Goal: Transaction & Acquisition: Purchase product/service

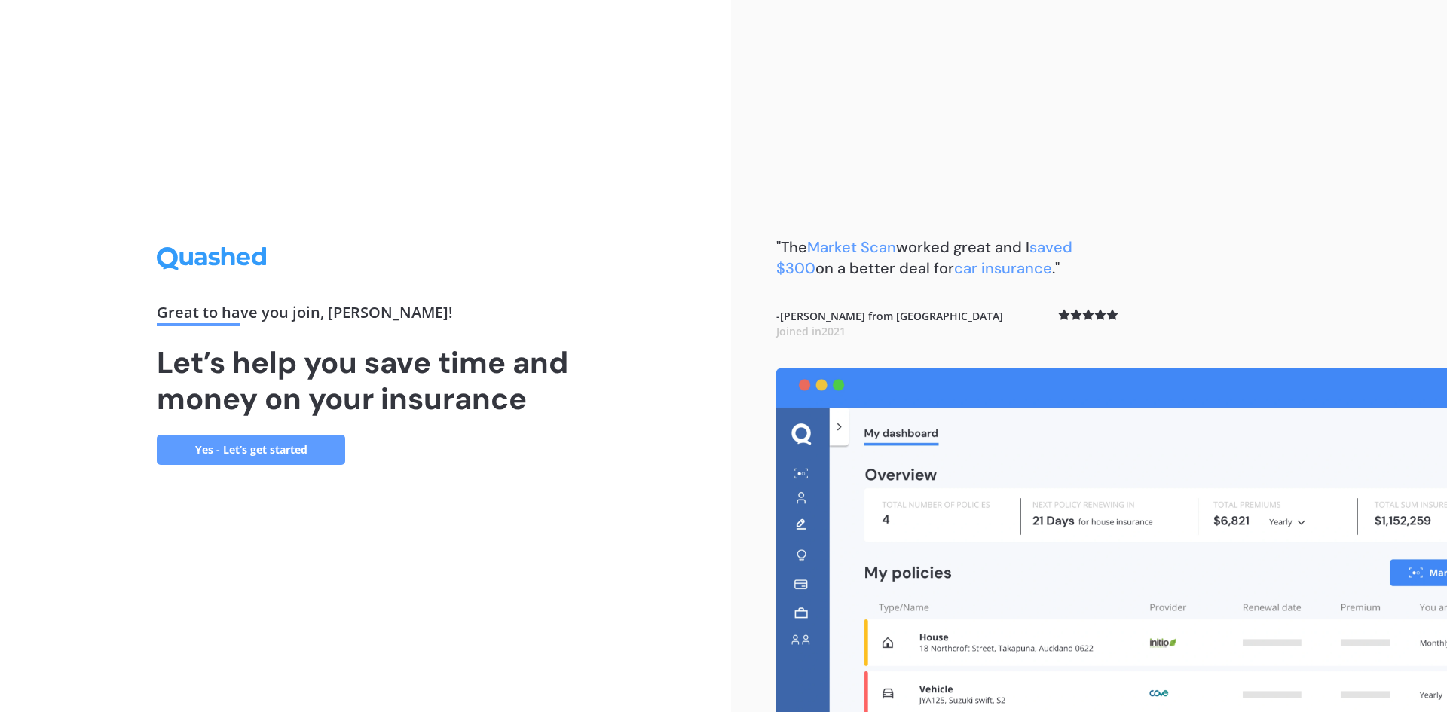
click at [287, 437] on link "Yes - Let’s get started" at bounding box center [251, 450] width 188 height 30
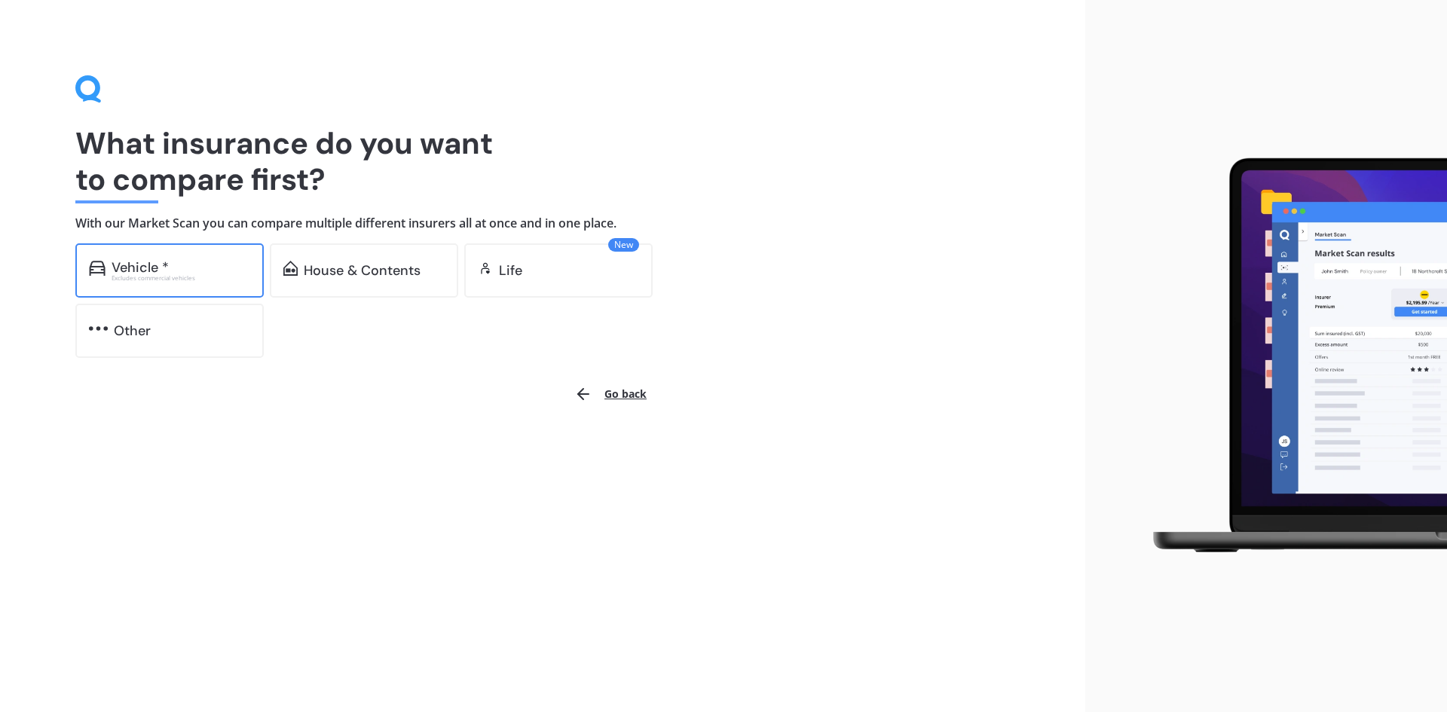
click at [170, 258] on div "Vehicle * Excludes commercial vehicles" at bounding box center [169, 270] width 188 height 54
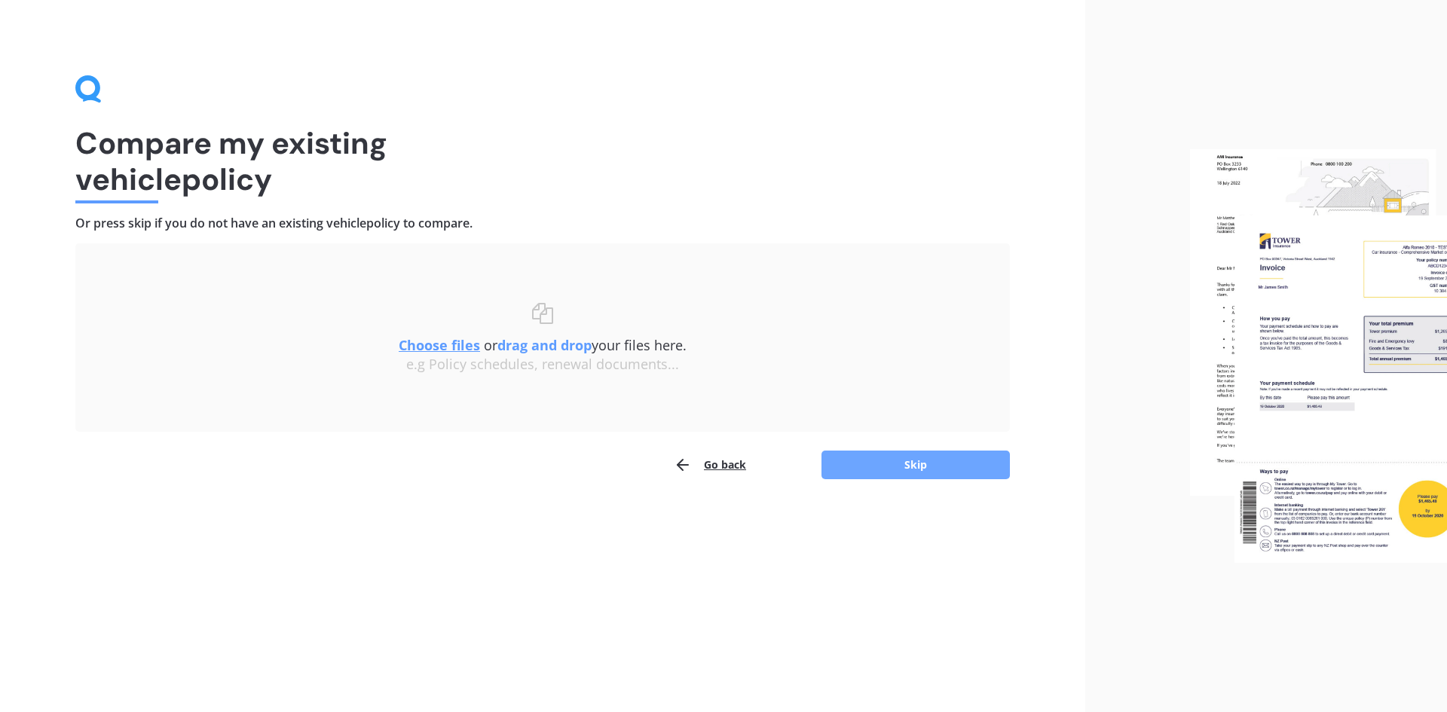
click at [911, 457] on button "Skip" at bounding box center [915, 465] width 188 height 29
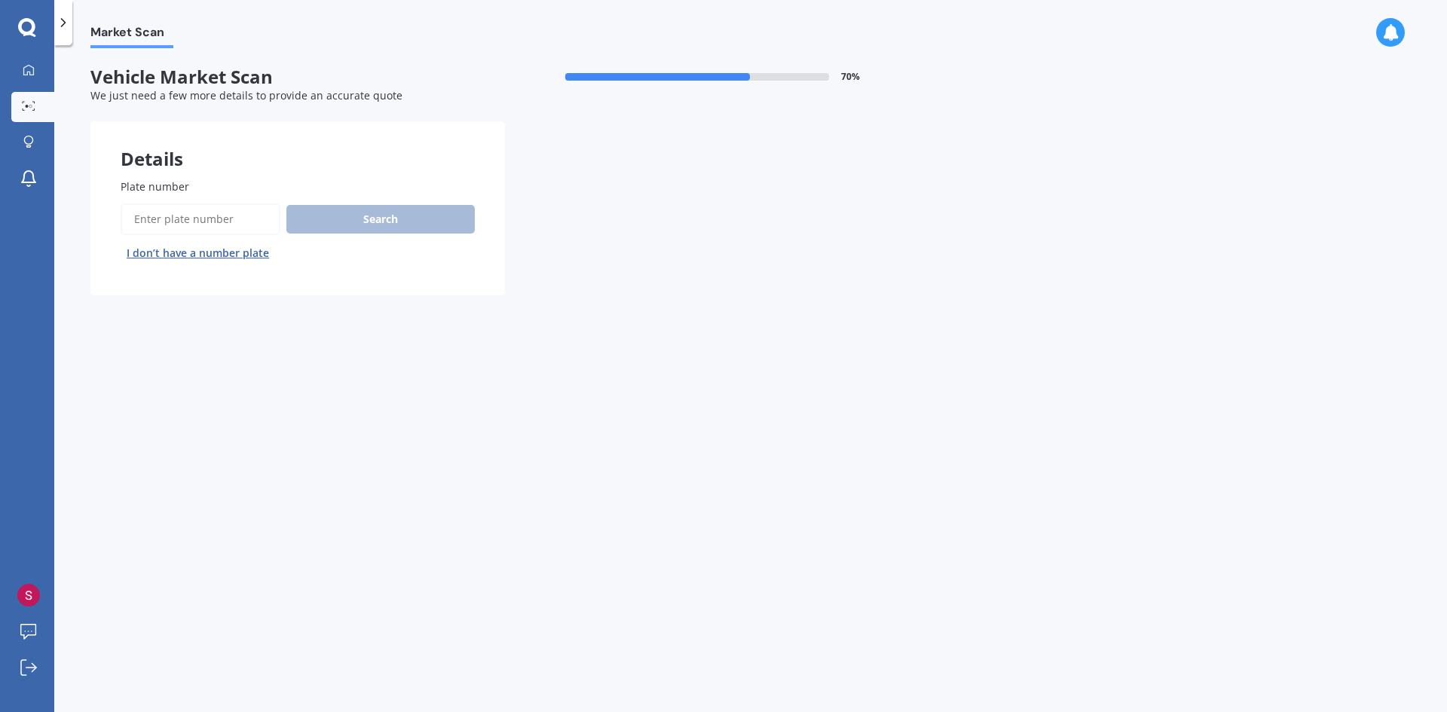
click at [219, 224] on input "Plate number" at bounding box center [201, 219] width 160 height 32
type input "pFY571"
click at [355, 210] on button "Search" at bounding box center [380, 219] width 188 height 29
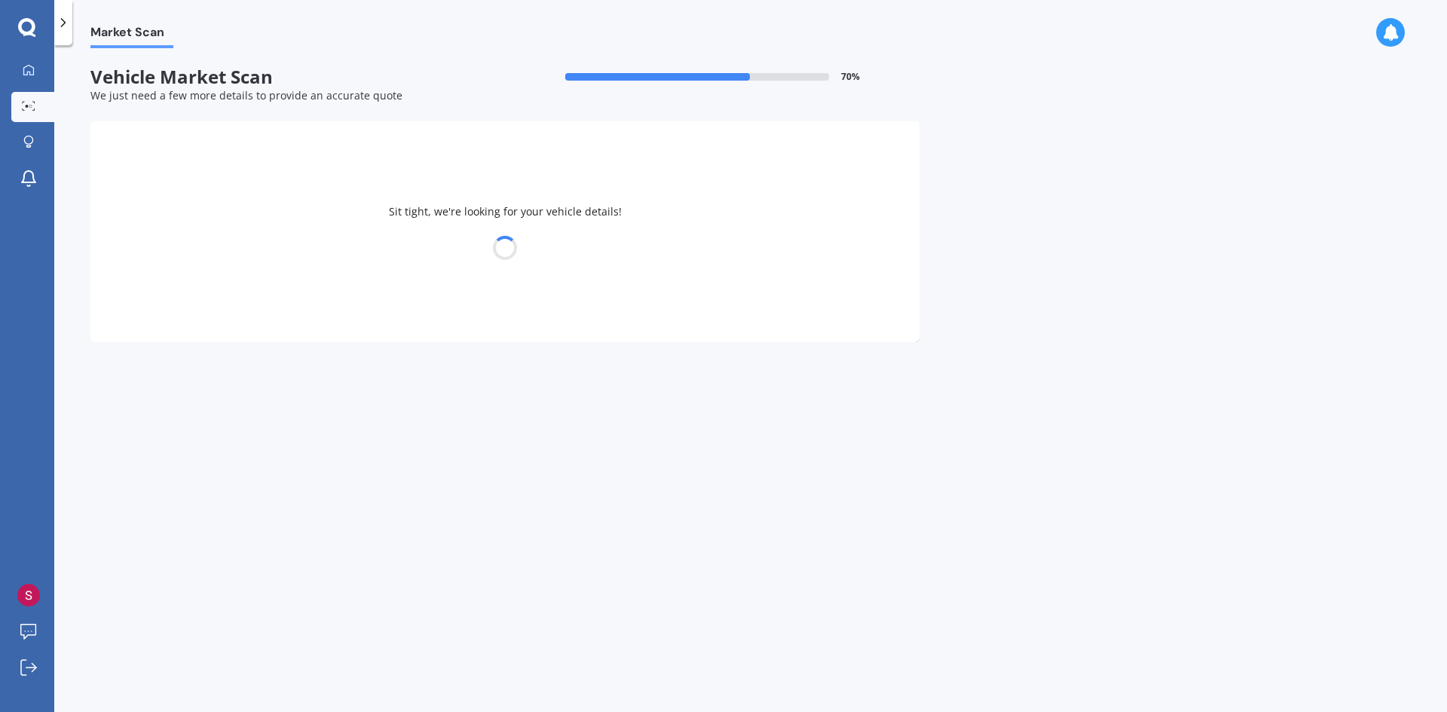
select select "NISSAN"
select select "NOTE"
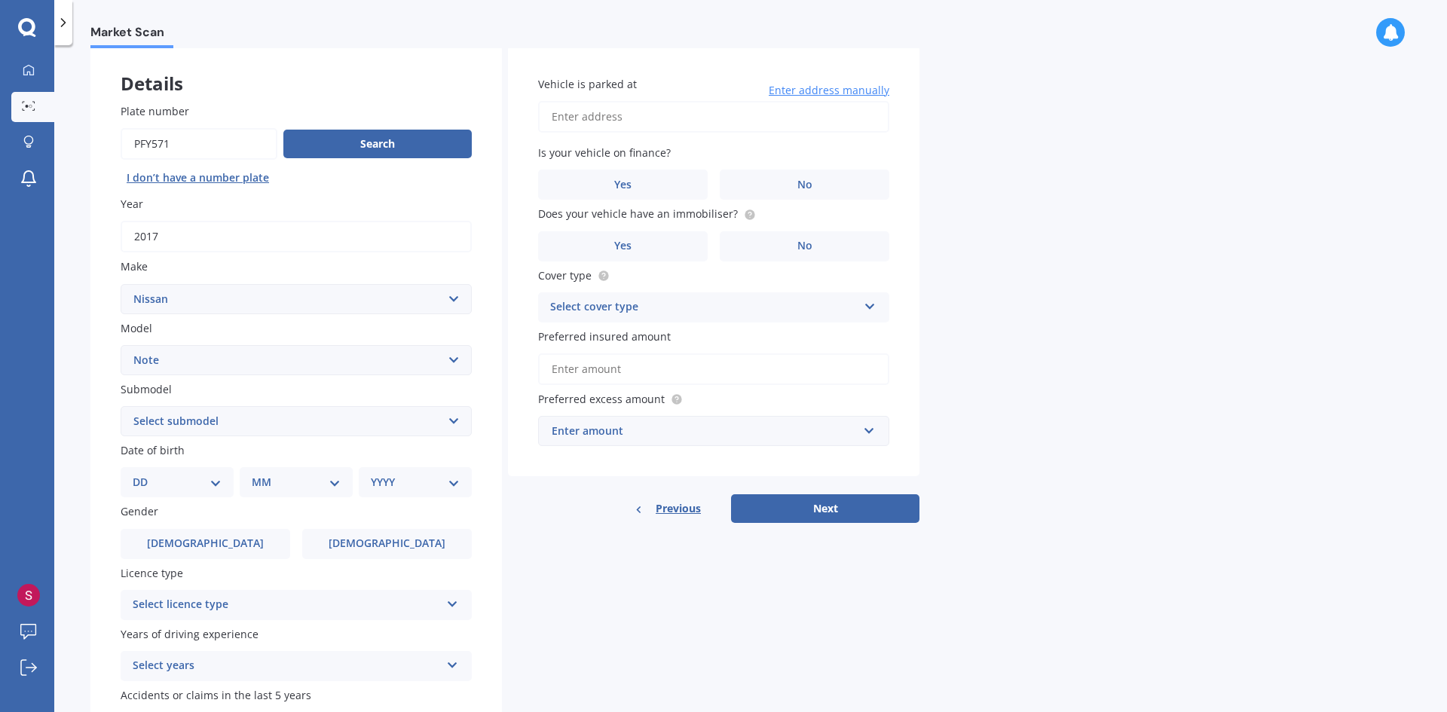
scroll to position [151, 0]
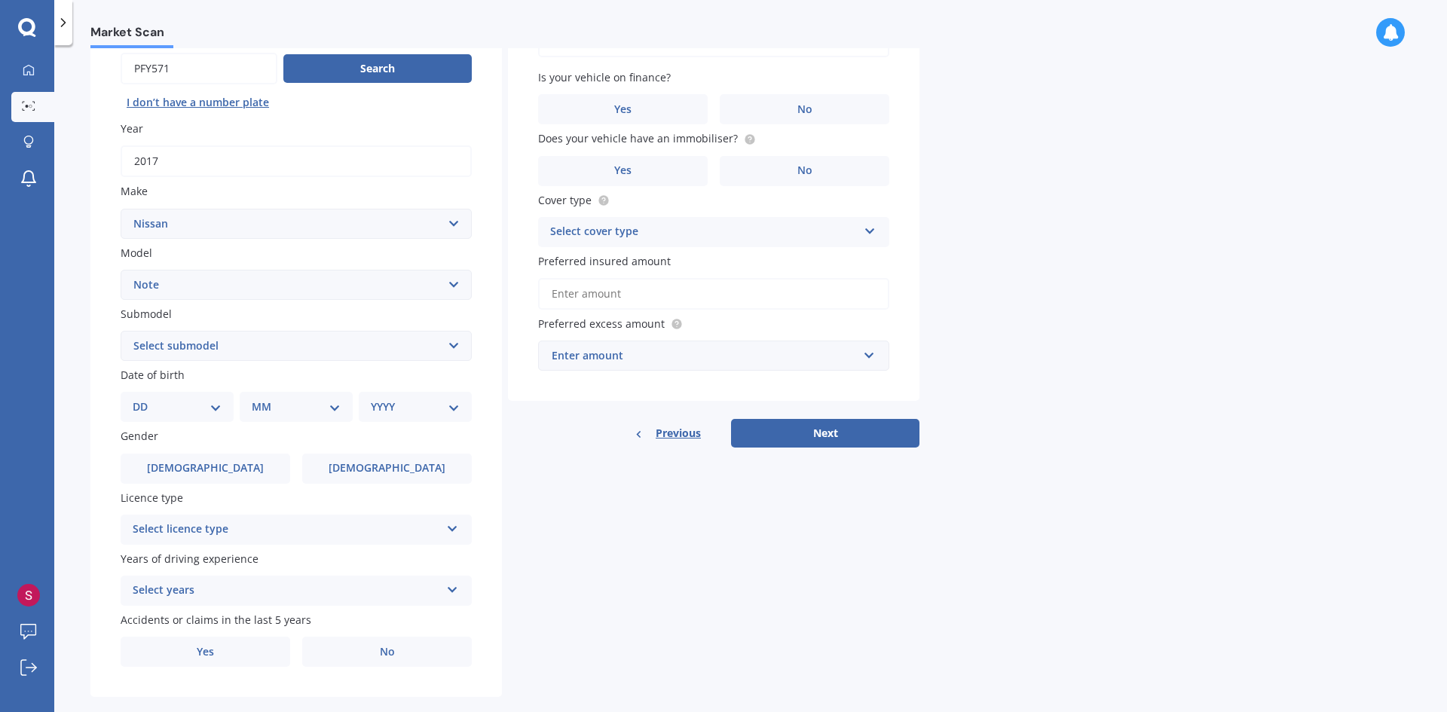
click at [367, 346] on select "Select submodel (All) E-Power Hatchback Non Turbo Station Wagon turbo" at bounding box center [296, 346] width 351 height 30
select select "E-POWER"
click at [121, 331] on select "Select submodel (All) E-Power Hatchback Non Turbo Station Wagon turbo" at bounding box center [296, 346] width 351 height 30
click at [219, 412] on select "DD 01 02 03 04 05 06 07 08 09 10 11 12 13 14 15 16 17 18 19 20 21 22 23 24 25 2…" at bounding box center [177, 407] width 89 height 17
select select "17"
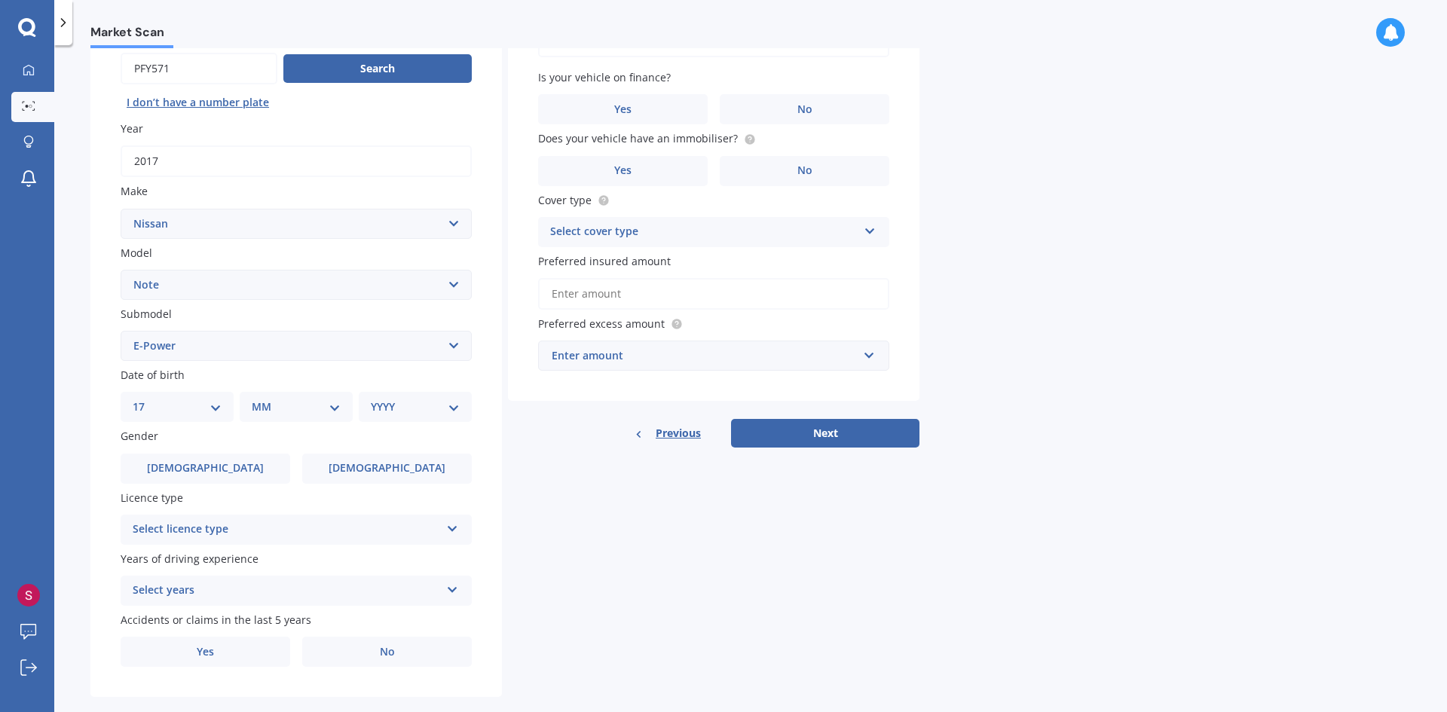
click at [145, 399] on select "DD 01 02 03 04 05 06 07 08 09 10 11 12 13 14 15 16 17 18 19 20 21 22 23 24 25 2…" at bounding box center [177, 407] width 89 height 17
click at [306, 399] on select "MM 01 02 03 04 05 06 07 08 09 10 11 12" at bounding box center [299, 407] width 83 height 17
select select "01"
click at [258, 399] on select "MM 01 02 03 04 05 06 07 08 09 10 11 12" at bounding box center [299, 407] width 83 height 17
click at [394, 405] on select "YYYY 2025 2024 2023 2022 2021 2020 2019 2018 2017 2016 2015 2014 2013 2012 2011…" at bounding box center [412, 407] width 83 height 17
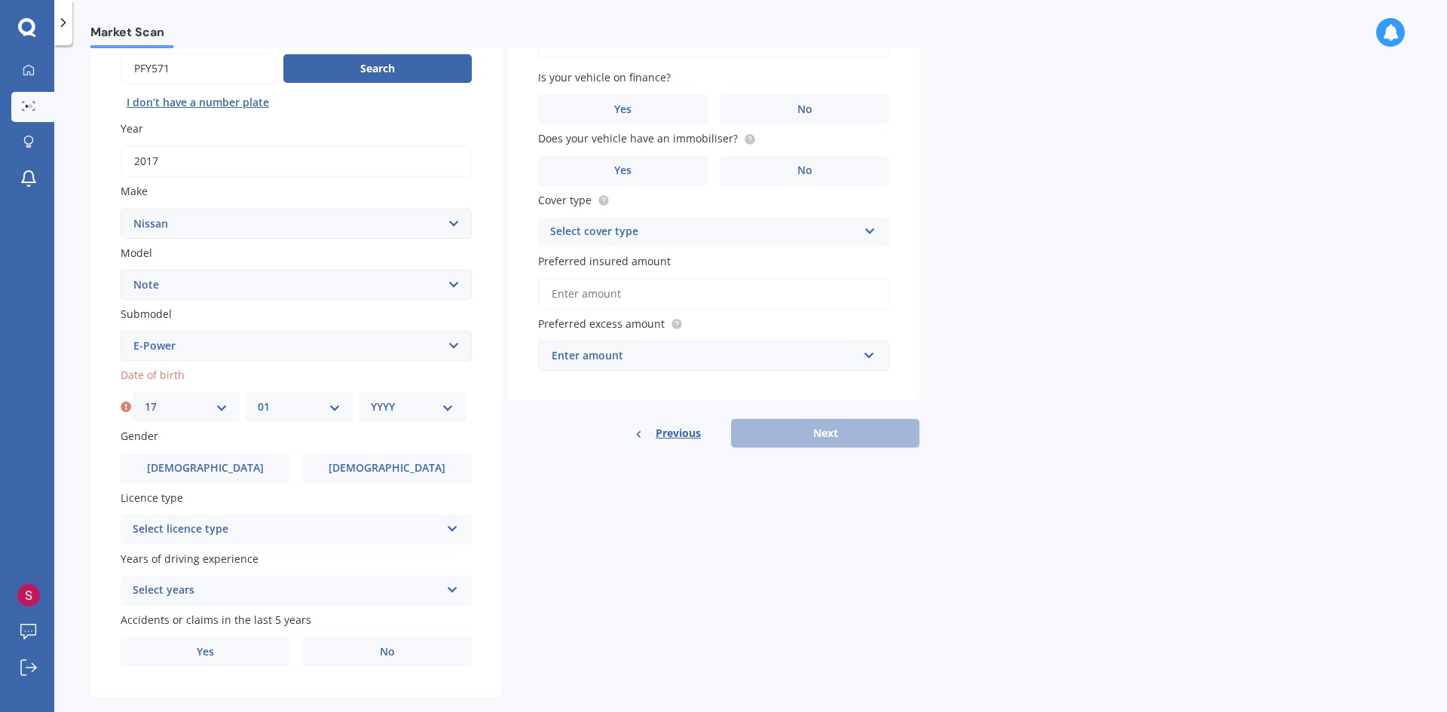
select select "1970"
click at [371, 399] on select "YYYY 2025 2024 2023 2022 2021 2020 2019 2018 2017 2016 2015 2014 2013 2012 2011…" at bounding box center [412, 407] width 83 height 17
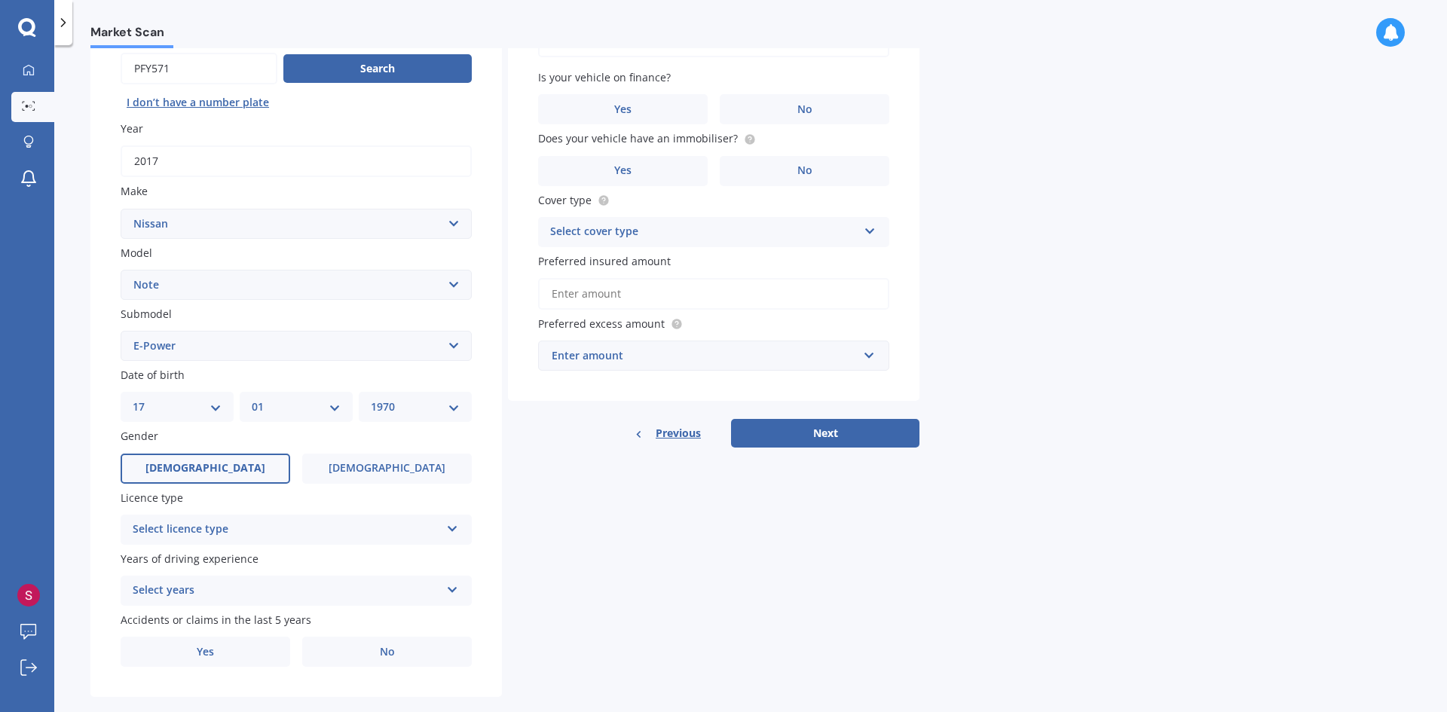
click at [231, 483] on label "Male" at bounding box center [206, 469] width 170 height 30
click at [0, 0] on input "Male" at bounding box center [0, 0] width 0 height 0
click at [293, 527] on div "Select licence type" at bounding box center [286, 530] width 307 height 18
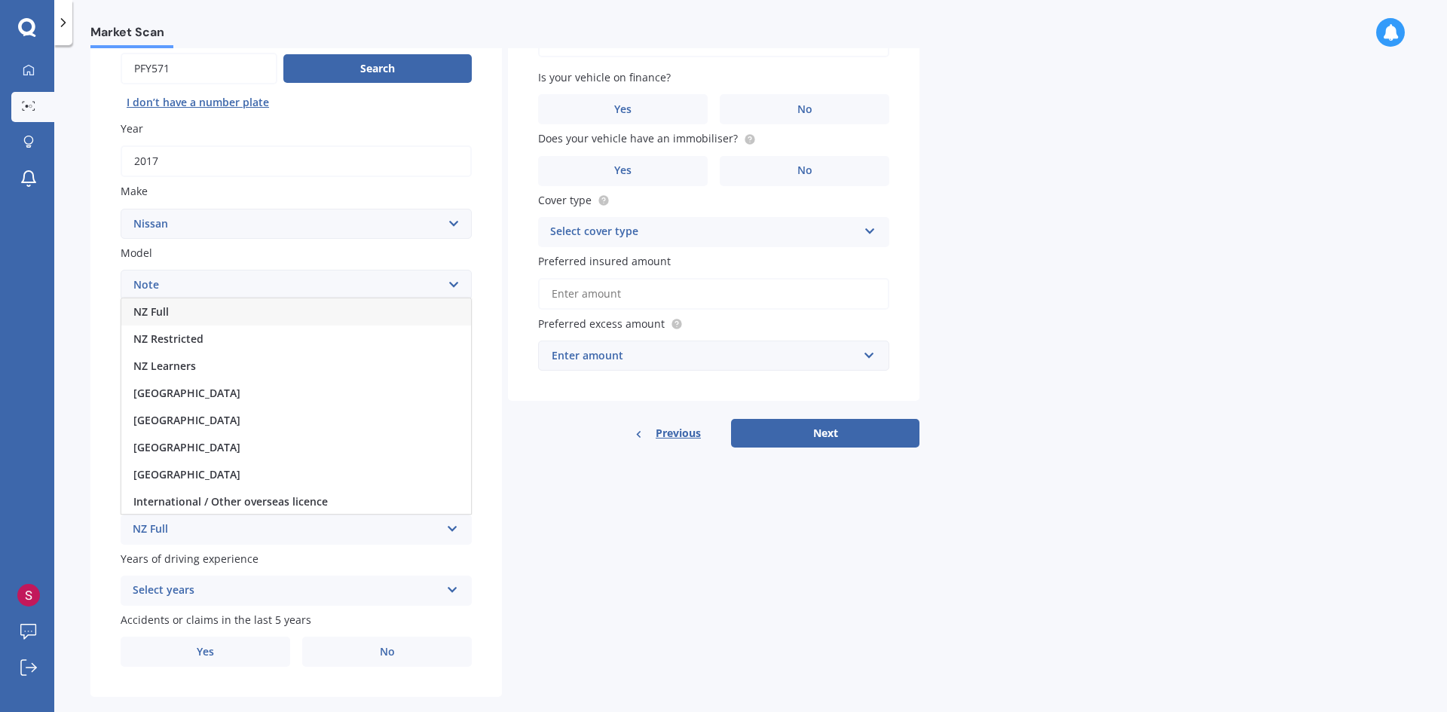
click at [274, 307] on div "NZ Full" at bounding box center [296, 311] width 350 height 27
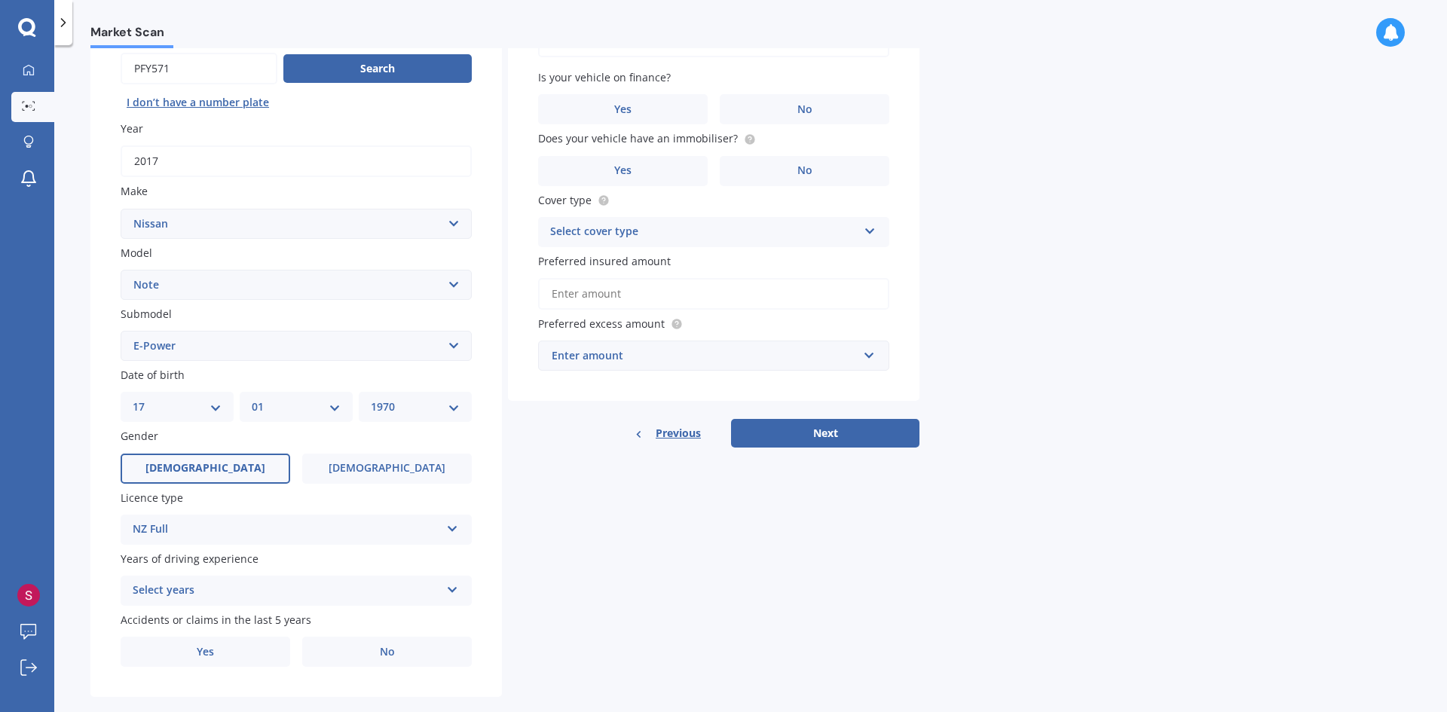
click at [318, 592] on div "Select years" at bounding box center [286, 591] width 307 height 18
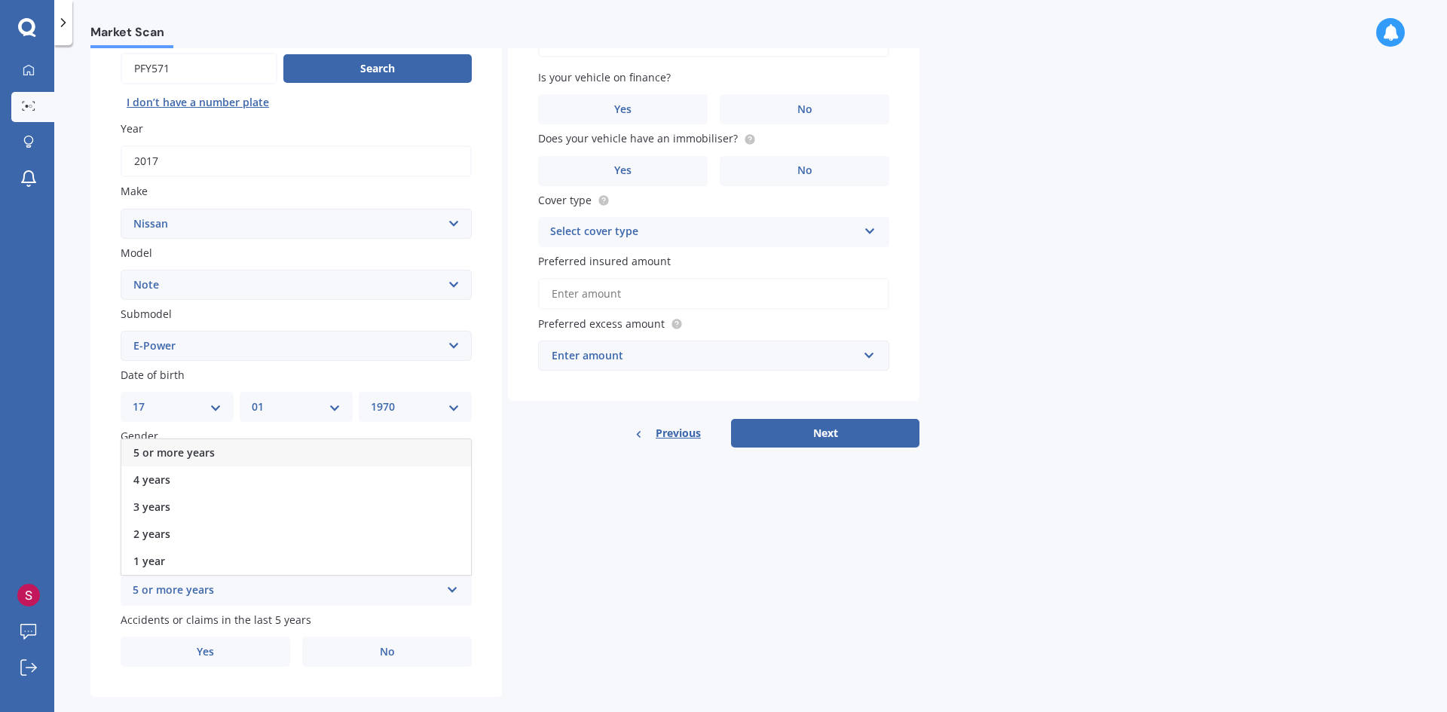
click at [304, 447] on div "5 or more years" at bounding box center [296, 452] width 350 height 27
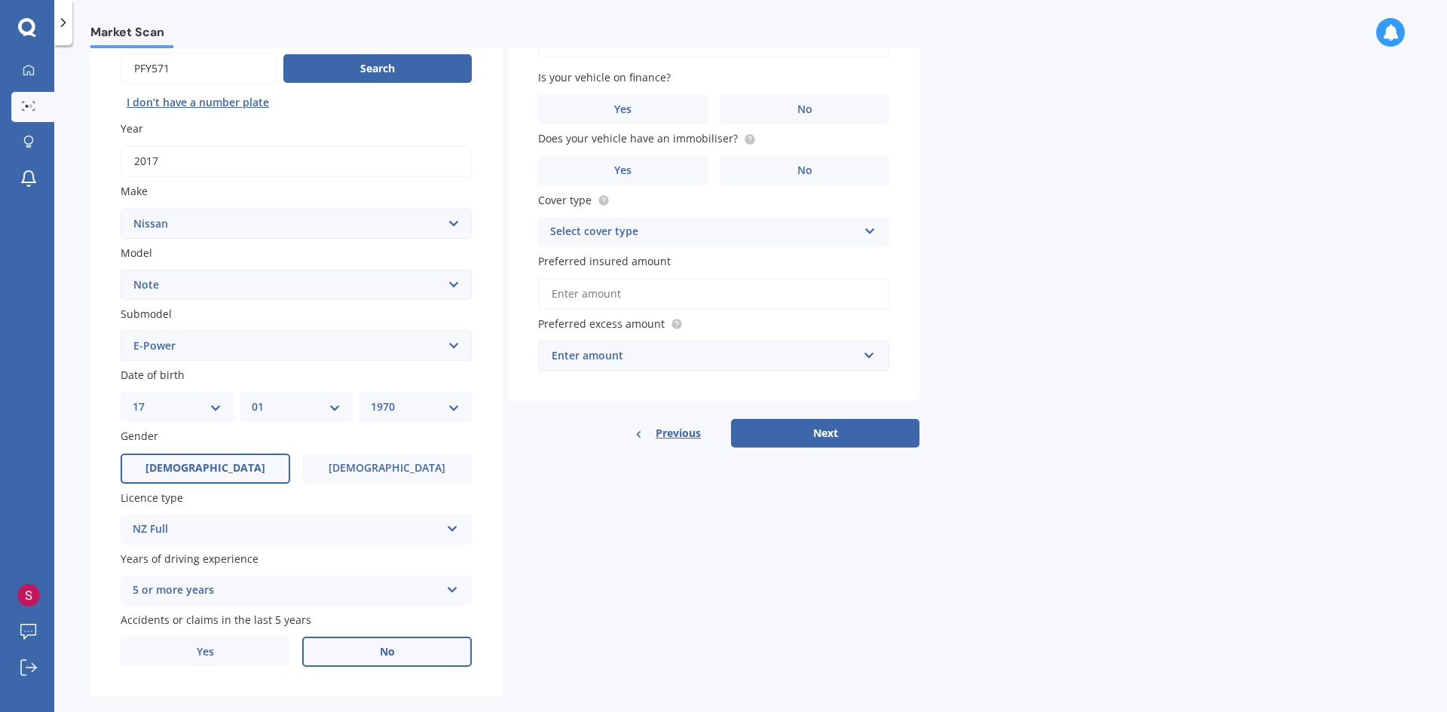
click at [367, 658] on label "No" at bounding box center [387, 652] width 170 height 30
click at [0, 0] on input "No" at bounding box center [0, 0] width 0 height 0
click at [771, 119] on label "No" at bounding box center [805, 109] width 170 height 30
click at [0, 0] on input "No" at bounding box center [0, 0] width 0 height 0
click at [671, 170] on label "Yes" at bounding box center [623, 171] width 170 height 30
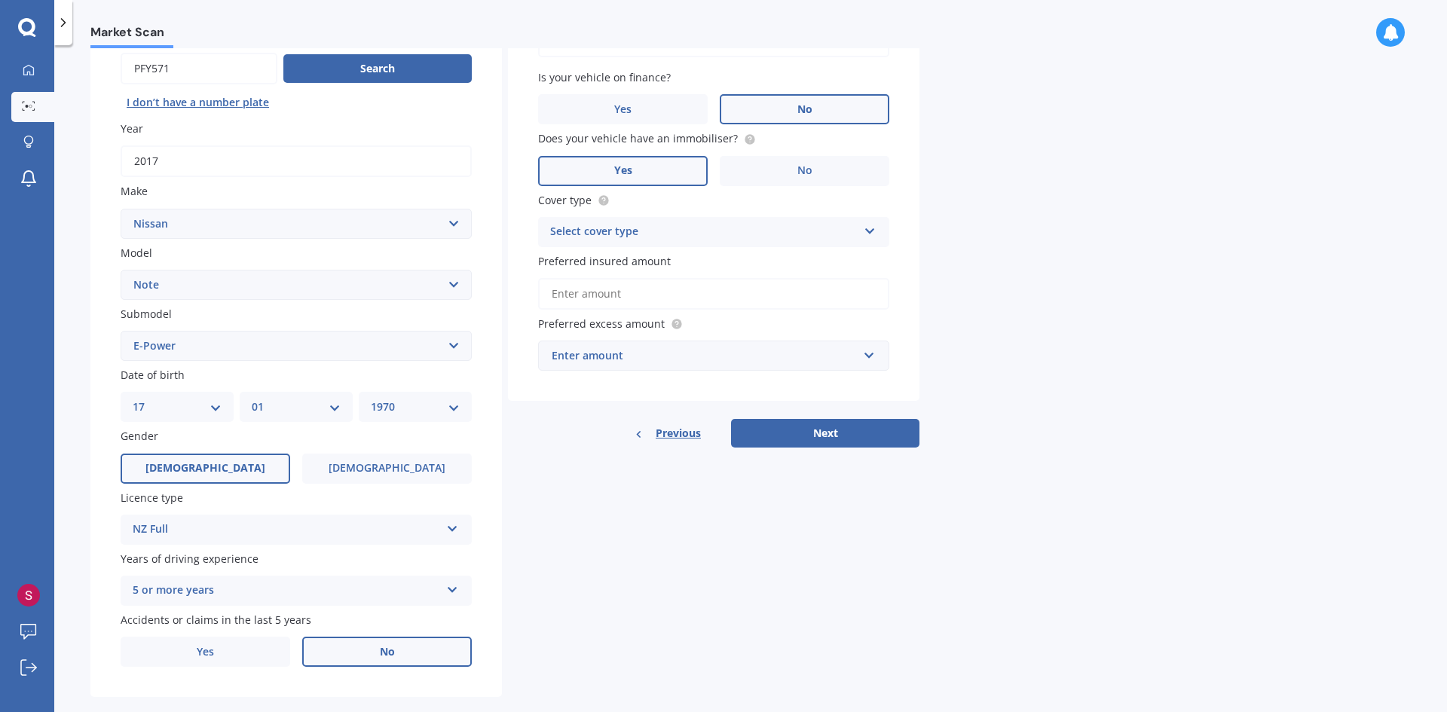
click at [0, 0] on input "Yes" at bounding box center [0, 0] width 0 height 0
click at [693, 236] on div "Select cover type" at bounding box center [703, 232] width 307 height 18
click at [680, 264] on div "Comprehensive" at bounding box center [714, 261] width 350 height 27
click at [676, 291] on input "Preferred insured amount" at bounding box center [713, 294] width 351 height 32
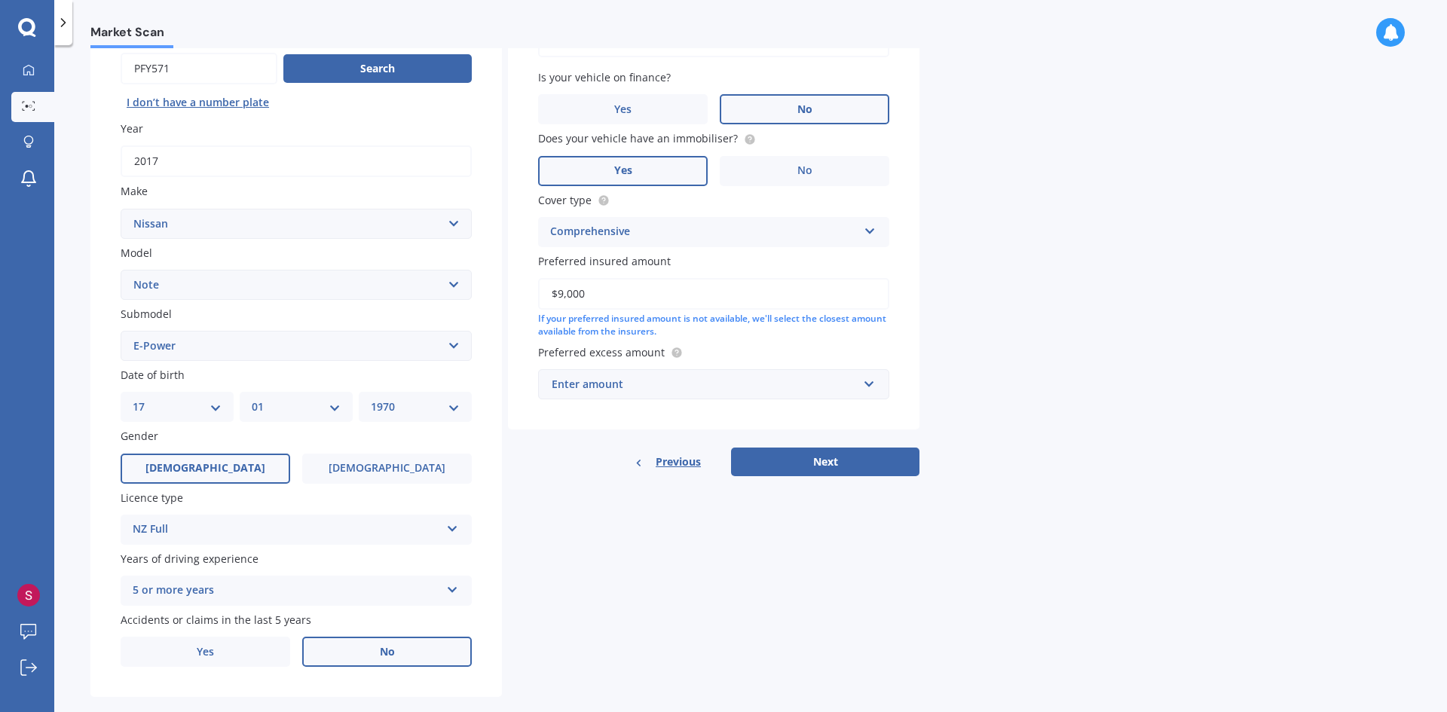
type input "$9,000"
click at [711, 383] on div "Enter amount" at bounding box center [705, 384] width 306 height 17
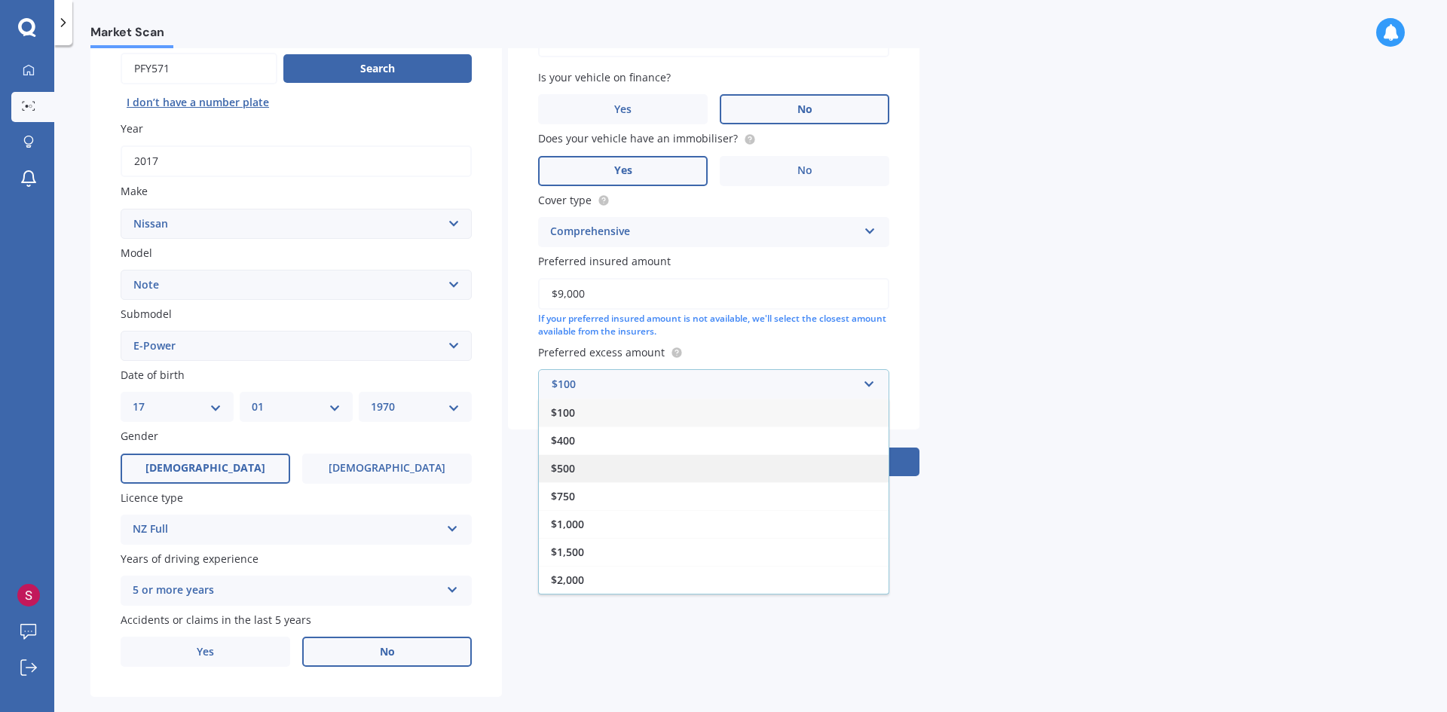
click at [682, 457] on div "$500" at bounding box center [714, 468] width 350 height 28
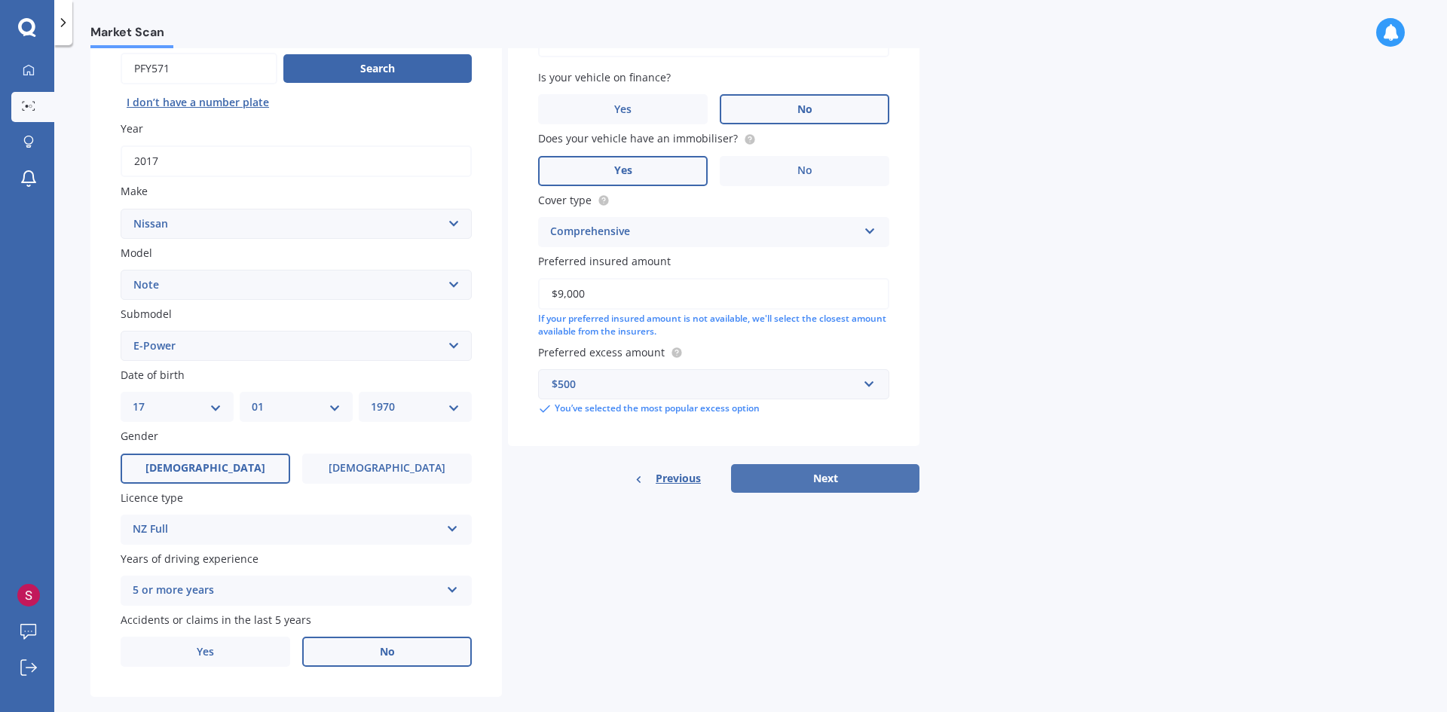
click at [824, 469] on button "Next" at bounding box center [825, 478] width 188 height 29
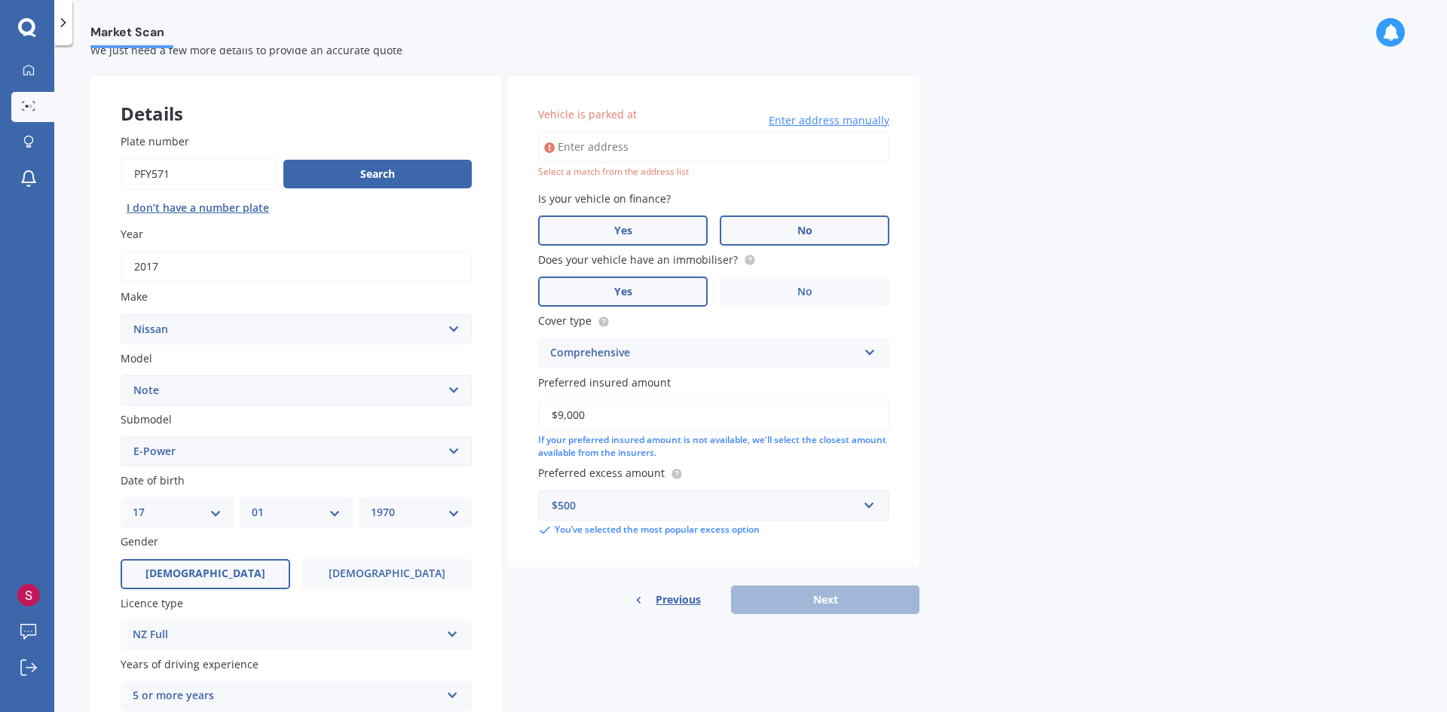
scroll to position [0, 0]
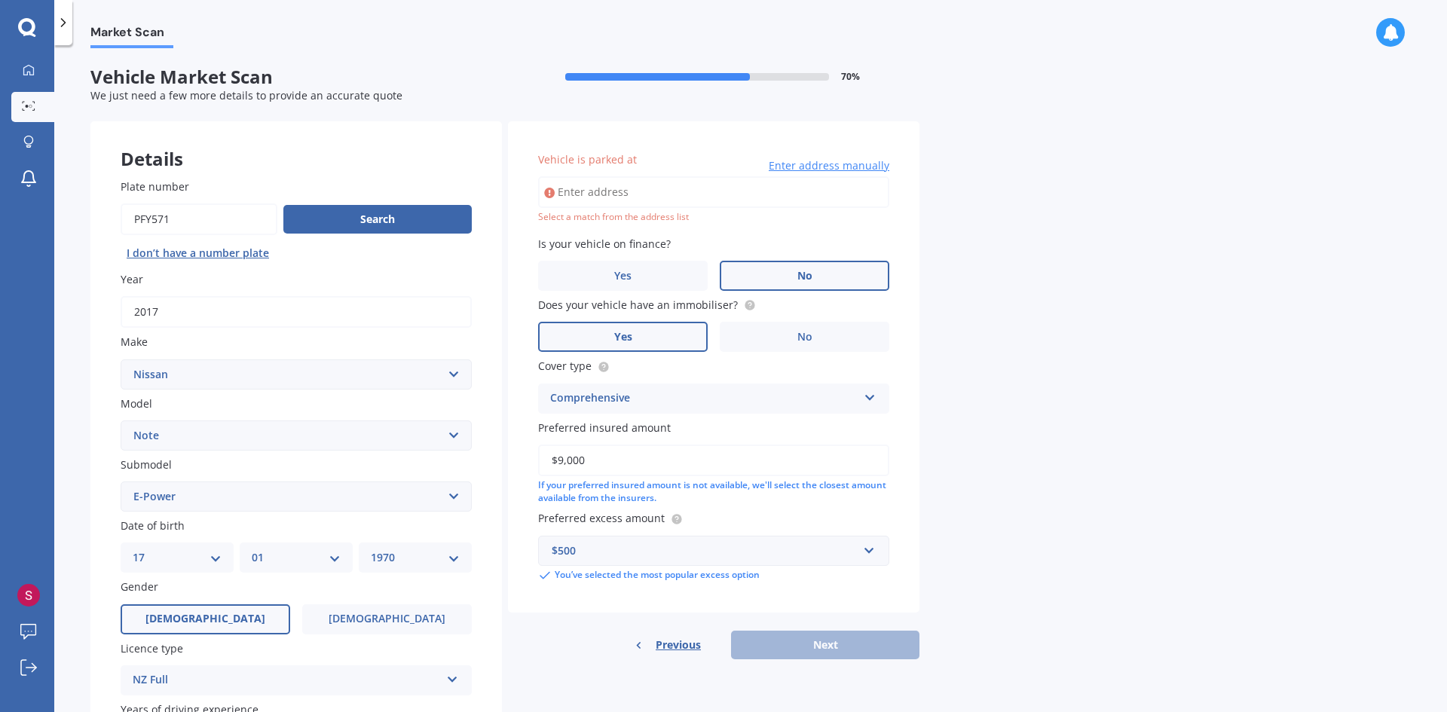
click at [604, 197] on input "Vehicle is parked at" at bounding box center [713, 192] width 351 height 32
click at [680, 194] on input "129B Flightys RoadWellington 5381" at bounding box center [713, 192] width 351 height 32
drag, startPoint x: 748, startPoint y: 189, endPoint x: 625, endPoint y: 187, distance: 122.1
click at [625, 187] on input "129B Flightys RoadWellington 5381" at bounding box center [713, 192] width 351 height 32
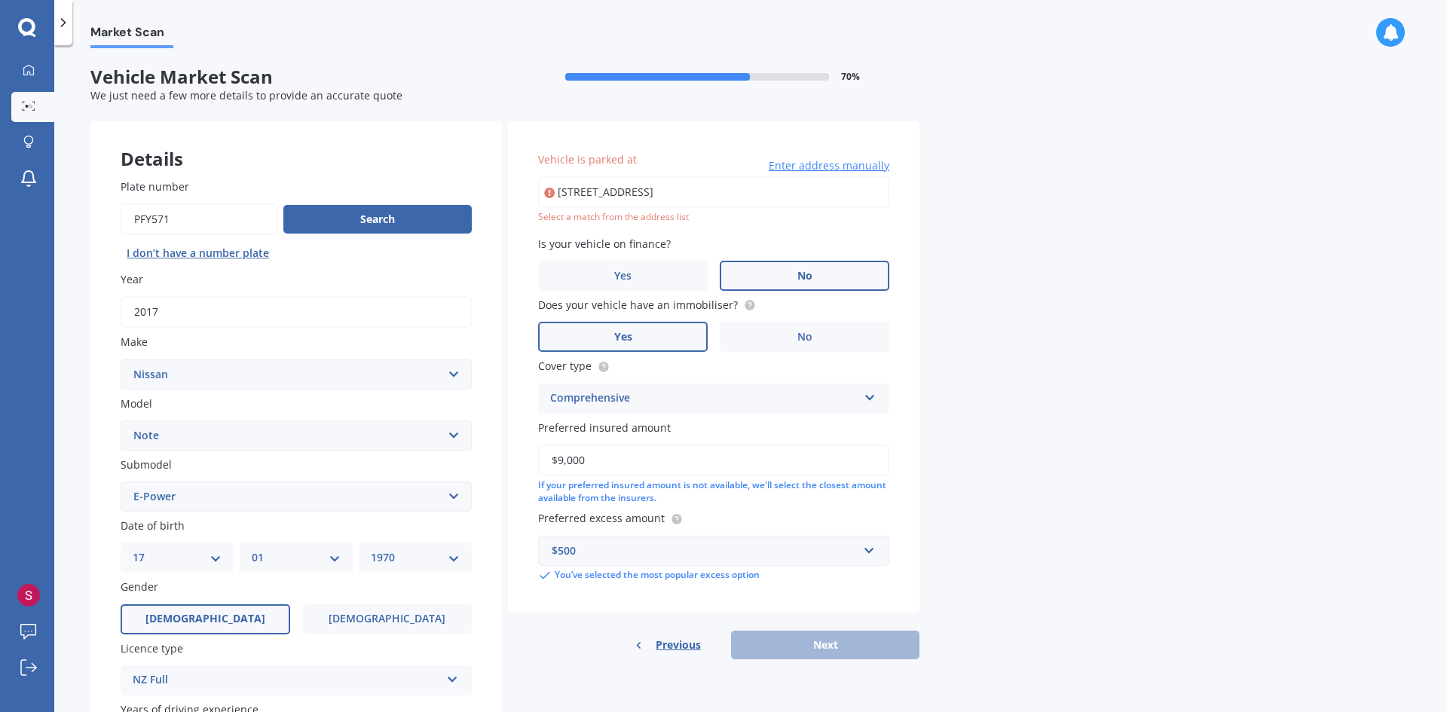
type input "129B Flightys Road, Judgeford 5381"
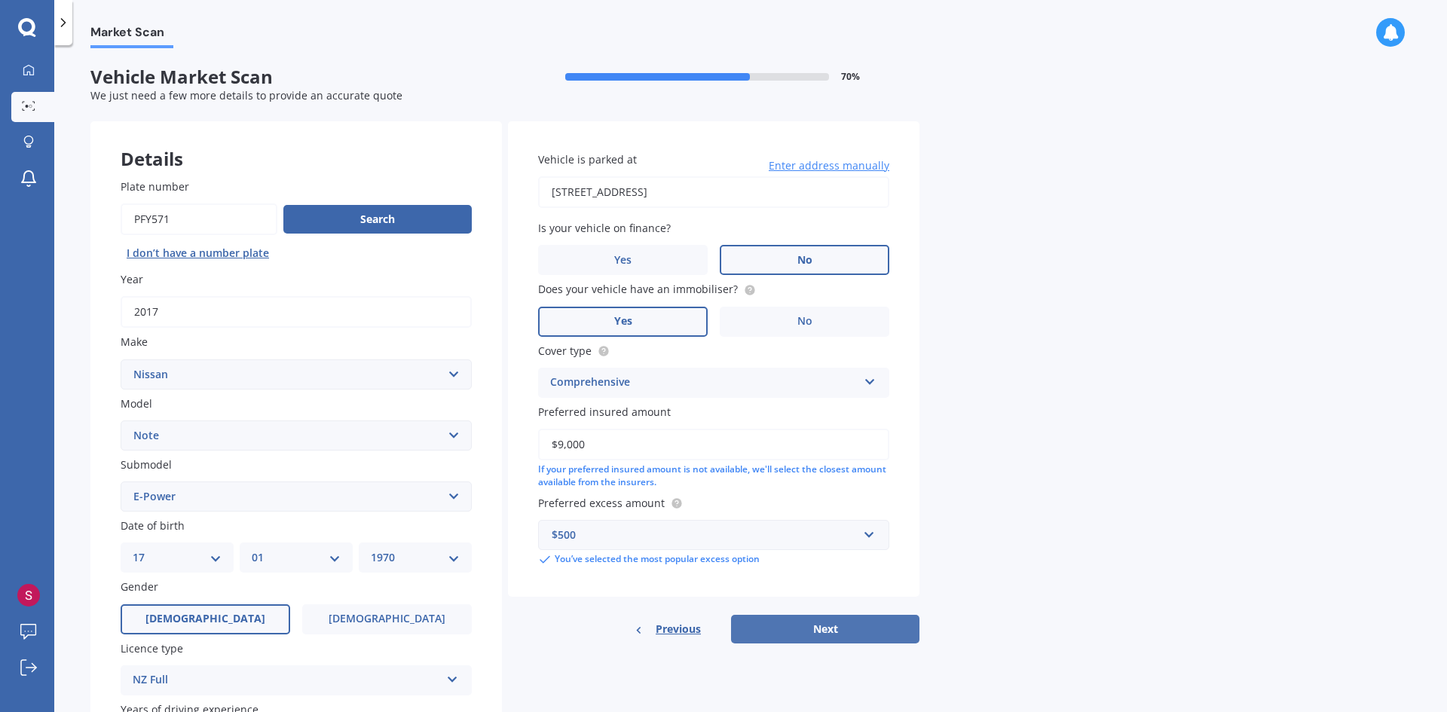
click at [815, 634] on button "Next" at bounding box center [825, 629] width 188 height 29
select select "17"
select select "01"
select select "1970"
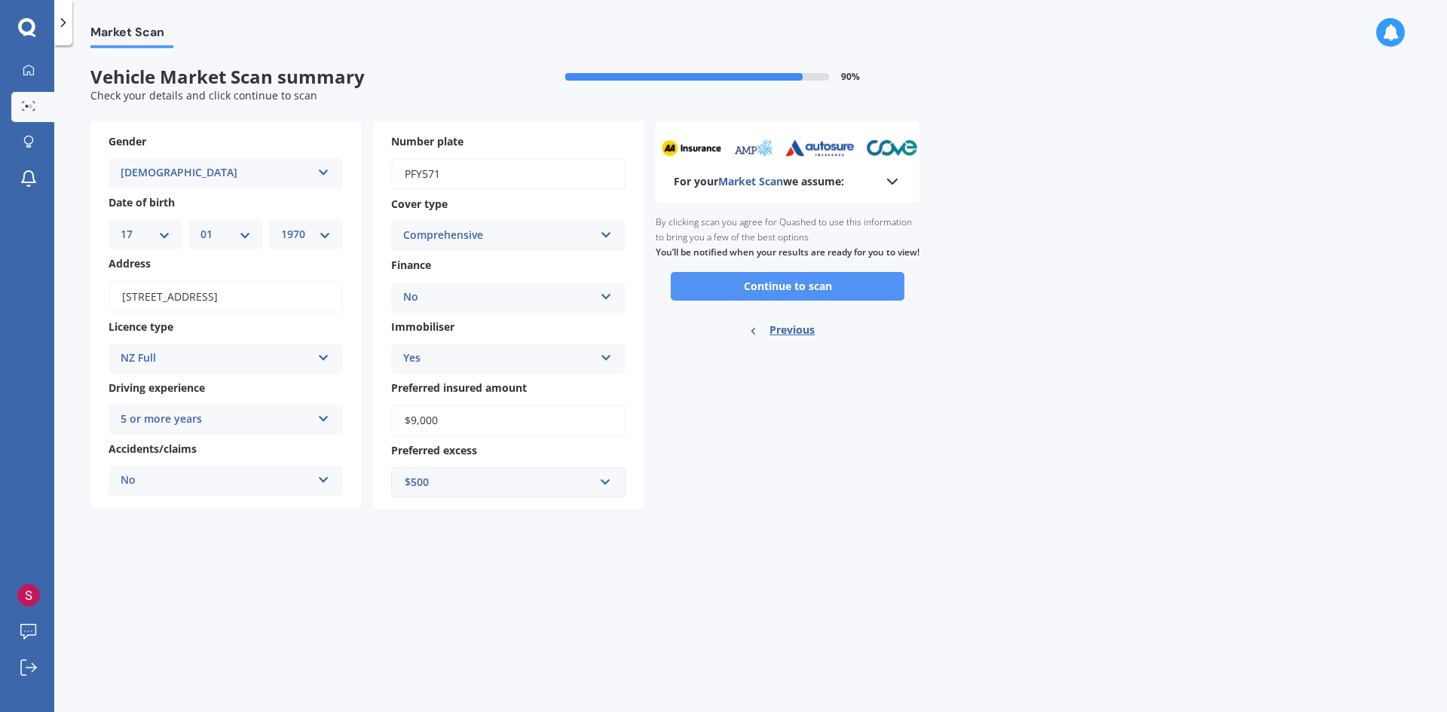
click at [718, 301] on button "Continue to scan" at bounding box center [788, 286] width 234 height 29
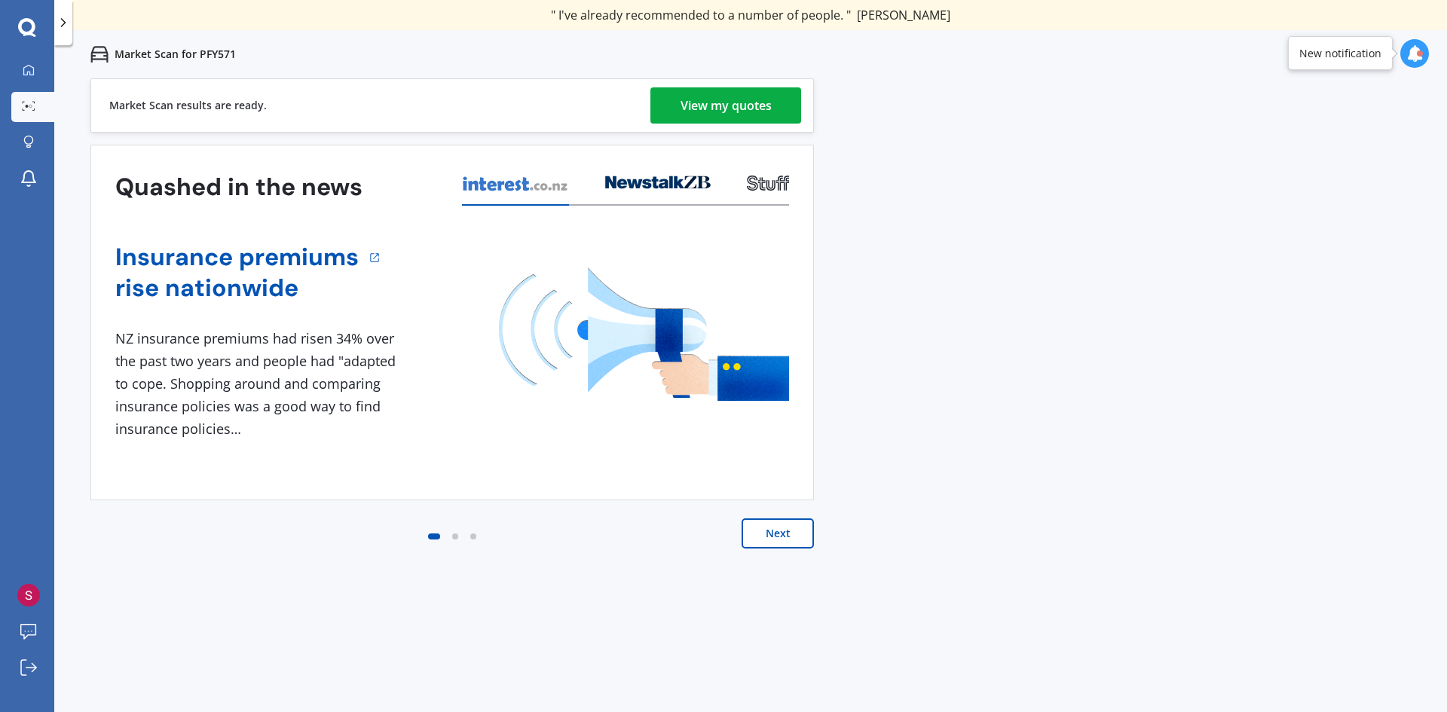
click at [750, 105] on div "View my quotes" at bounding box center [725, 105] width 91 height 36
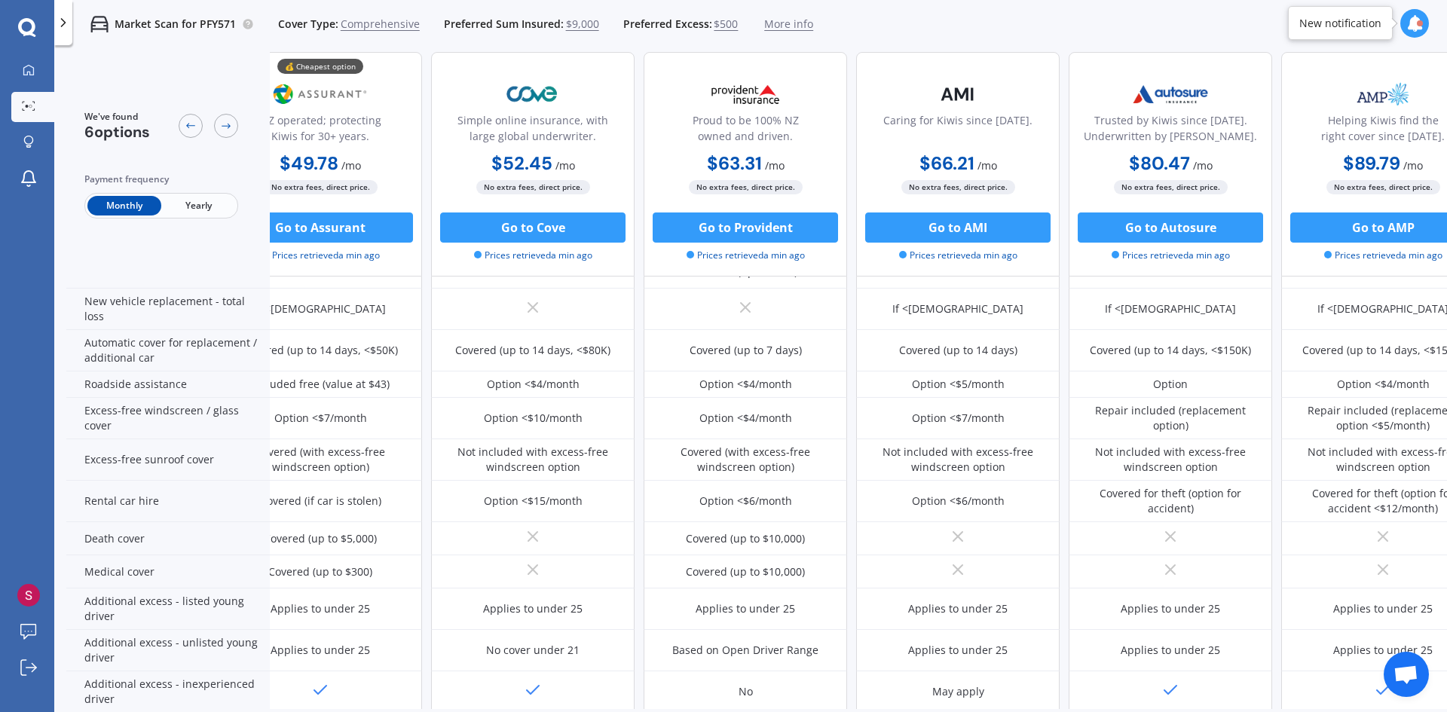
scroll to position [435, 0]
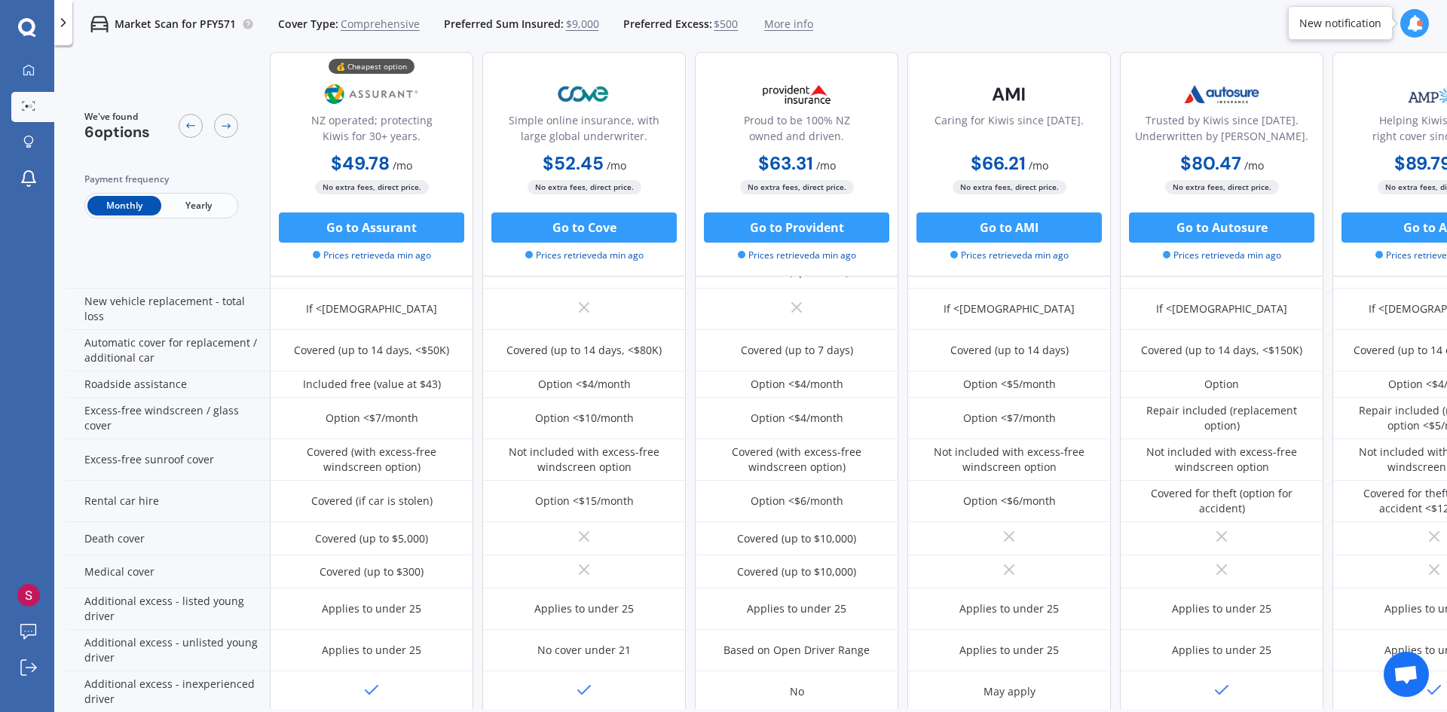
click at [192, 202] on span "Yearly" at bounding box center [198, 206] width 74 height 20
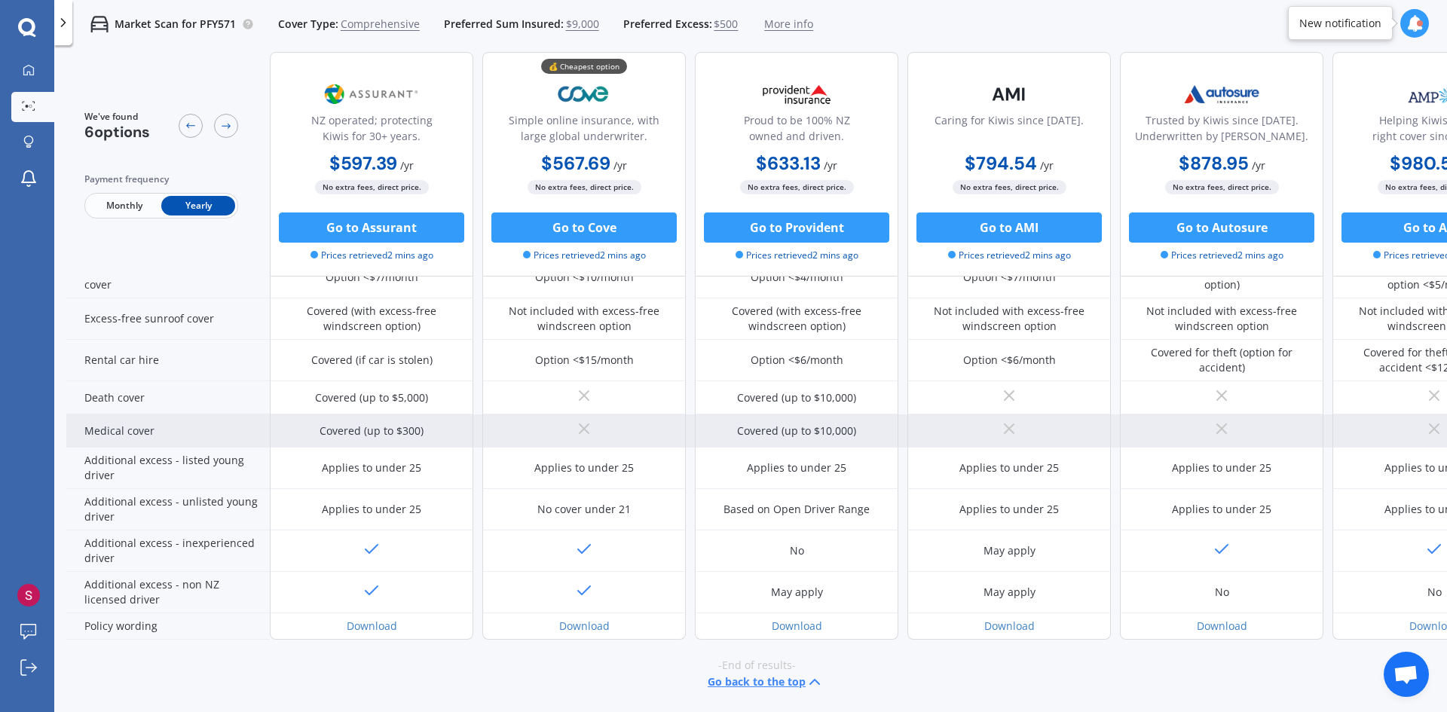
scroll to position [284, 0]
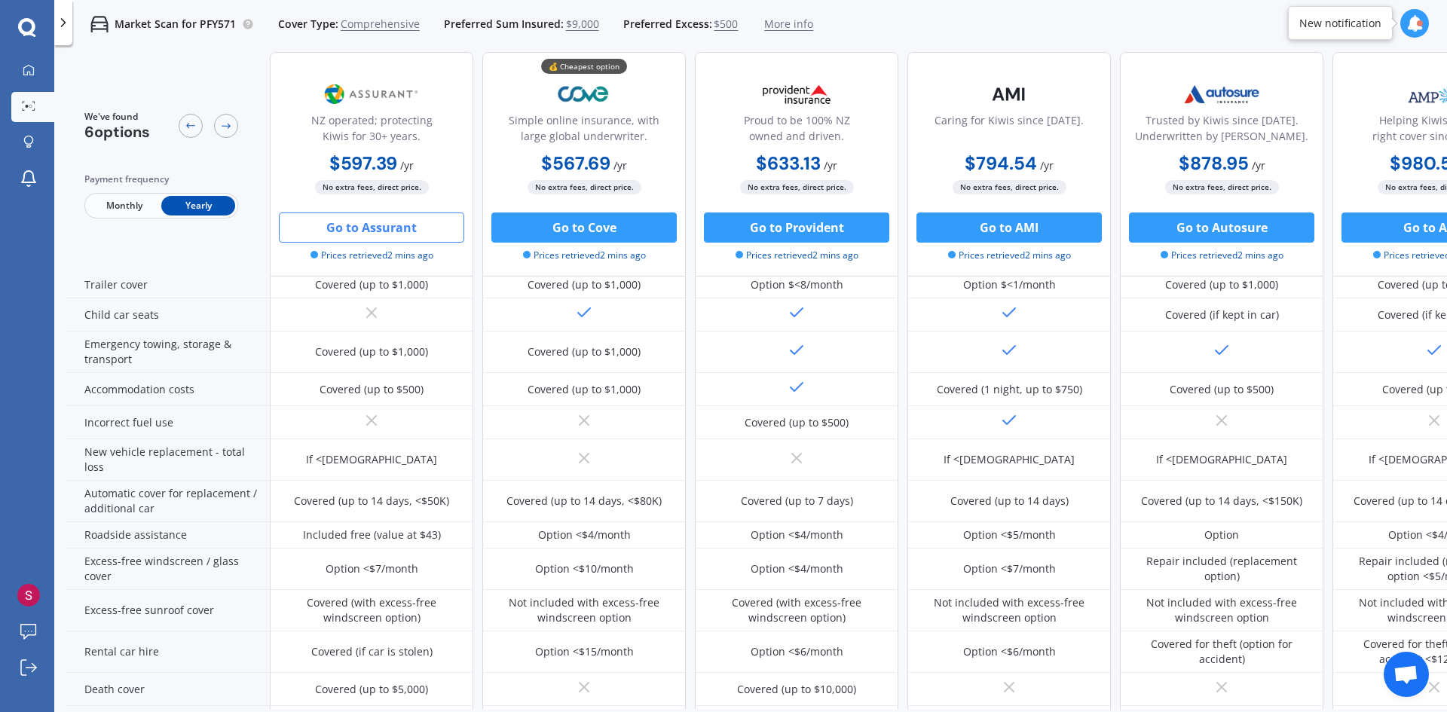
click at [399, 228] on button "Go to Assurant" at bounding box center [371, 228] width 185 height 30
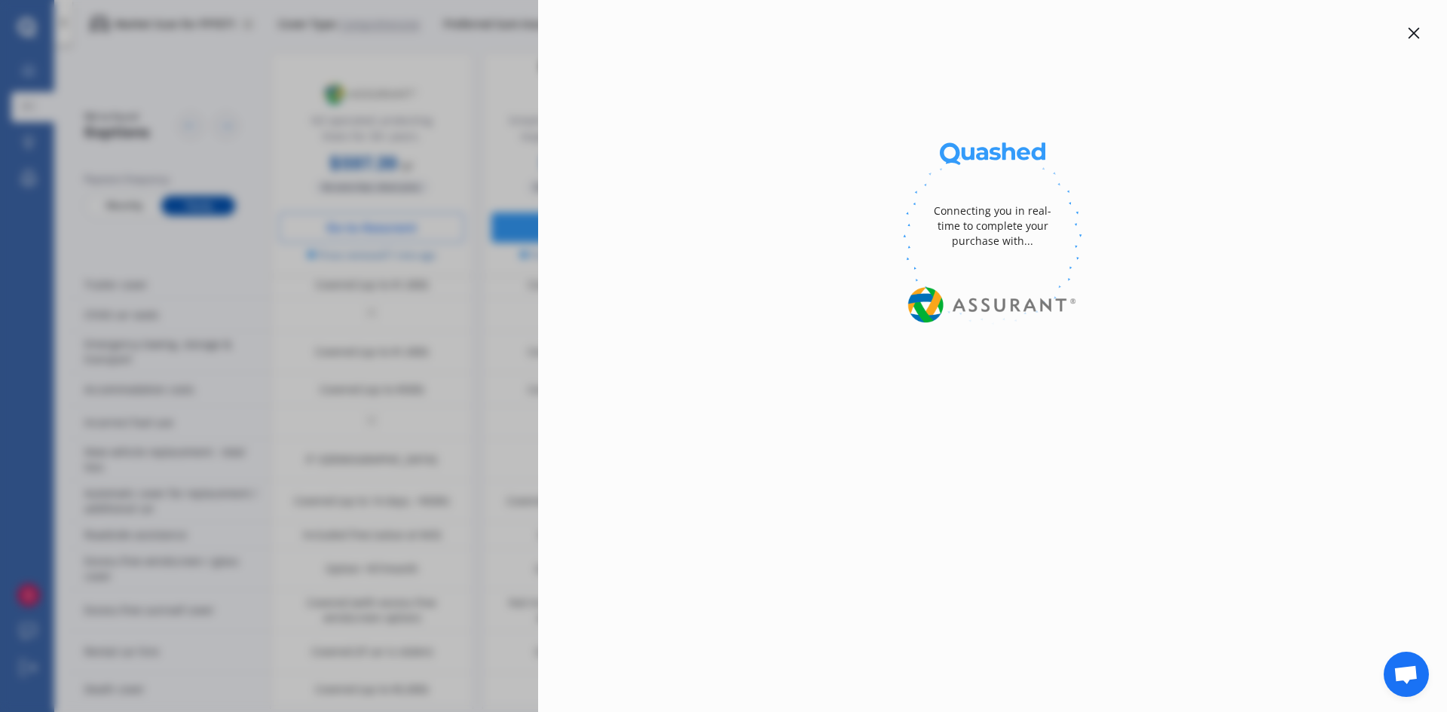
select select "Yearly"
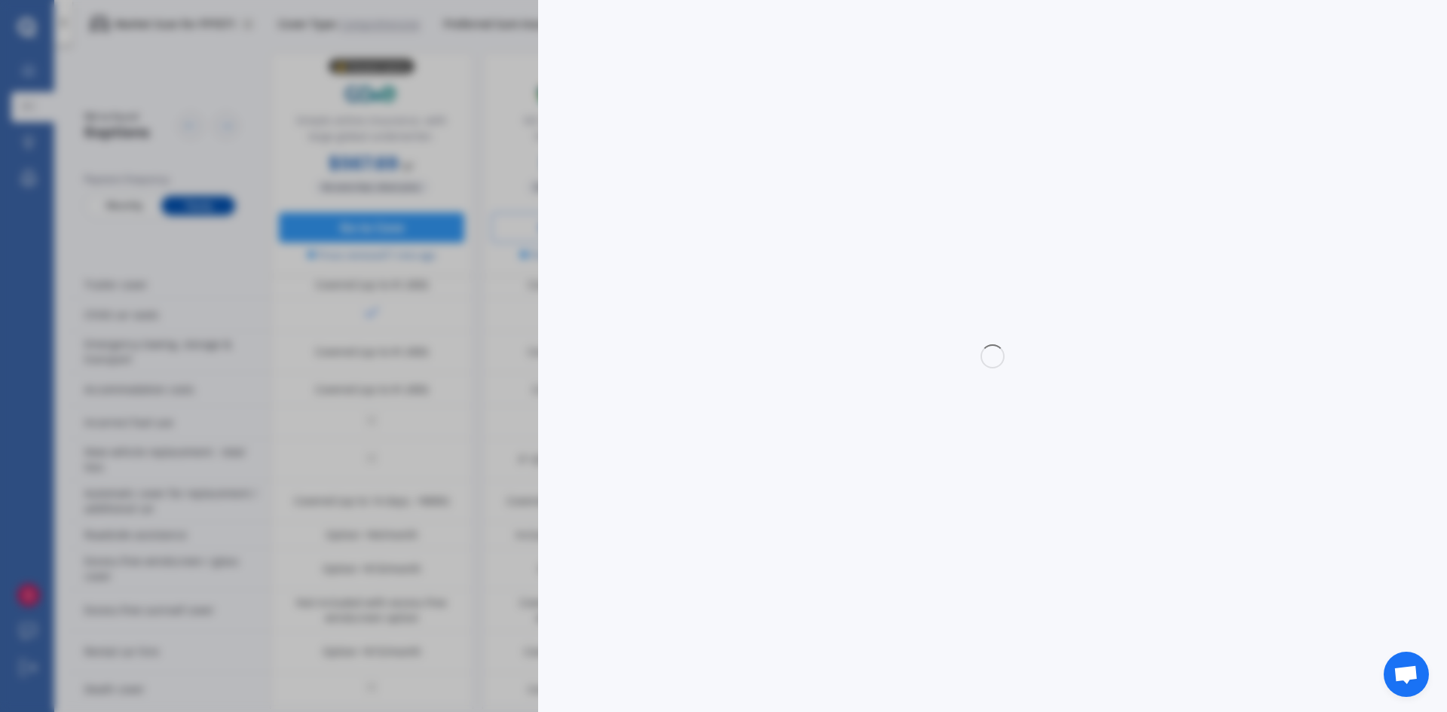
select select "full"
select select "0"
select select "Wellington"
select select "NISSAN"
select select "NOTE"
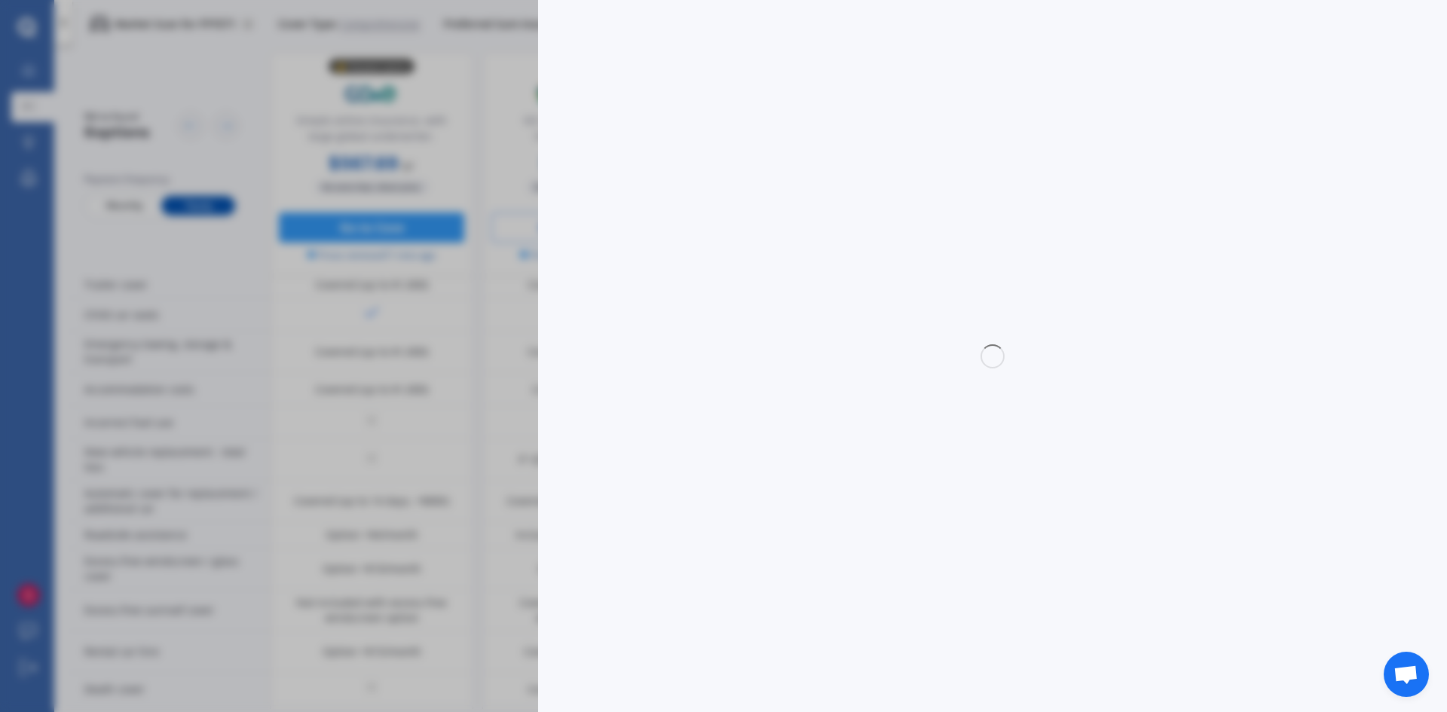
select select "E-POWER"
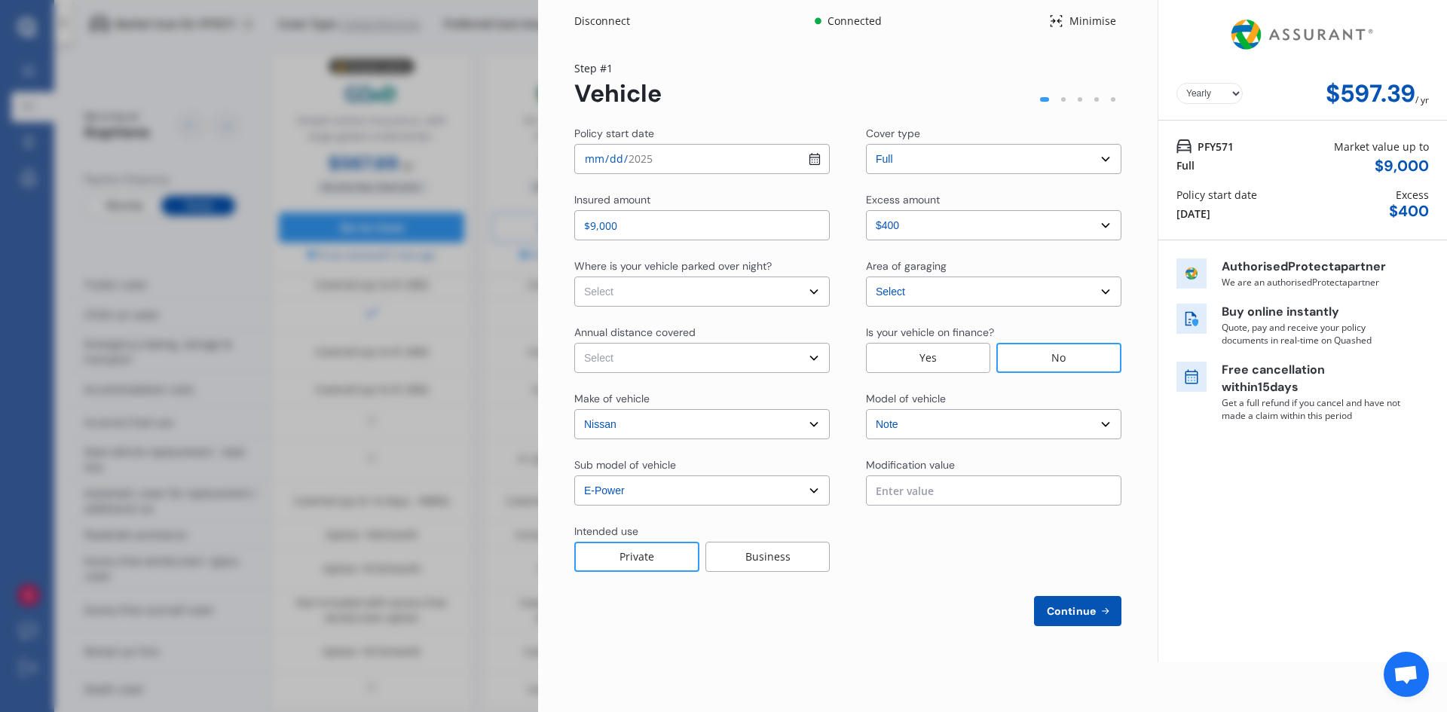
click at [665, 283] on select "Select In a garage On own property On street or road" at bounding box center [701, 292] width 255 height 30
select select "On own property"
click at [574, 277] on select "Select In a garage On own property On street or road" at bounding box center [701, 292] width 255 height 30
click at [646, 356] on select "Select Low (less than 15,000km per year) Average (15,000-30,000km per year) Hig…" at bounding box center [701, 358] width 255 height 30
select select "15000"
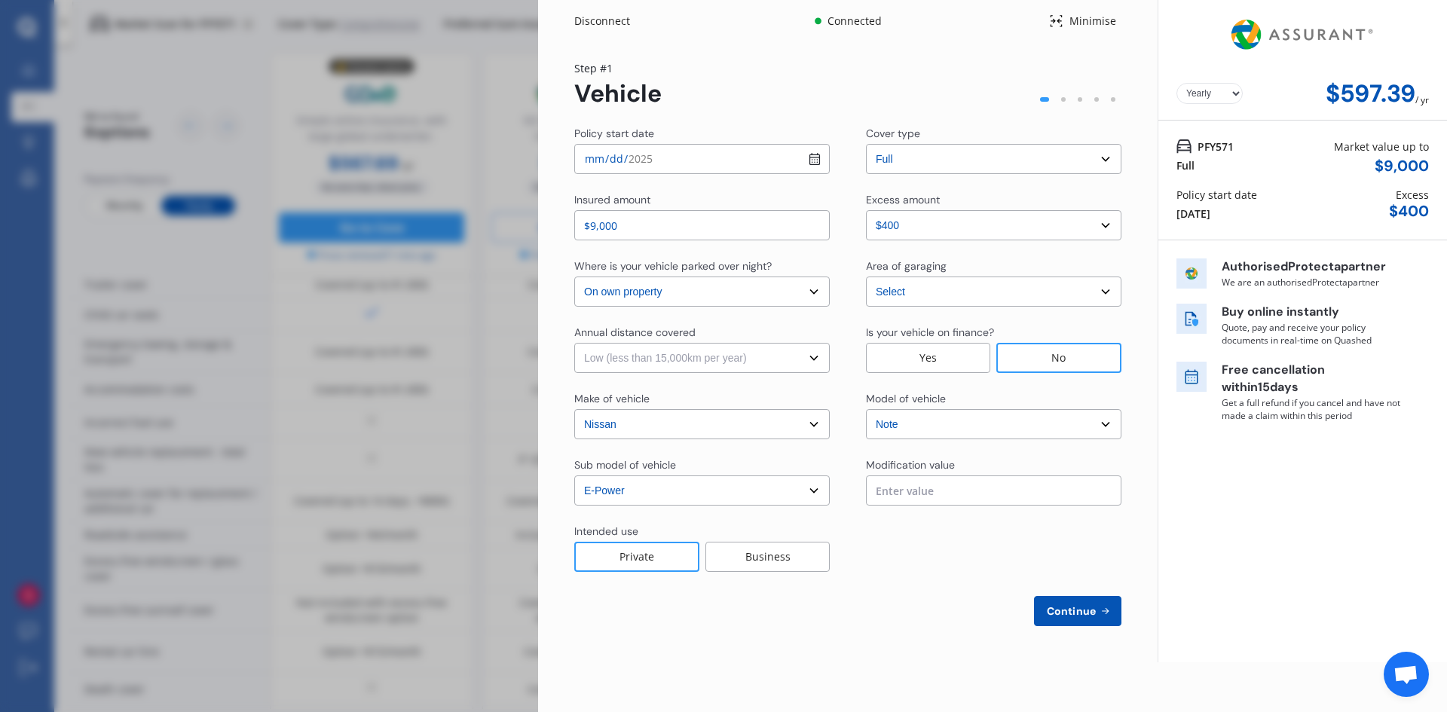
click at [574, 343] on select "Select Low (less than 15,000km per year) Average (15,000-30,000km per year) Hig…" at bounding box center [701, 358] width 255 height 30
click at [988, 430] on select "Select model 1200 180SX 200SX 300ZX 350Z 370Z Ad Altima ARIYA Atlas Avenir Basa…" at bounding box center [993, 424] width 255 height 30
click at [946, 425] on select "Select model 1200 180SX 200SX 300ZX 350Z 370Z Ad Altima ARIYA Atlas Avenir Basa…" at bounding box center [993, 424] width 255 height 30
click at [1077, 613] on span "Continue" at bounding box center [1071, 611] width 55 height 12
select select "Mr"
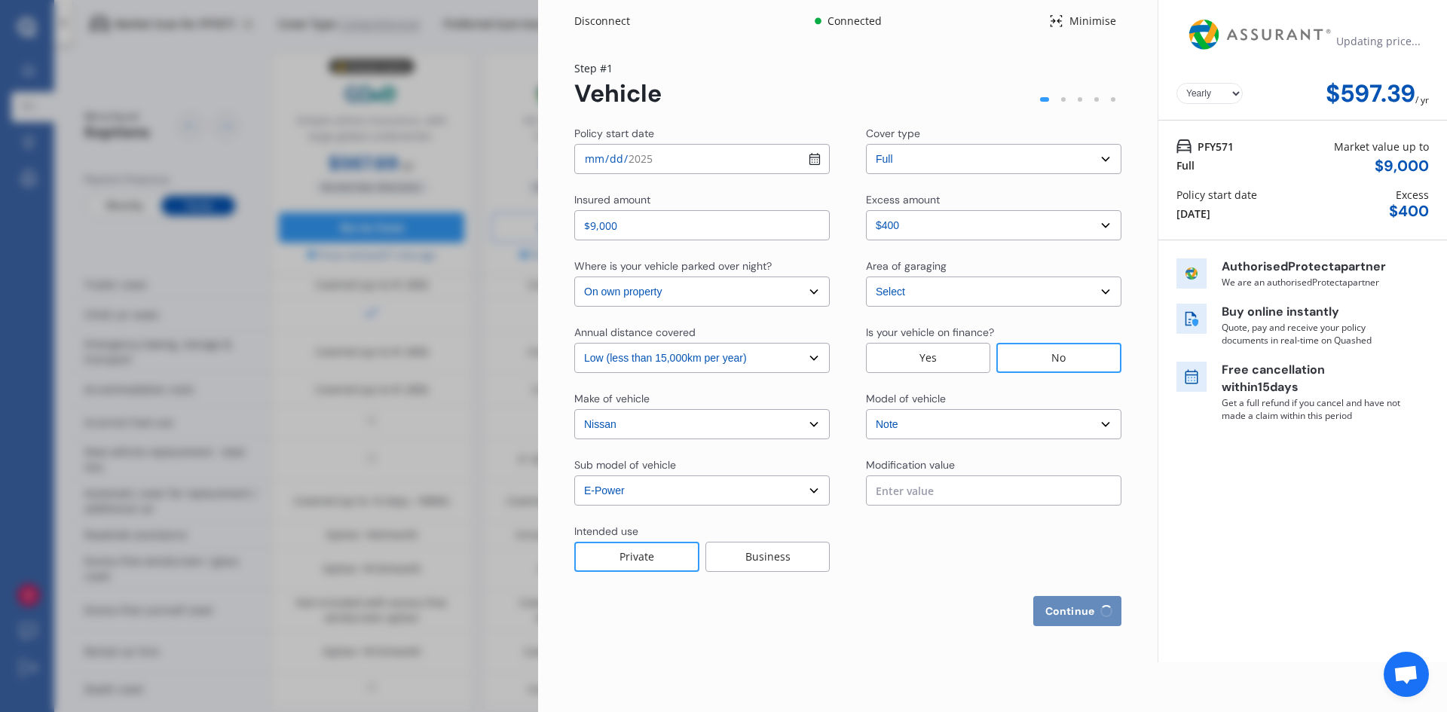
select select "17"
select select "01"
select select "1970"
select select "full"
select select "more than 4 years"
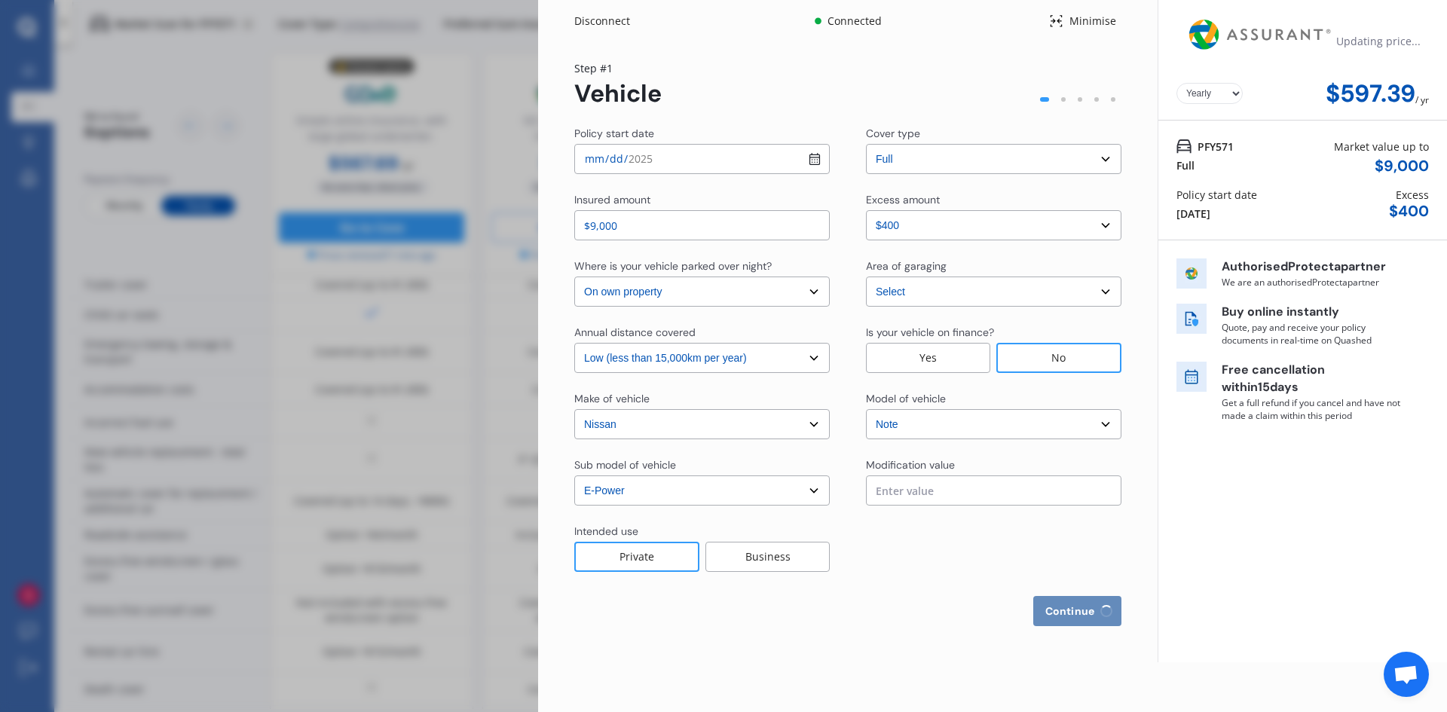
select select "New Zealand"
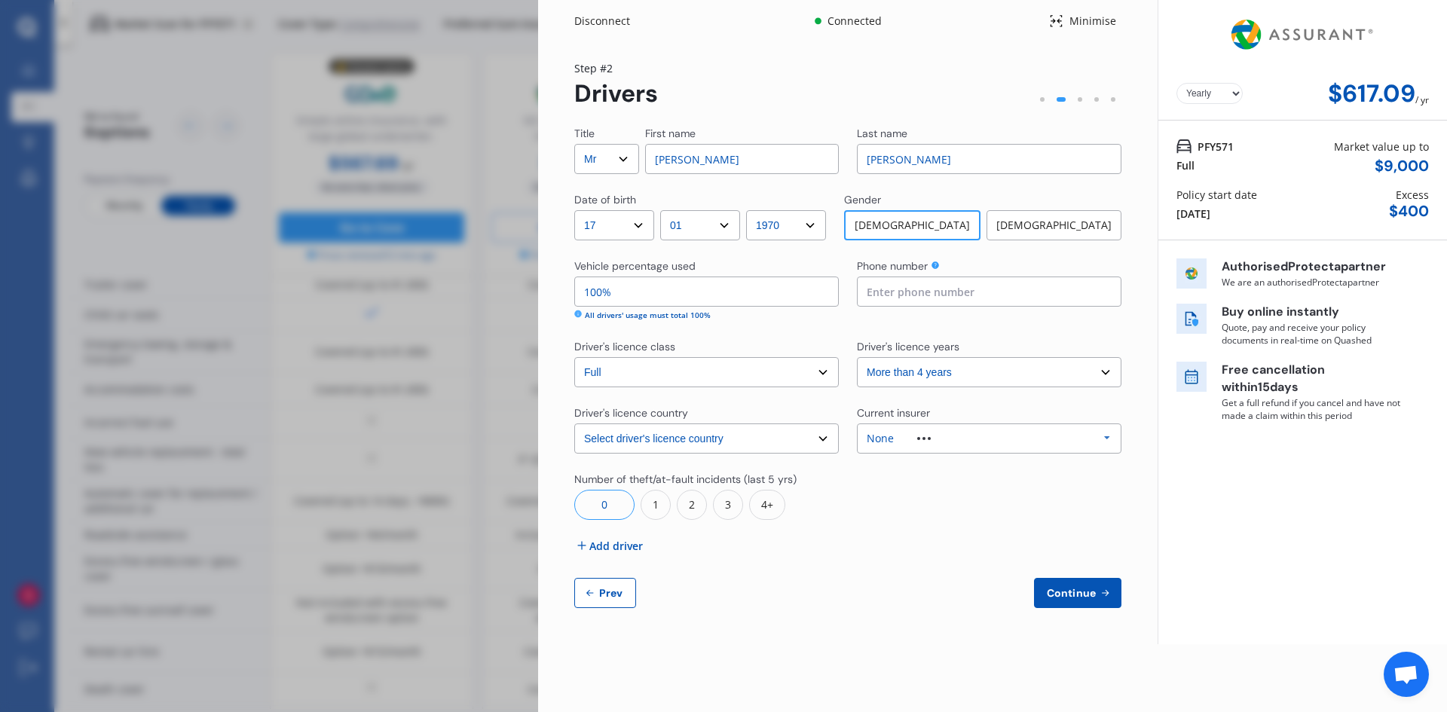
click at [654, 507] on div "1" at bounding box center [656, 505] width 30 height 30
click at [944, 506] on div "1" at bounding box center [938, 505] width 30 height 30
click at [957, 439] on div "None Allianz AAI AMI IAG - NZI/State Lumley Vero Unknown Other Insurer None Pro…" at bounding box center [989, 438] width 264 height 30
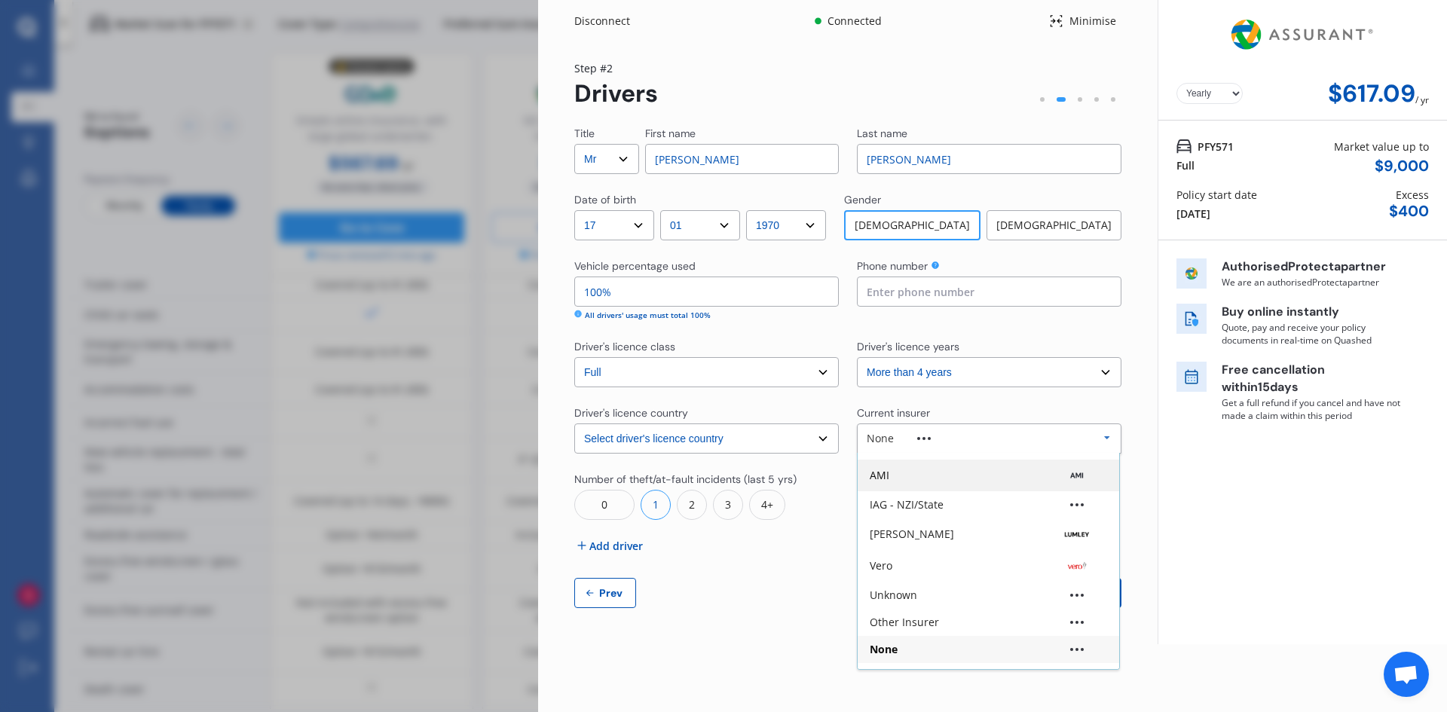
scroll to position [0, 0]
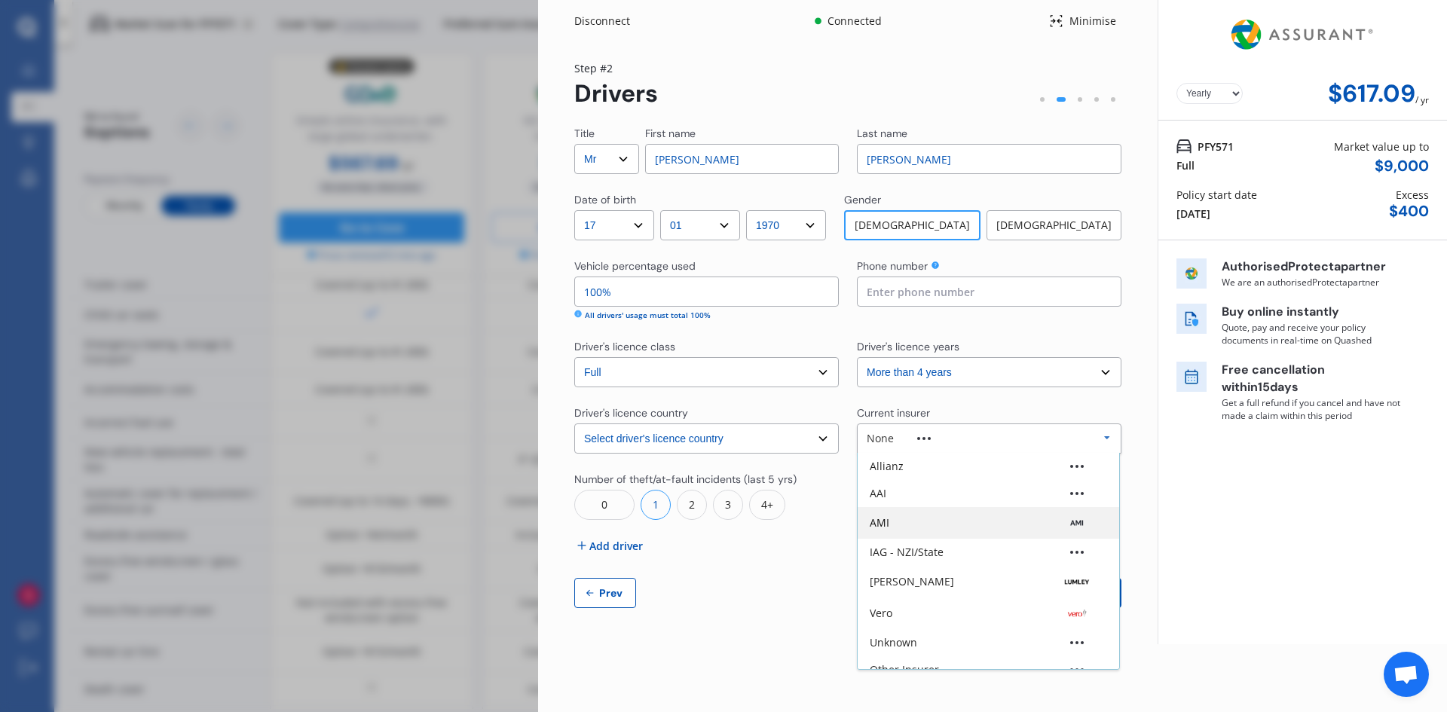
click at [921, 530] on div "AMI" at bounding box center [988, 522] width 237 height 15
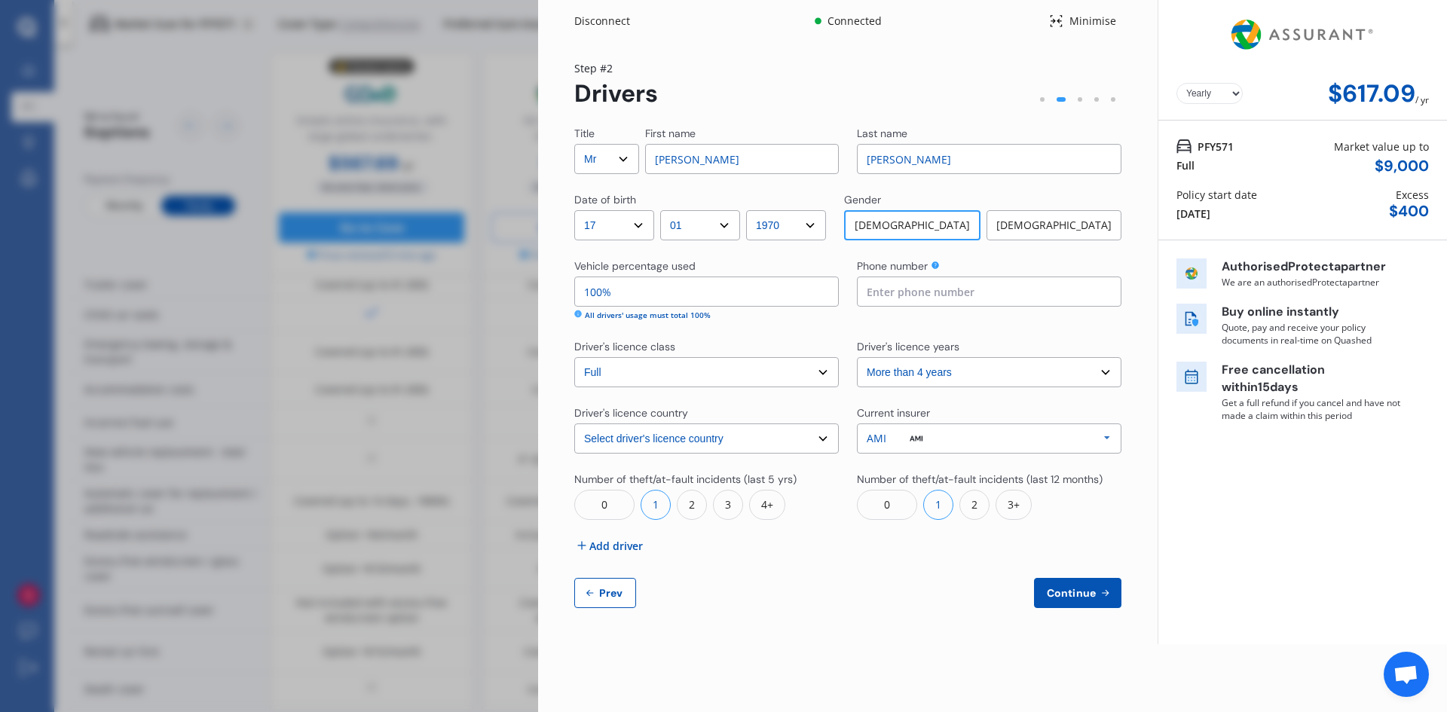
drag, startPoint x: 603, startPoint y: 298, endPoint x: 579, endPoint y: 297, distance: 24.2
click at [579, 297] on input "100%" at bounding box center [706, 292] width 264 height 30
type input "5%"
click at [588, 550] on icon at bounding box center [581, 545] width 15 height 15
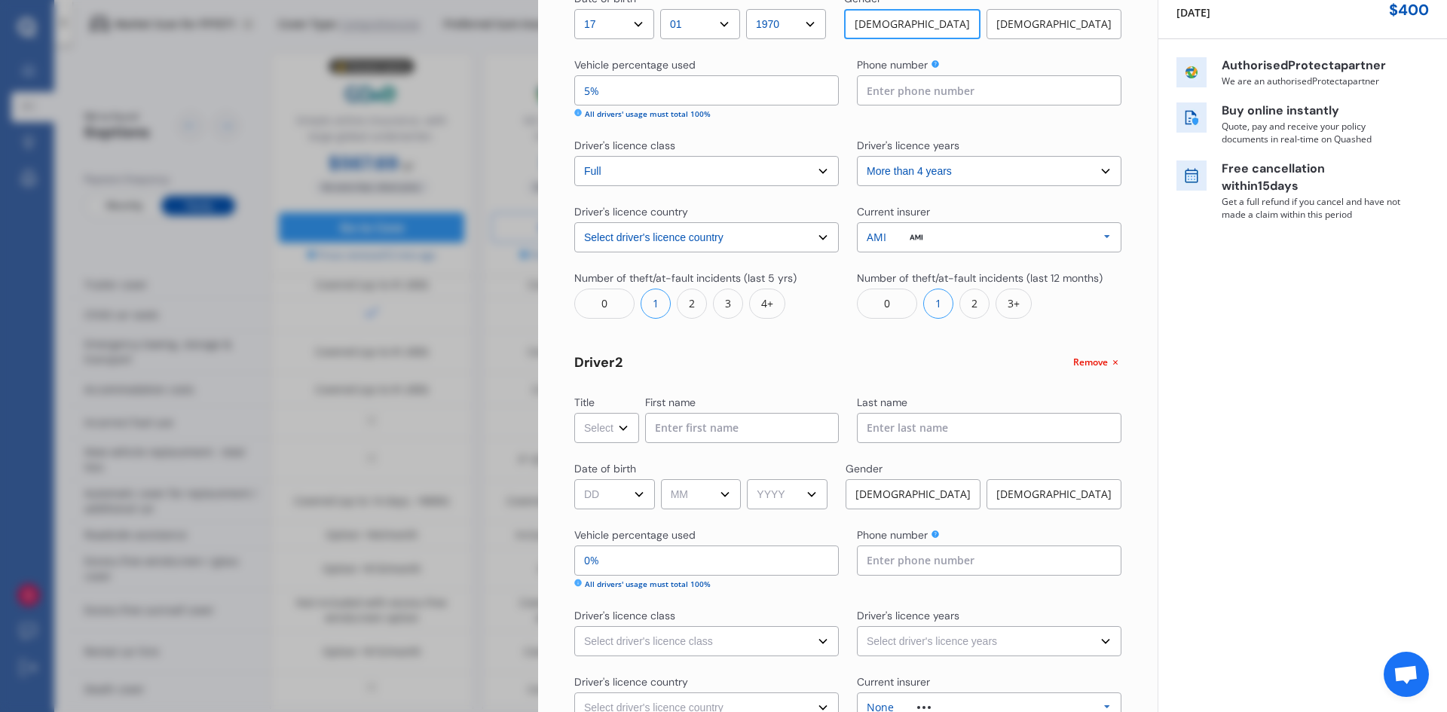
scroll to position [226, 0]
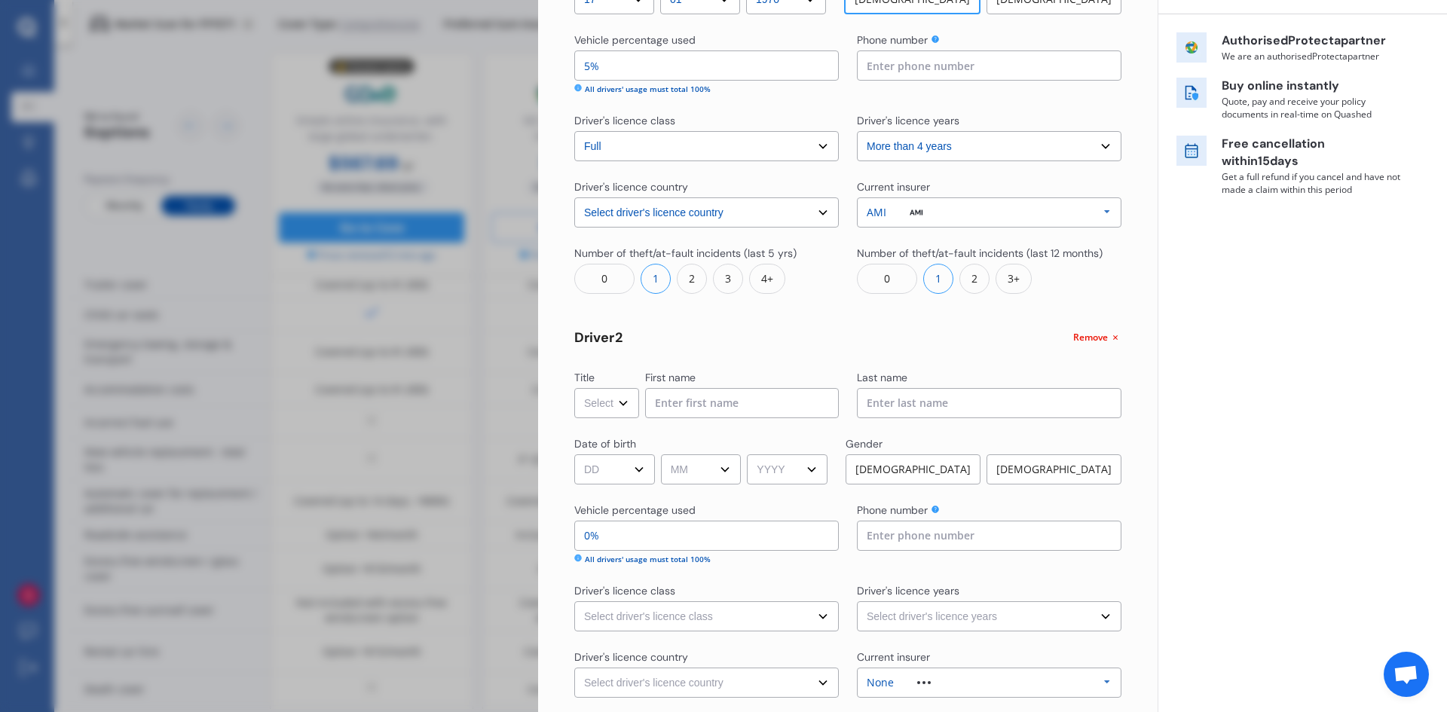
click at [624, 399] on select "Select Mr Mrs Miss Ms Dr" at bounding box center [606, 403] width 65 height 30
select select "Mrs"
click at [574, 388] on select "Select Mr Mrs Miss Ms Dr" at bounding box center [606, 403] width 65 height 30
click at [692, 394] on input at bounding box center [742, 403] width 194 height 30
type input "Lisa"
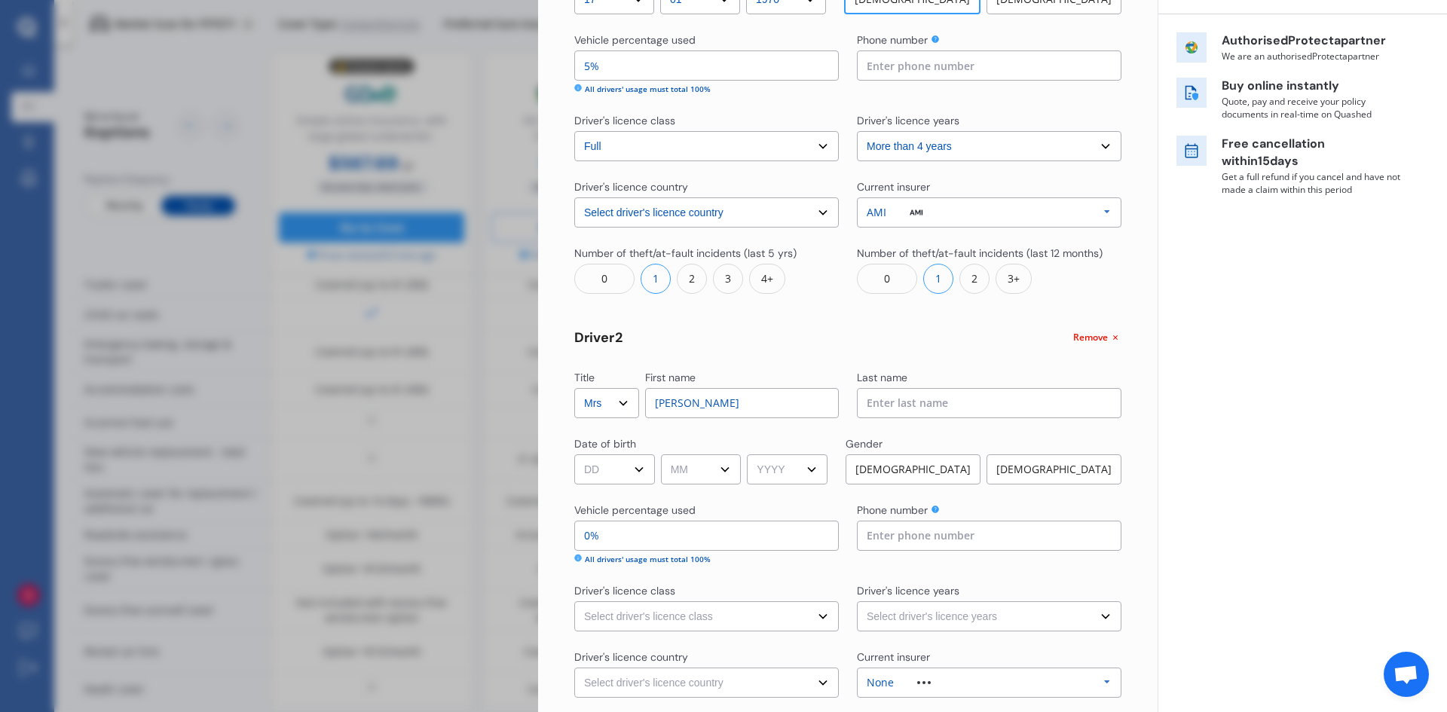
type input "Kovacs"
type input "0210685649"
select select "New Zealand"
click at [641, 465] on select "DD 01 02 03 04 05 06 07 08 09 10 11 12 13 14 15 16 17 18 19 20 21 22 23 24 25 2…" at bounding box center [614, 469] width 81 height 30
select select "09"
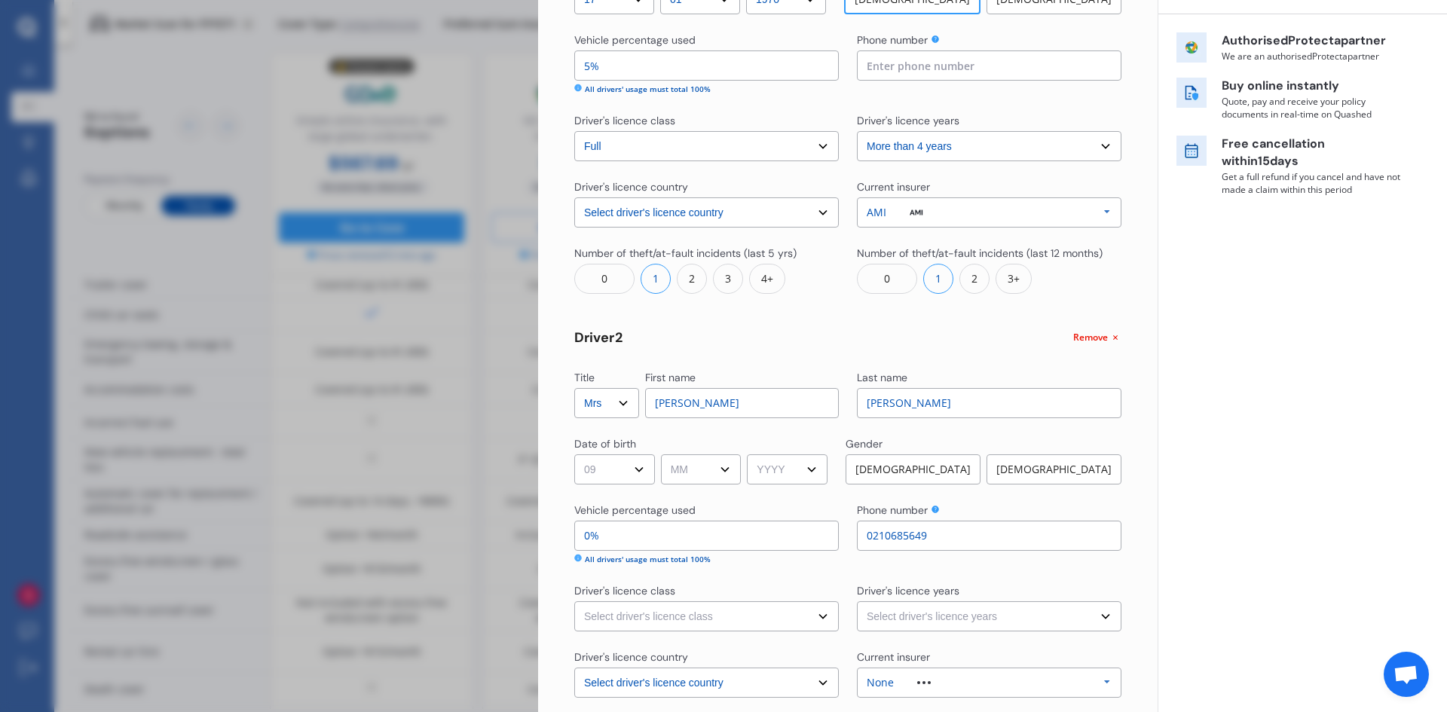
click at [574, 454] on select "DD 01 02 03 04 05 06 07 08 09 10 11 12 13 14 15 16 17 18 19 20 21 22 23 24 25 2…" at bounding box center [614, 469] width 81 height 30
click at [723, 463] on select "MM 01 02 03 04 05 06 07 08 09 10 11 12" at bounding box center [701, 469] width 81 height 30
select select "11"
click at [663, 454] on select "MM 01 02 03 04 05 06 07 08 09 10 11 12" at bounding box center [701, 469] width 81 height 30
click at [772, 469] on select "YYYY 2009 2008 2007 2006 2005 2004 2003 2002 2001 2000 1999 1998 1997 1996 1995…" at bounding box center [787, 469] width 81 height 30
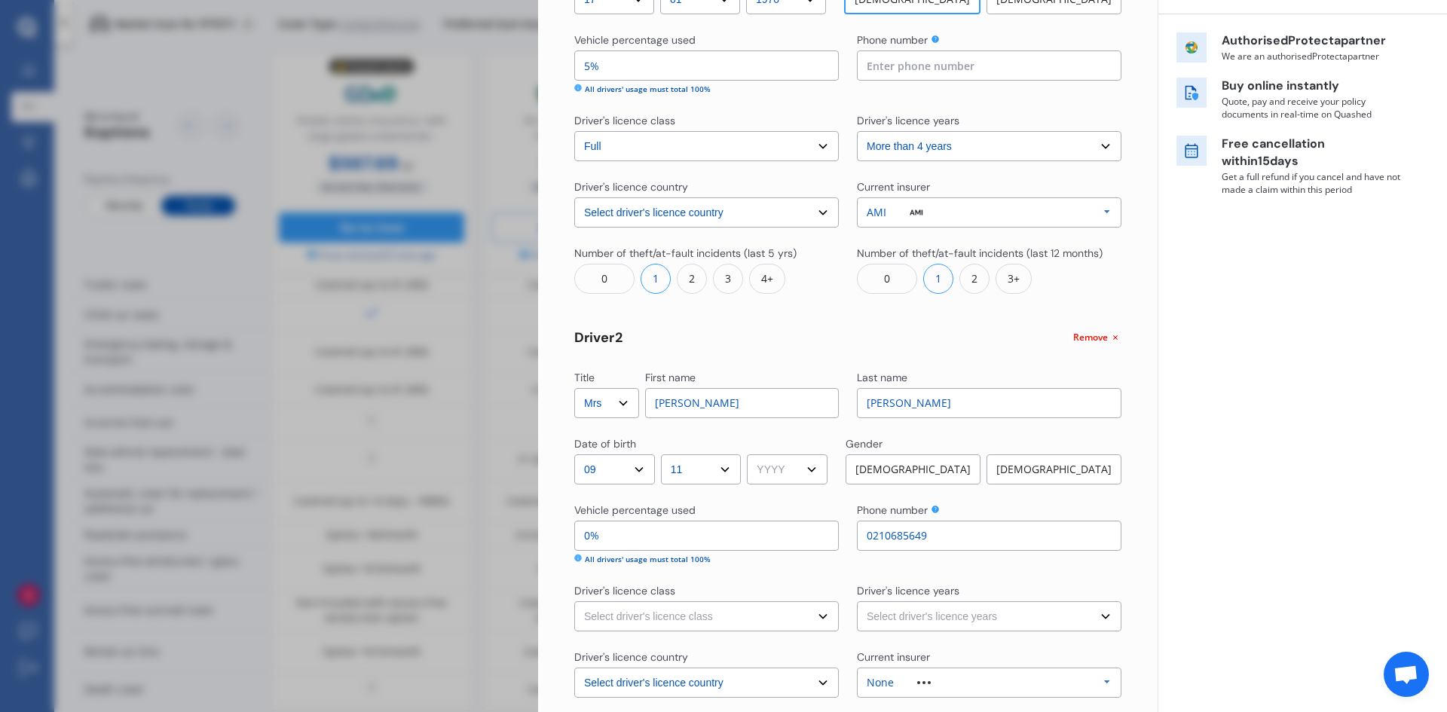
select select "1970"
click at [752, 454] on select "YYYY 2009 2008 2007 2006 2005 2004 2003 2002 2001 2000 1999 1998 1997 1996 1995…" at bounding box center [787, 469] width 81 height 30
click at [1030, 475] on div "Female" at bounding box center [1053, 469] width 135 height 30
drag, startPoint x: 589, startPoint y: 535, endPoint x: 573, endPoint y: 530, distance: 16.7
click at [573, 530] on div "Yearly Monthly $617.09 / yr Step # 2 Drivers Title Select Mr Mrs Miss Ms Dr Fir…" at bounding box center [847, 352] width 619 height 1072
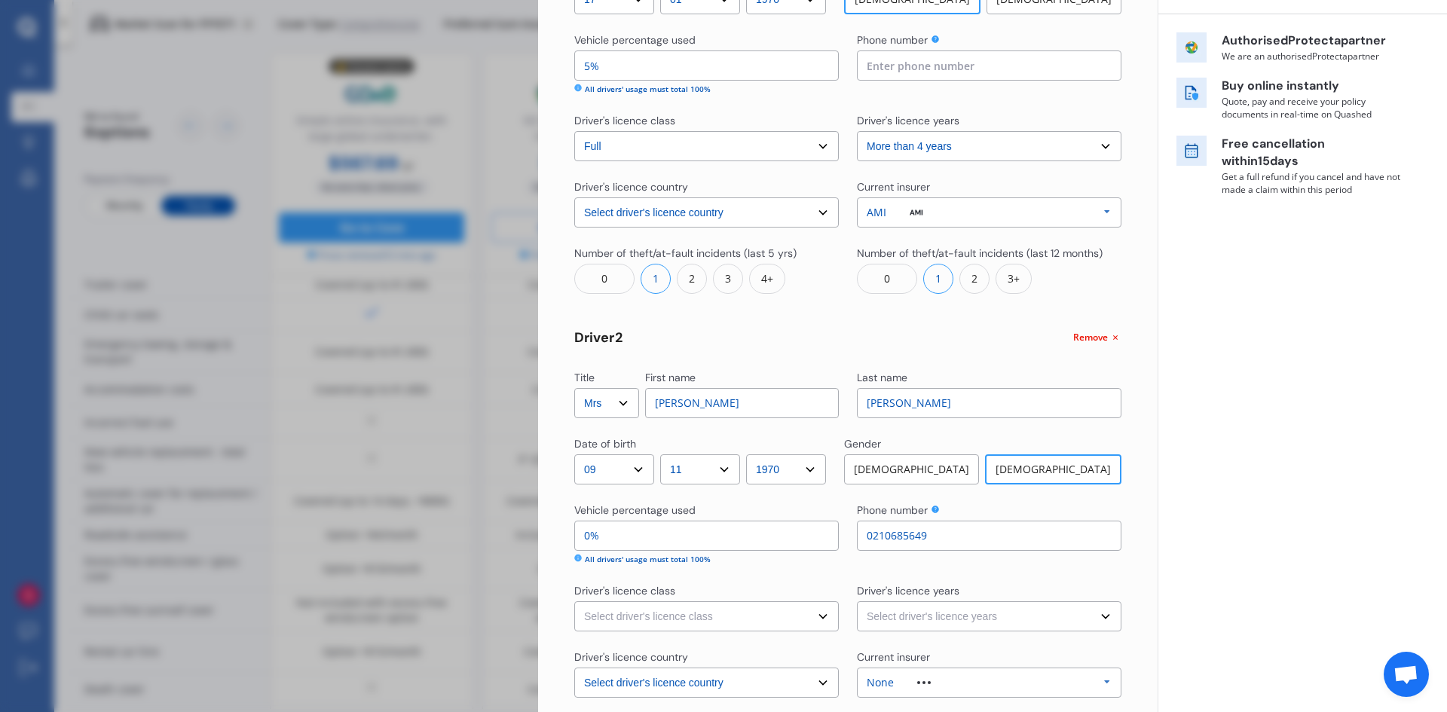
type input "91%"
type input "9%"
type input "10%"
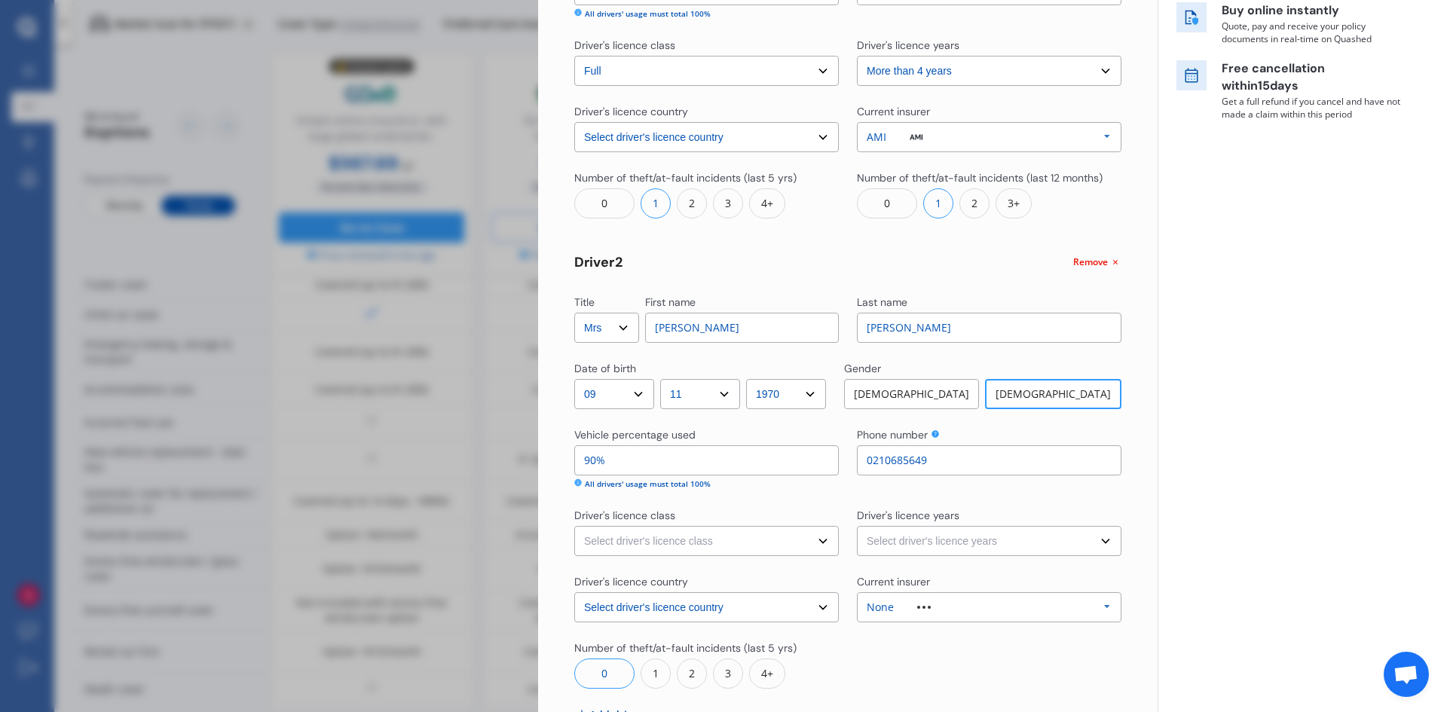
type input "90%"
click at [633, 555] on select "Select driver's licence class None Learner Restricted Full" at bounding box center [706, 541] width 264 height 30
select select "full"
click at [574, 526] on select "Select driver's licence class None Learner Restricted Full" at bounding box center [706, 541] width 264 height 30
click at [896, 540] on select "Select driver's licence years Less than 1 year 1-2 years 2-4 years More than 4 …" at bounding box center [989, 541] width 264 height 30
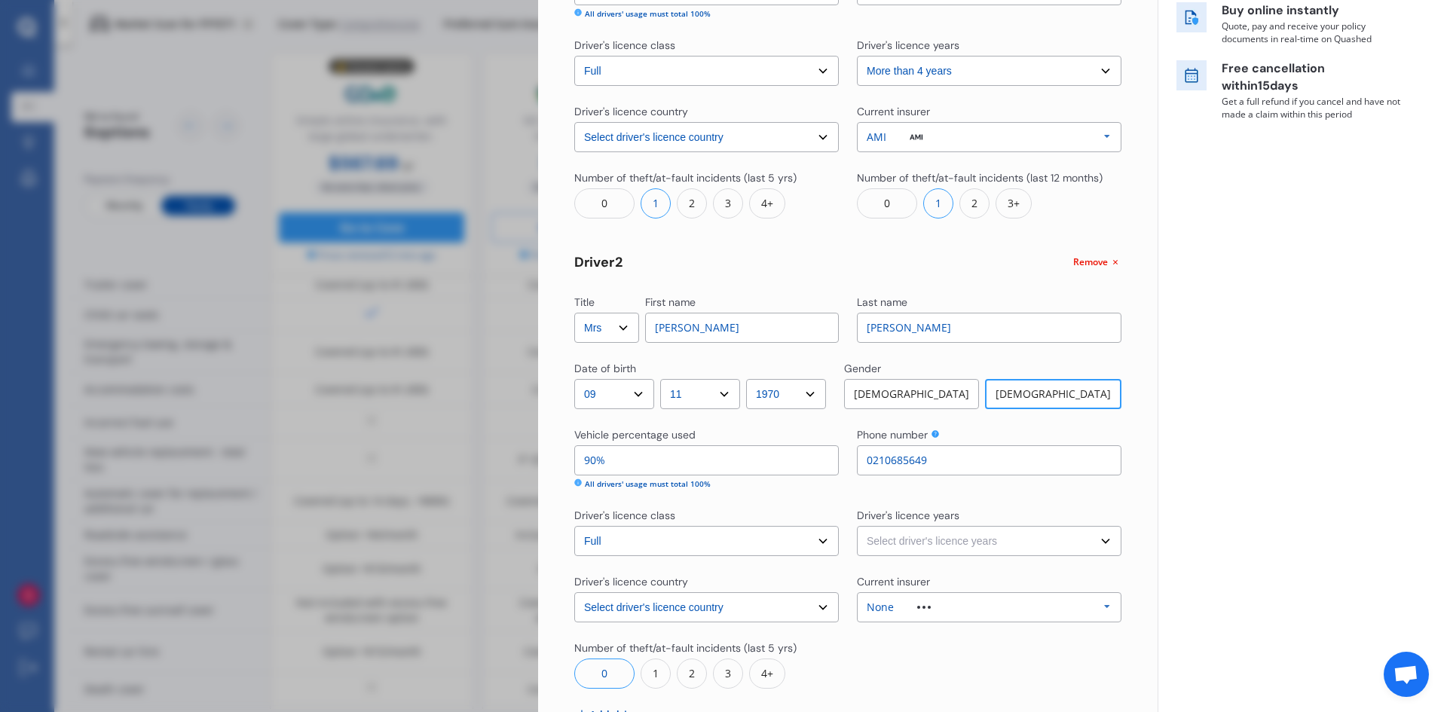
select select "more than 4 years"
click at [857, 526] on select "Select driver's licence years Less than 1 year 1-2 years 2-4 years More than 4 …" at bounding box center [989, 541] width 264 height 30
click at [941, 608] on div at bounding box center [924, 607] width 60 height 3
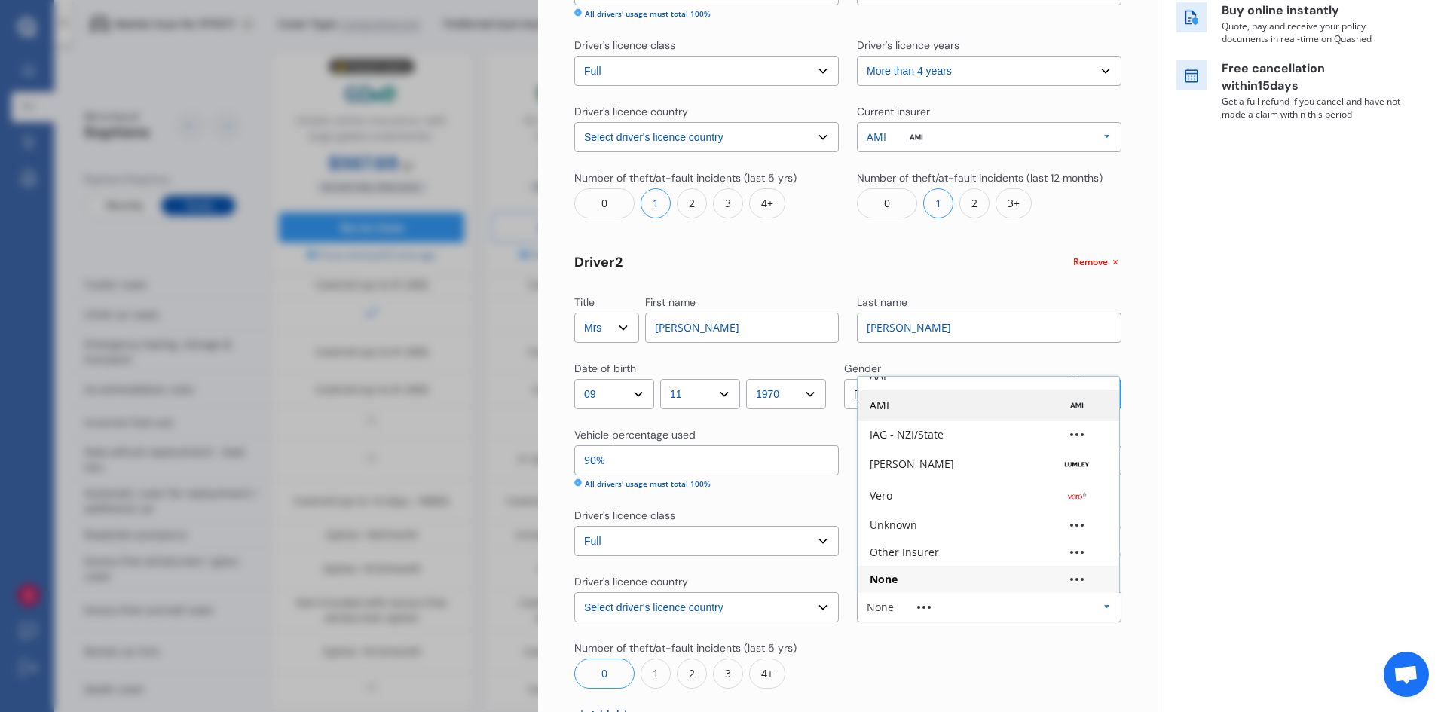
click at [922, 412] on div "AMI" at bounding box center [988, 405] width 237 height 15
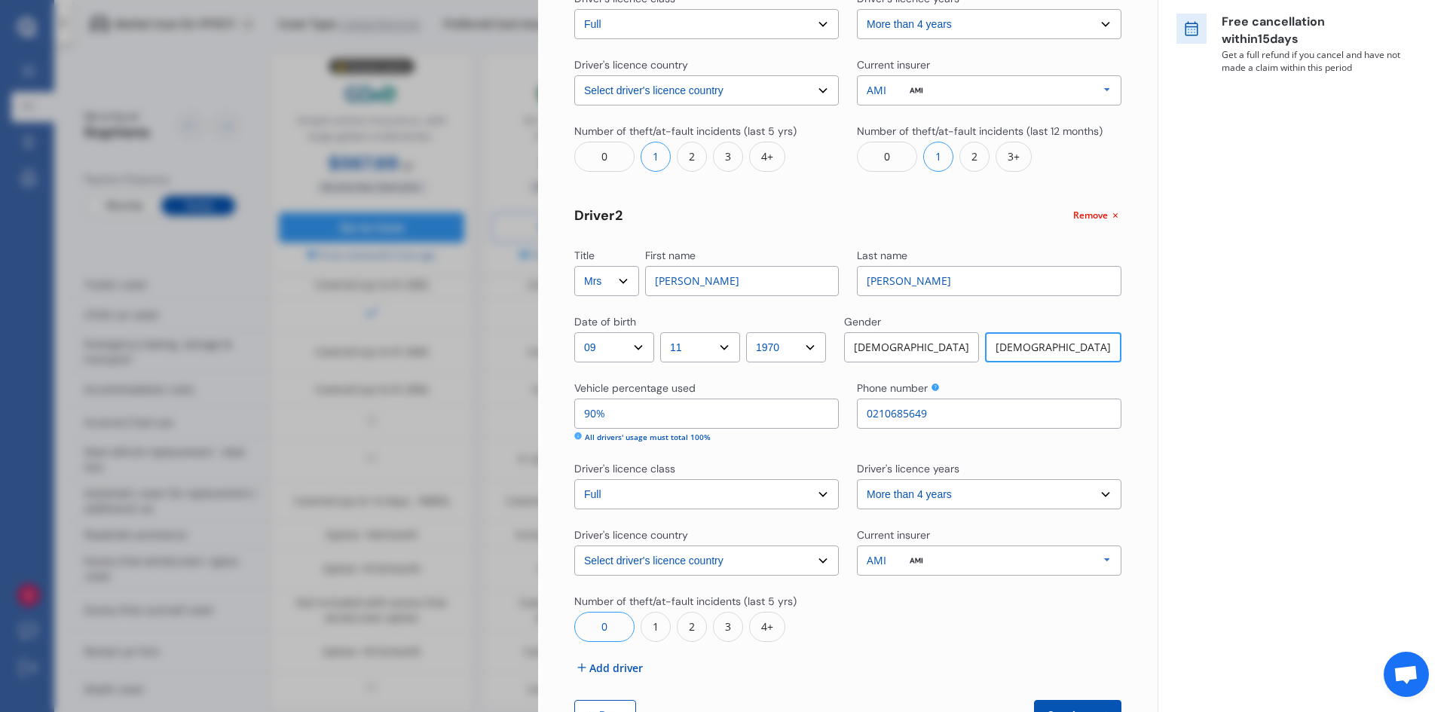
scroll to position [402, 0]
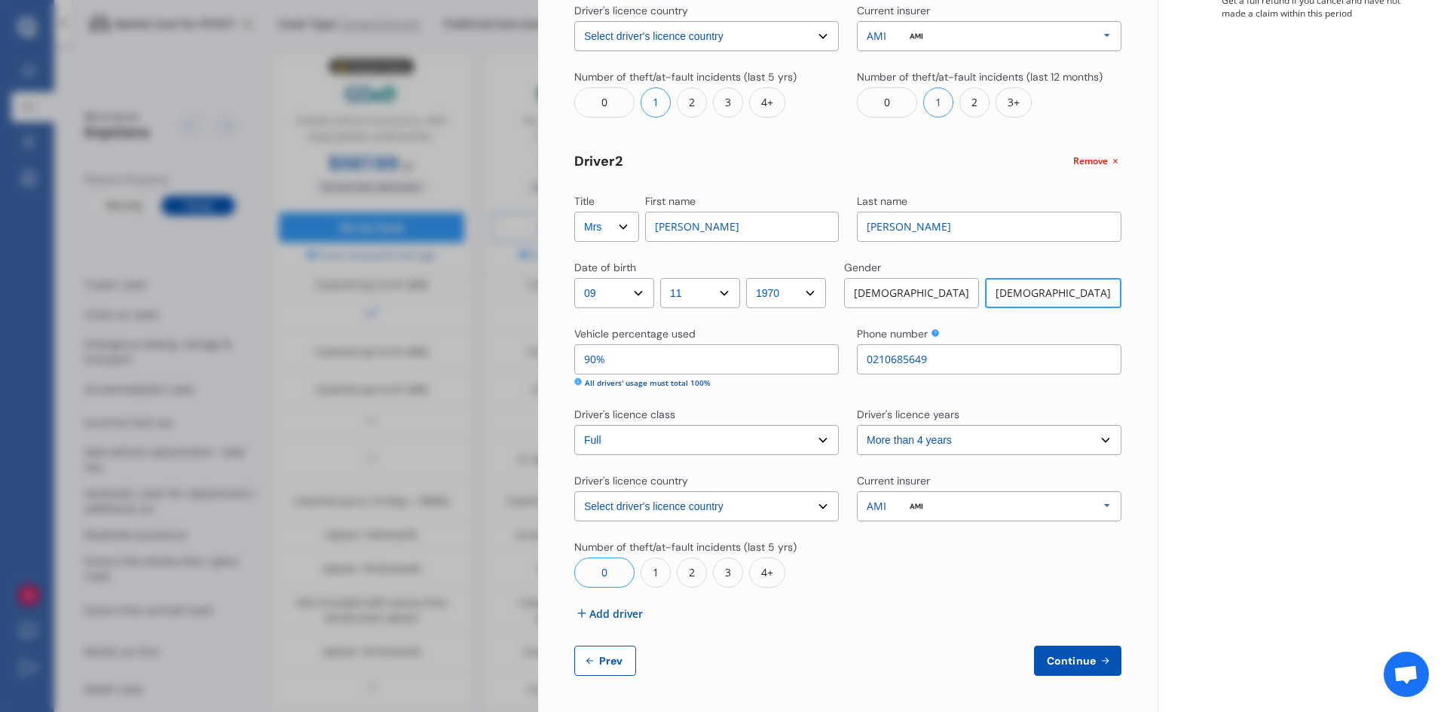
click at [781, 625] on div "Title Select Mr Mrs Miss Ms Dr First name Steve Last name Kovacs Date of birth …" at bounding box center [847, 199] width 547 height 952
click at [575, 610] on icon at bounding box center [581, 613] width 15 height 15
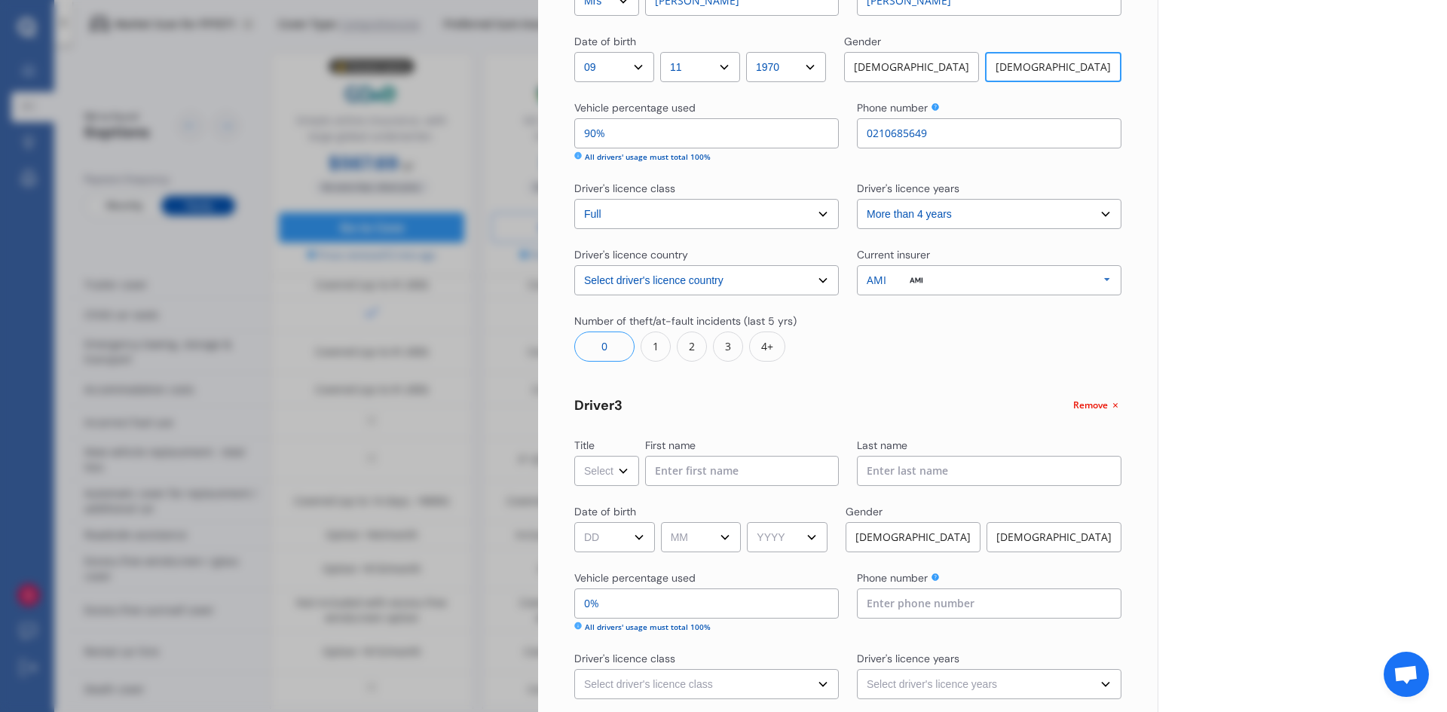
scroll to position [779, 0]
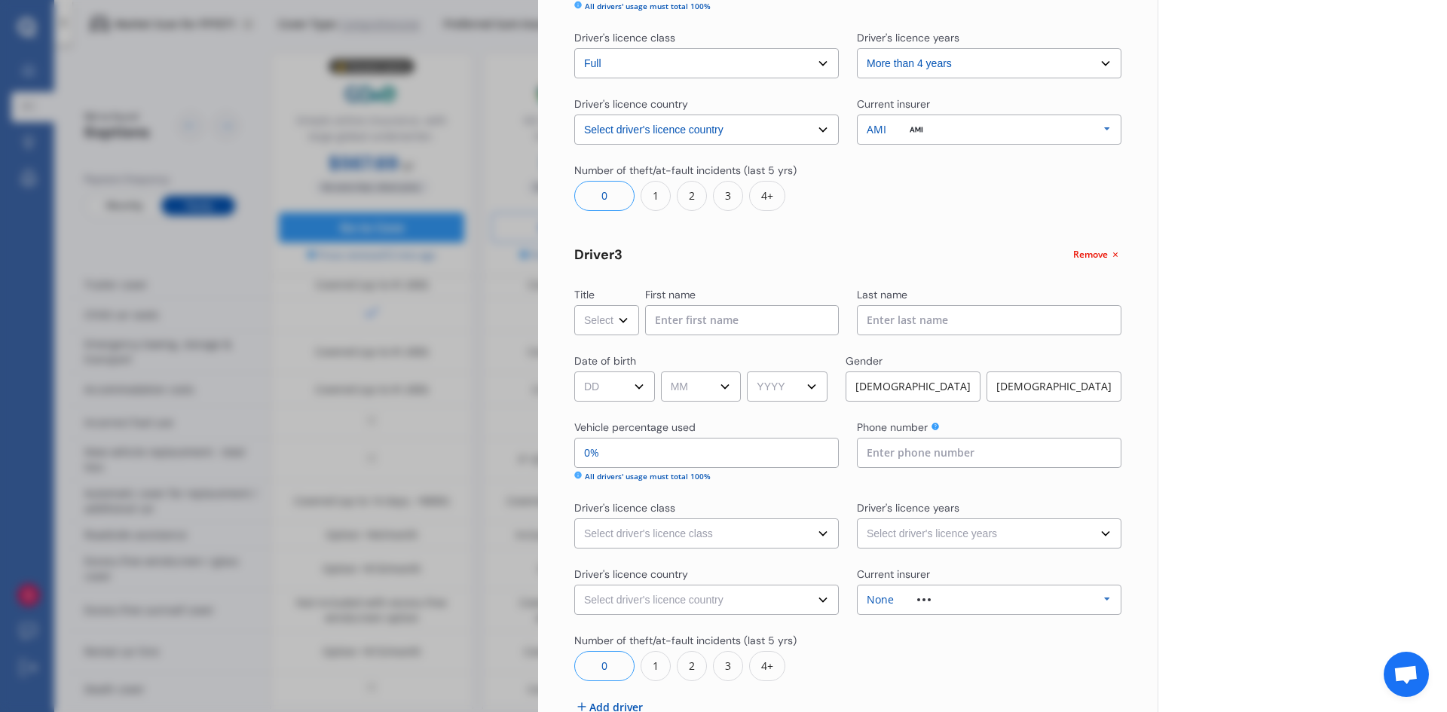
click at [630, 319] on select "Select Mr Mrs Miss Ms Dr" at bounding box center [606, 320] width 65 height 30
select select "Miss"
click at [574, 305] on select "Select Mr Mrs Miss Ms Dr" at bounding box center [606, 320] width 65 height 30
click at [695, 325] on input at bounding box center [742, 320] width 194 height 30
type input "a"
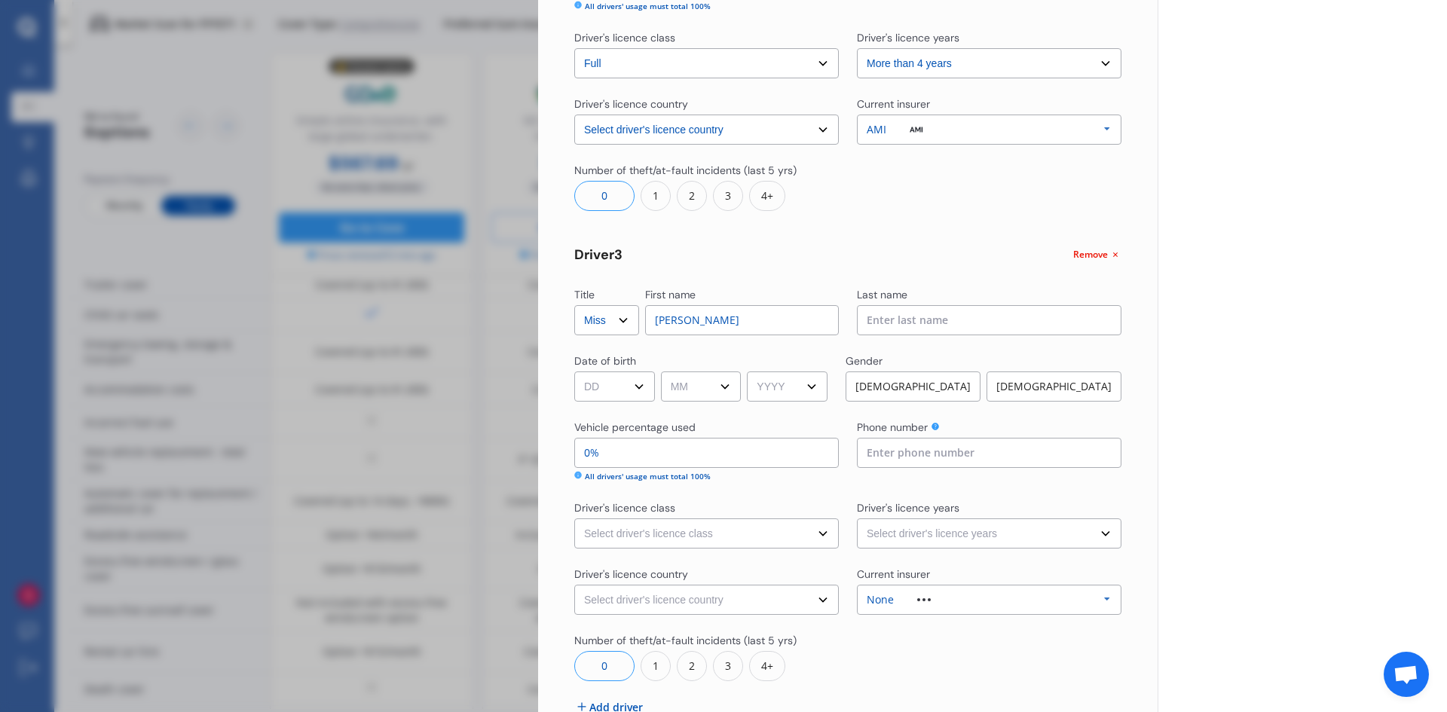
type input "Cassandra"
click at [902, 302] on div "Last name" at bounding box center [989, 296] width 264 height 18
click at [908, 310] on input at bounding box center [989, 320] width 264 height 30
type input "Kovacs"
type input "0210689011"
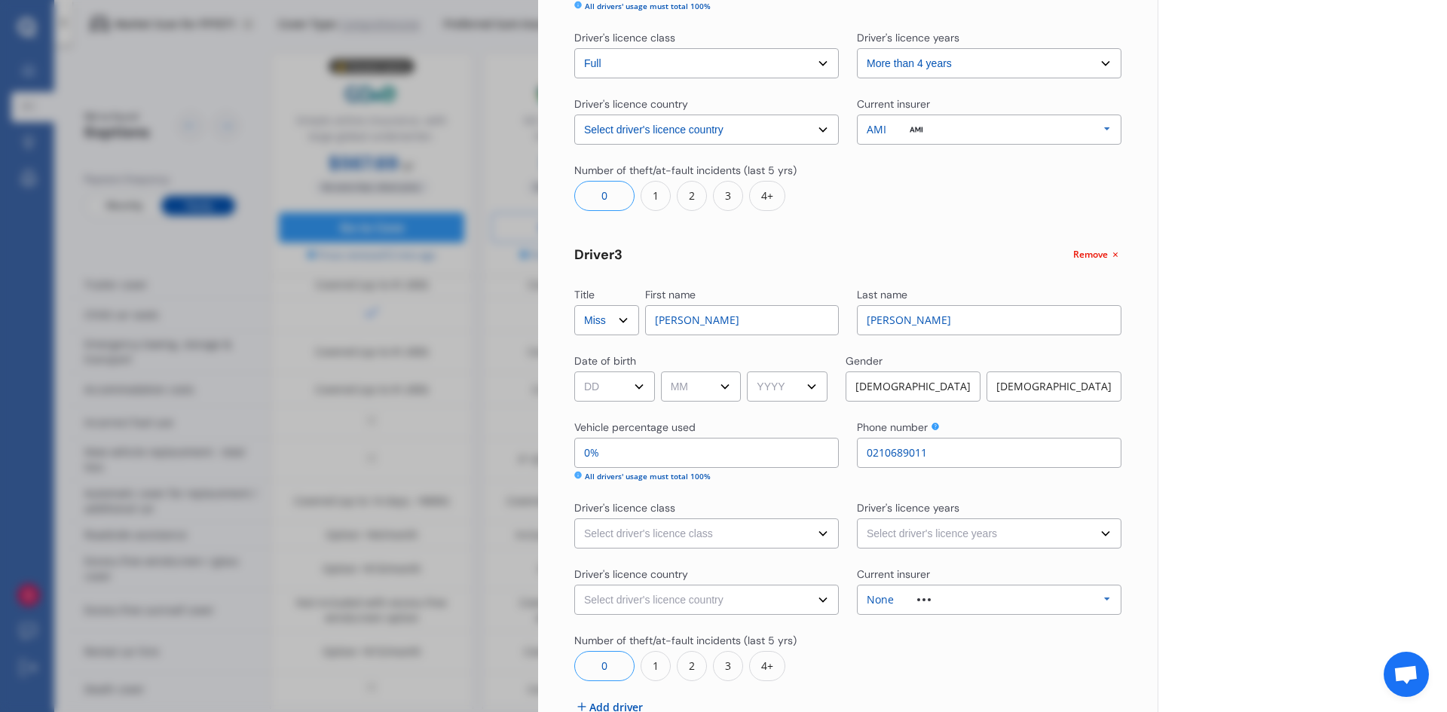
select select "New Zealand"
click at [644, 389] on select "DD 01 02 03 04 05 06 07 08 09 10 11 12 13 14 15 16 17 18 19 20 21 22 23 24 25 2…" at bounding box center [614, 387] width 81 height 30
select select "31"
click at [574, 372] on select "DD 01 02 03 04 05 06 07 08 09 10 11 12 13 14 15 16 17 18 19 20 21 22 23 24 25 2…" at bounding box center [614, 387] width 81 height 30
click at [710, 384] on select "MM 01 02 03 04 05 06 07 08 09 10 11 12" at bounding box center [701, 387] width 81 height 30
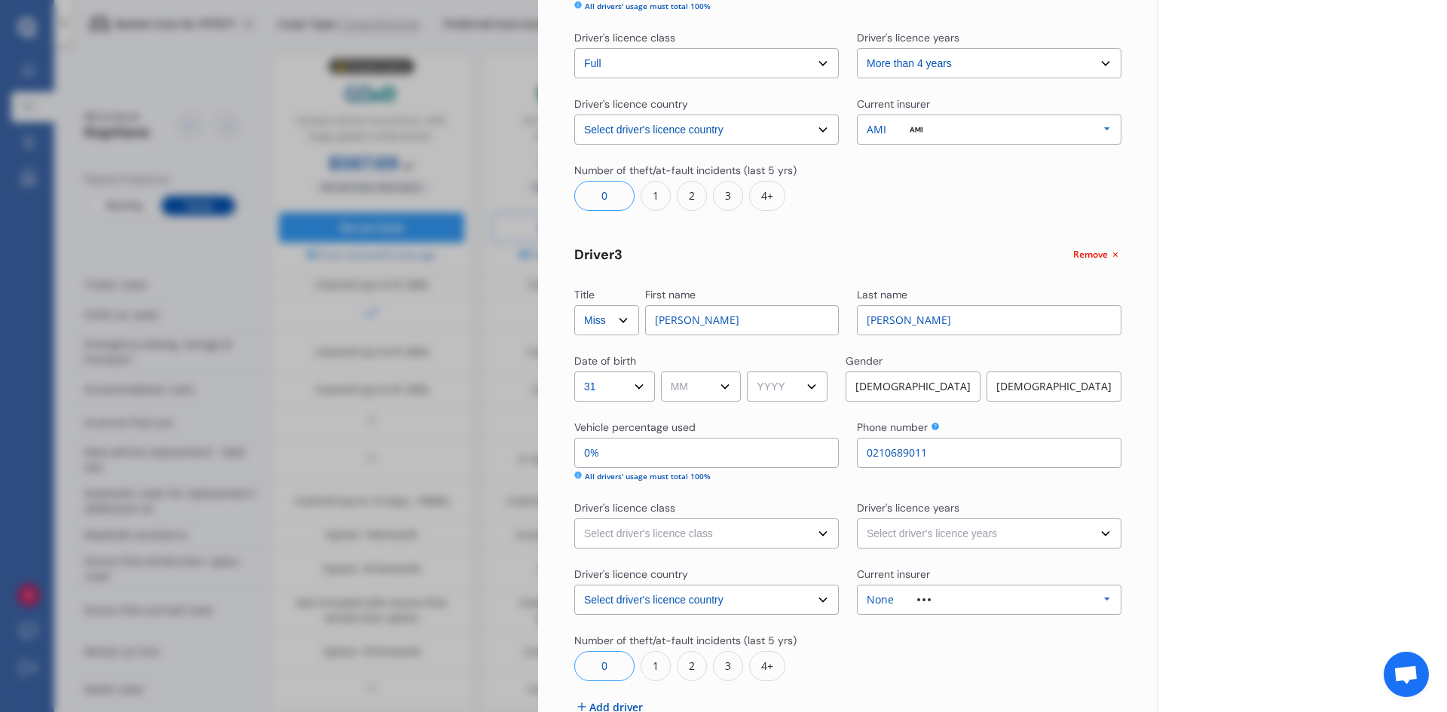
select select "10"
click at [663, 372] on select "MM 01 02 03 04 05 06 07 08 09 10 11 12" at bounding box center [701, 387] width 81 height 30
click at [801, 378] on select "YYYY 2009 2008 2007 2006 2005 2004 2003 2002 2001 2000 1999 1998 1997 1996 1995…" at bounding box center [787, 387] width 81 height 30
select select "2004"
click at [752, 372] on select "YYYY 2009 2008 2007 2006 2005 2004 2003 2002 2001 2000 1999 1998 1997 1996 1995…" at bounding box center [787, 387] width 81 height 30
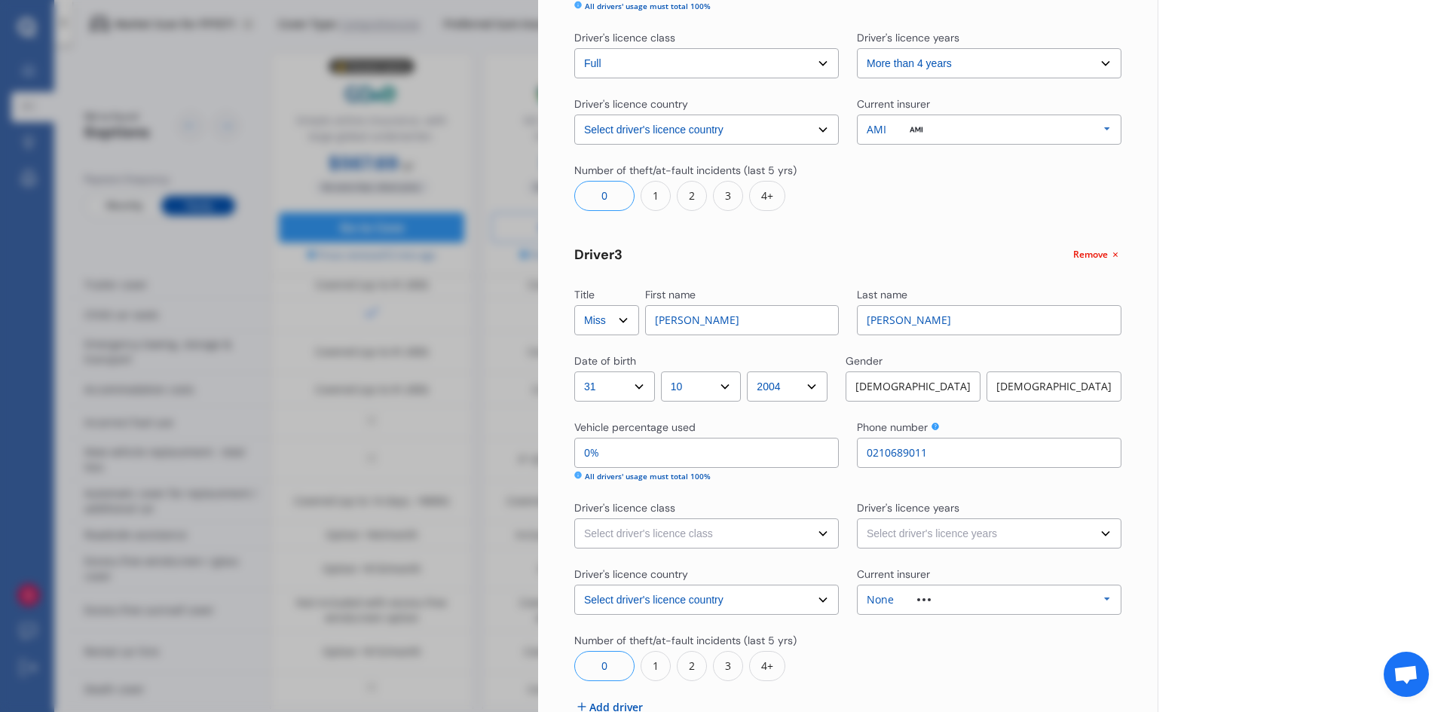
click at [994, 380] on div "Female" at bounding box center [1053, 387] width 135 height 30
drag, startPoint x: 593, startPoint y: 457, endPoint x: 579, endPoint y: 456, distance: 14.3
click at [579, 456] on input "0%" at bounding box center [706, 453] width 264 height 30
type input "5%"
drag, startPoint x: 897, startPoint y: 457, endPoint x: 821, endPoint y: 455, distance: 75.4
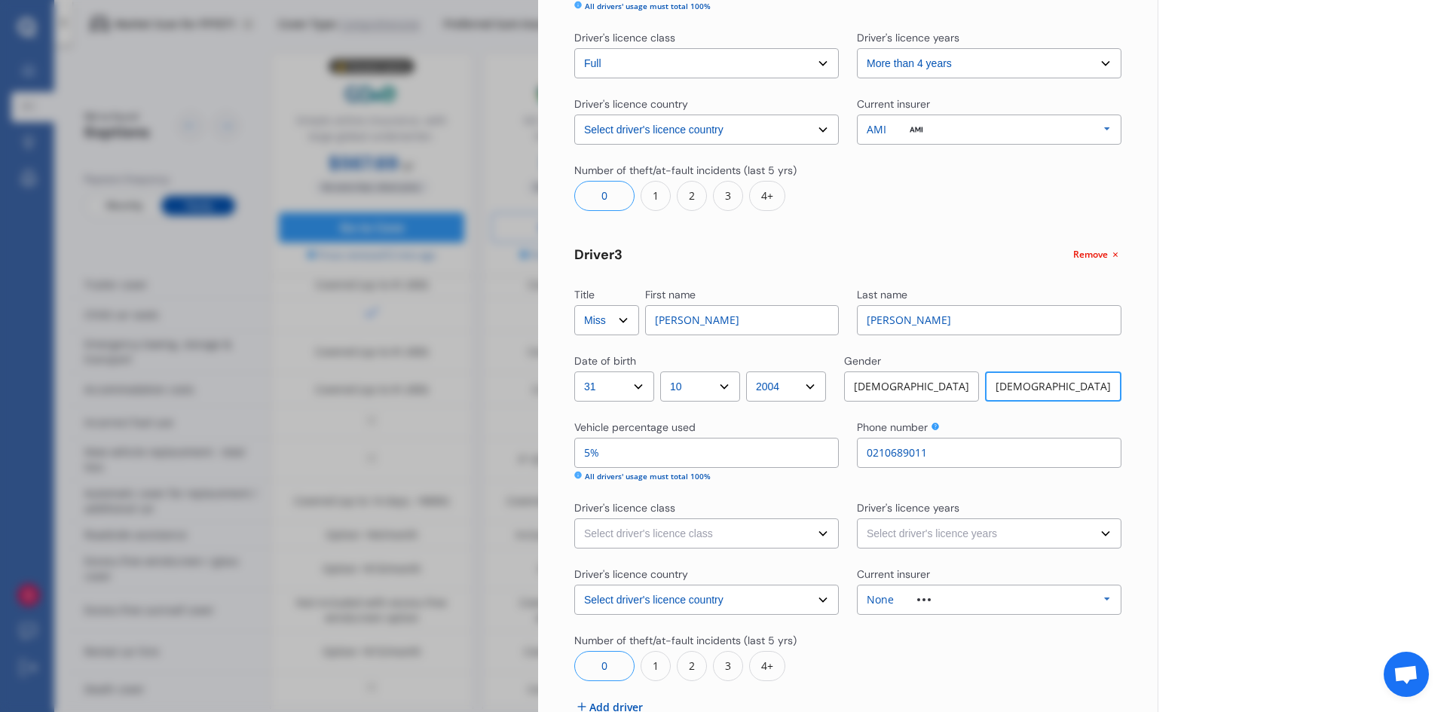
click at [821, 455] on div "Vehicle percentage used 5% All drivers' usage must total 100% Phone number 0210…" at bounding box center [847, 451] width 547 height 63
click at [768, 524] on select "Select driver's licence class None Learner Restricted Full" at bounding box center [706, 533] width 264 height 30
select select "restricted"
click at [574, 518] on select "Select driver's licence class None Learner Restricted Full" at bounding box center [706, 533] width 264 height 30
click at [926, 537] on select "Select driver's licence years Less than 1 year 1-2 years 2-4 years More than 4 …" at bounding box center [989, 533] width 264 height 30
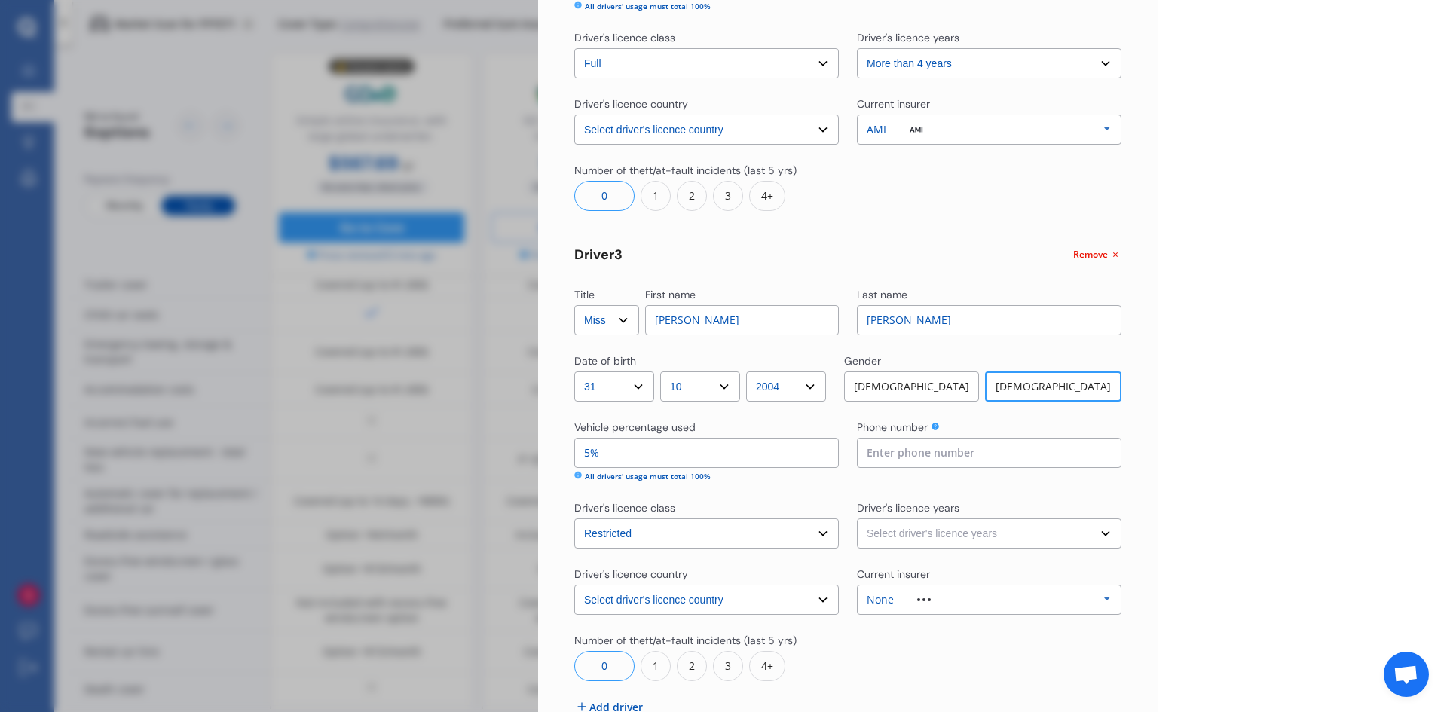
select select "2-4 years"
click at [857, 518] on select "Select driver's licence years Less than 1 year 1-2 years 2-4 years More than 4 …" at bounding box center [989, 533] width 264 height 30
click at [931, 610] on div "None Allianz AAI AMI IAG - NZI/State Lumley Vero Unknown Other Insurer None Pro…" at bounding box center [989, 600] width 264 height 30
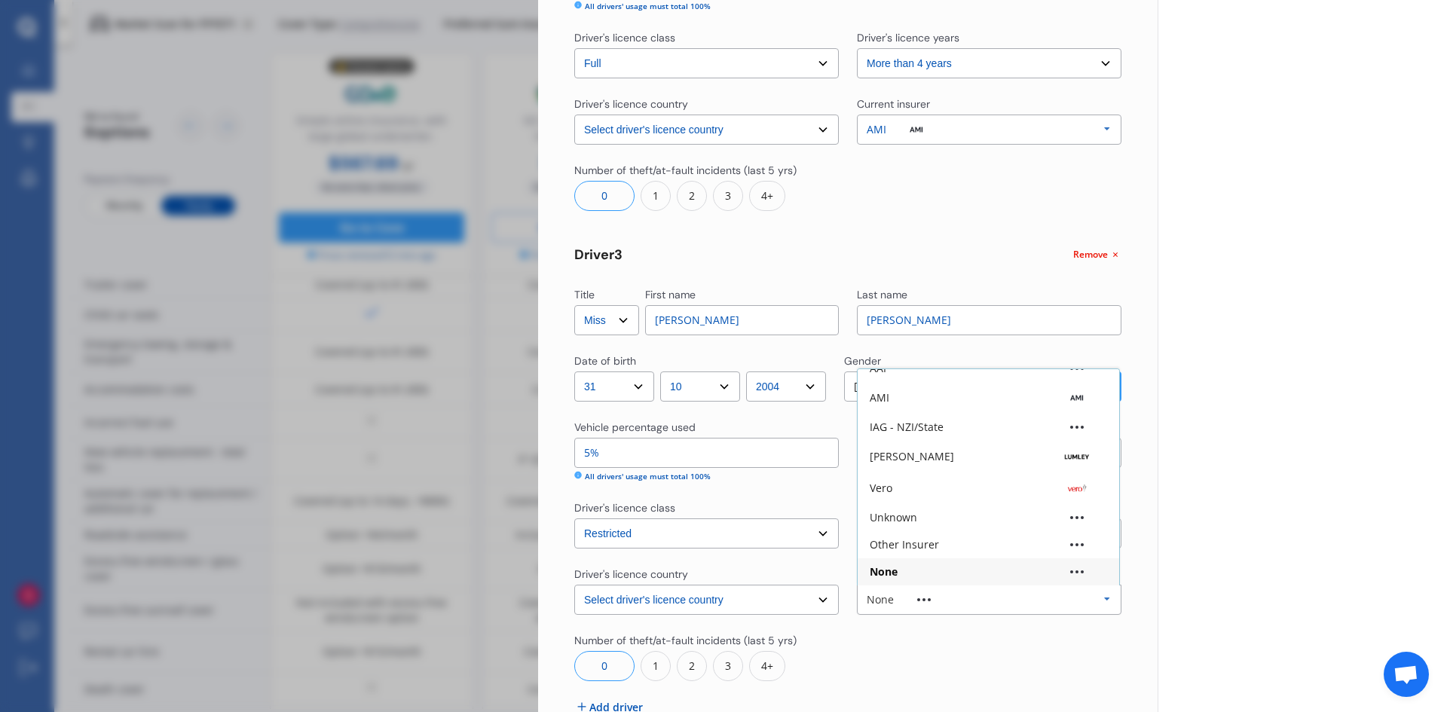
click at [937, 577] on div "None" at bounding box center [988, 571] width 261 height 27
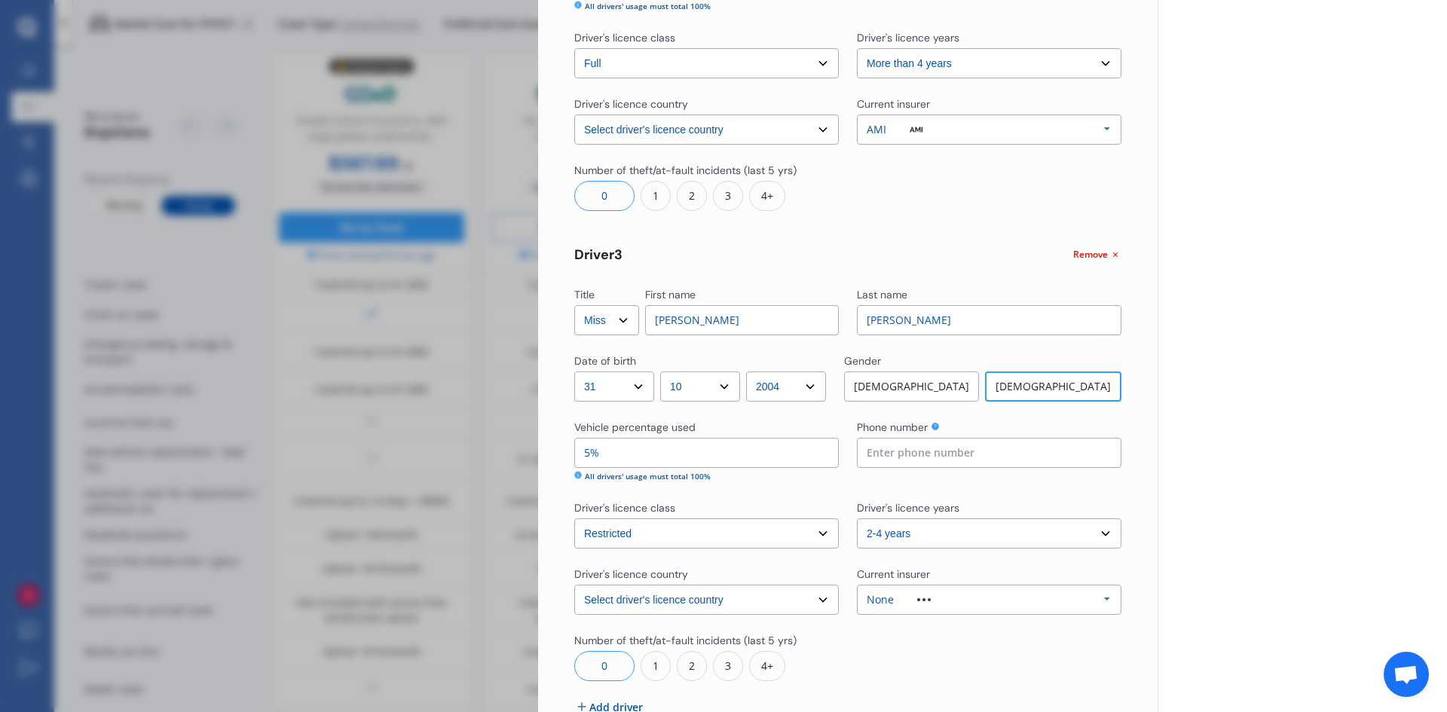
click at [936, 600] on div at bounding box center [924, 599] width 60 height 3
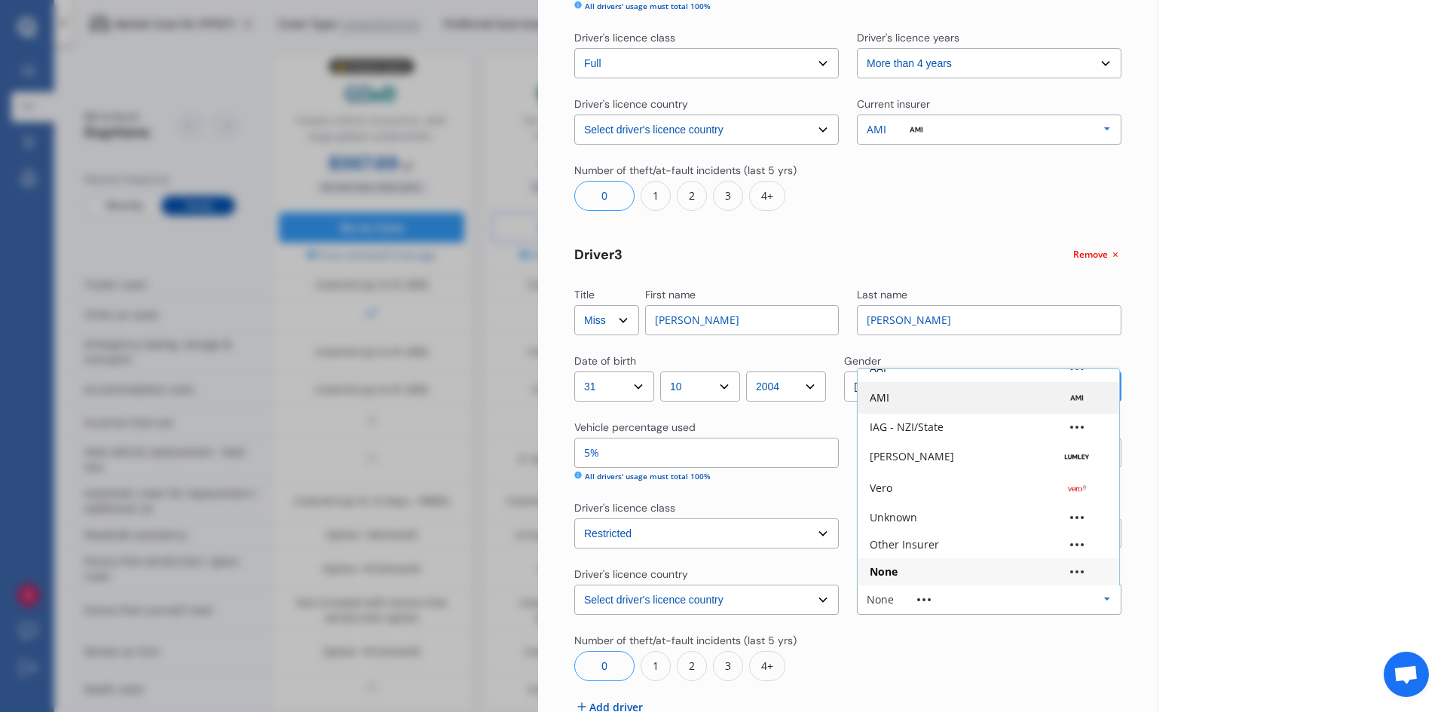
click at [913, 401] on div "AMI" at bounding box center [988, 397] width 237 height 15
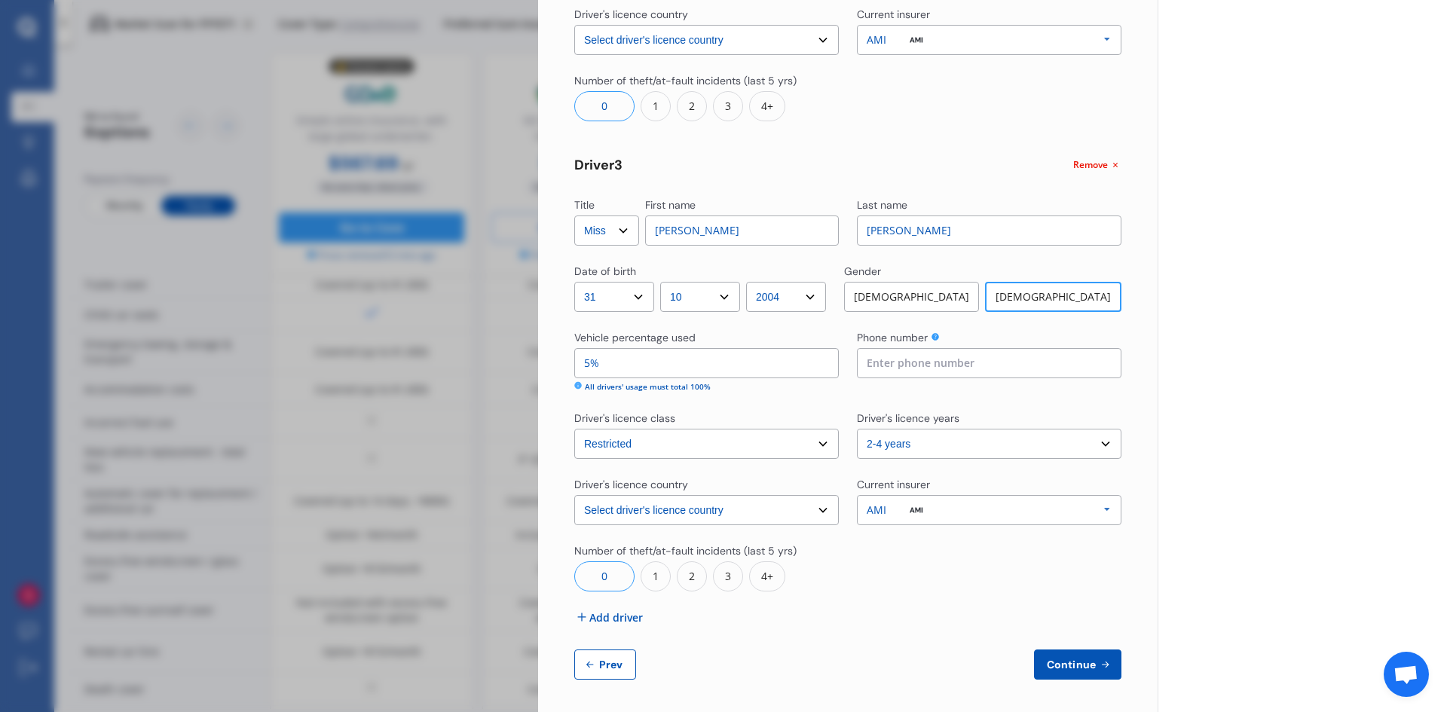
scroll to position [873, 0]
click at [1044, 664] on span "Continue" at bounding box center [1071, 661] width 55 height 12
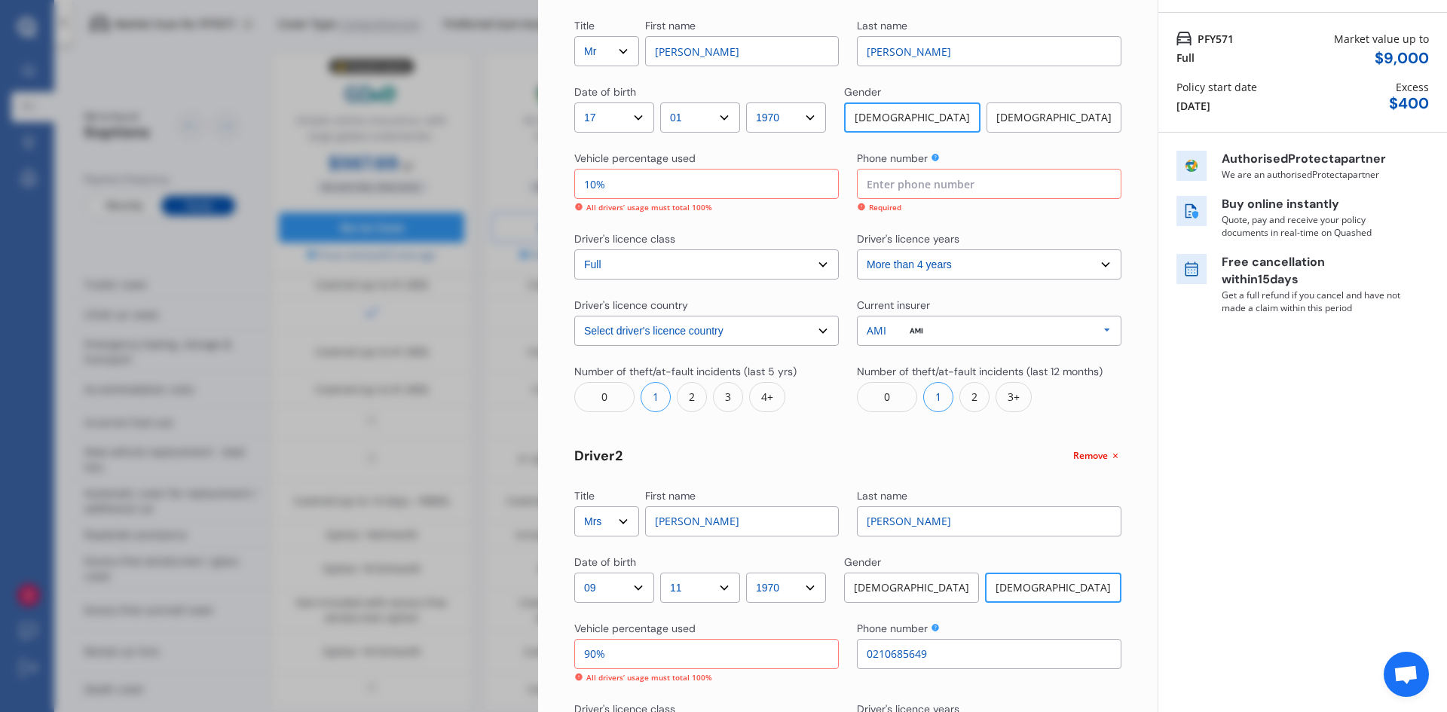
scroll to position [32, 0]
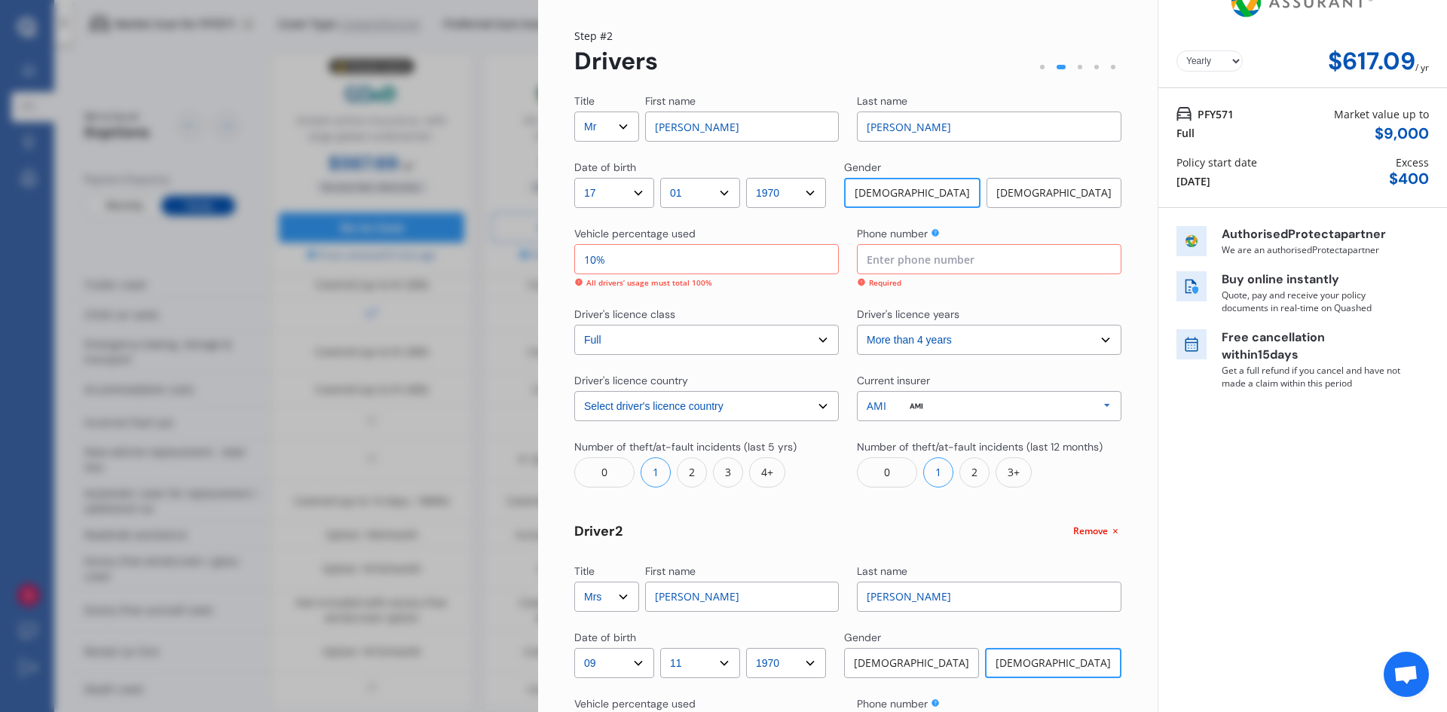
click at [876, 258] on input at bounding box center [989, 259] width 264 height 30
type input "0210689011"
drag, startPoint x: 595, startPoint y: 258, endPoint x: 563, endPoint y: 255, distance: 31.8
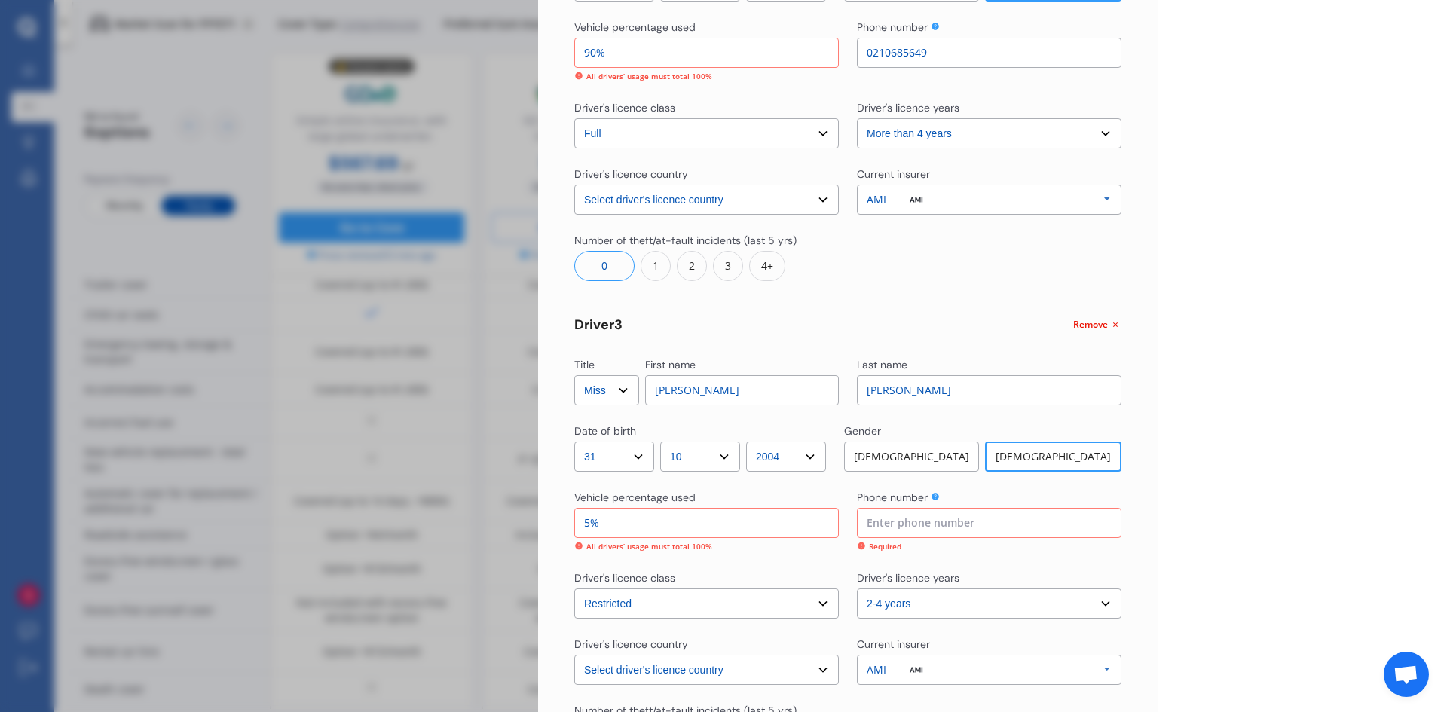
scroll to position [711, 0]
type input "5%"
click at [893, 526] on input at bounding box center [989, 521] width 264 height 30
type input "o"
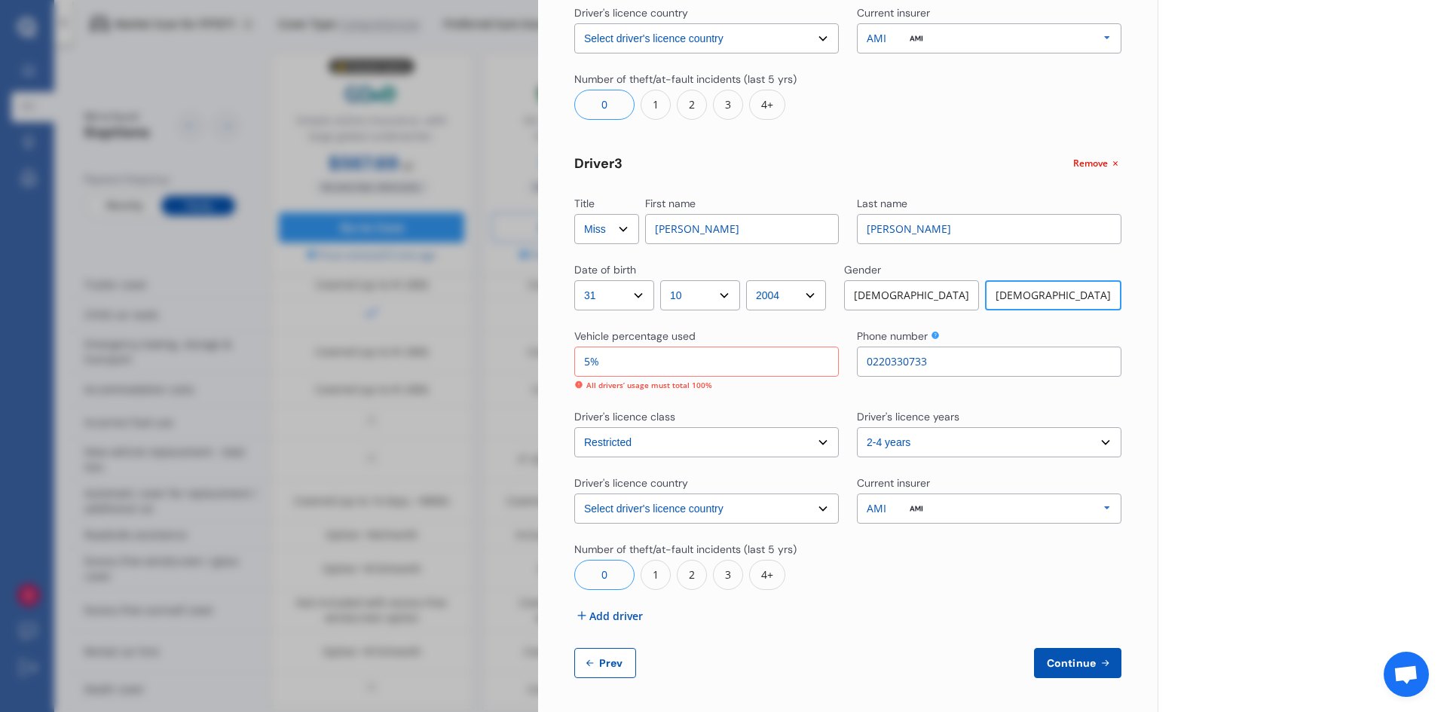
scroll to position [873, 0]
type input "0220330733"
click at [1054, 668] on button "Continue" at bounding box center [1077, 661] width 87 height 30
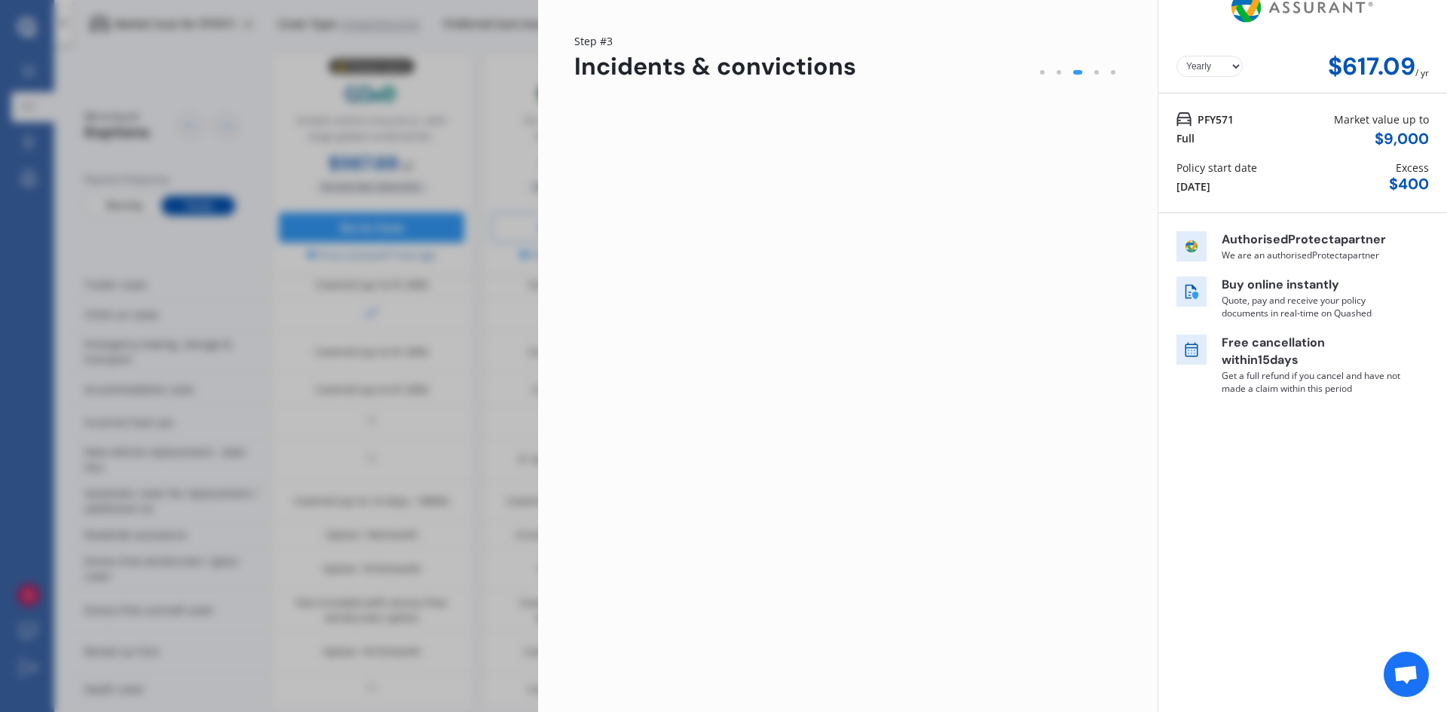
scroll to position [0, 0]
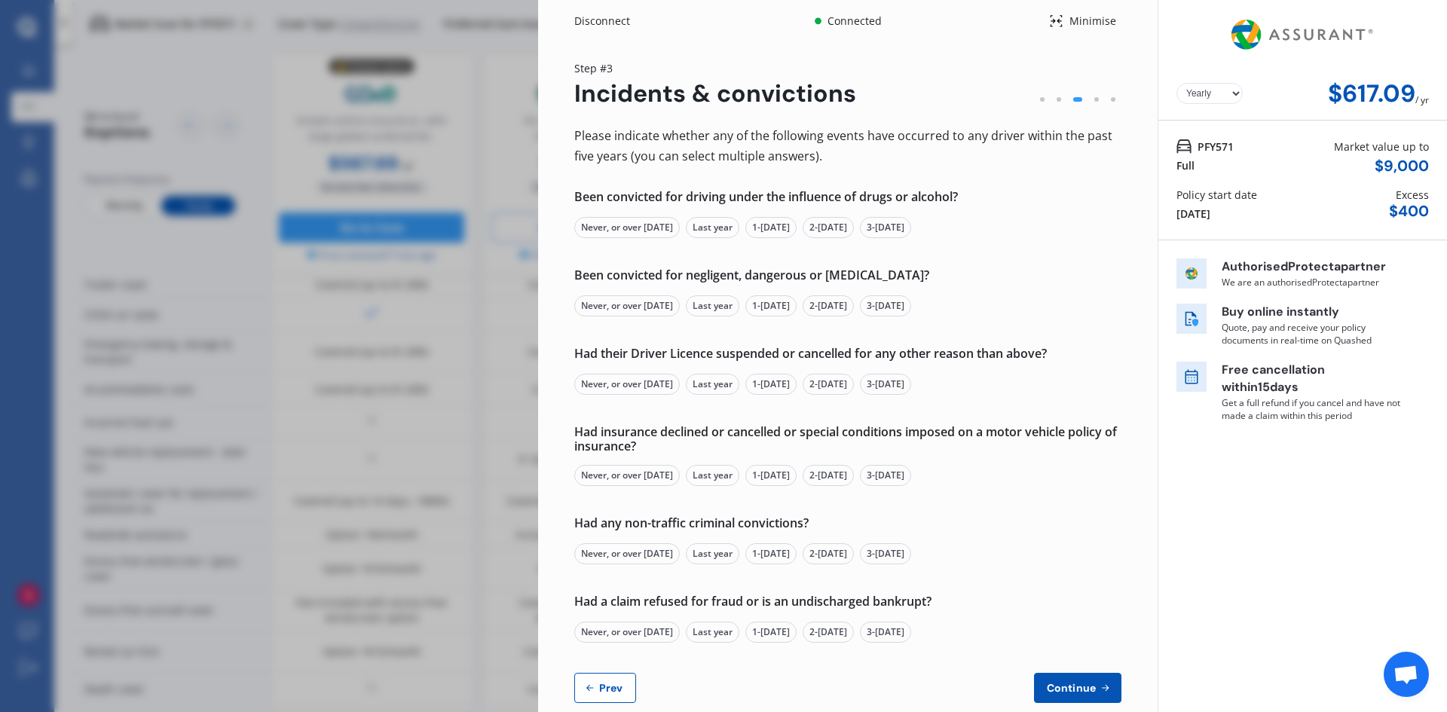
click at [651, 229] on div "Never, or over 5 yrs ago" at bounding box center [626, 227] width 105 height 21
click at [632, 308] on div "Never, or over 5 yrs ago" at bounding box center [626, 305] width 105 height 21
click at [631, 378] on div "Never, or over 5 yrs ago" at bounding box center [626, 384] width 105 height 21
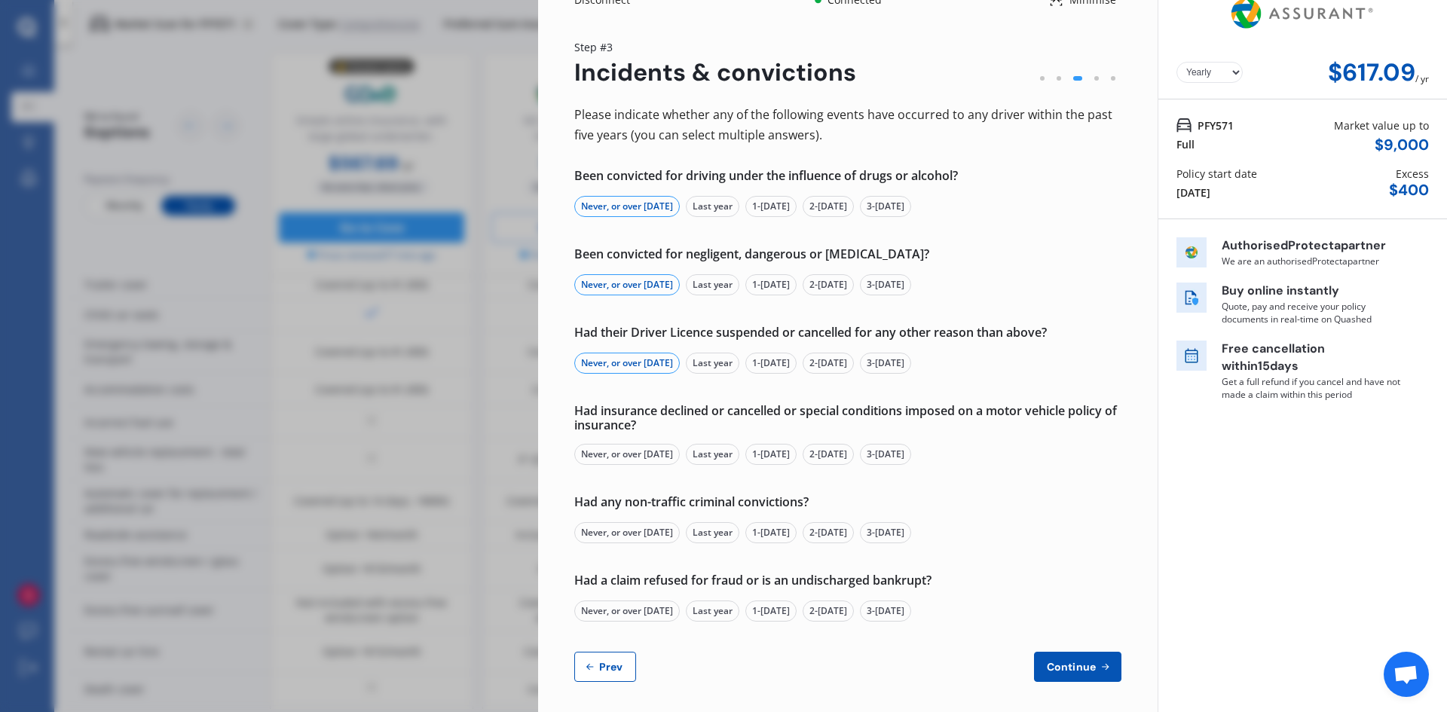
scroll to position [27, 0]
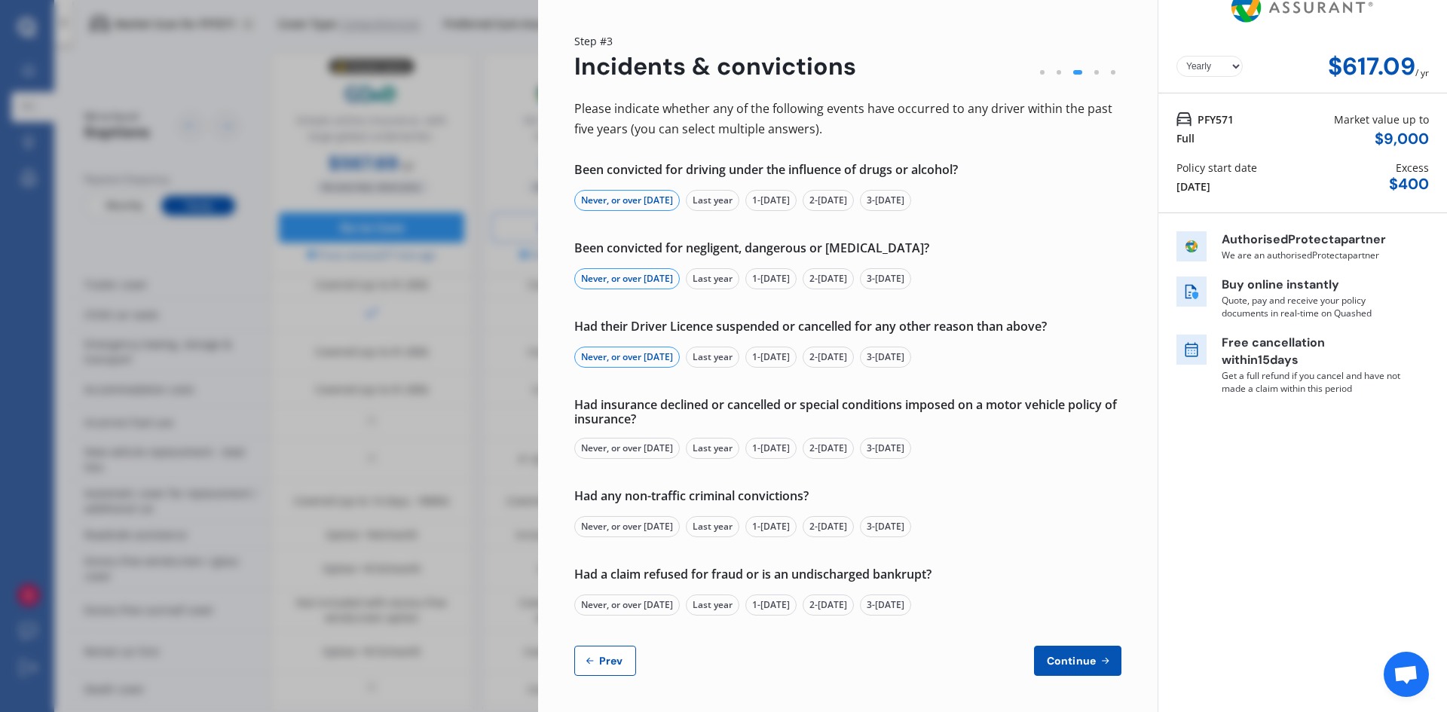
click at [610, 445] on div "Never, or over 5 yrs ago" at bounding box center [626, 448] width 105 height 21
click at [628, 525] on div "Never, or over 5 yrs ago" at bounding box center [626, 526] width 105 height 21
click at [623, 604] on div "Never, or over 5 yrs ago" at bounding box center [626, 605] width 105 height 21
click at [1059, 649] on button "Continue" at bounding box center [1077, 661] width 87 height 30
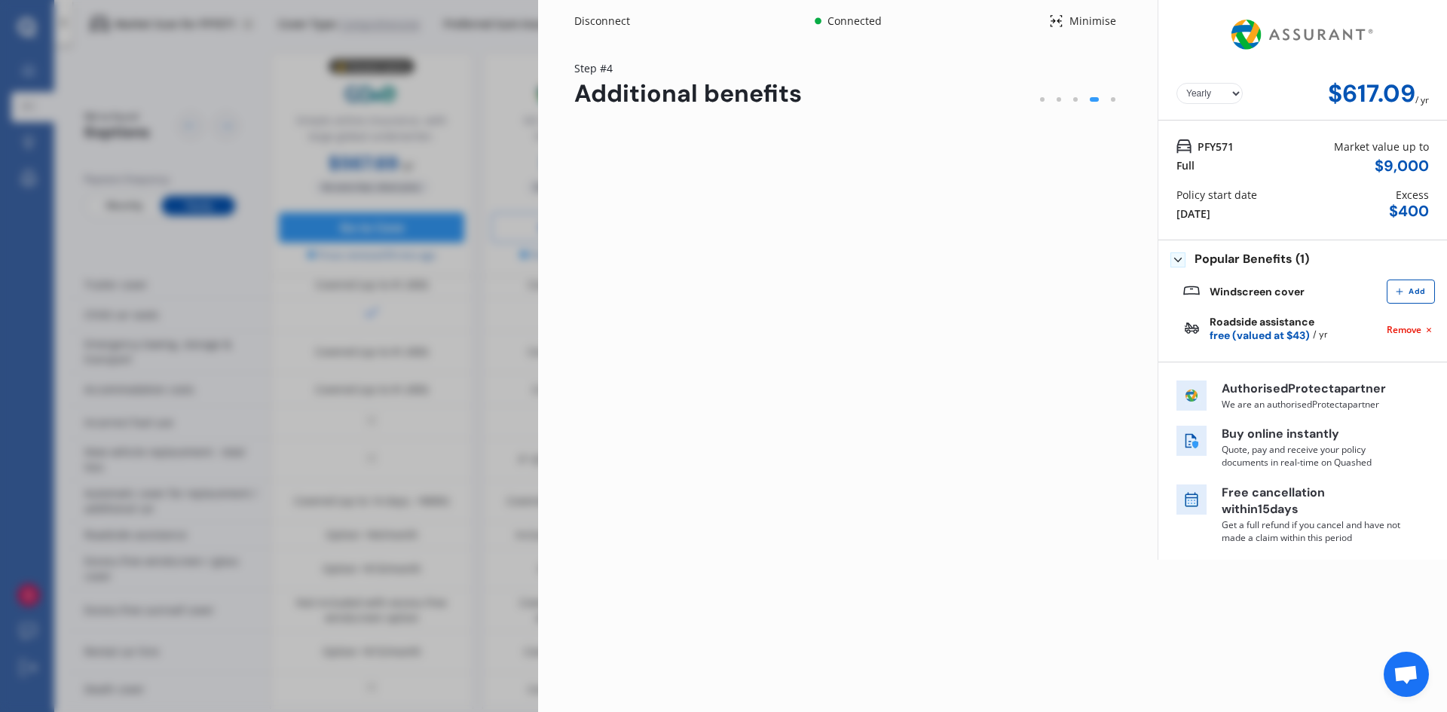
scroll to position [0, 0]
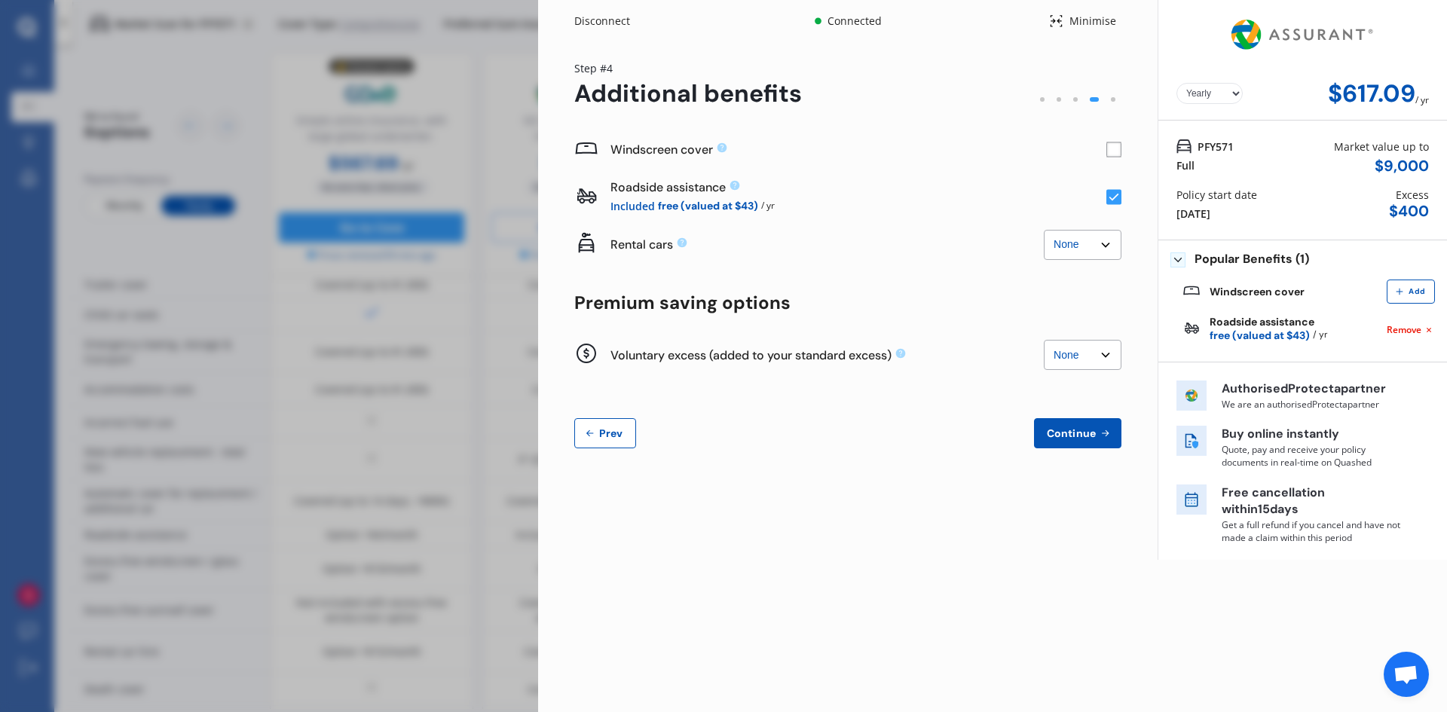
click at [1111, 146] on rect at bounding box center [1113, 149] width 15 height 15
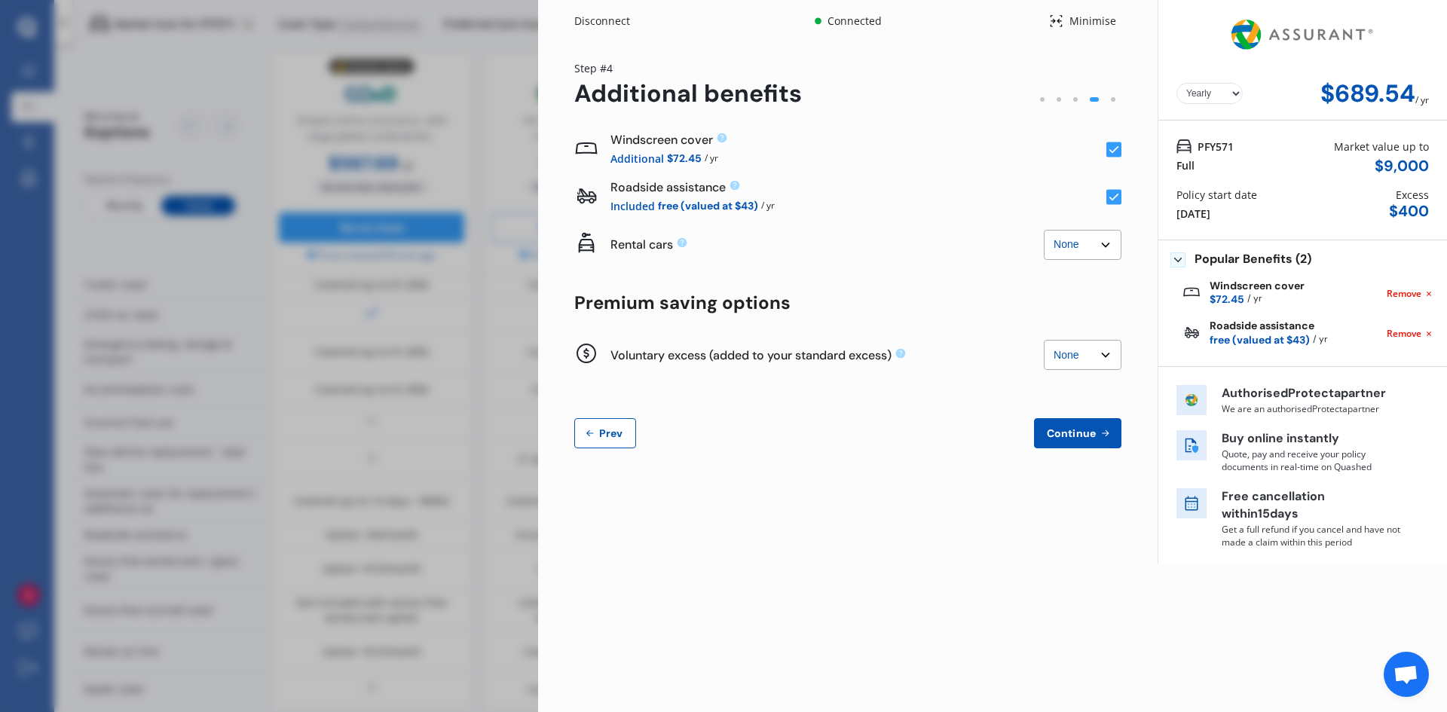
click at [1096, 243] on select "None $2,500 $5,000" at bounding box center [1083, 245] width 78 height 30
select select "2500.00"
click at [1044, 230] on select "None $2,500 $5,000" at bounding box center [1083, 245] width 78 height 30
click at [1091, 363] on select "None $500 $1,000" at bounding box center [1083, 355] width 78 height 30
click at [1044, 340] on select "None $500 $1,000" at bounding box center [1083, 355] width 78 height 30
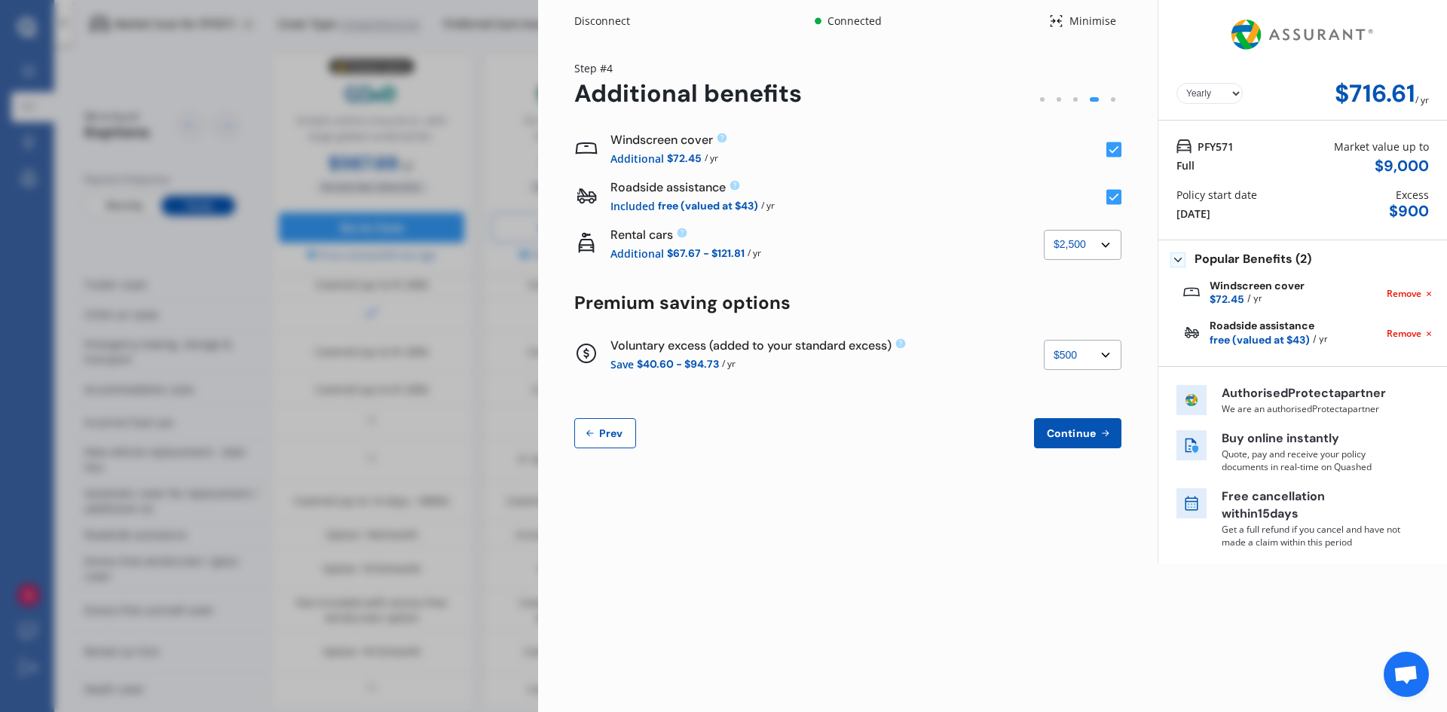
click at [1081, 352] on select "None $500 $1,000" at bounding box center [1083, 355] width 78 height 30
select select "0"
click at [1044, 340] on select "None $500 $1,000" at bounding box center [1083, 355] width 78 height 30
click at [1080, 254] on select "None $2,500 $5,000" at bounding box center [1083, 245] width 78 height 30
click at [1044, 230] on select "None $2,500 $5,000" at bounding box center [1083, 245] width 78 height 30
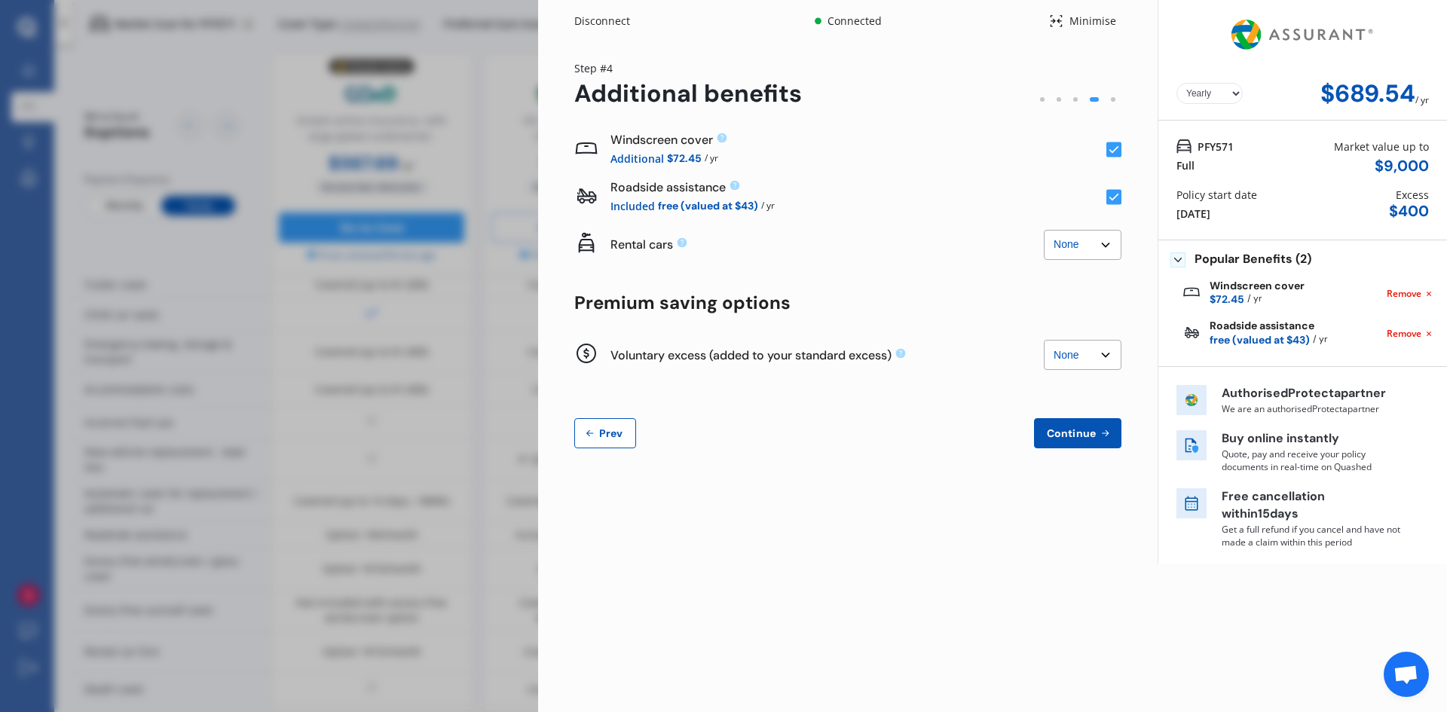
click at [1086, 250] on select "None $2,500 $5,000" at bounding box center [1083, 245] width 78 height 30
click at [1044, 230] on select "None $2,500 $5,000" at bounding box center [1083, 245] width 78 height 30
click at [1077, 251] on select "None $2,500 $5,000" at bounding box center [1083, 245] width 78 height 30
select select "5000.00"
click at [1044, 230] on select "None $2,500 $5,000" at bounding box center [1083, 245] width 78 height 30
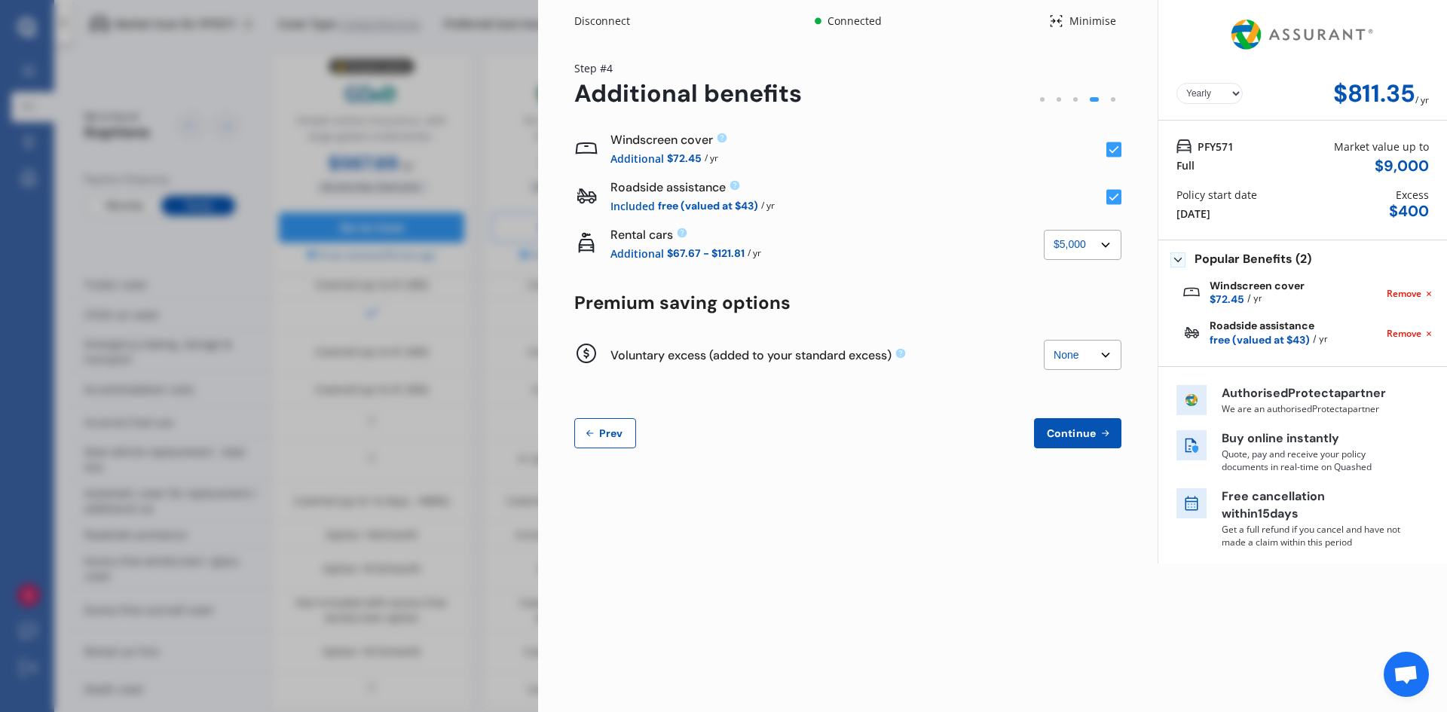
click at [594, 427] on icon at bounding box center [590, 433] width 12 height 12
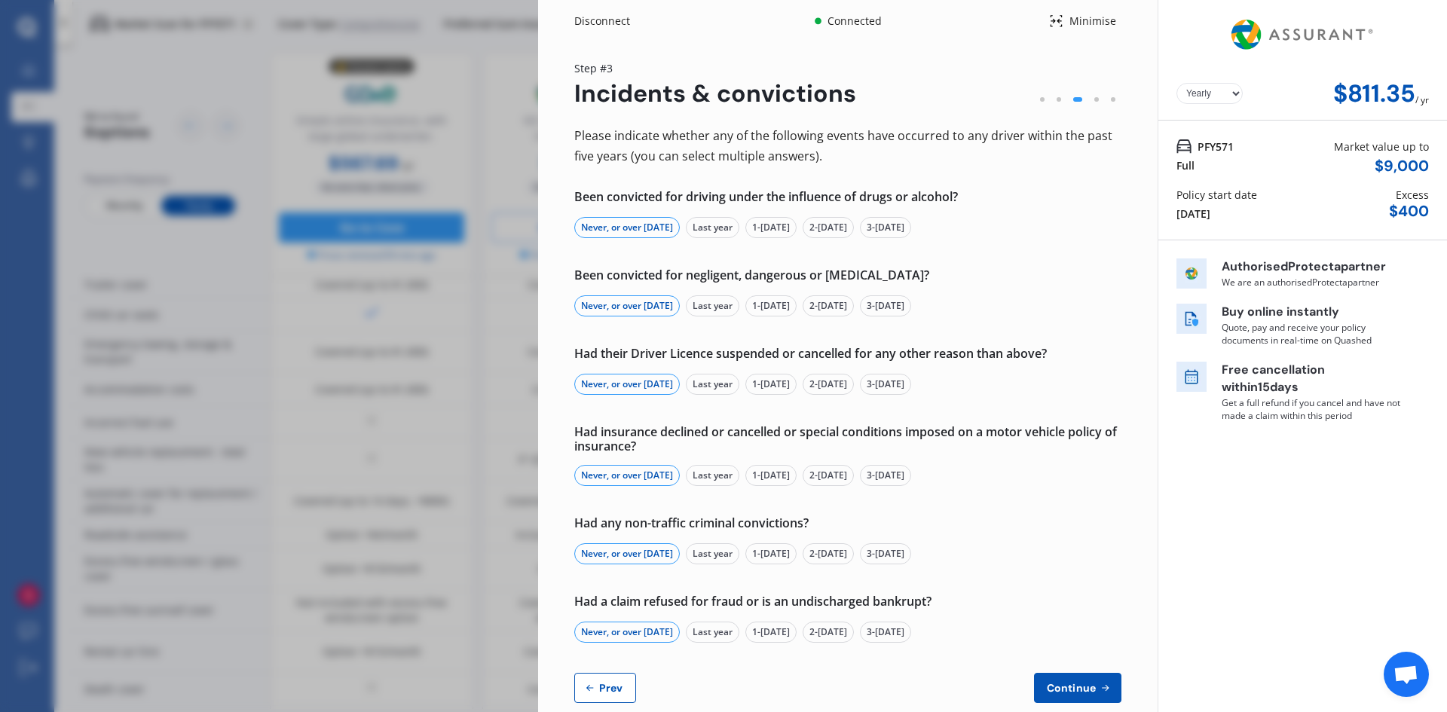
click at [600, 694] on span "Prev" at bounding box center [611, 688] width 30 height 12
select select "Mr"
select select "17"
select select "01"
select select "1970"
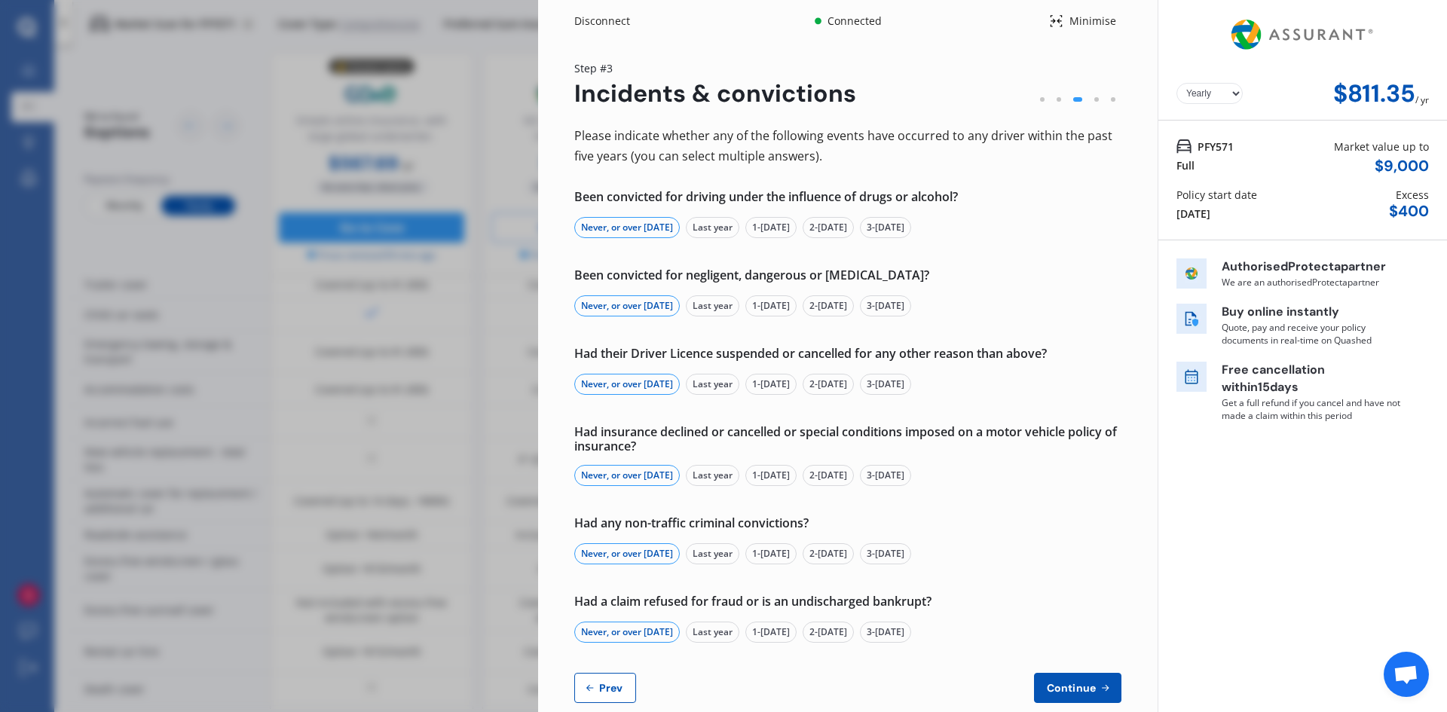
select select "full"
select select "more than 4 years"
select select "New Zealand"
select select "Mrs"
select select "09"
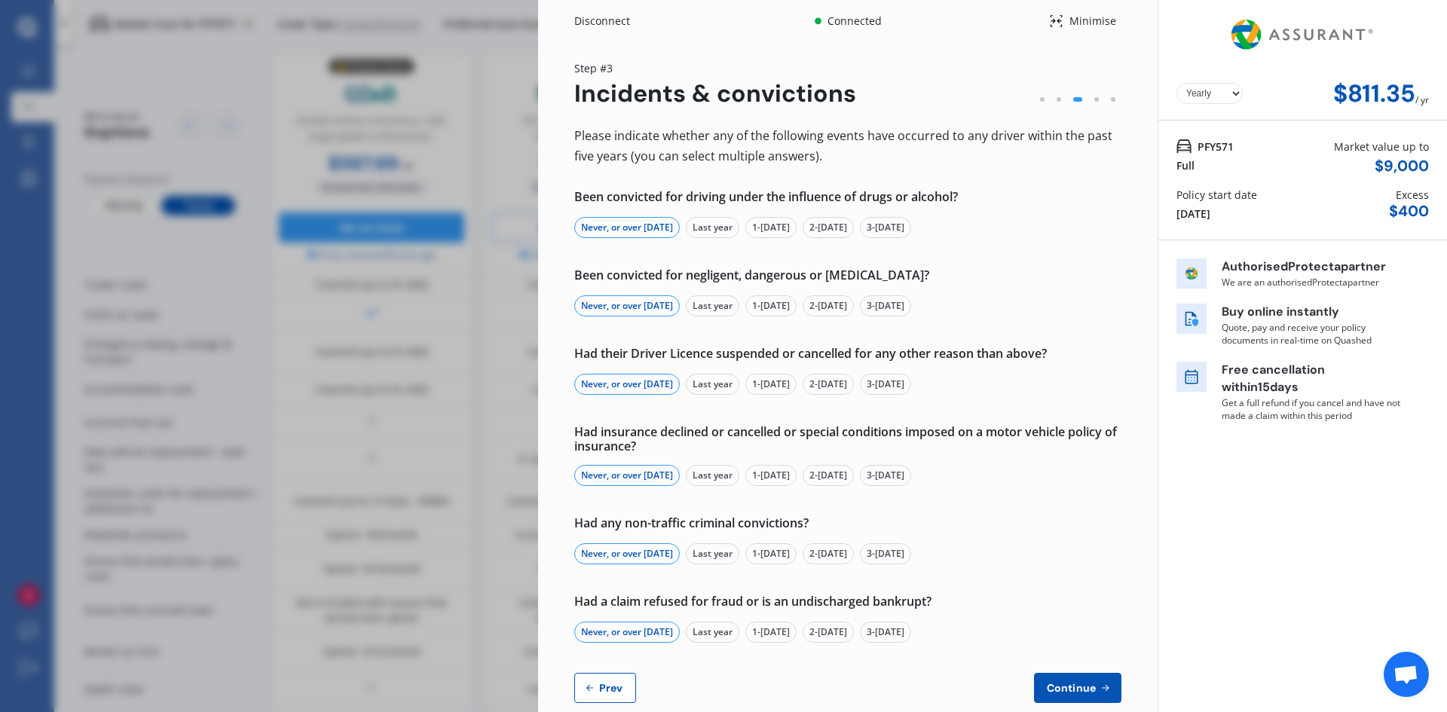
select select "11"
select select "1970"
select select "full"
select select "more than 4 years"
select select "New Zealand"
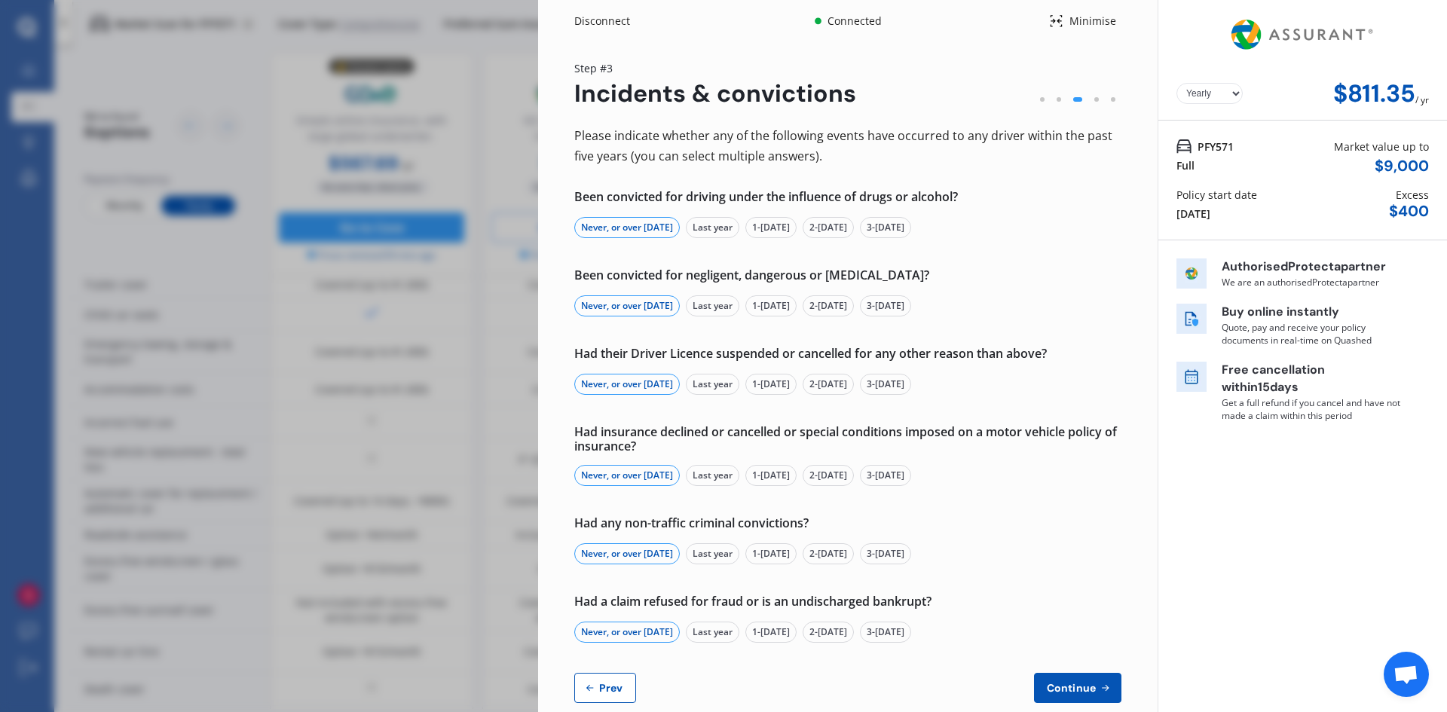
select select "Miss"
select select "31"
select select "10"
select select "2004"
select select "restricted"
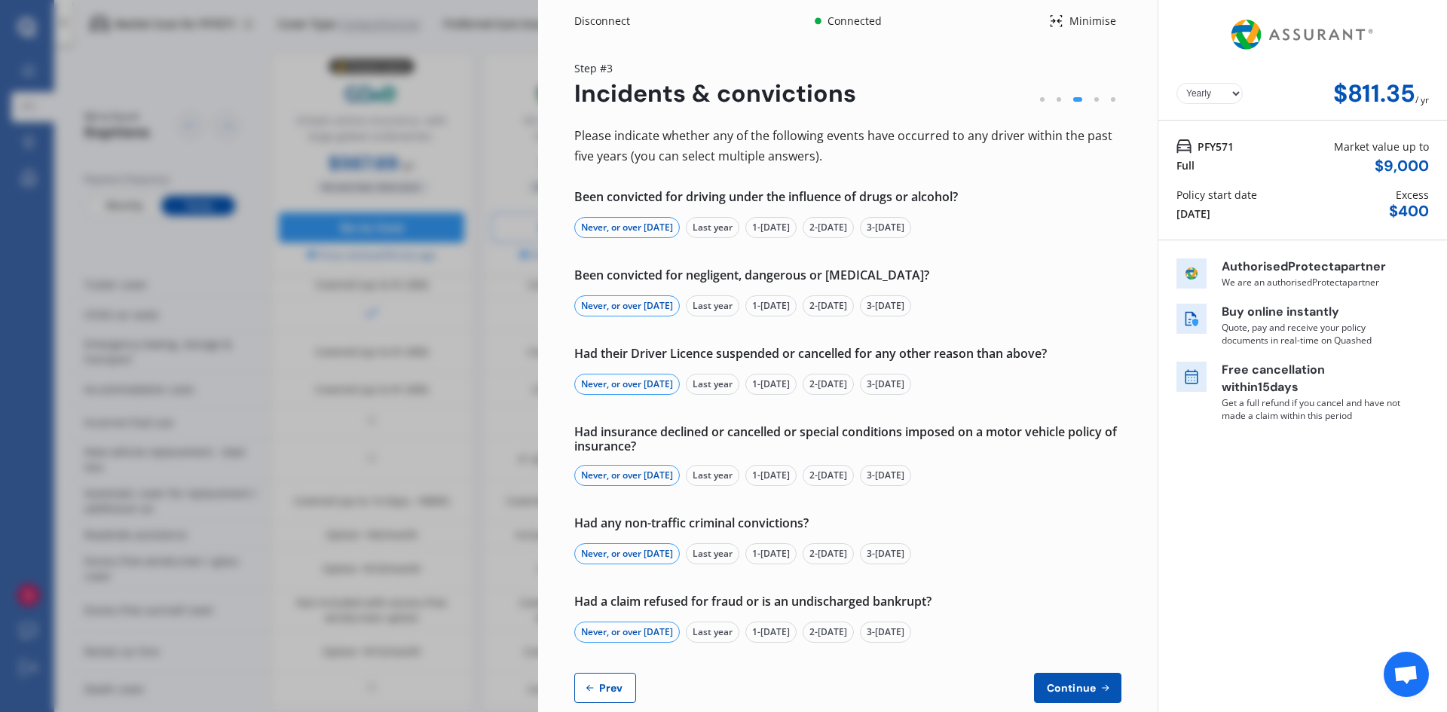
select select "2-4 years"
select select "New Zealand"
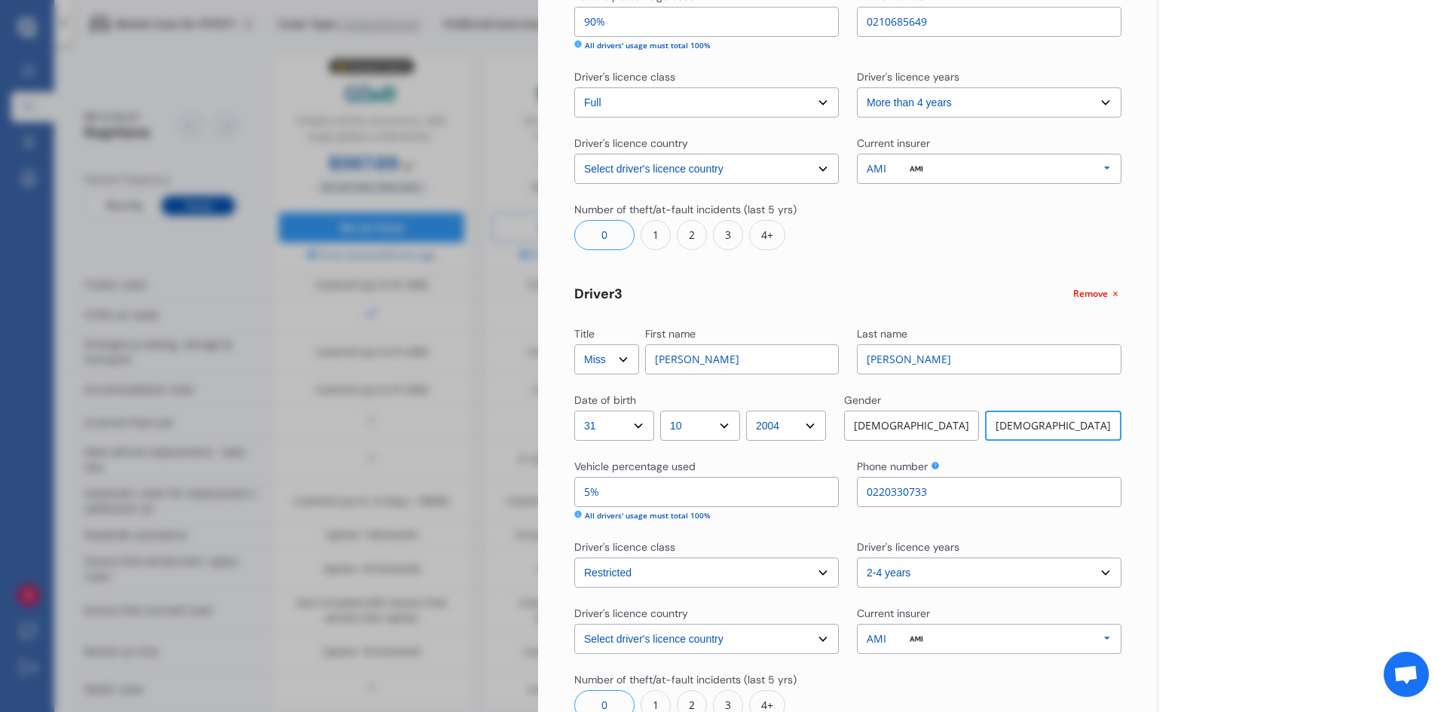
scroll to position [873, 0]
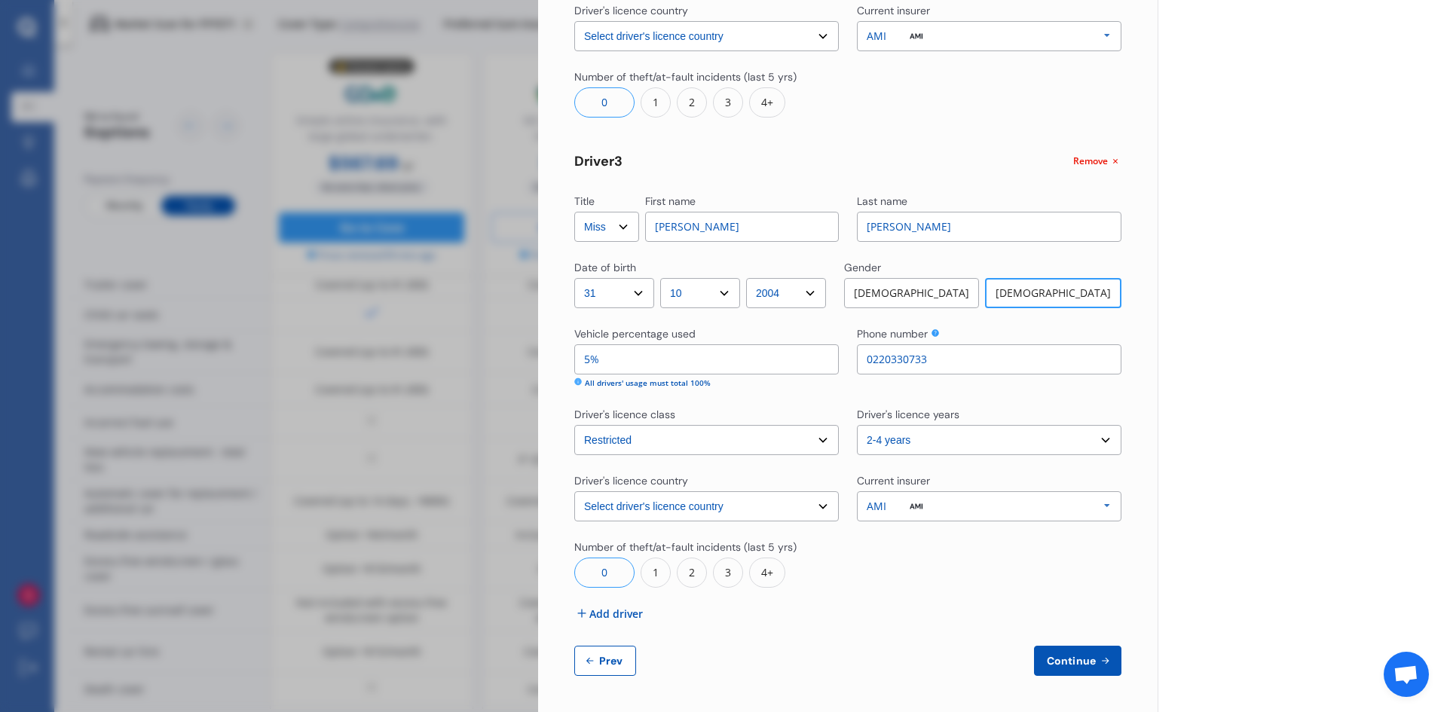
click at [593, 667] on button "Prev" at bounding box center [605, 661] width 62 height 30
select select "full"
select select "0"
select select "On own property"
select select "Wellington"
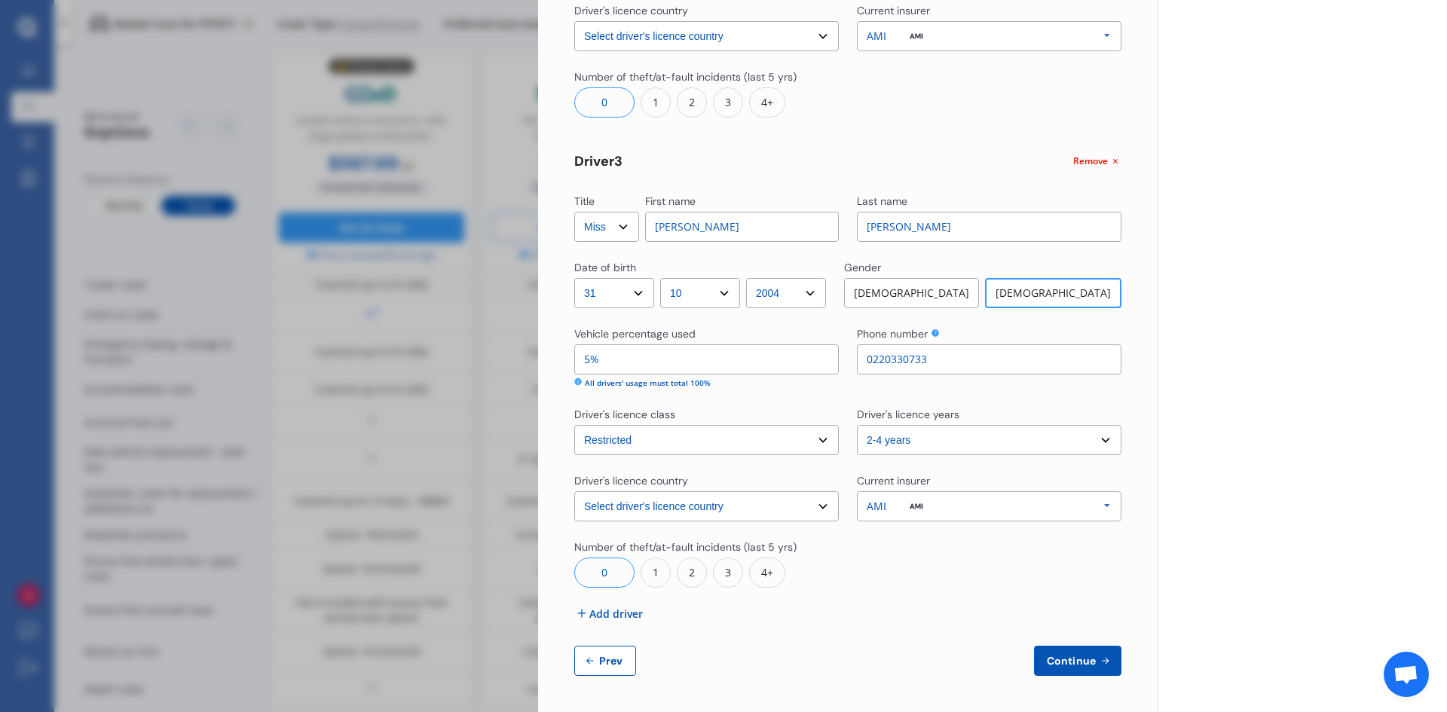
select select "15000"
select select "NISSAN"
select select "NOTE"
select select "E-POWER"
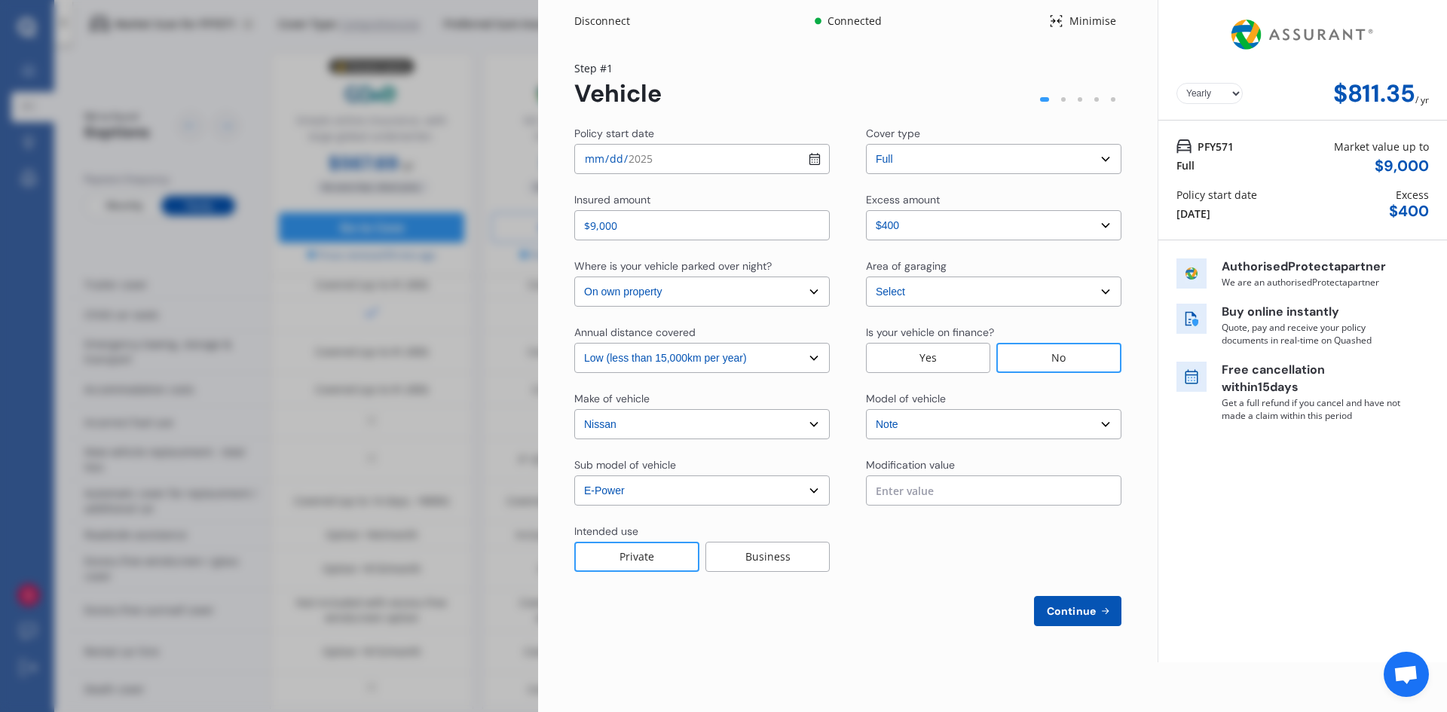
scroll to position [0, 0]
click at [1076, 612] on span "Continue" at bounding box center [1071, 611] width 55 height 12
select select "Mr"
select select "17"
select select "01"
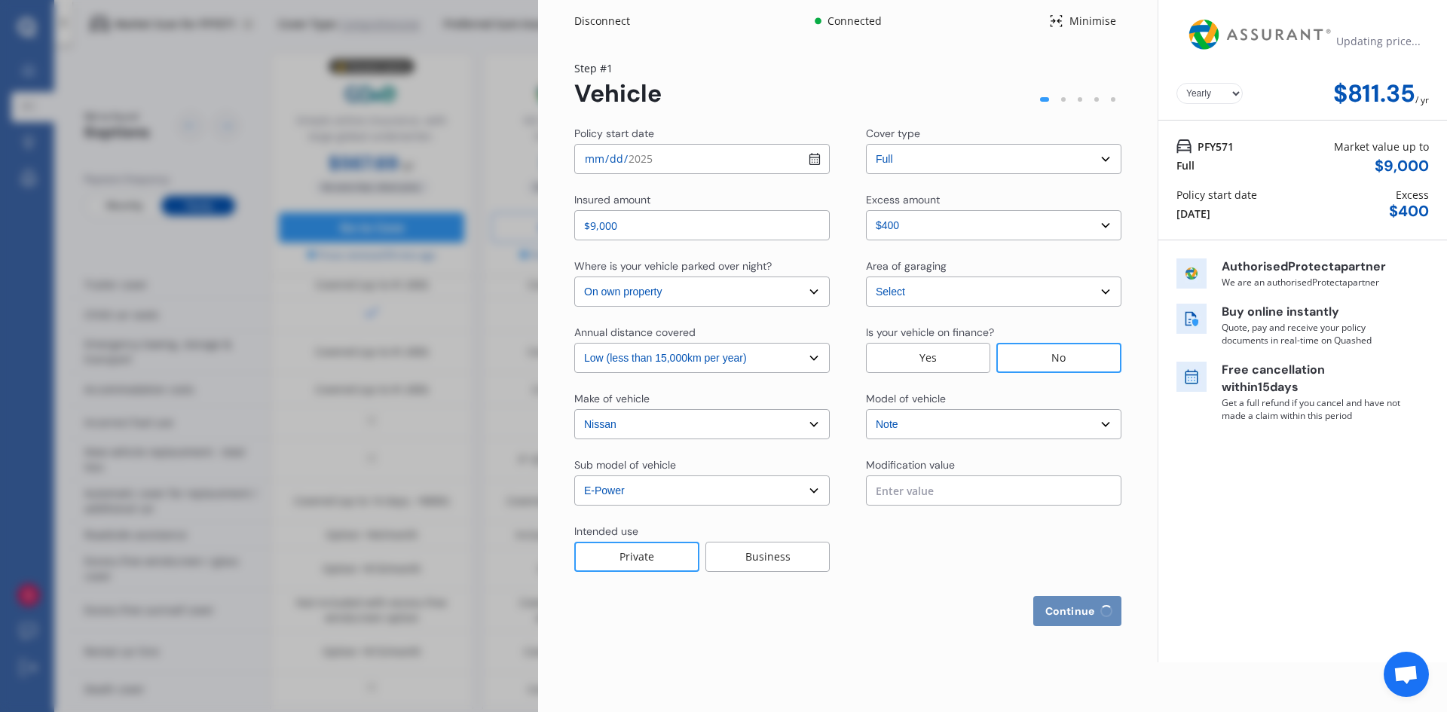
select select "1970"
select select "full"
select select "more than 4 years"
select select "New Zealand"
select select "Mrs"
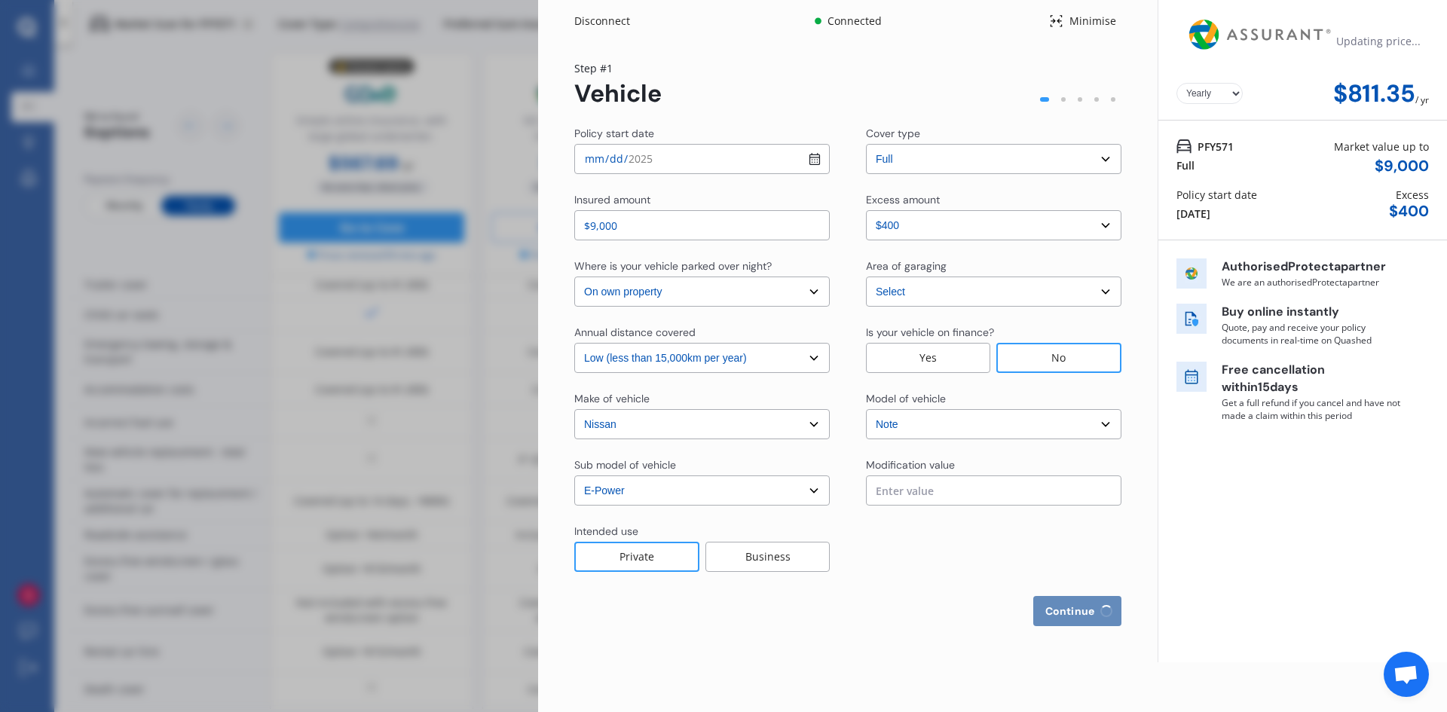
select select "09"
select select "11"
select select "1970"
select select "full"
select select "more than 4 years"
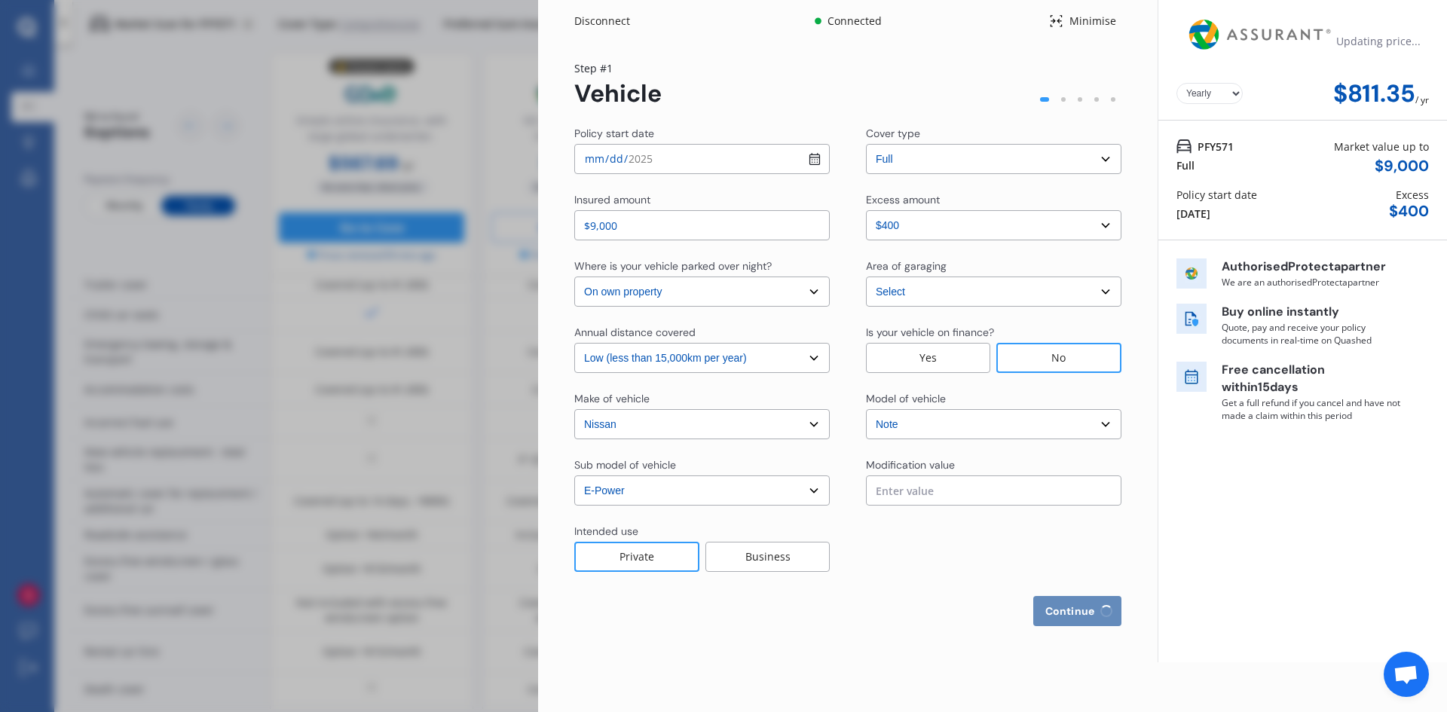
select select "New Zealand"
select select "Miss"
select select "31"
select select "10"
select select "2004"
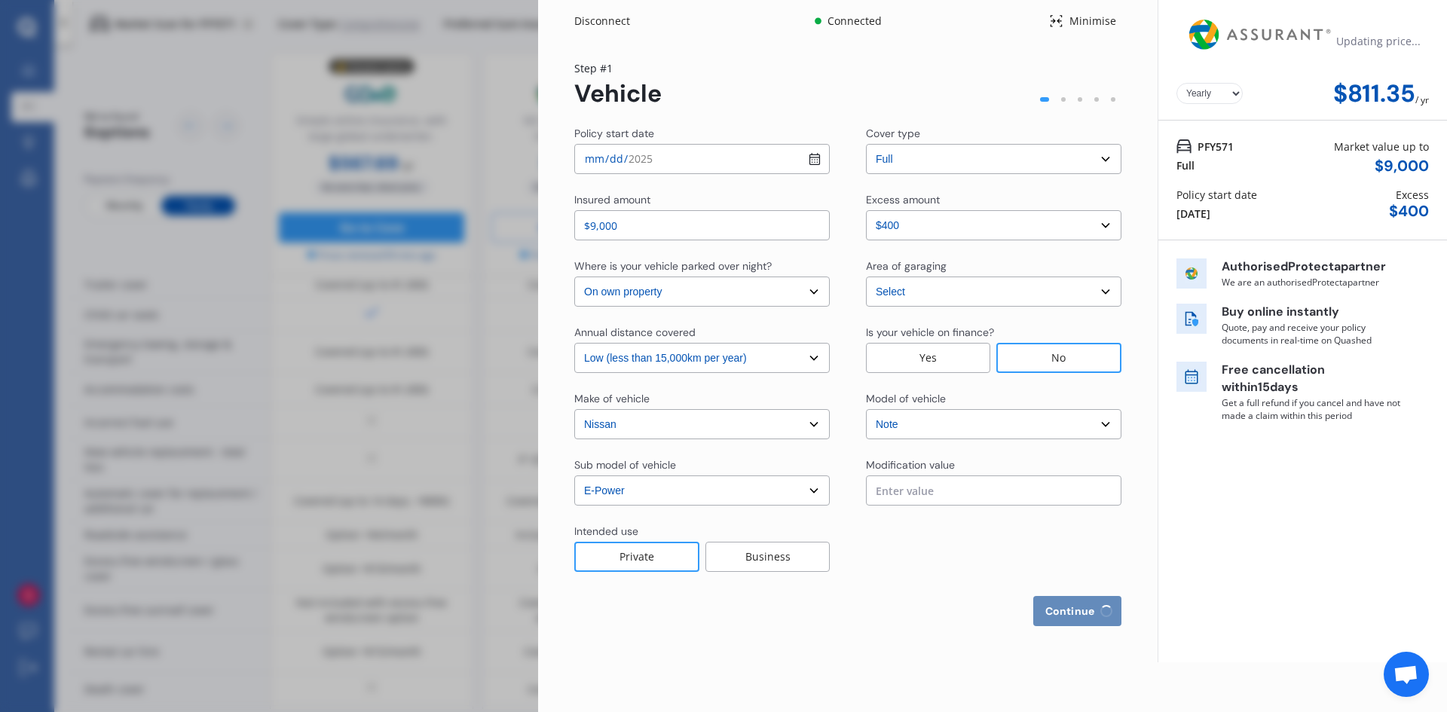
select select "restricted"
select select "2-4 years"
select select "New Zealand"
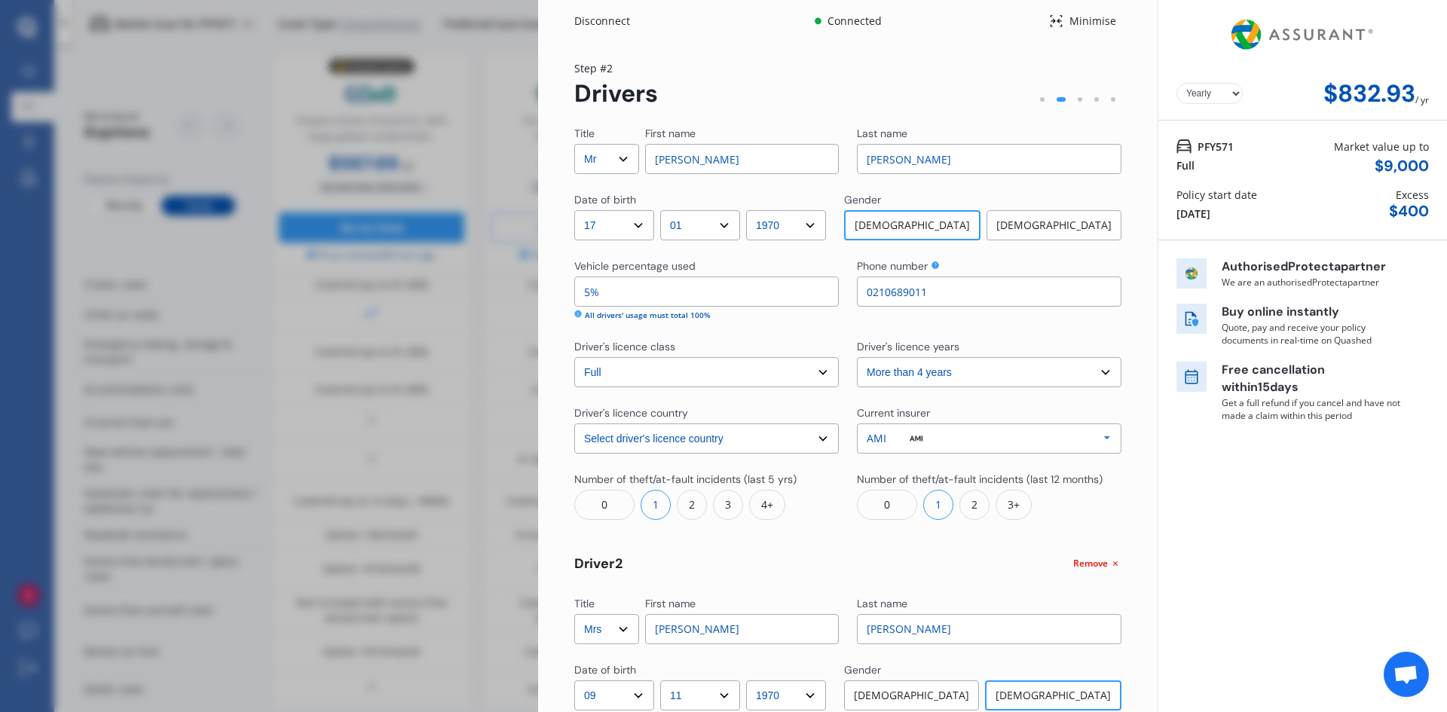
click at [893, 508] on div "0" at bounding box center [887, 505] width 60 height 30
click at [614, 496] on div "0" at bounding box center [604, 505] width 60 height 30
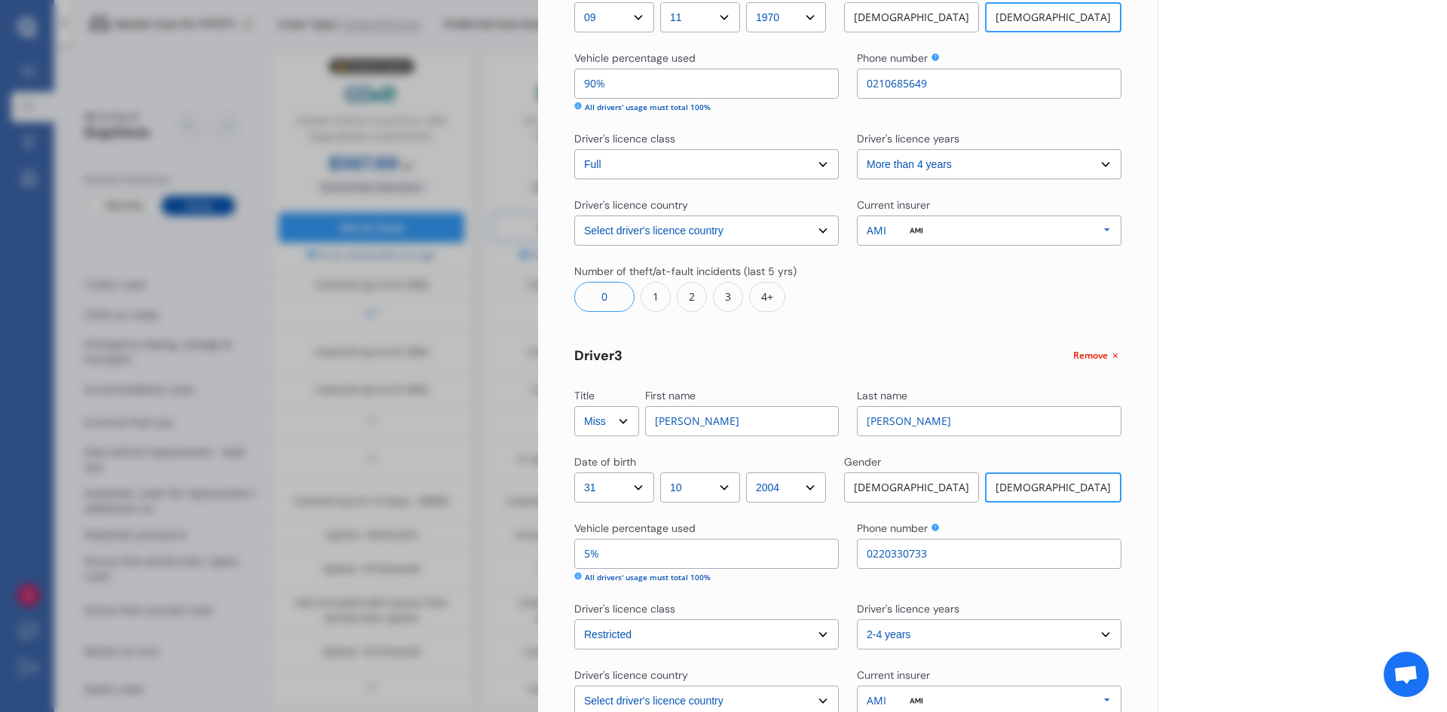
scroll to position [873, 0]
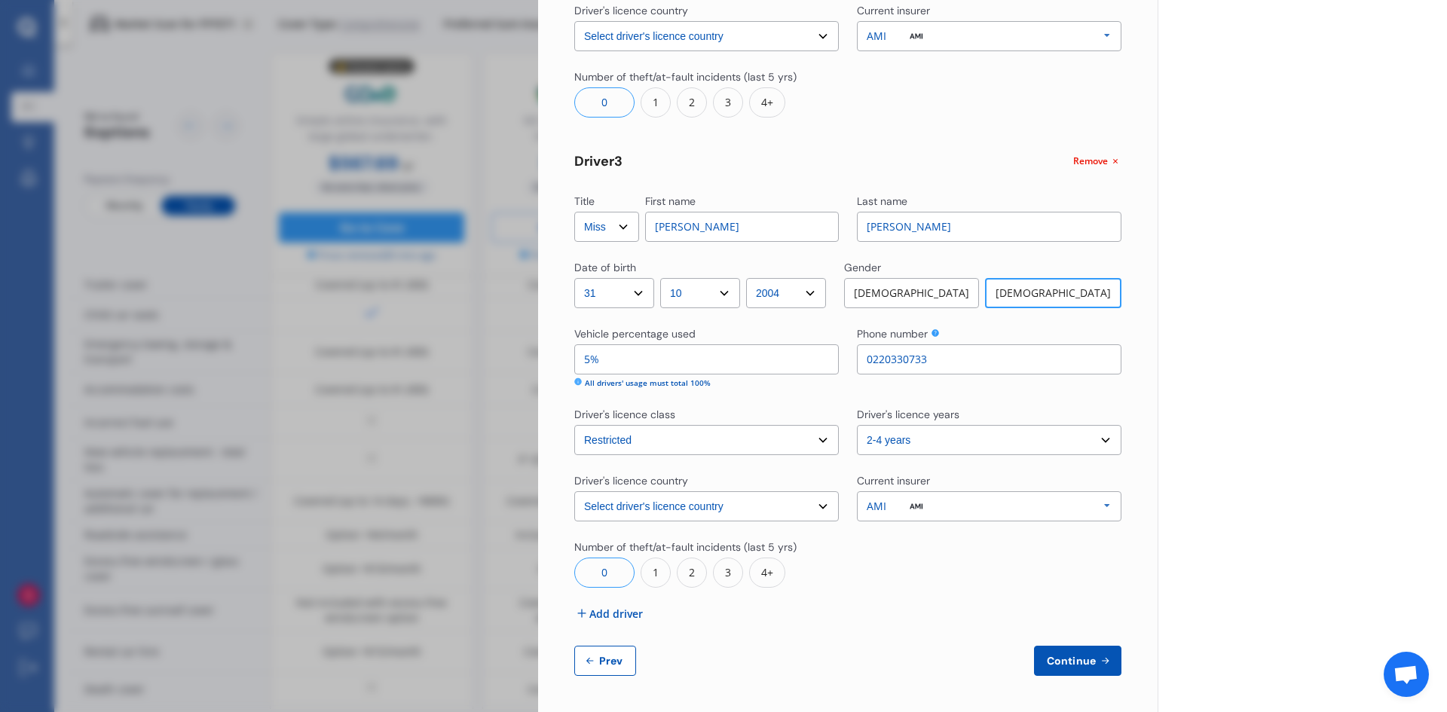
click at [1042, 668] on button "Continue" at bounding box center [1077, 661] width 87 height 30
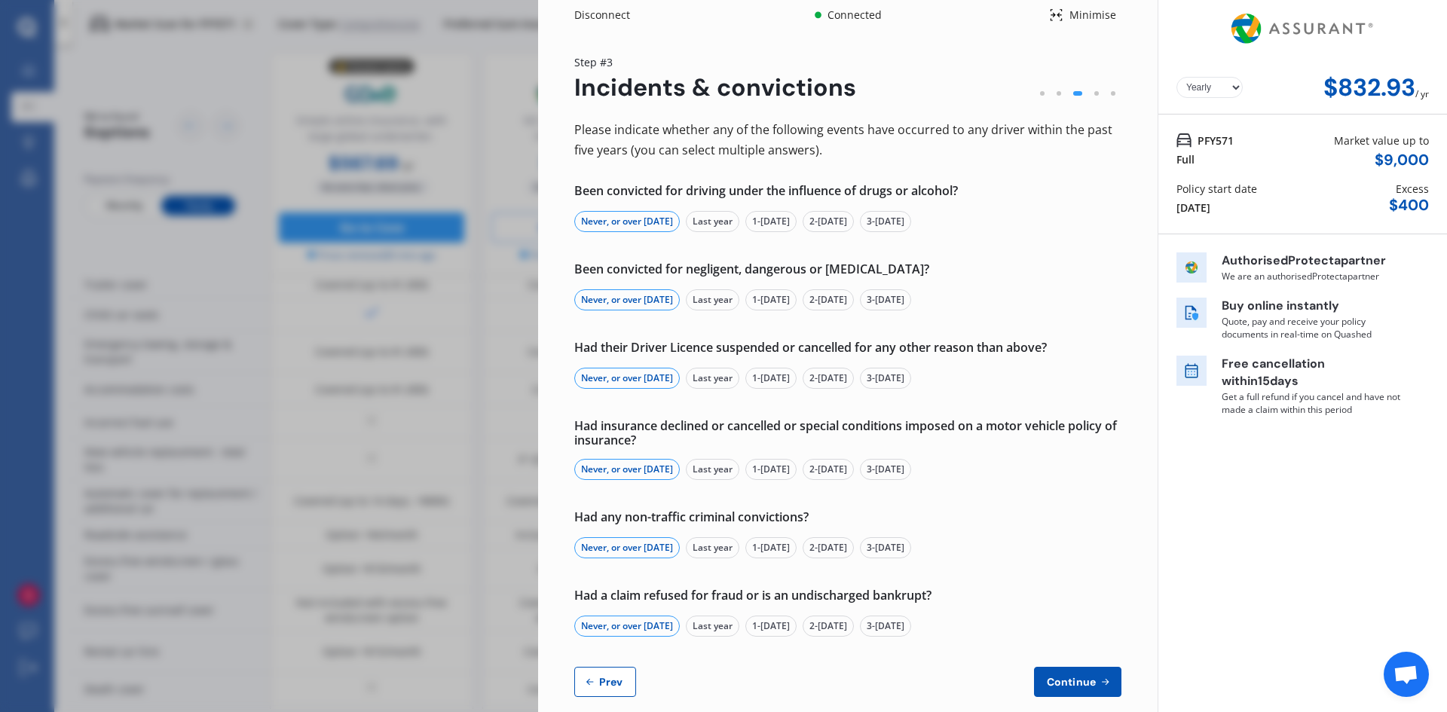
scroll to position [0, 0]
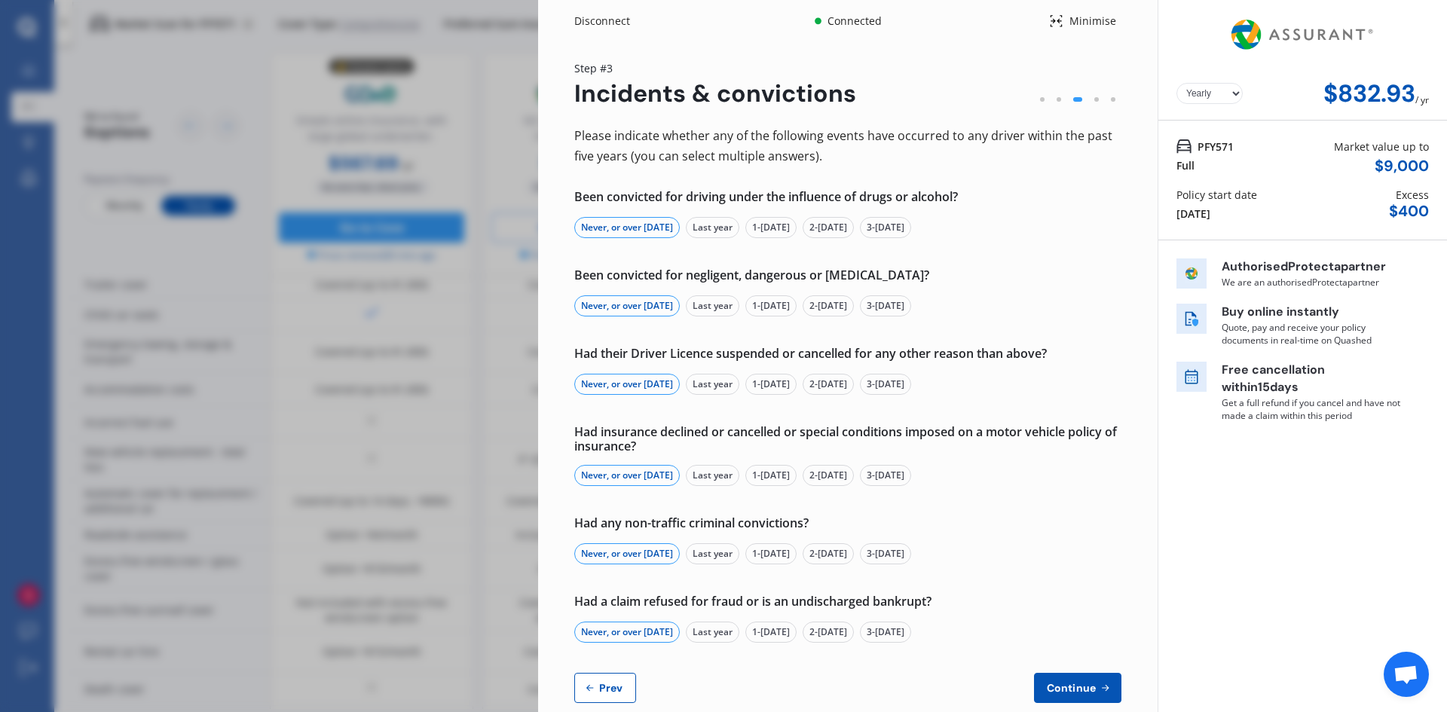
click at [612, 701] on button "Prev" at bounding box center [605, 688] width 62 height 30
select select "Mr"
select select "17"
select select "01"
select select "1970"
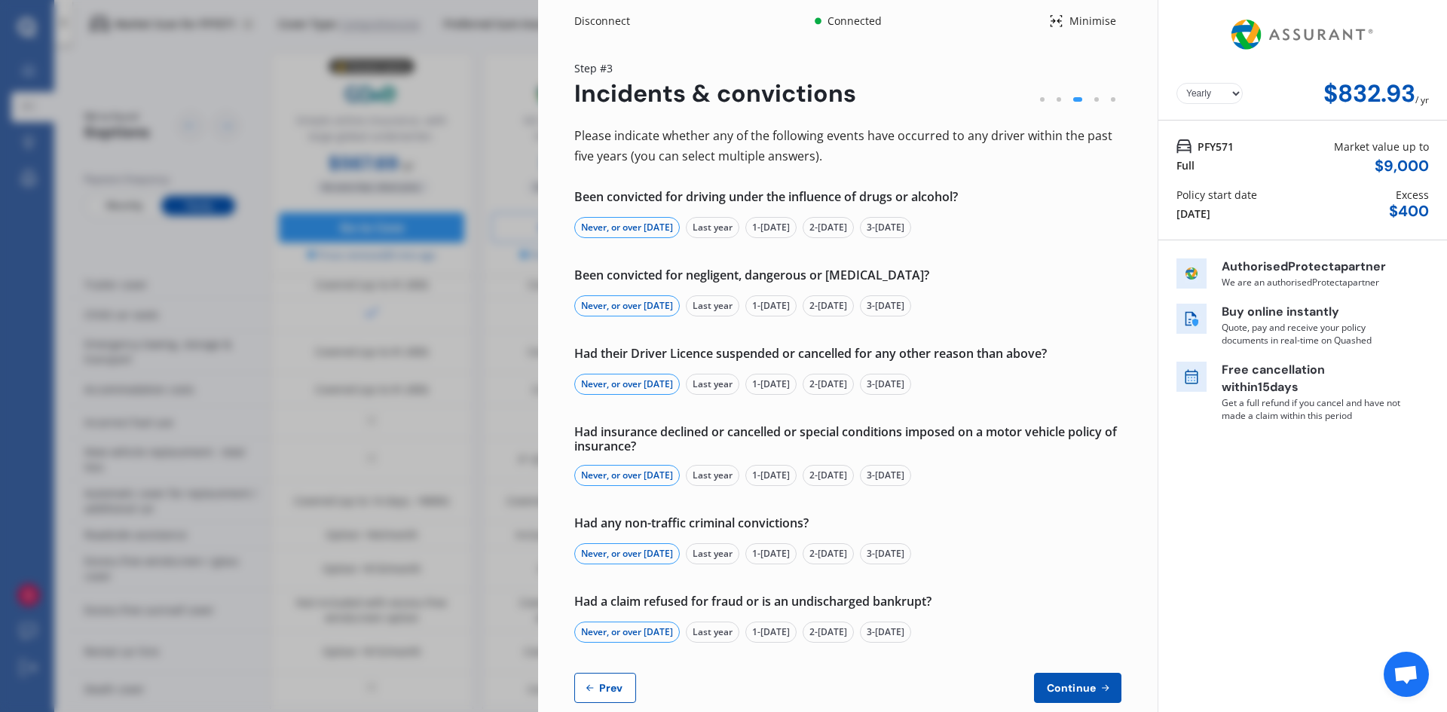
select select "full"
select select "more than 4 years"
select select "New Zealand"
select select "Mrs"
select select "09"
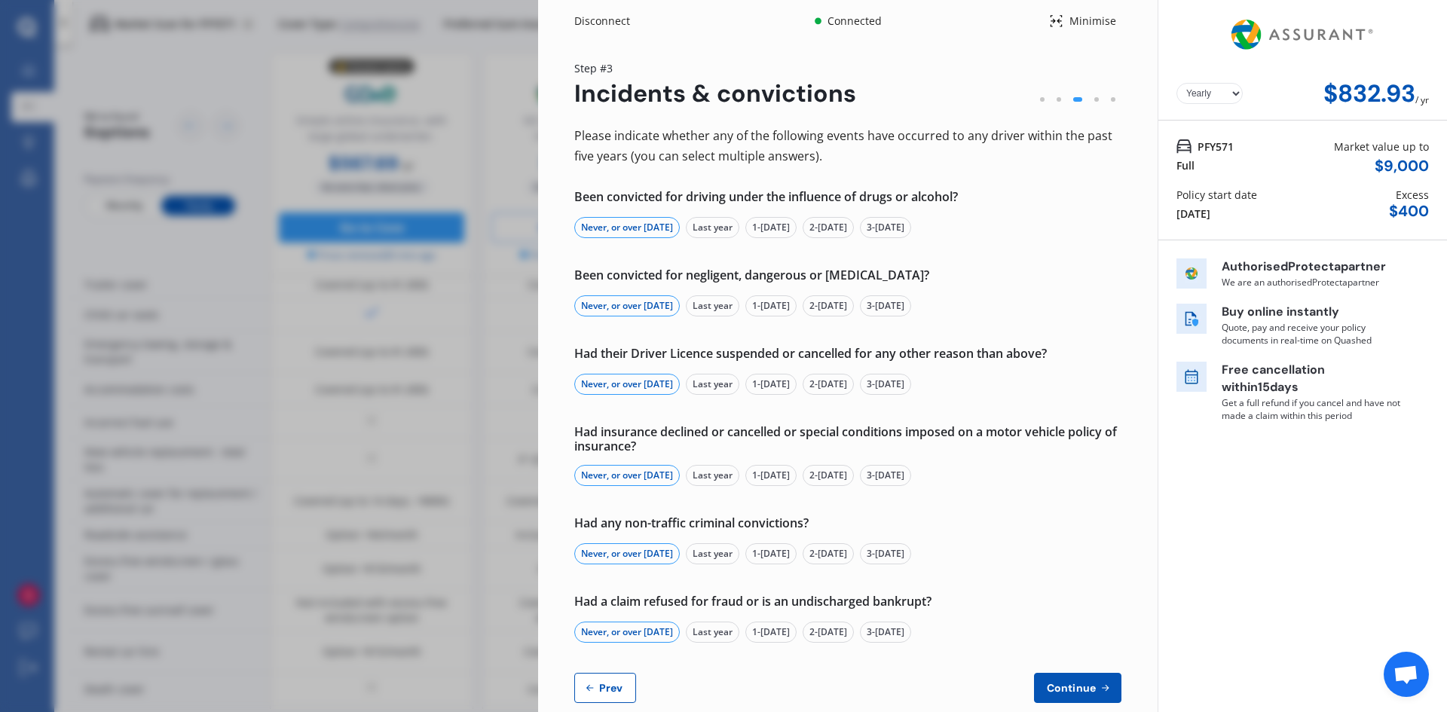
select select "11"
select select "1970"
select select "full"
select select "more than 4 years"
select select "New Zealand"
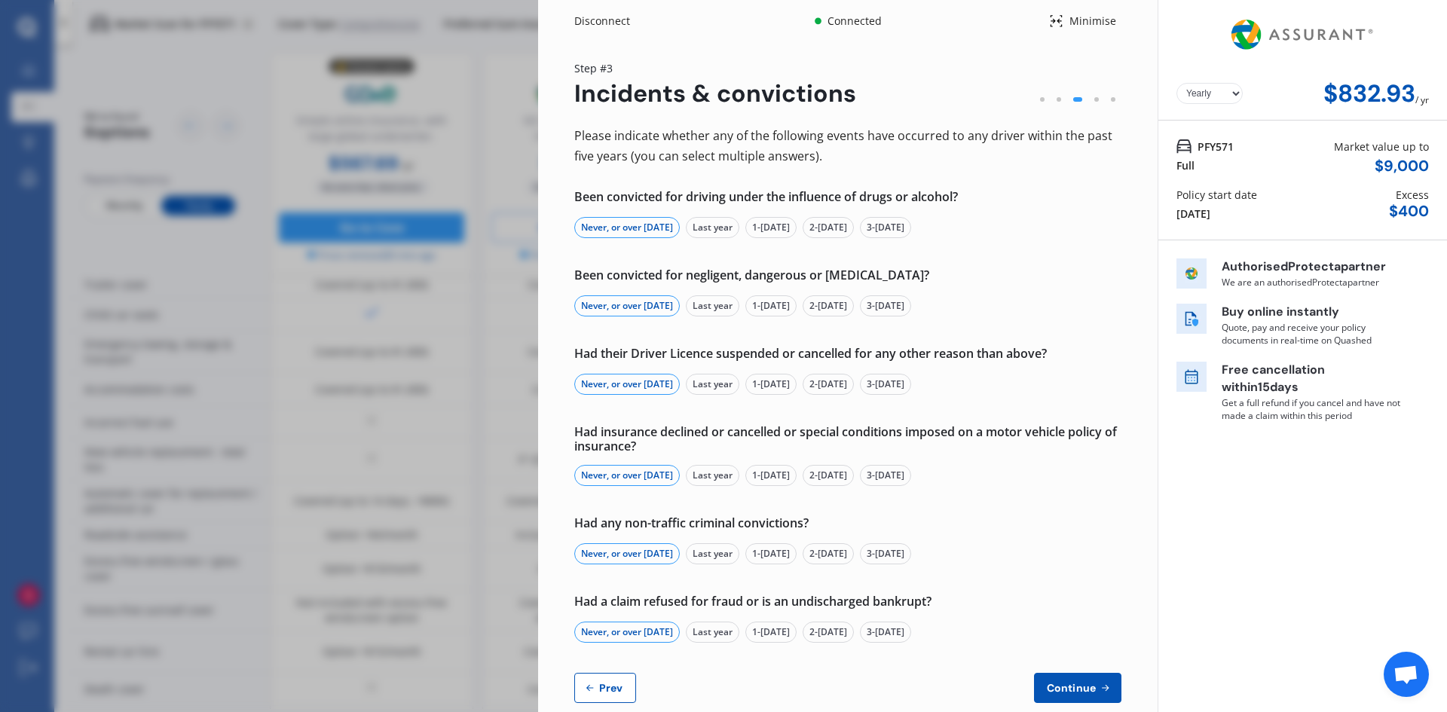
select select "Miss"
select select "31"
select select "10"
select select "2004"
select select "restricted"
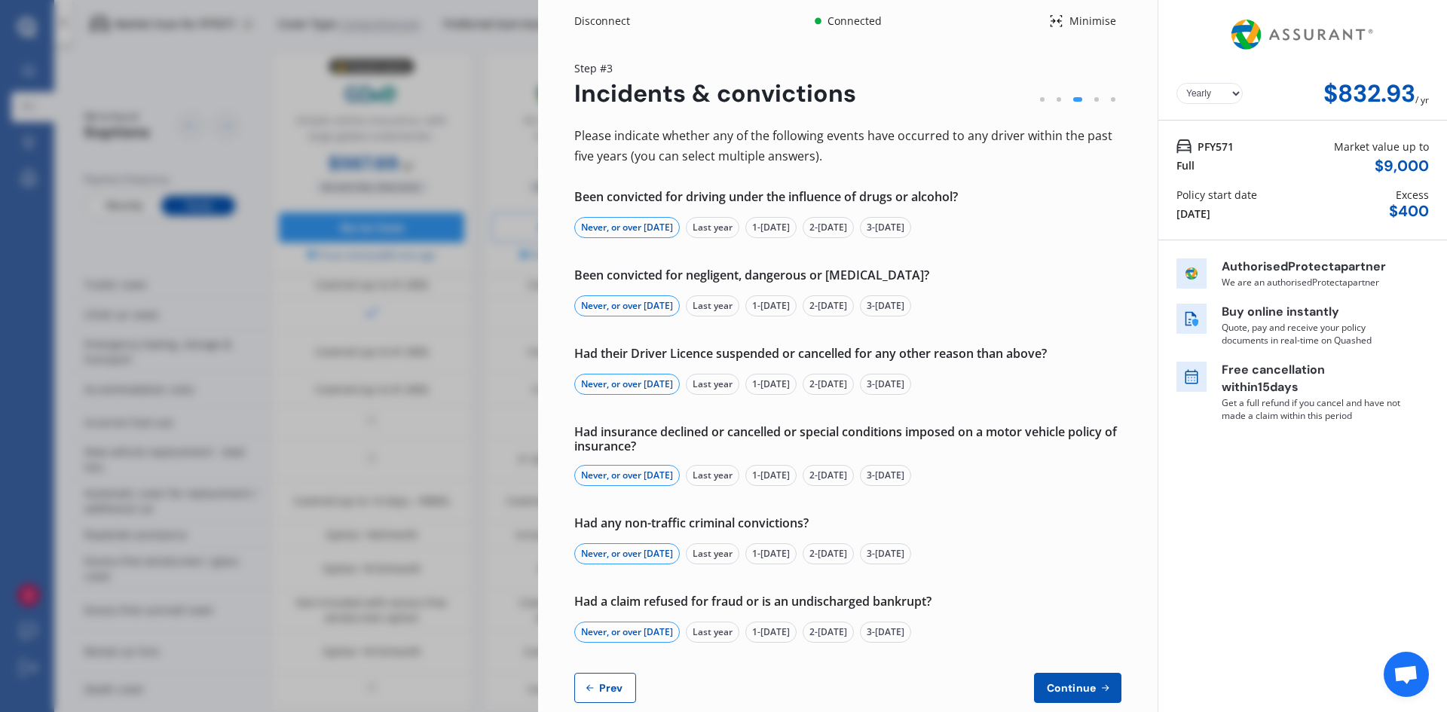
select select "2-4 years"
select select "New Zealand"
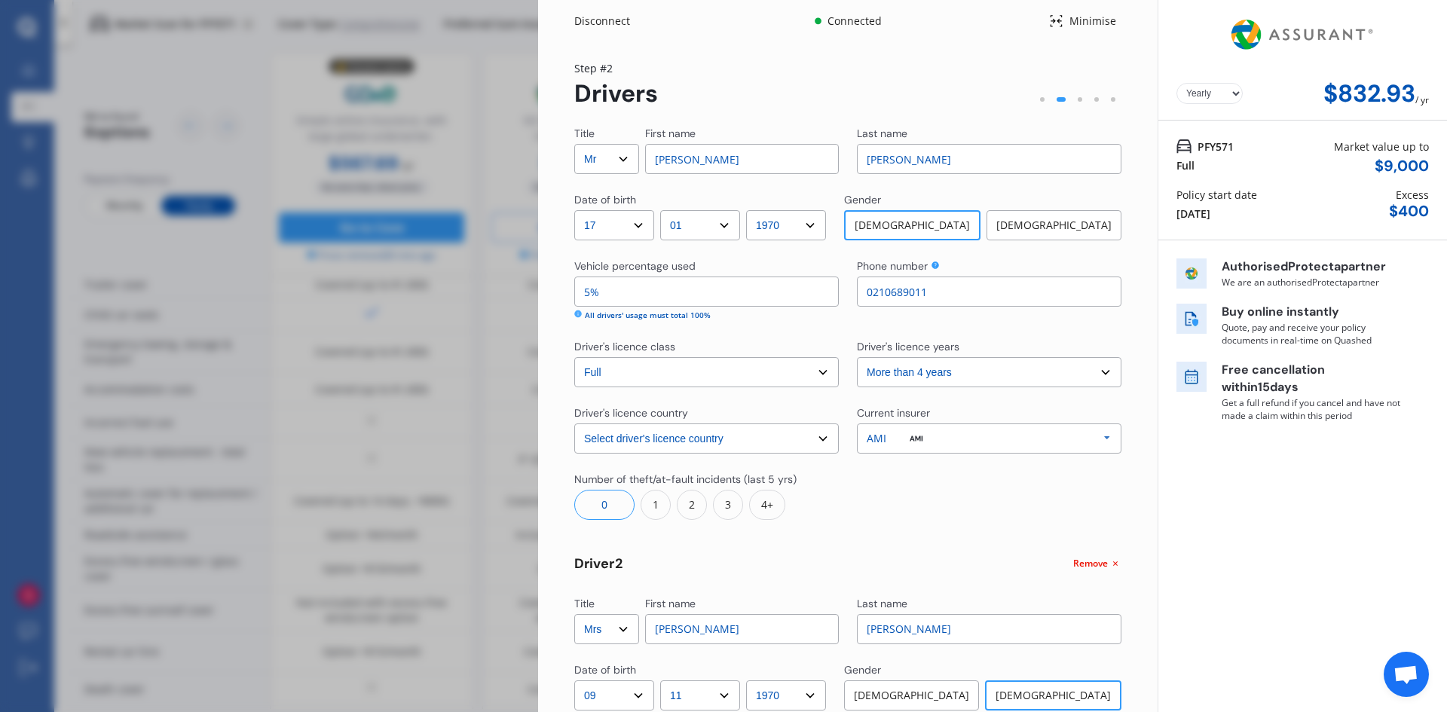
click at [661, 512] on div "1" at bounding box center [656, 505] width 30 height 30
click at [937, 515] on div "1" at bounding box center [938, 505] width 30 height 30
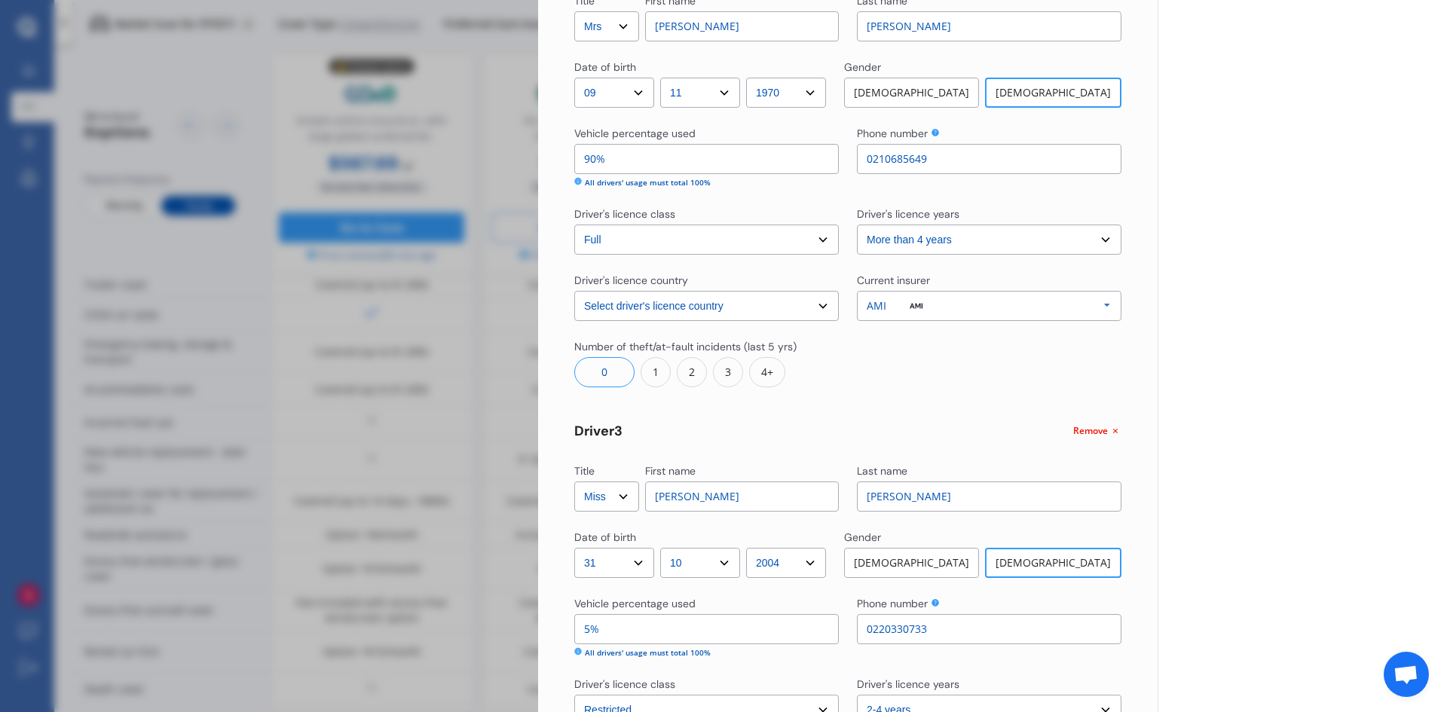
scroll to position [873, 0]
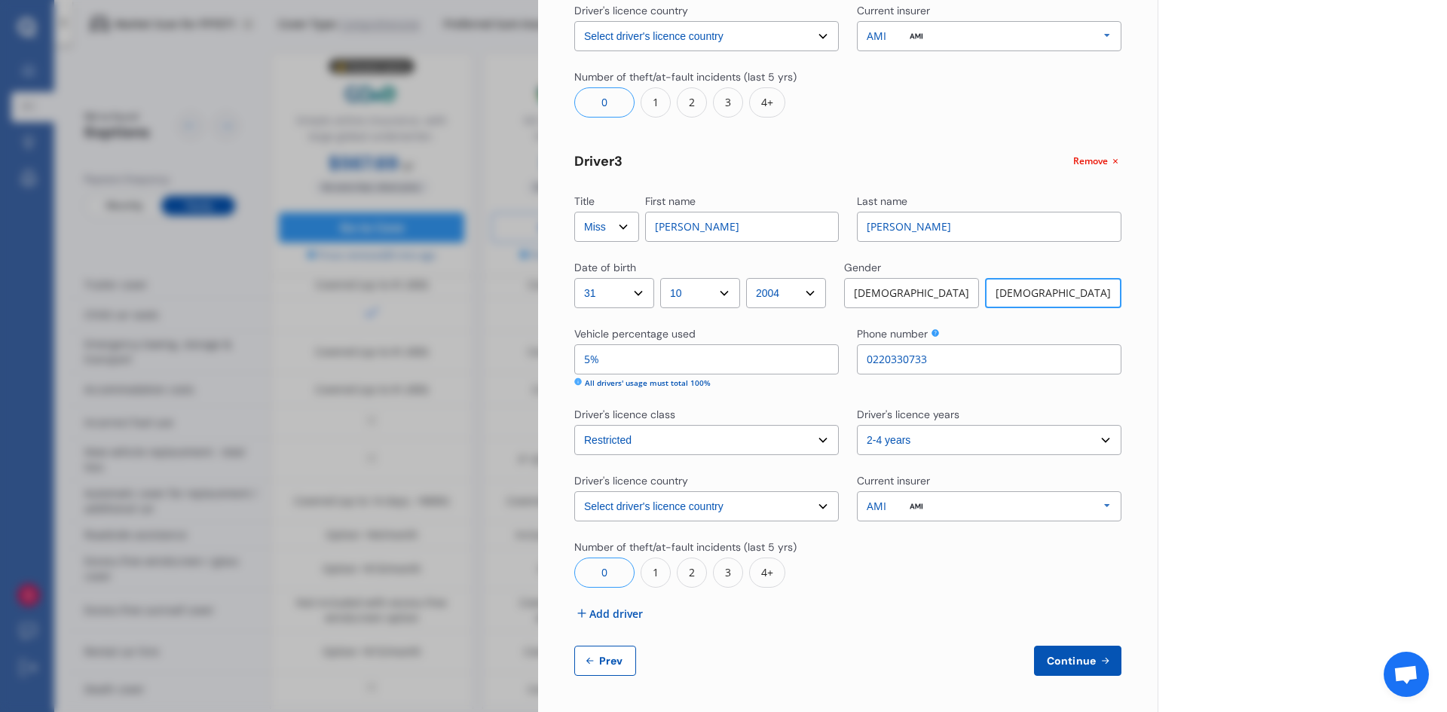
click at [1070, 663] on span "Continue" at bounding box center [1071, 661] width 55 height 12
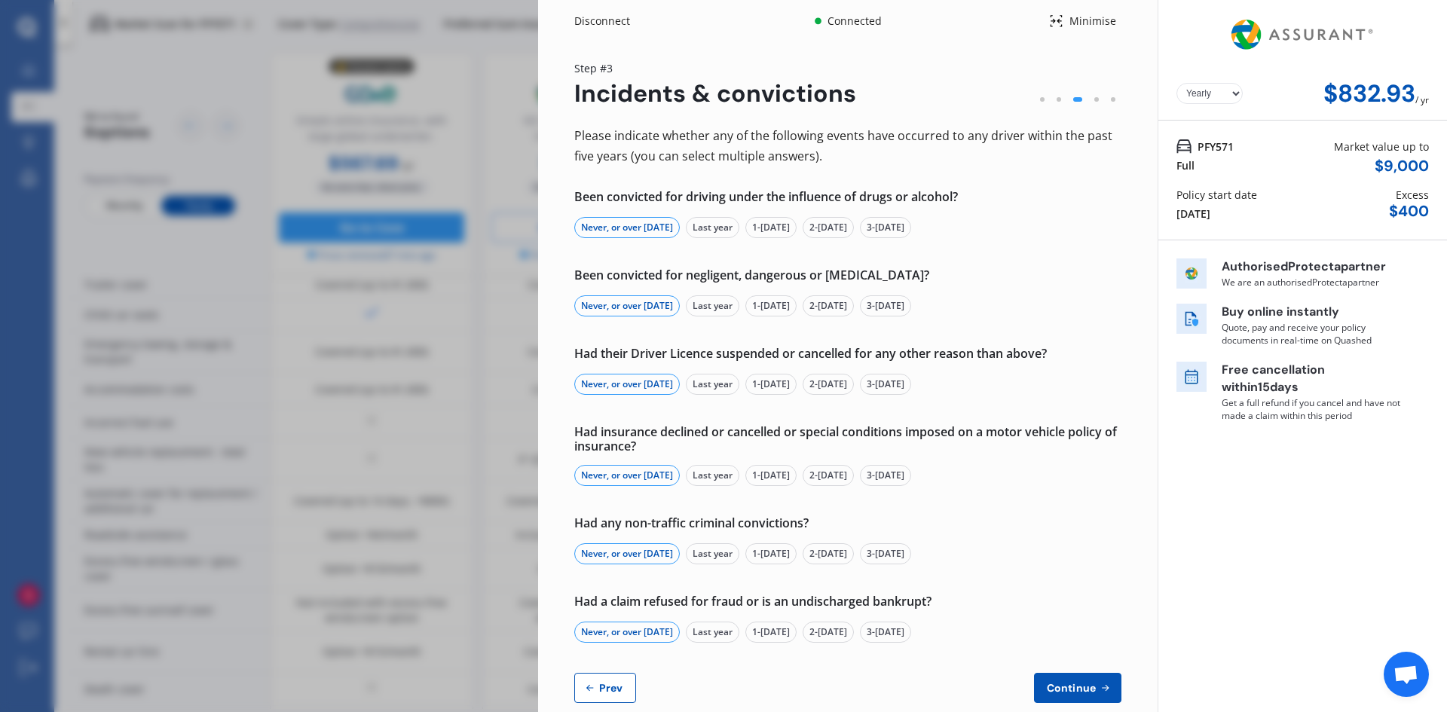
scroll to position [27, 0]
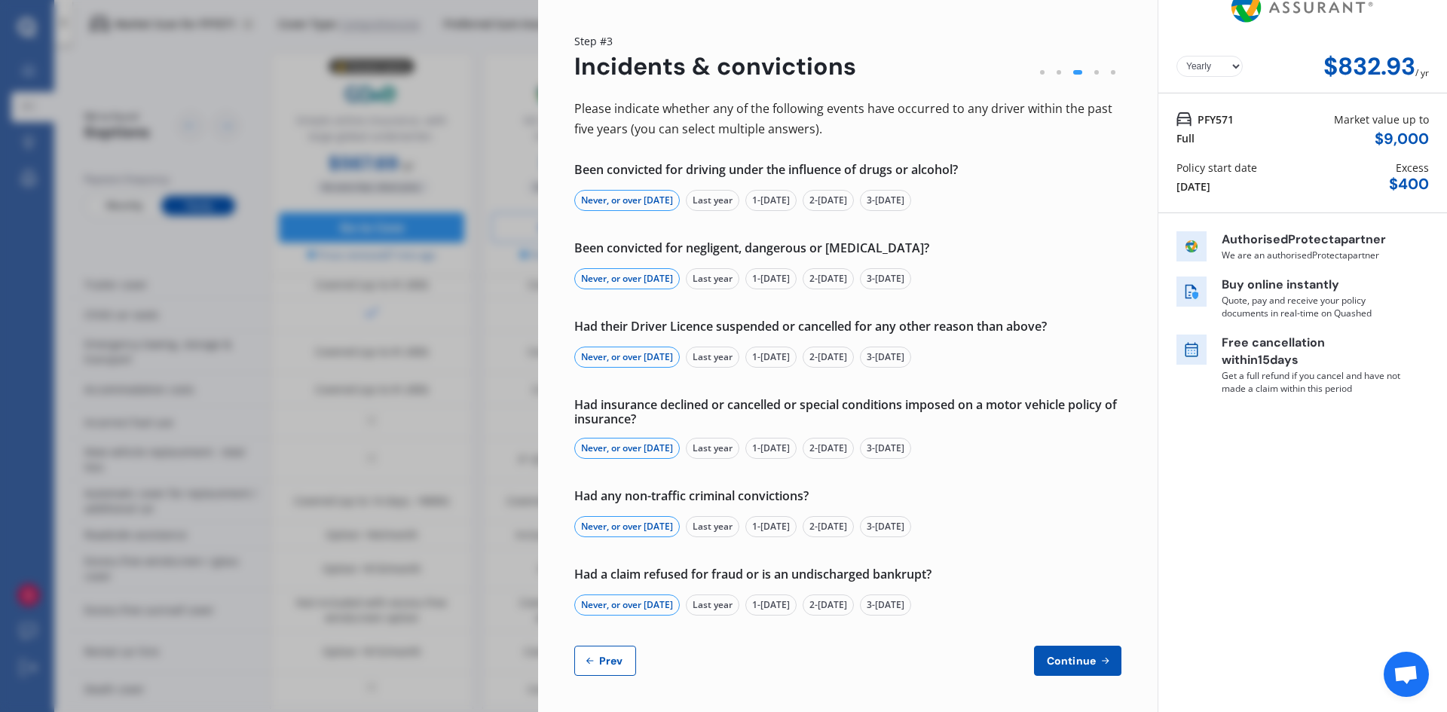
drag, startPoint x: 1054, startPoint y: 662, endPoint x: 1045, endPoint y: 656, distance: 10.5
click at [1051, 660] on span "Continue" at bounding box center [1071, 661] width 55 height 12
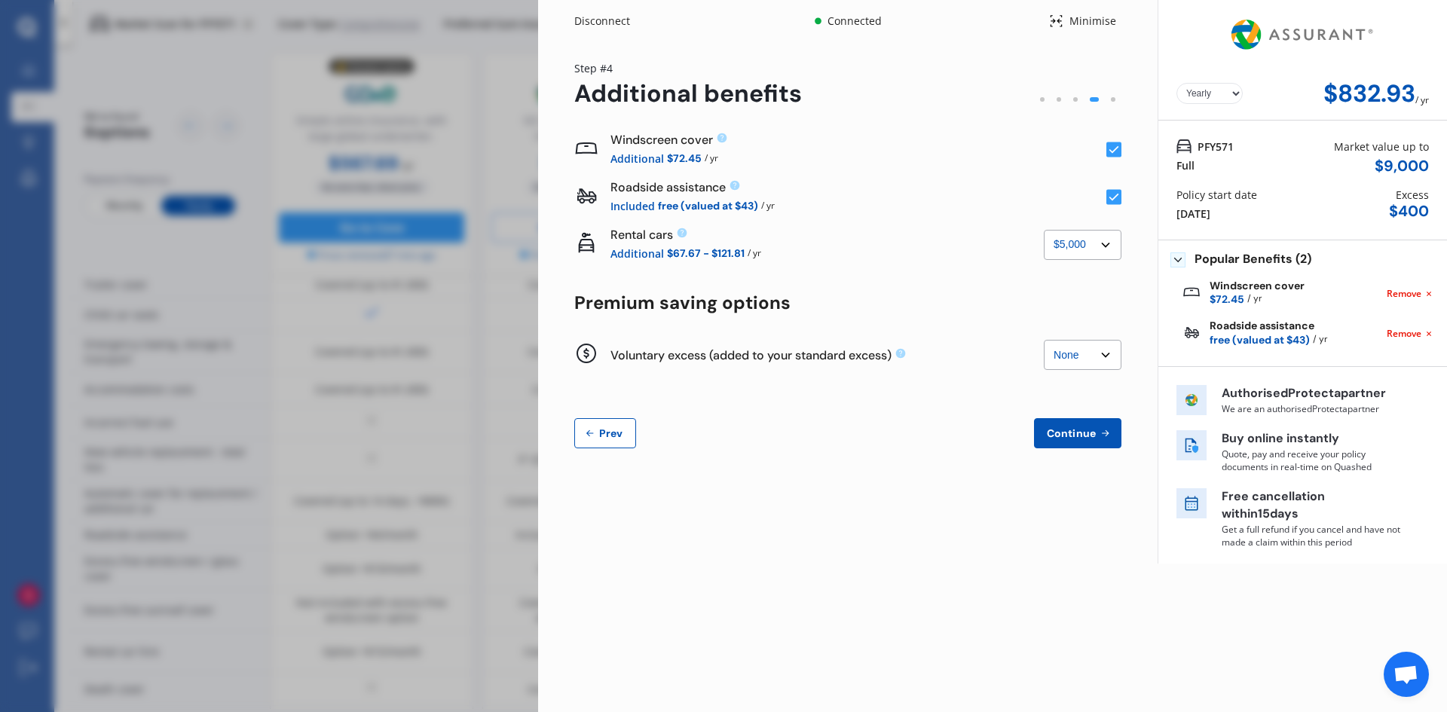
click at [1079, 252] on select "None $2,500 $5,000" at bounding box center [1083, 245] width 78 height 30
click at [1044, 230] on select "None $2,500 $5,000" at bounding box center [1083, 245] width 78 height 30
click at [1095, 249] on select "None $2,500 $5,000" at bounding box center [1083, 245] width 78 height 30
click at [1044, 230] on select "None $2,500 $5,000" at bounding box center [1083, 245] width 78 height 30
click at [1081, 249] on select "None $2,500 $5,000" at bounding box center [1083, 245] width 78 height 30
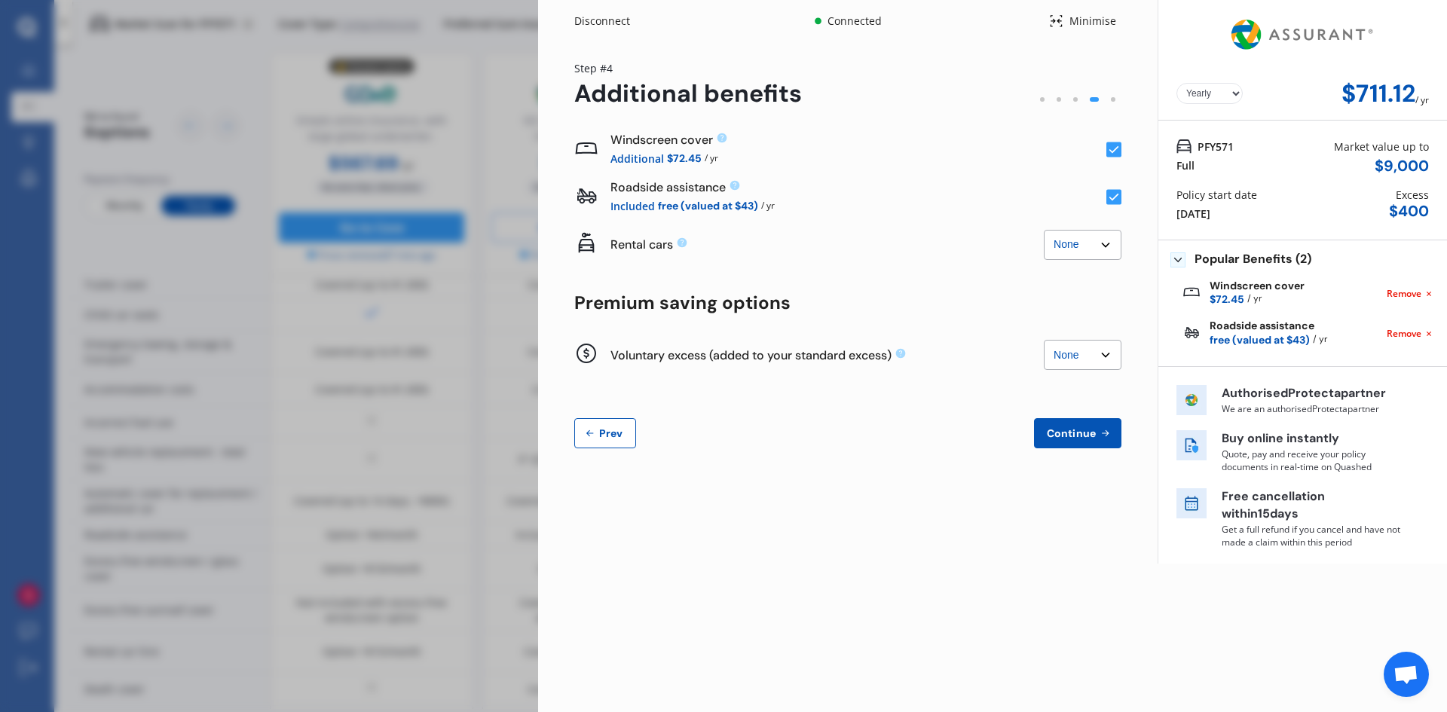
select select "2500.00"
click at [1044, 230] on select "None $2,500 $5,000" at bounding box center [1083, 245] width 78 height 30
click at [1093, 356] on select "None $500 $1,000" at bounding box center [1083, 355] width 78 height 30
click at [1044, 340] on select "None $500 $1,000" at bounding box center [1083, 355] width 78 height 30
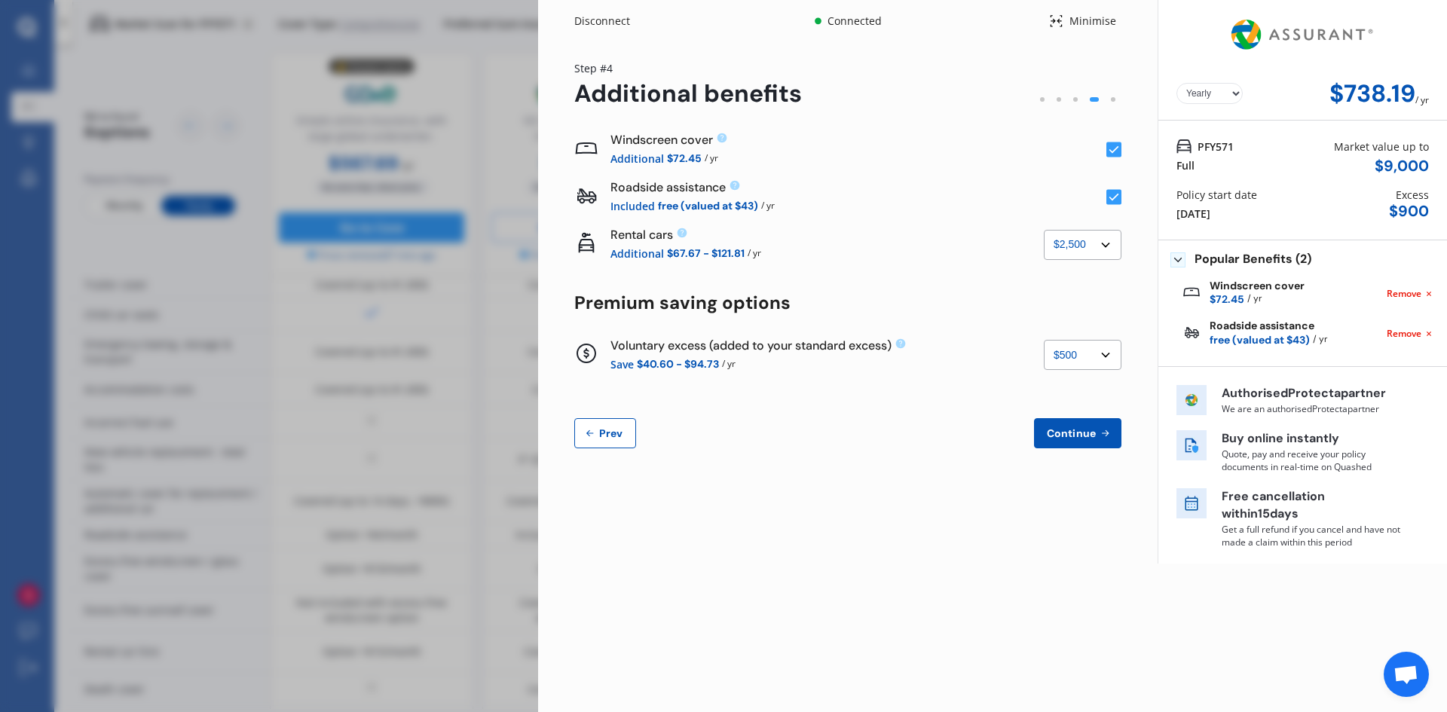
click at [1101, 355] on select "None $500 $1,000" at bounding box center [1083, 355] width 78 height 30
select select "0"
click at [1044, 340] on select "None $500 $1,000" at bounding box center [1083, 355] width 78 height 30
click at [613, 430] on span "Prev" at bounding box center [611, 433] width 30 height 12
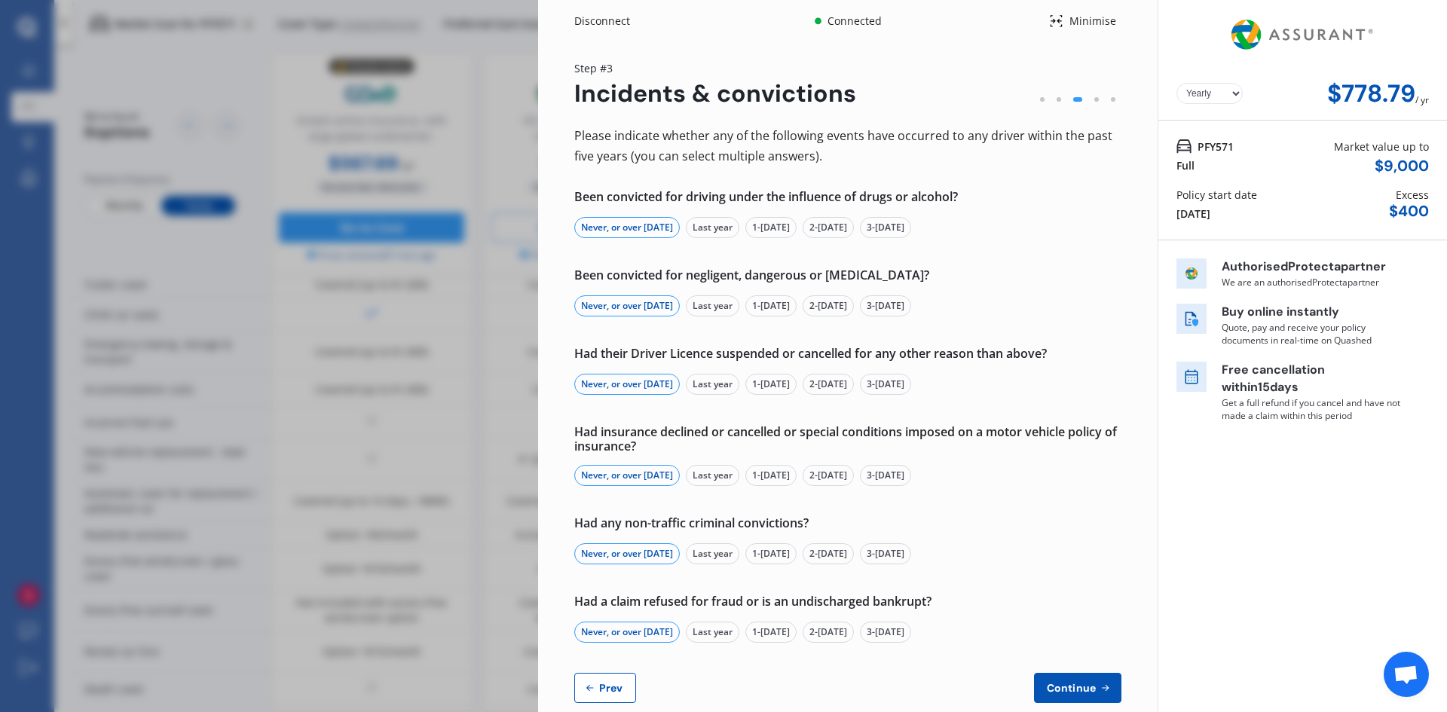
scroll to position [27, 0]
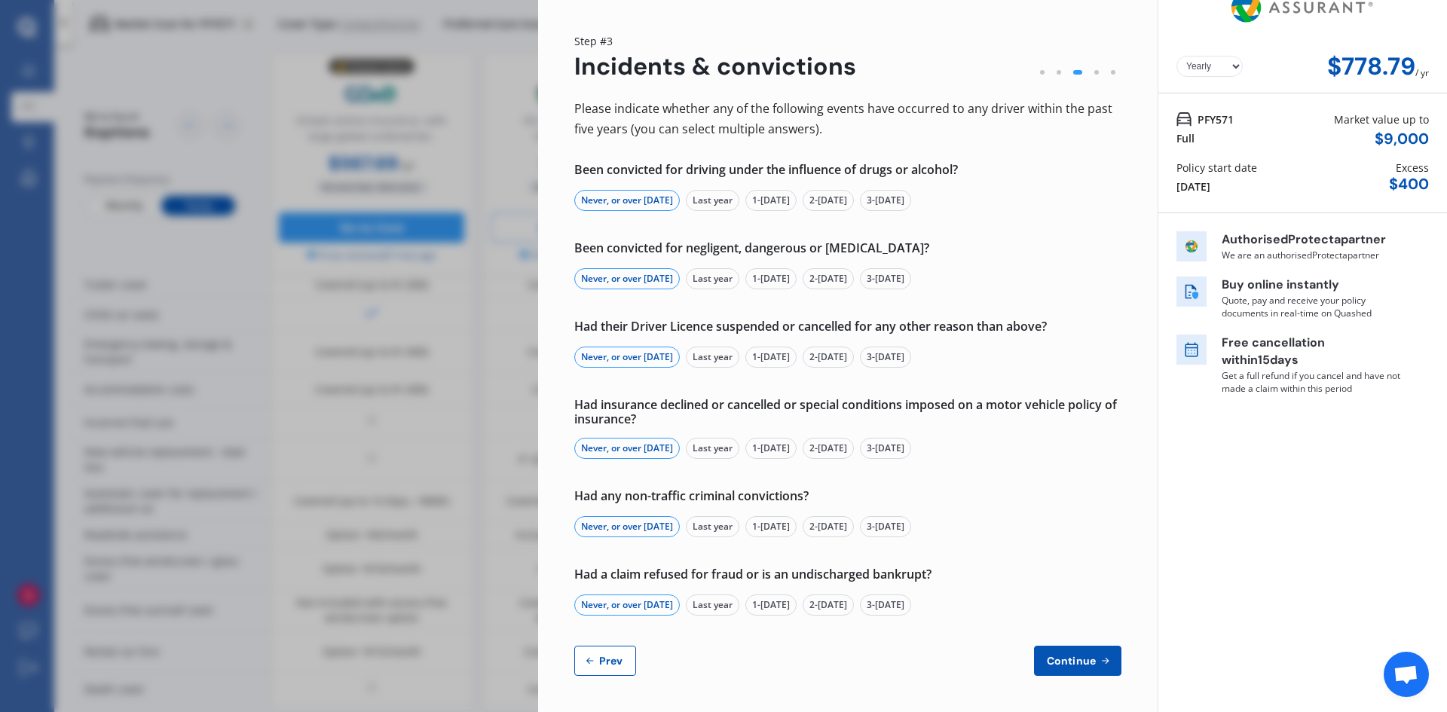
click at [605, 672] on button "Prev" at bounding box center [605, 661] width 62 height 30
select select "Mr"
select select "17"
select select "01"
select select "1970"
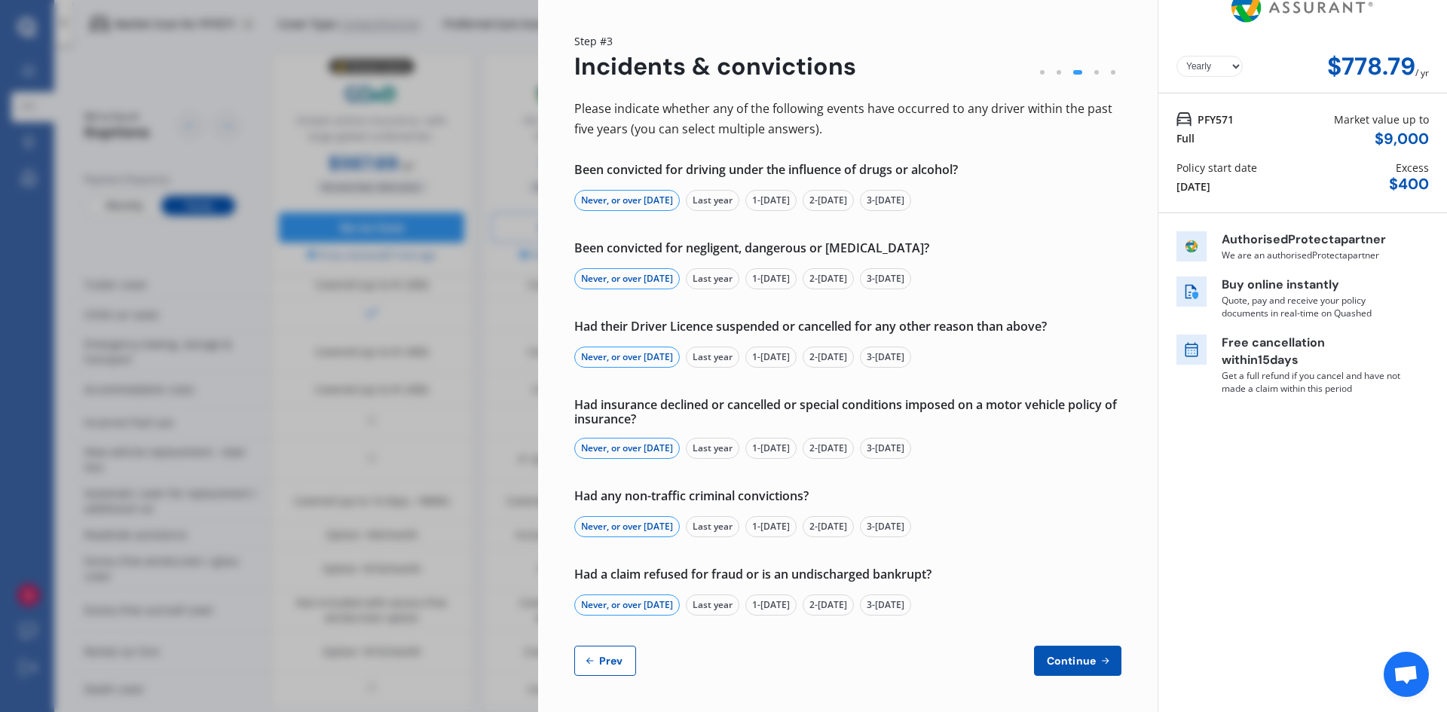
select select "full"
select select "more than 4 years"
select select "New Zealand"
select select "Mrs"
select select "09"
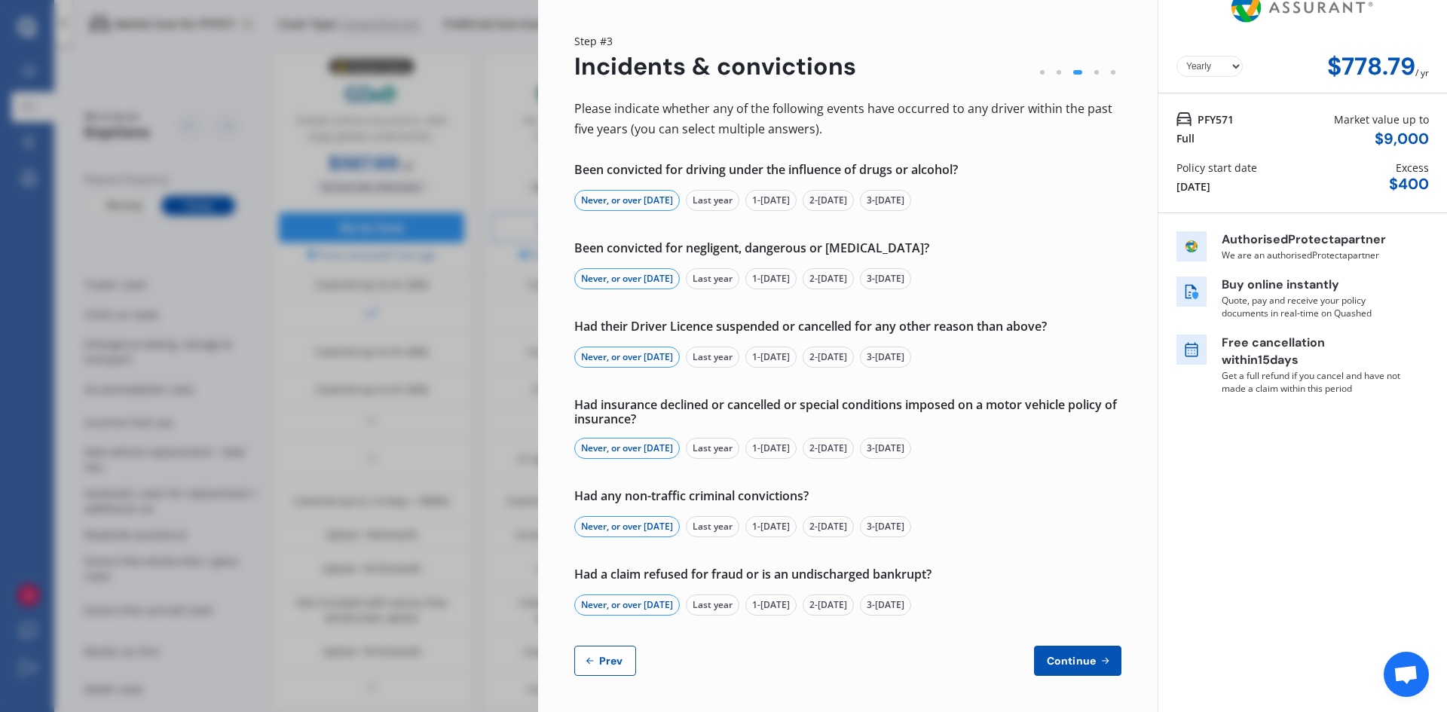
select select "11"
select select "1970"
select select "full"
select select "more than 4 years"
select select "New Zealand"
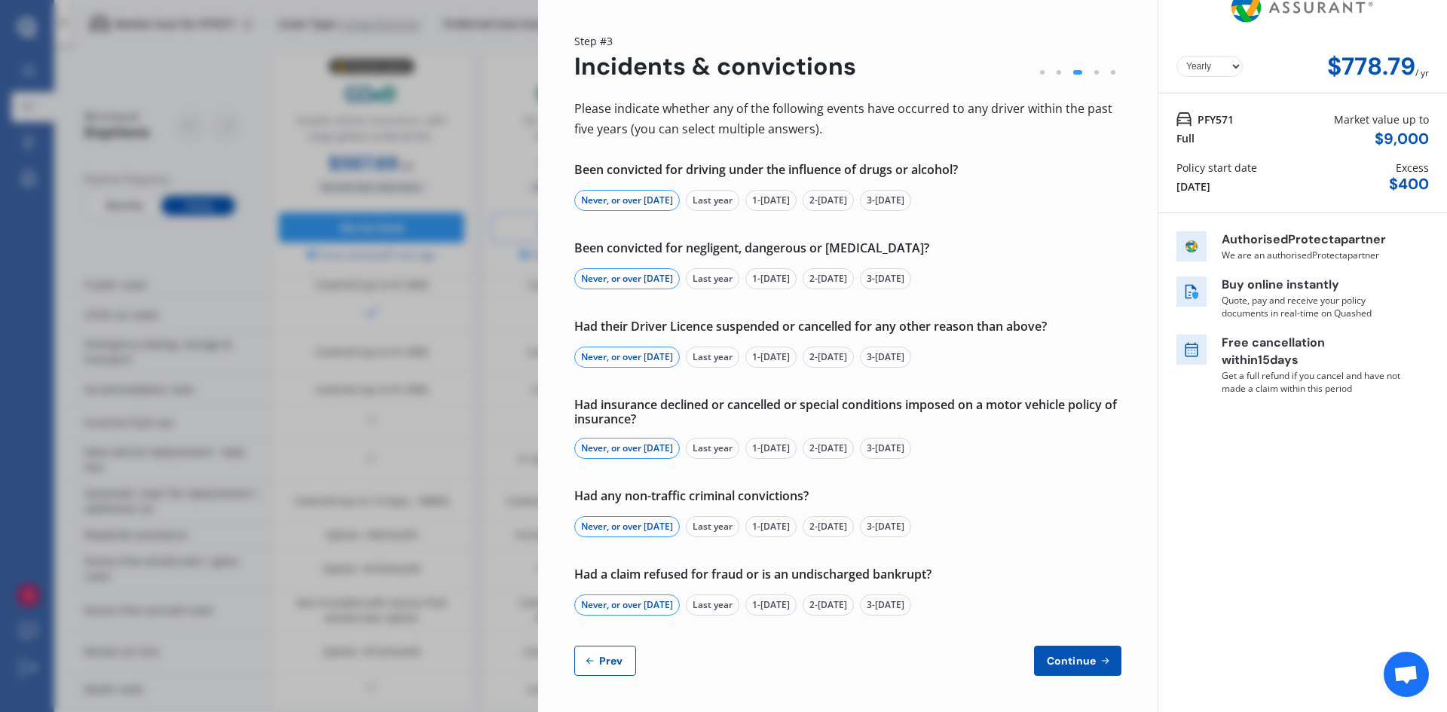
select select "Miss"
select select "31"
select select "10"
select select "2004"
select select "restricted"
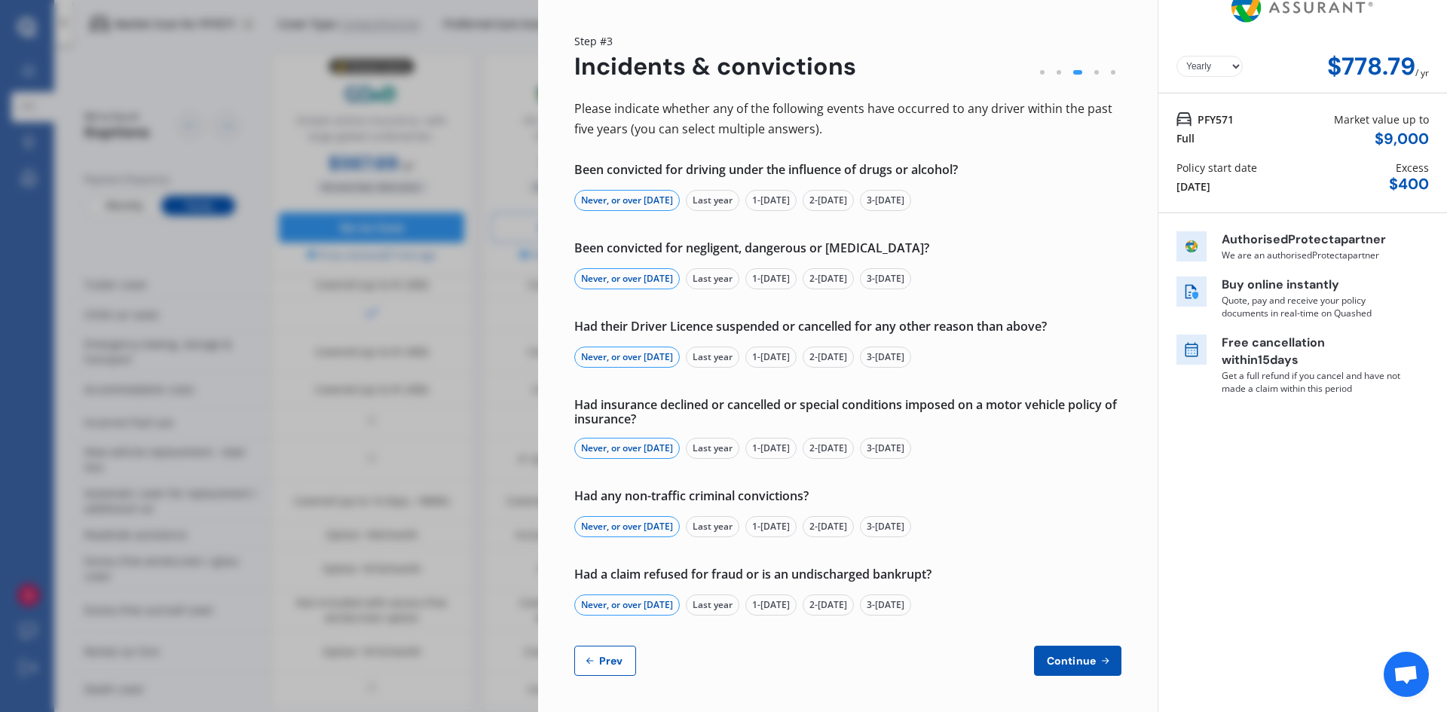
select select "2-4 years"
select select "New Zealand"
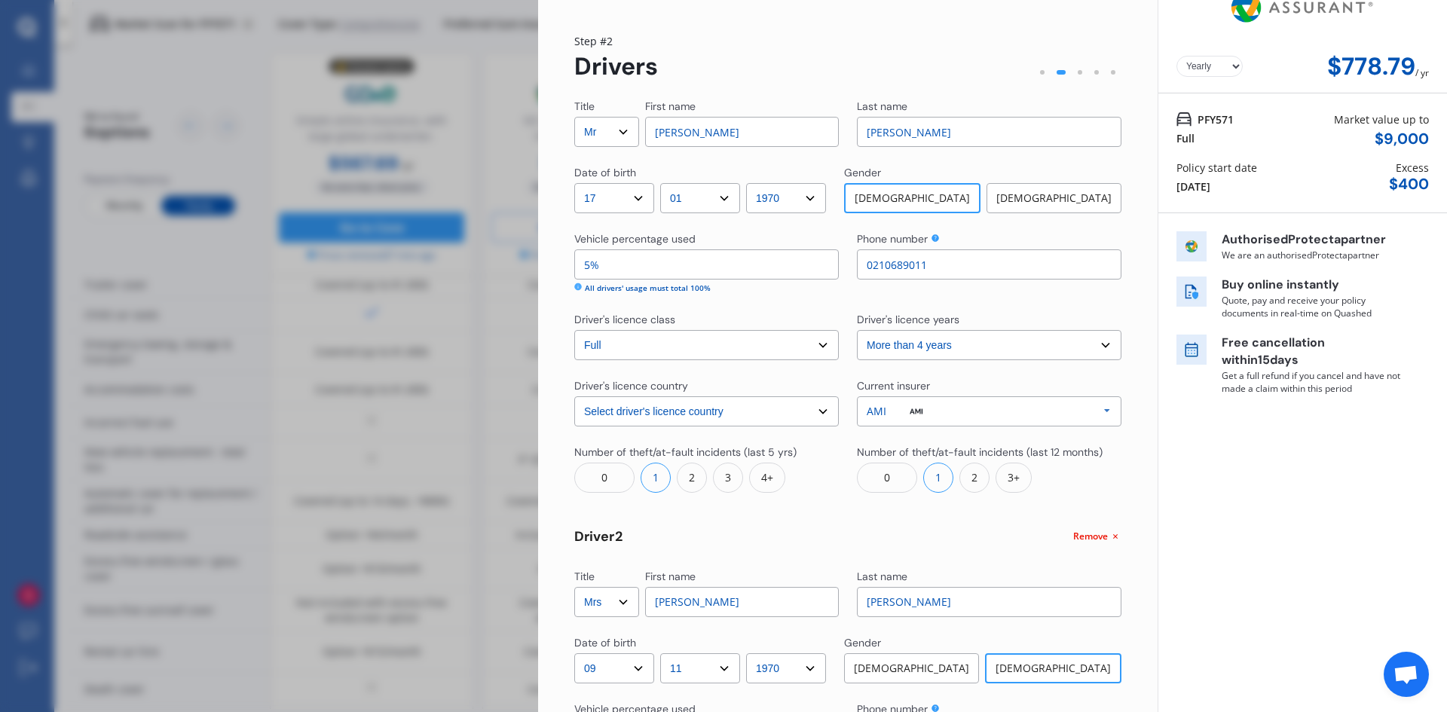
click at [952, 415] on div "AMI Allianz AAI AMI IAG - NZI/State Lumley Vero Unknown Other Insurer None Prot…" at bounding box center [989, 411] width 264 height 30
click at [949, 469] on div "AAI" at bounding box center [988, 466] width 237 height 11
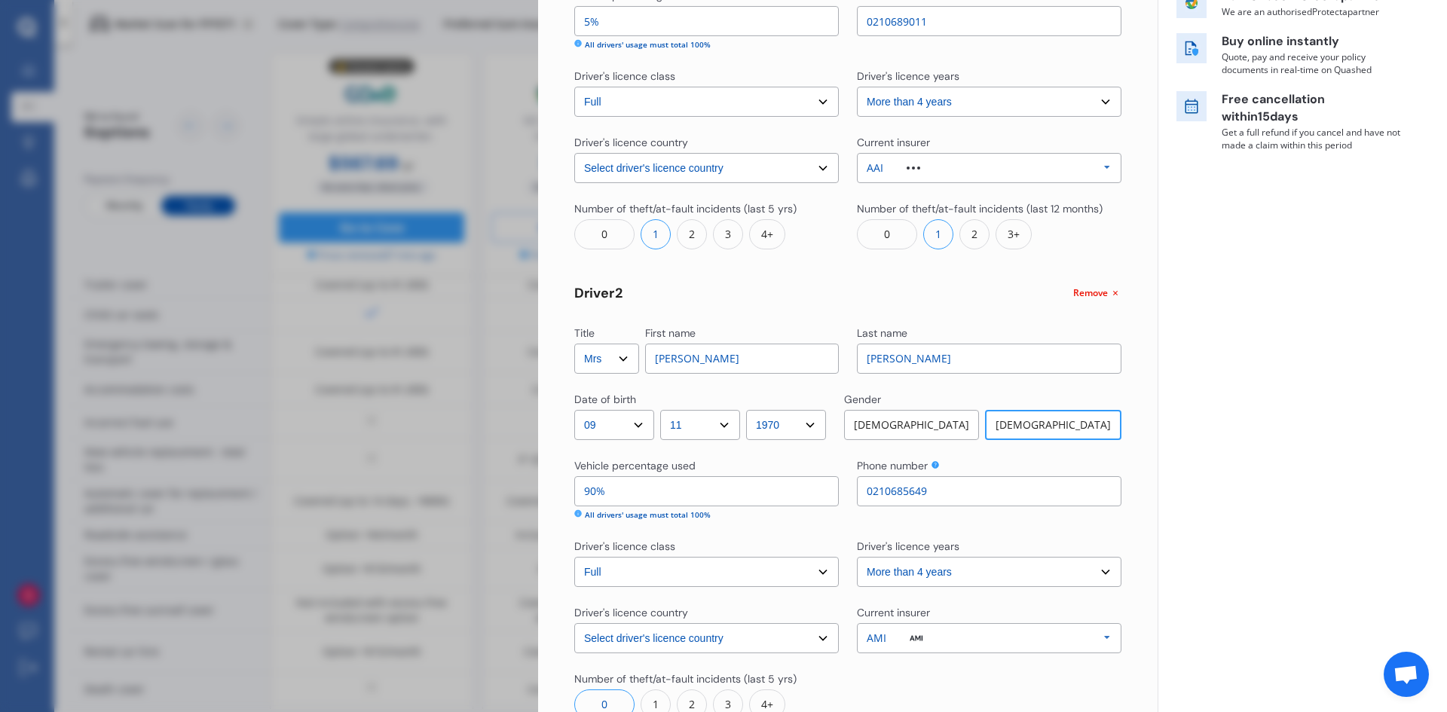
scroll to position [329, 0]
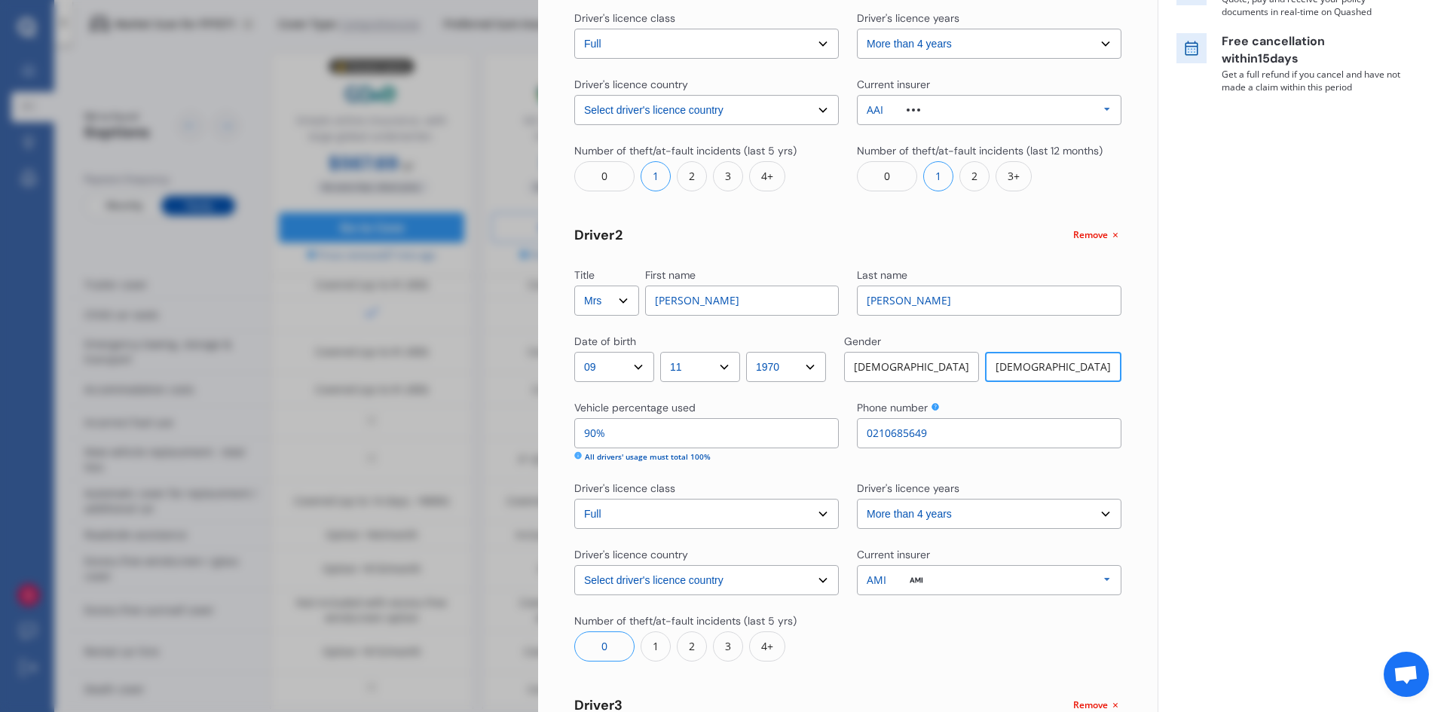
click at [956, 576] on div "AMI Allianz AAI AMI IAG - NZI/State Lumley Vero Unknown Other Insurer None Prot…" at bounding box center [989, 580] width 264 height 30
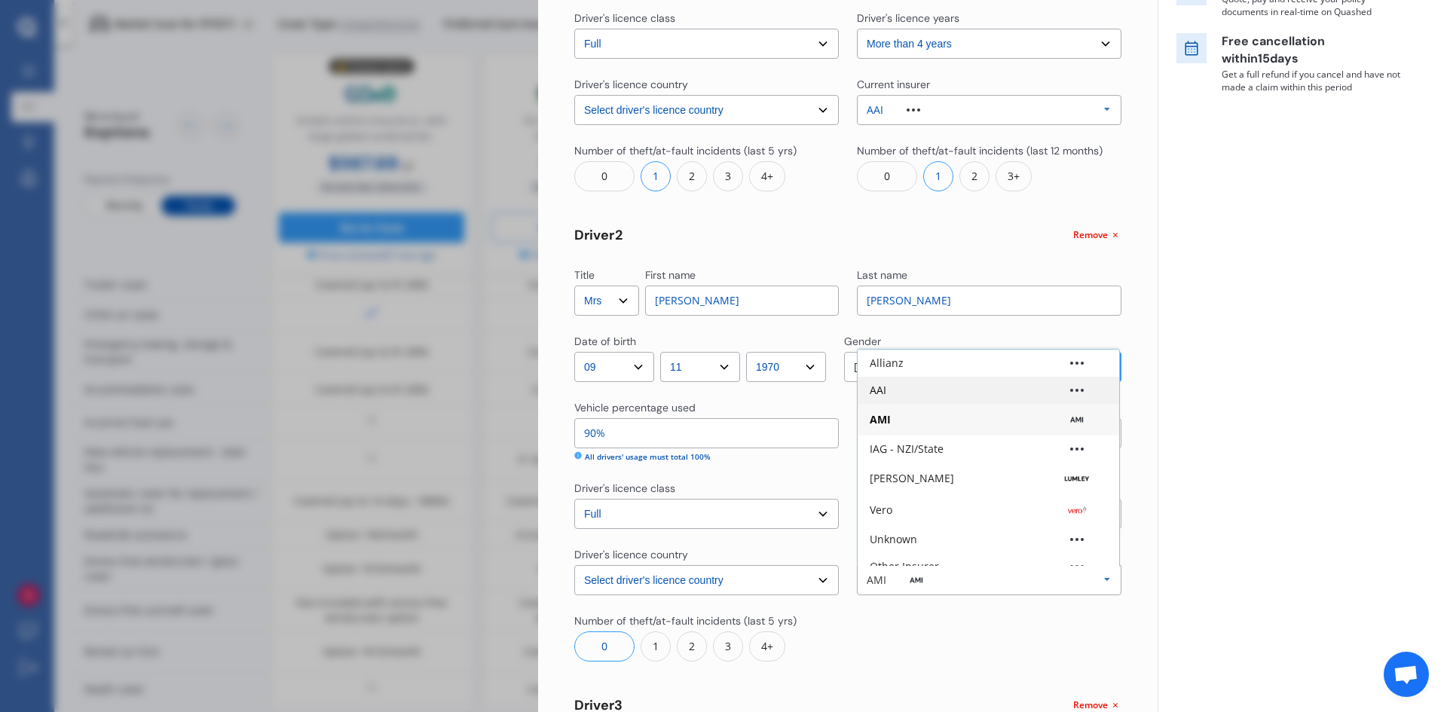
click at [917, 390] on div "AAI" at bounding box center [988, 390] width 237 height 11
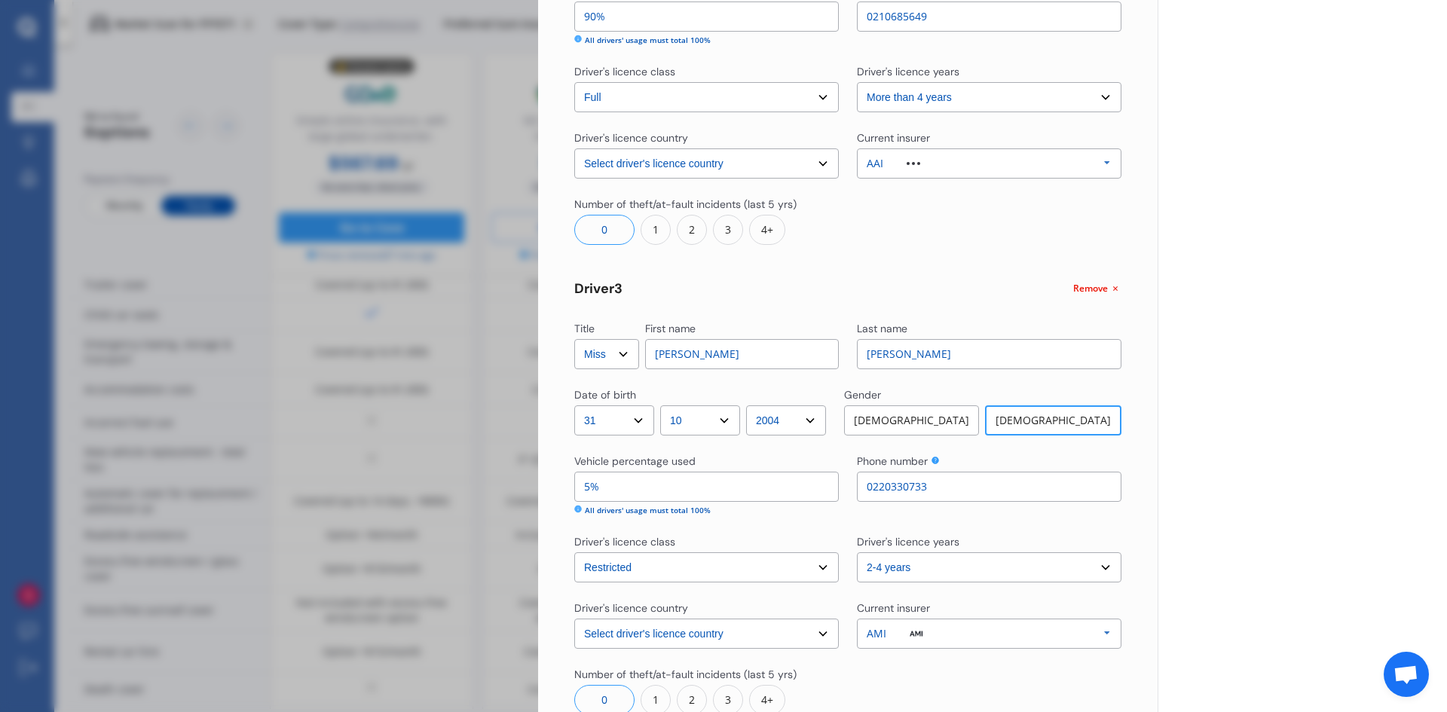
scroll to position [781, 0]
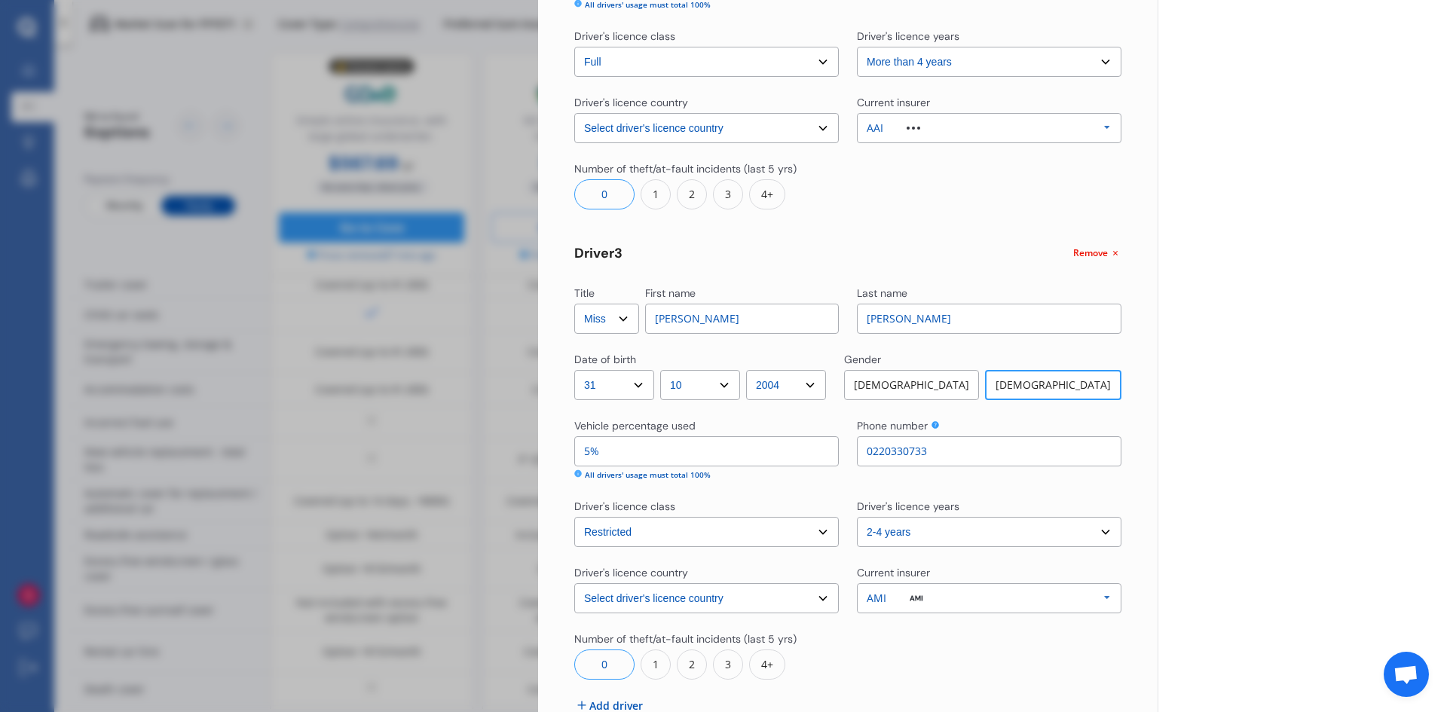
click at [953, 595] on div "AMI Allianz AAI AMI IAG - NZI/State Lumley Vero Unknown Other Insurer None Prot…" at bounding box center [989, 598] width 264 height 30
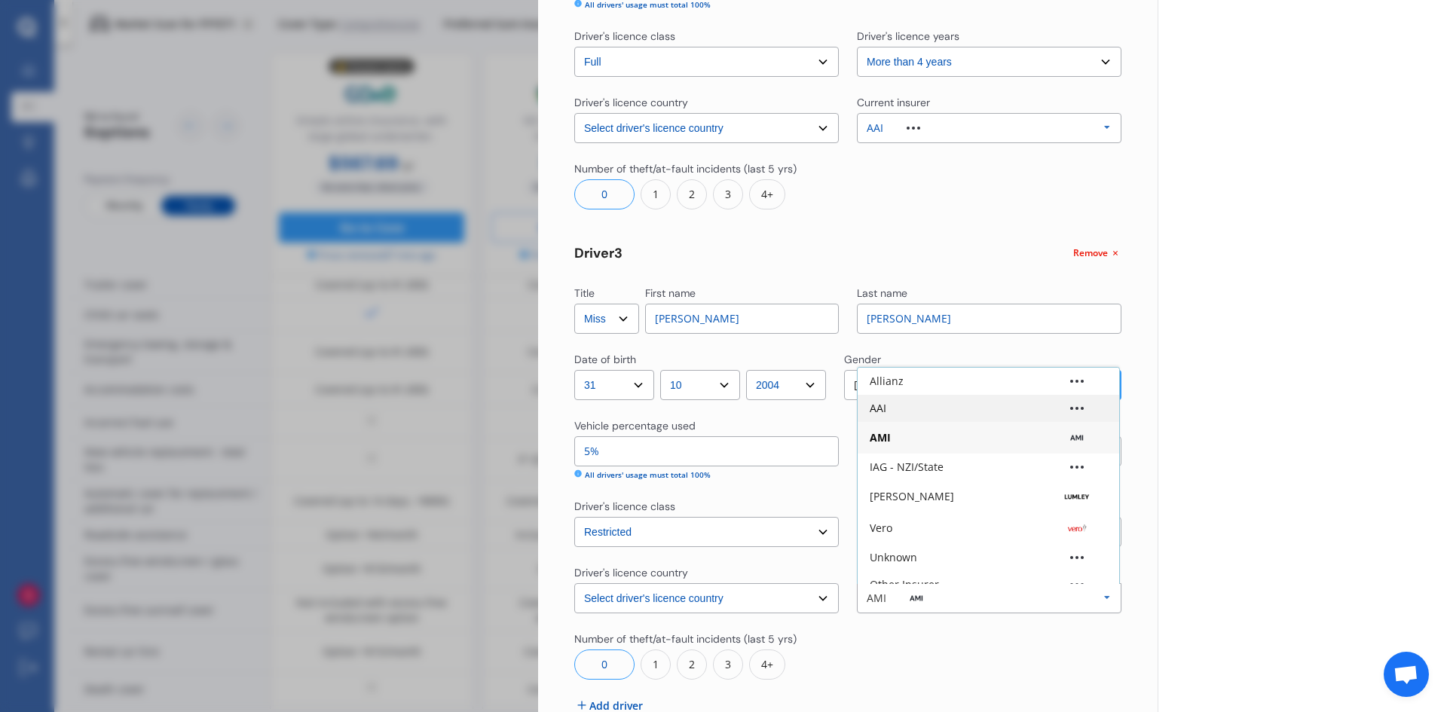
click at [921, 402] on div "AAI" at bounding box center [988, 408] width 261 height 27
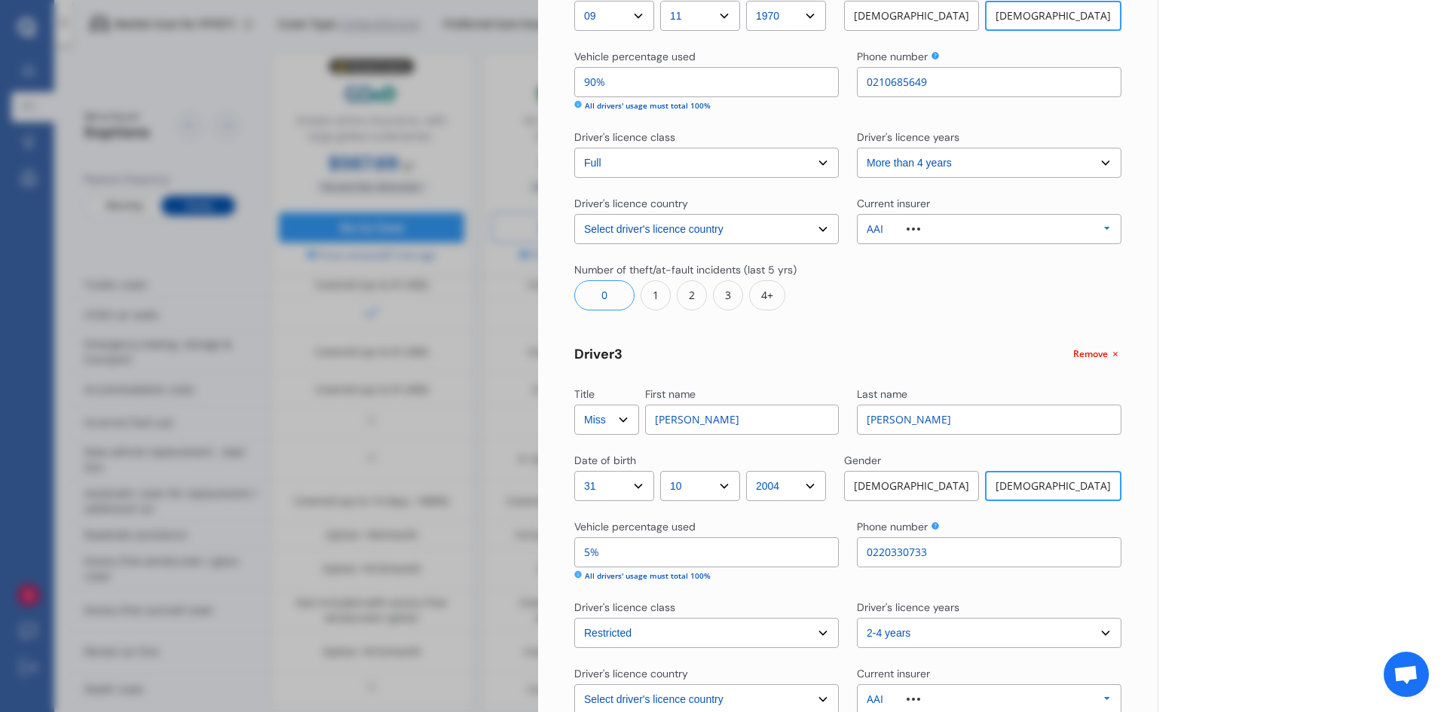
scroll to position [873, 0]
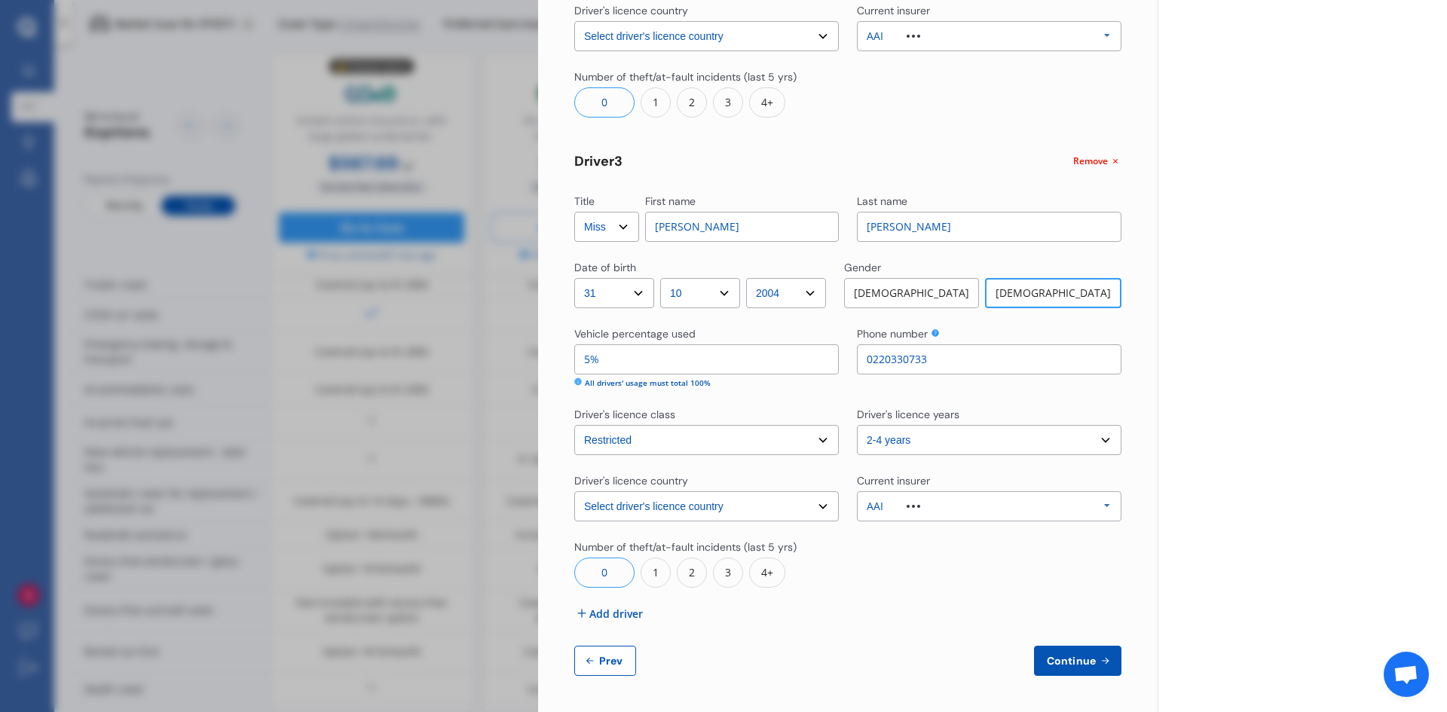
click at [1060, 659] on span "Continue" at bounding box center [1071, 661] width 55 height 12
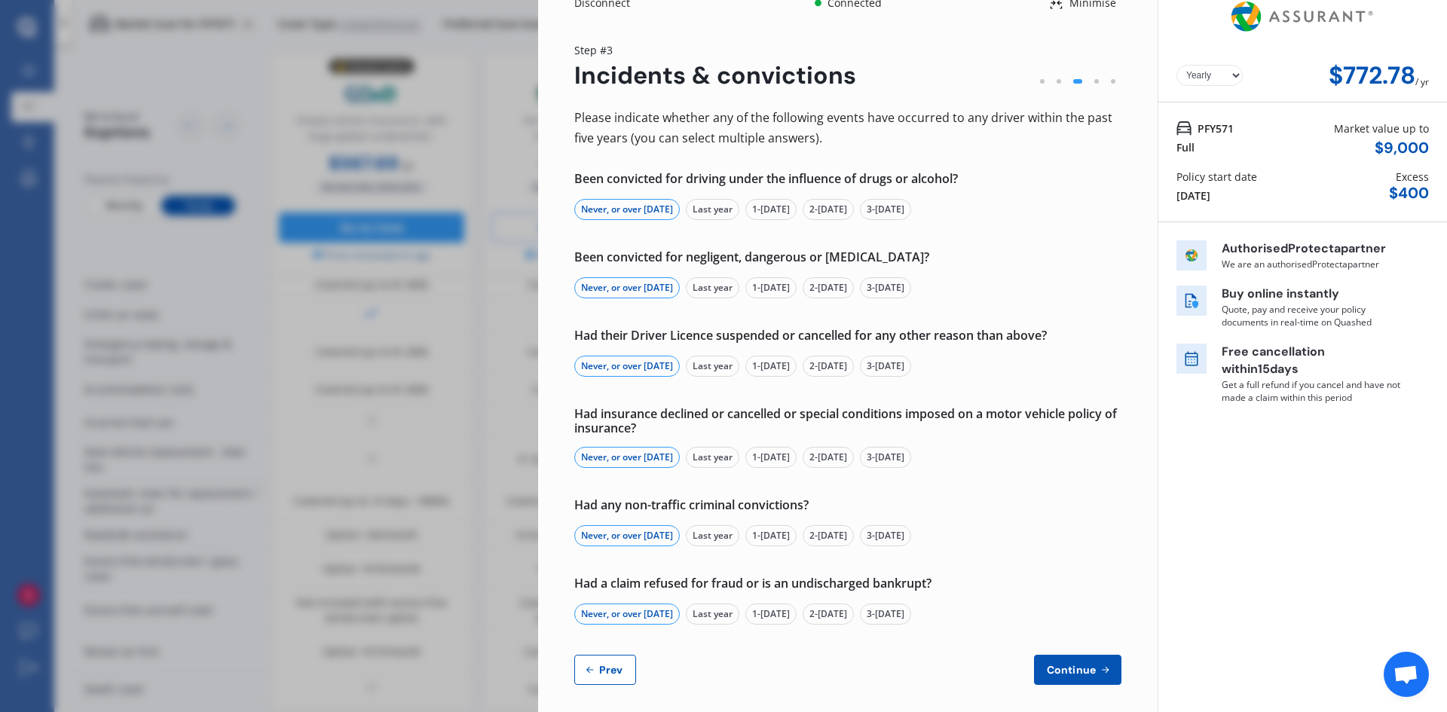
scroll to position [27, 0]
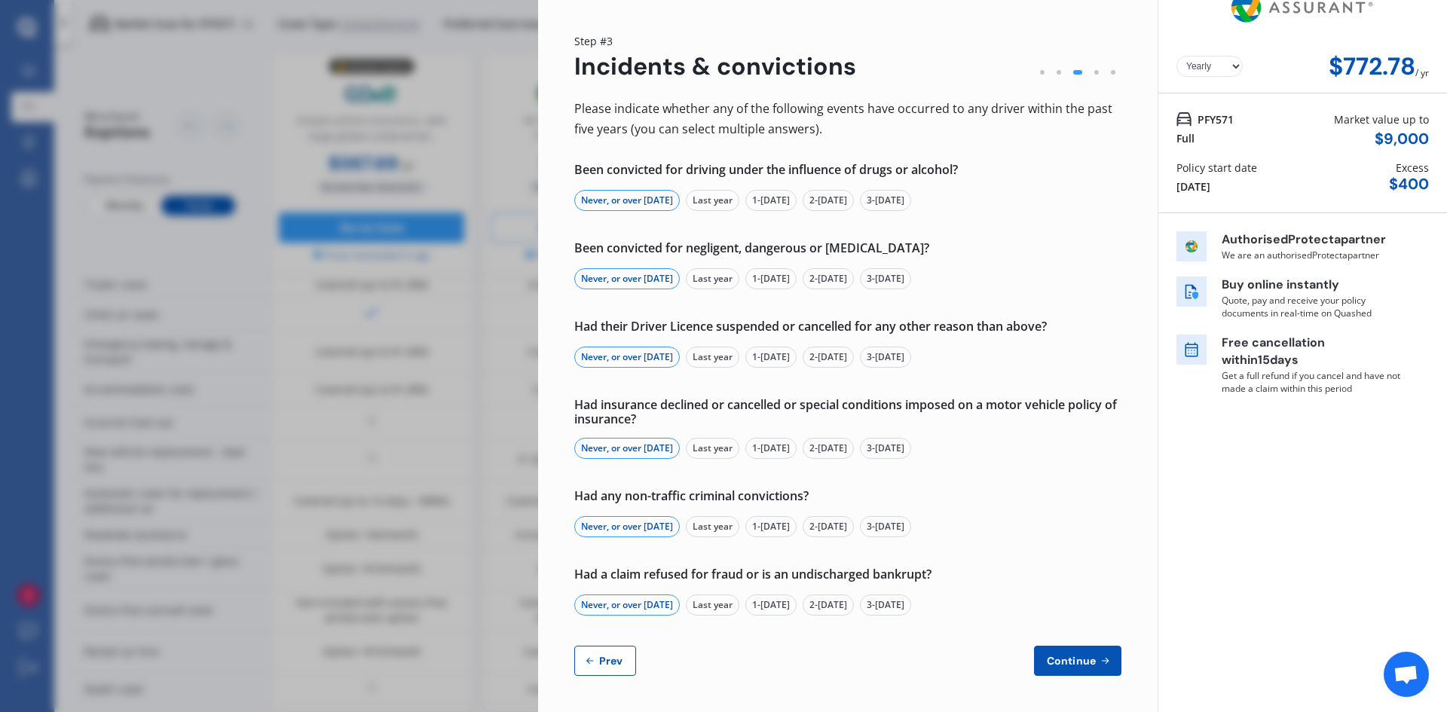
click at [580, 663] on button "Prev" at bounding box center [605, 661] width 62 height 30
select select "Mr"
select select "17"
select select "01"
select select "1970"
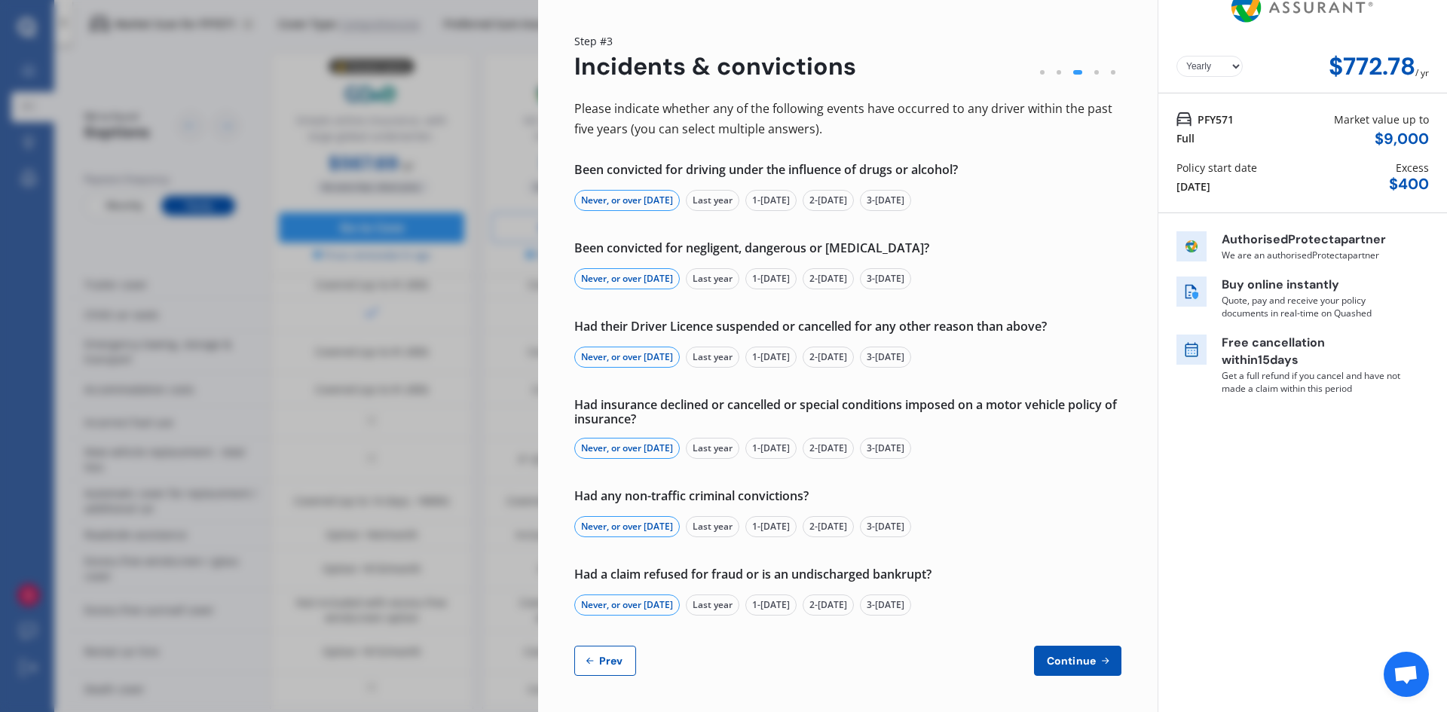
select select "full"
select select "more than 4 years"
select select "New Zealand"
select select "Mrs"
select select "09"
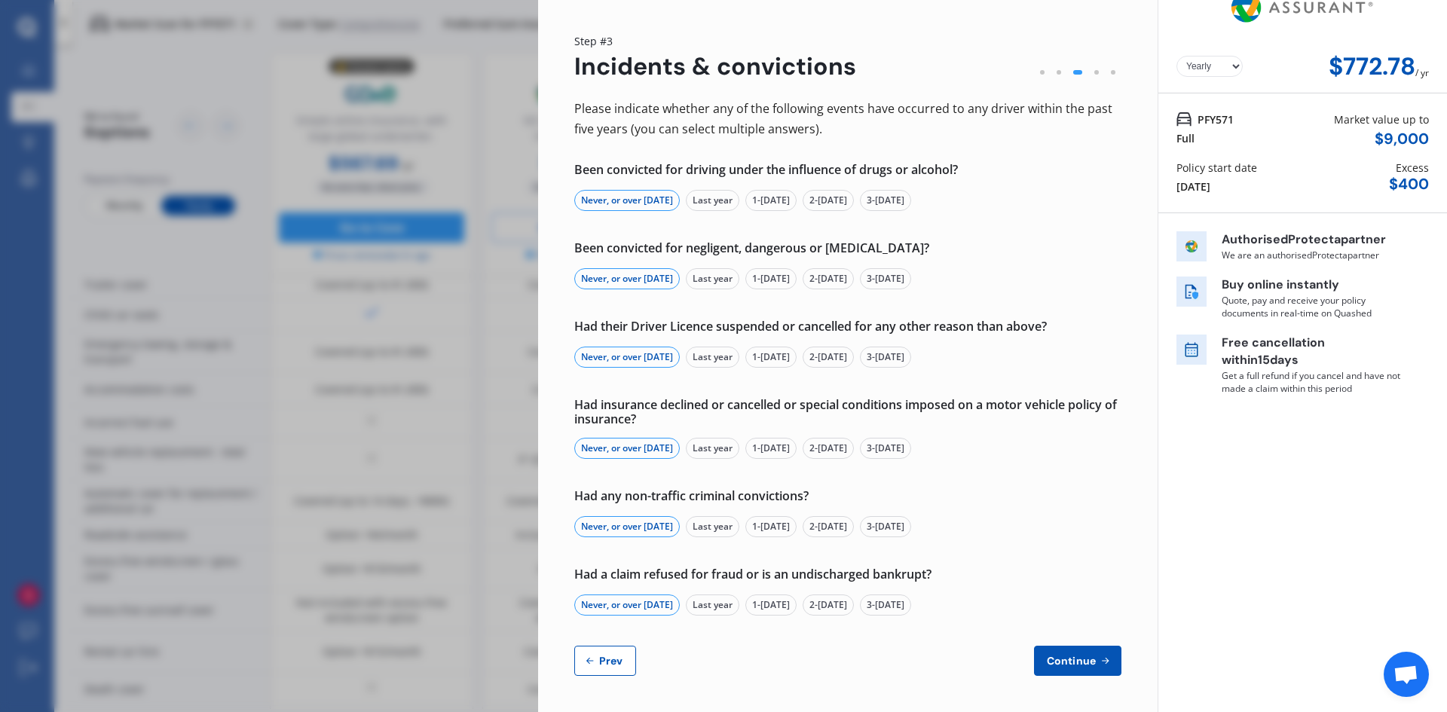
select select "11"
select select "1970"
select select "full"
select select "more than 4 years"
select select "New Zealand"
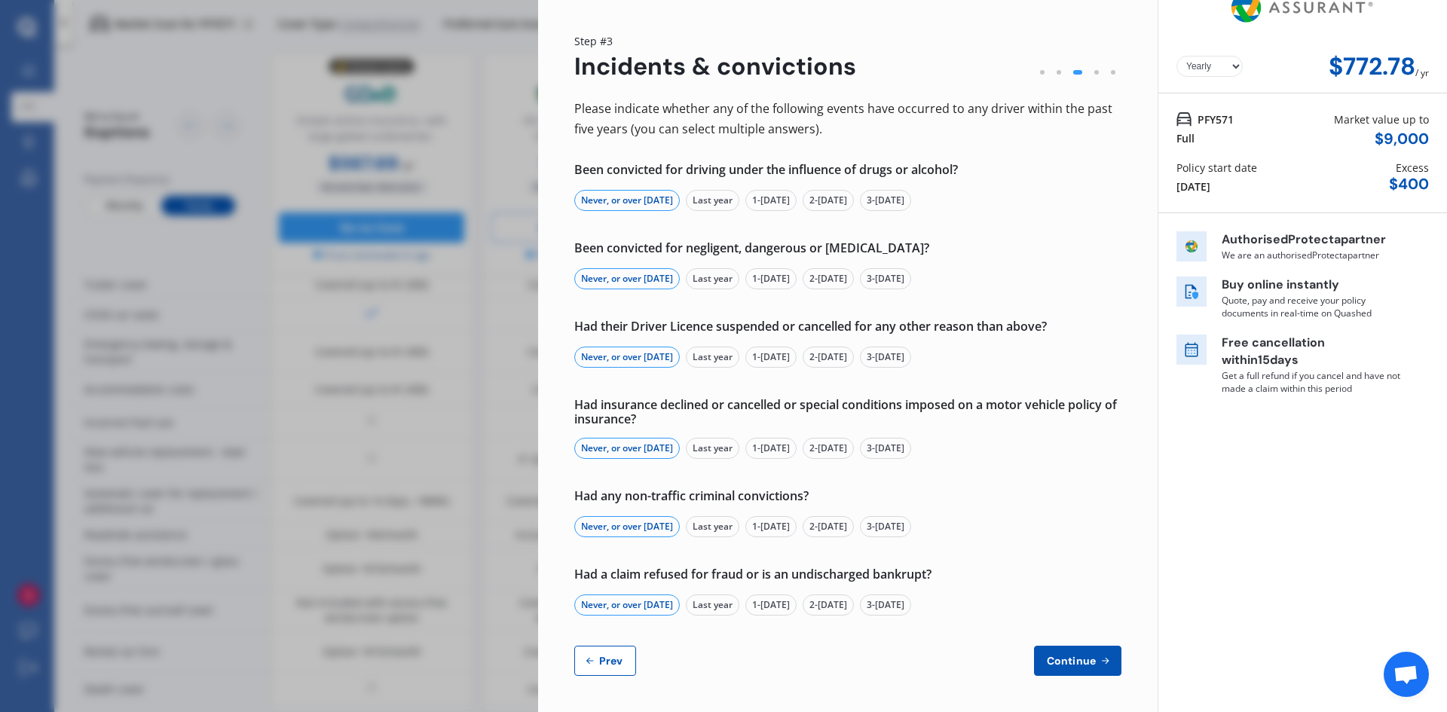
select select "Miss"
select select "31"
select select "10"
select select "2004"
select select "restricted"
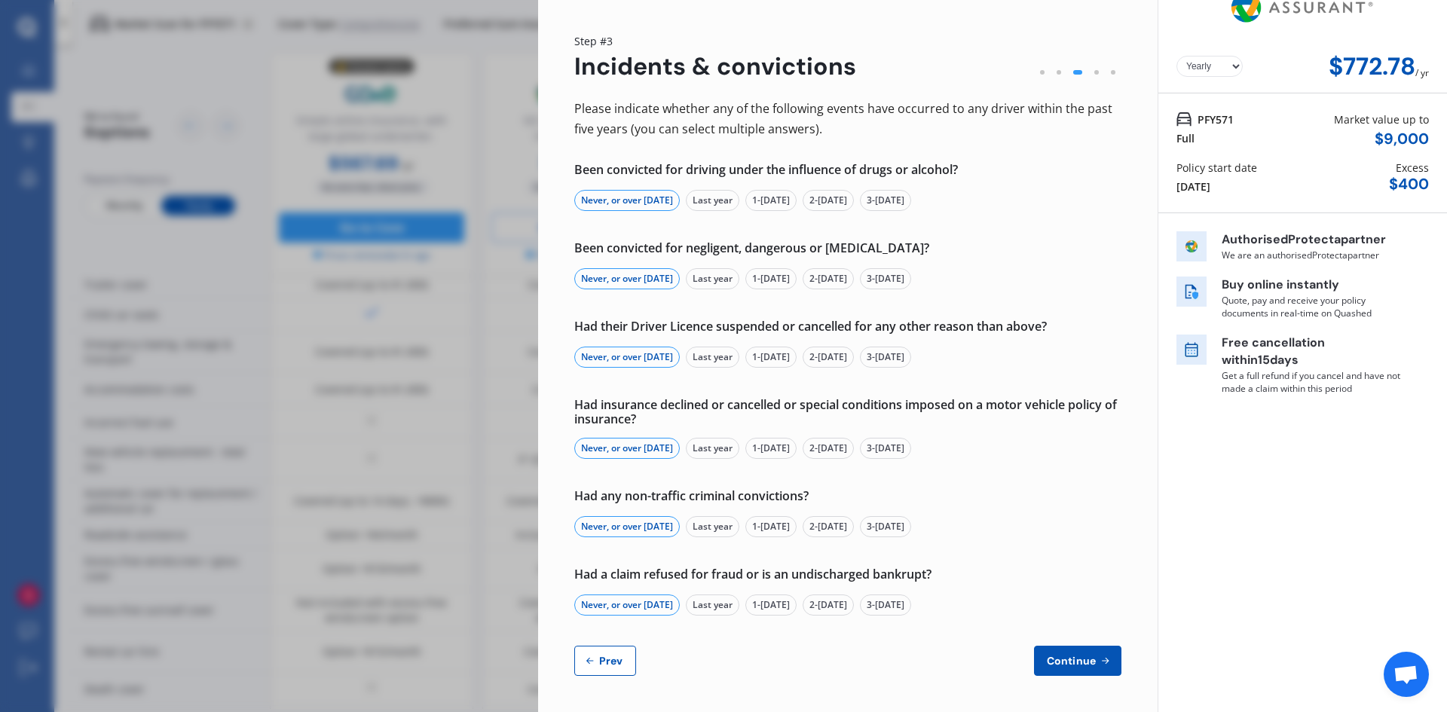
select select "2-4 years"
select select "New Zealand"
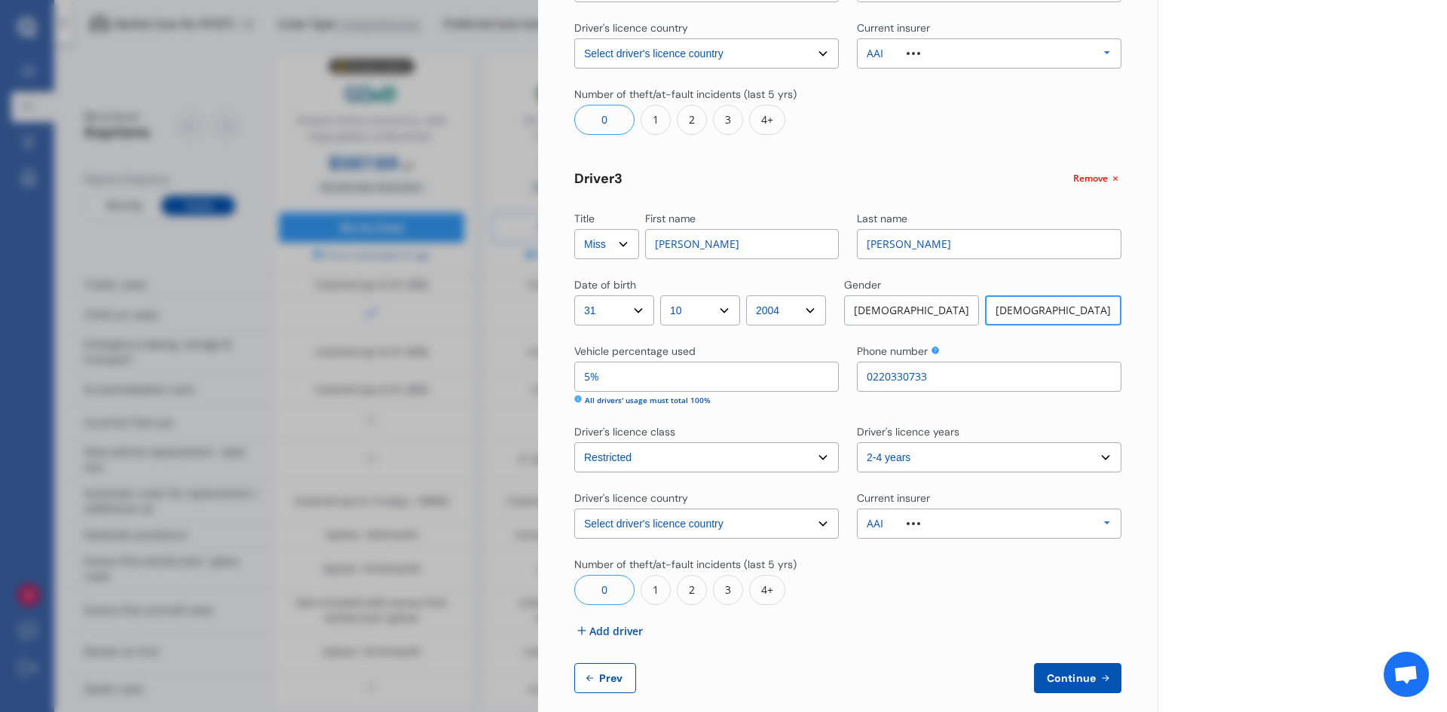
scroll to position [873, 0]
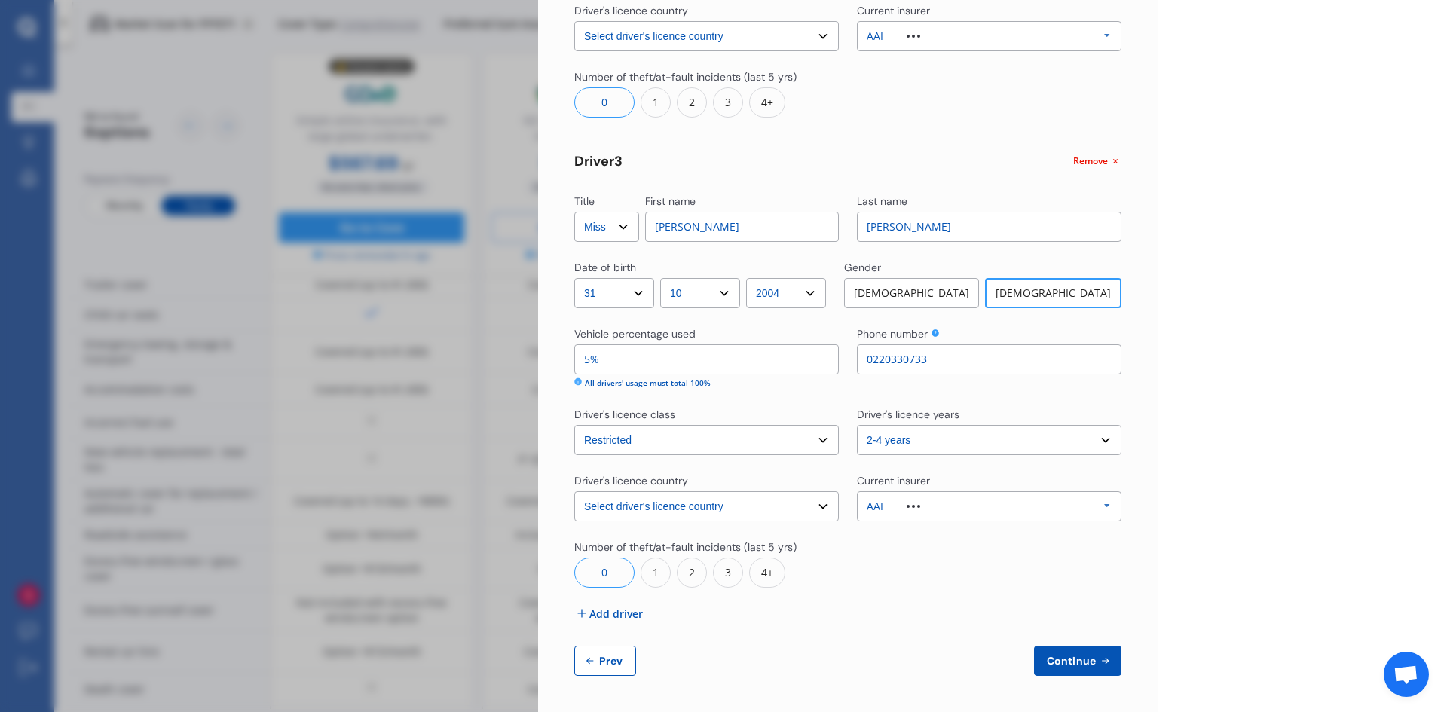
click at [1081, 671] on button "Continue" at bounding box center [1077, 661] width 87 height 30
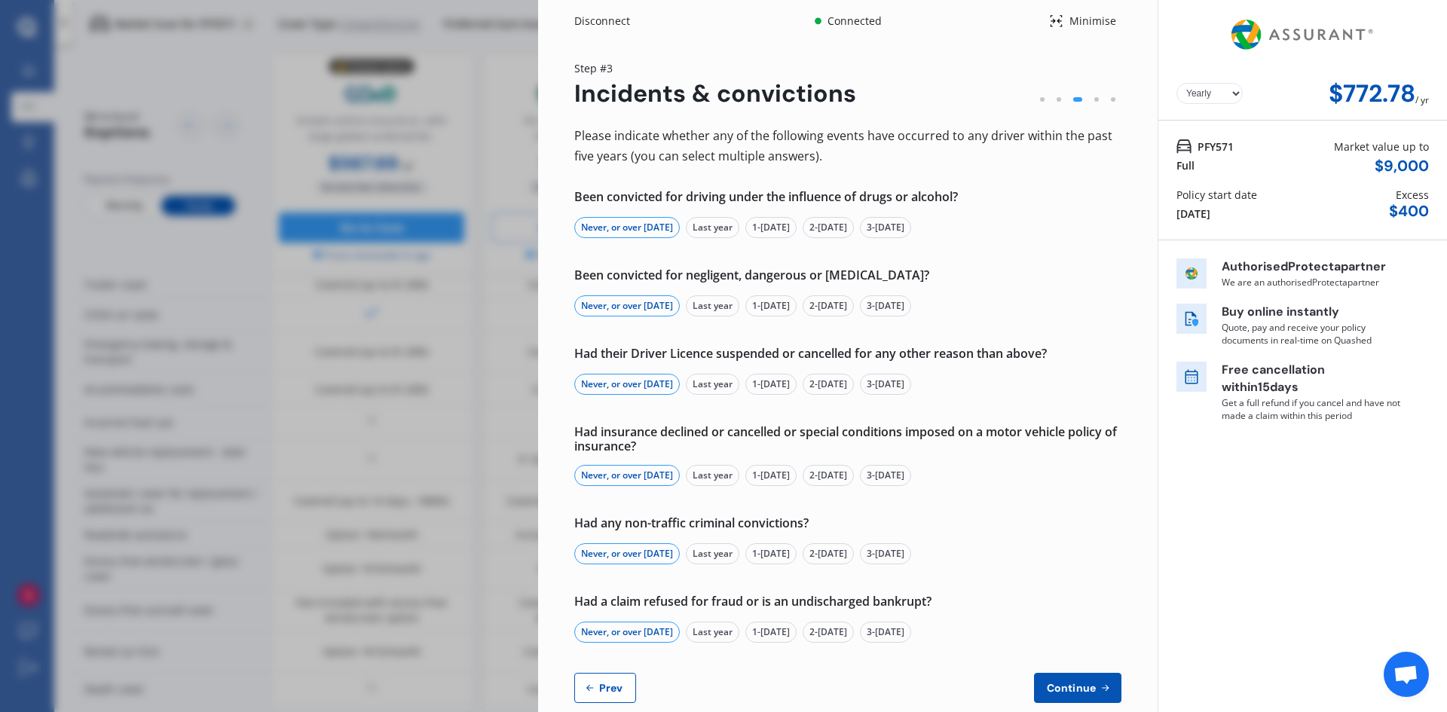
scroll to position [27, 0]
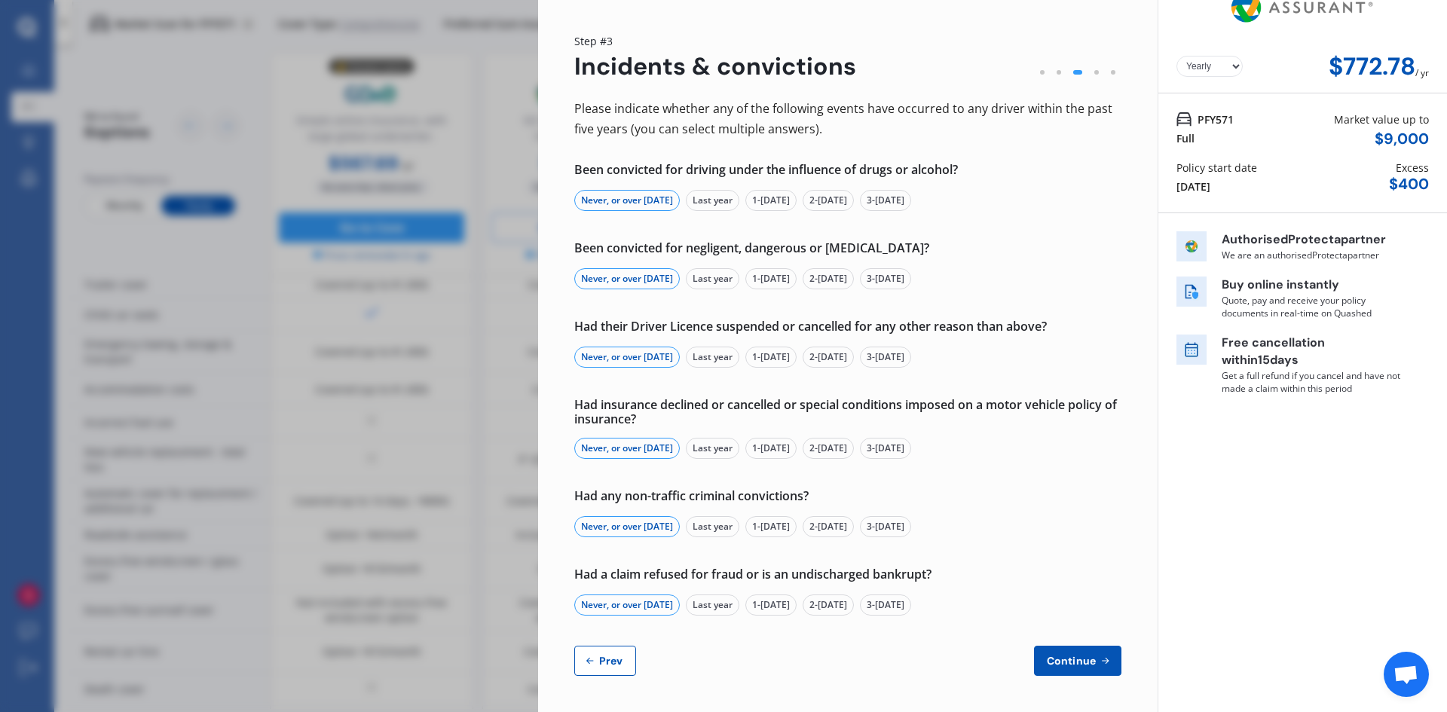
click at [1081, 671] on button "Continue" at bounding box center [1077, 661] width 87 height 30
select select "2500.00"
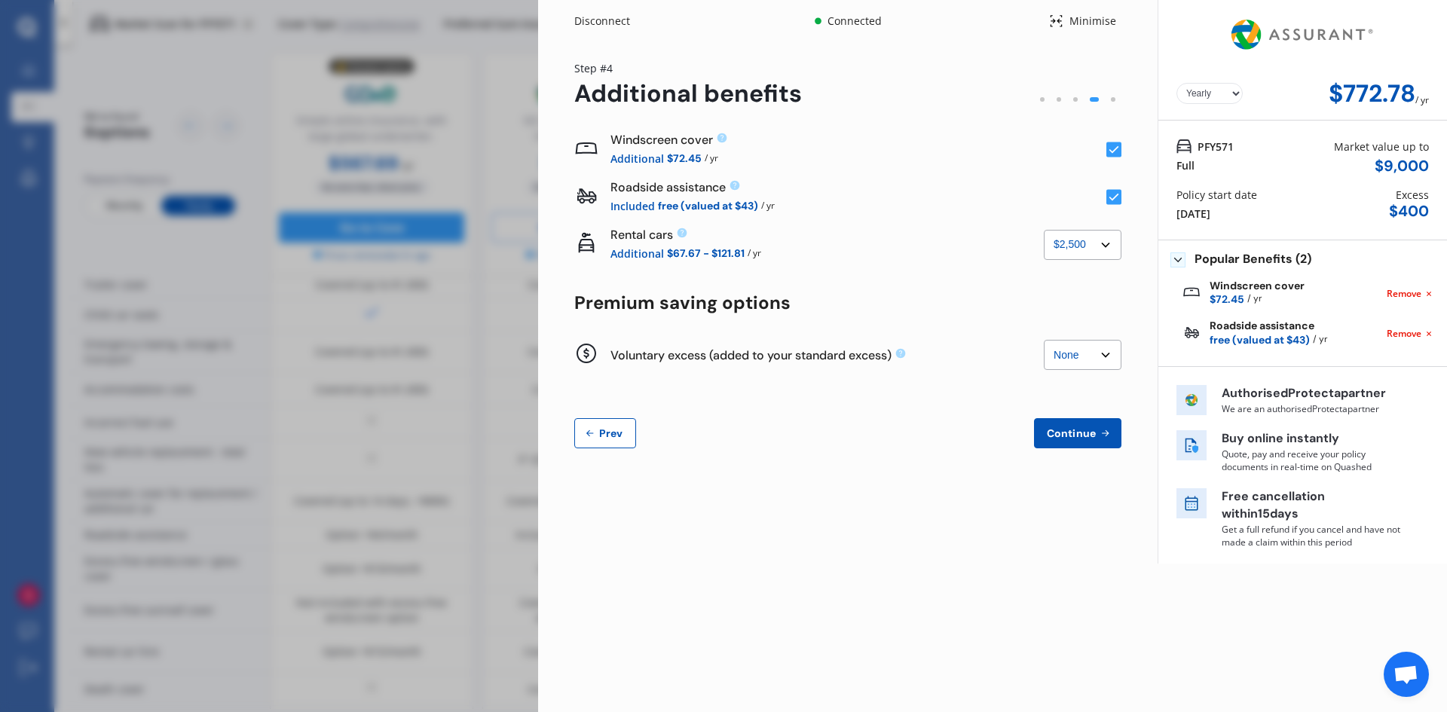
scroll to position [0, 0]
click at [1062, 436] on span "Continue" at bounding box center [1071, 433] width 55 height 12
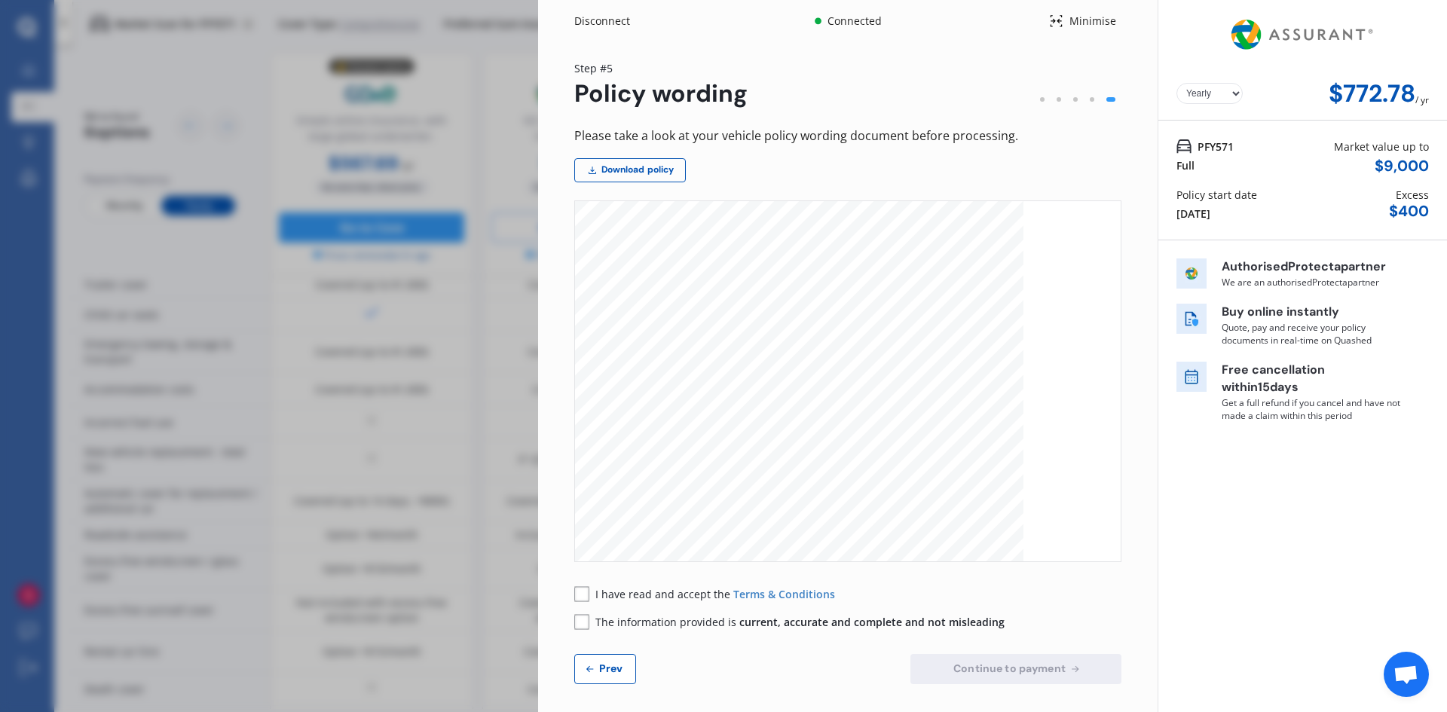
click at [1090, 101] on div at bounding box center [1092, 99] width 5 height 5
click at [604, 671] on span "Prev" at bounding box center [611, 668] width 30 height 12
select select "2500.00"
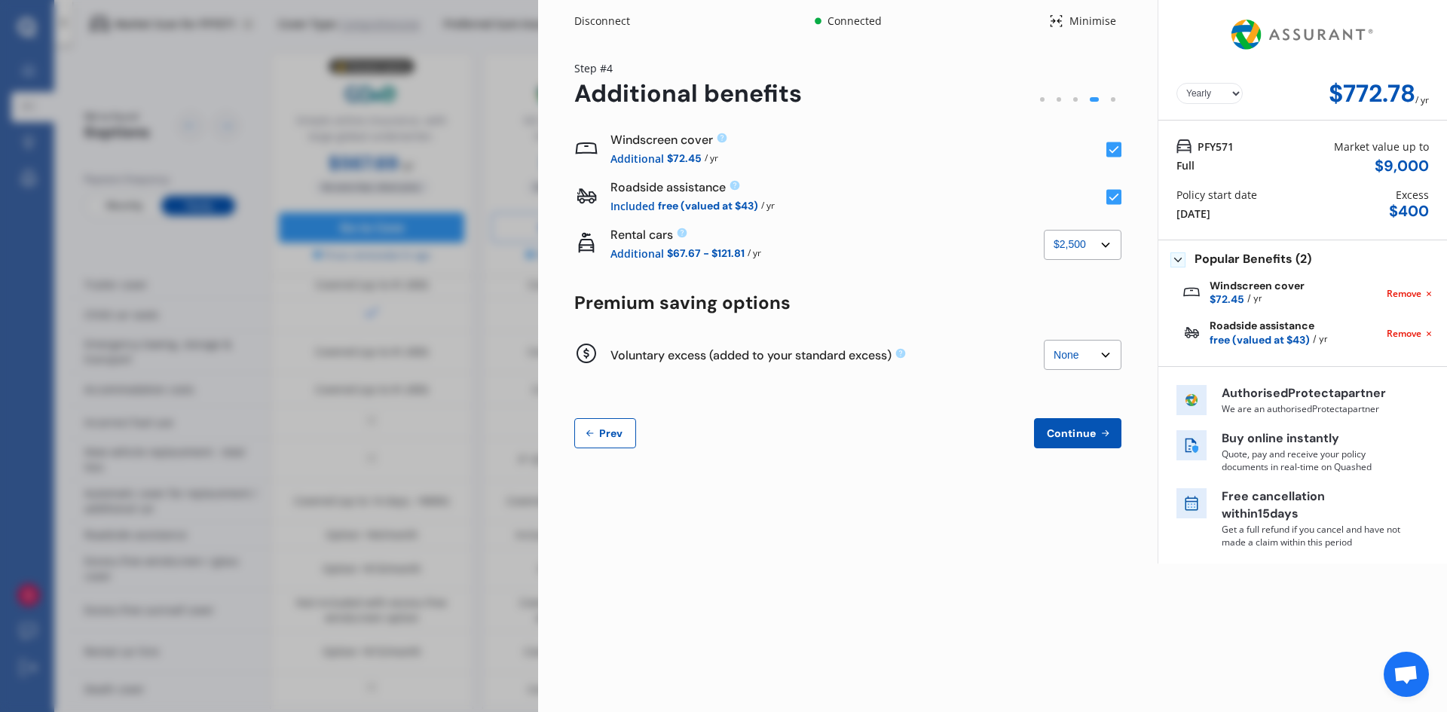
click at [593, 427] on icon at bounding box center [590, 433] width 12 height 12
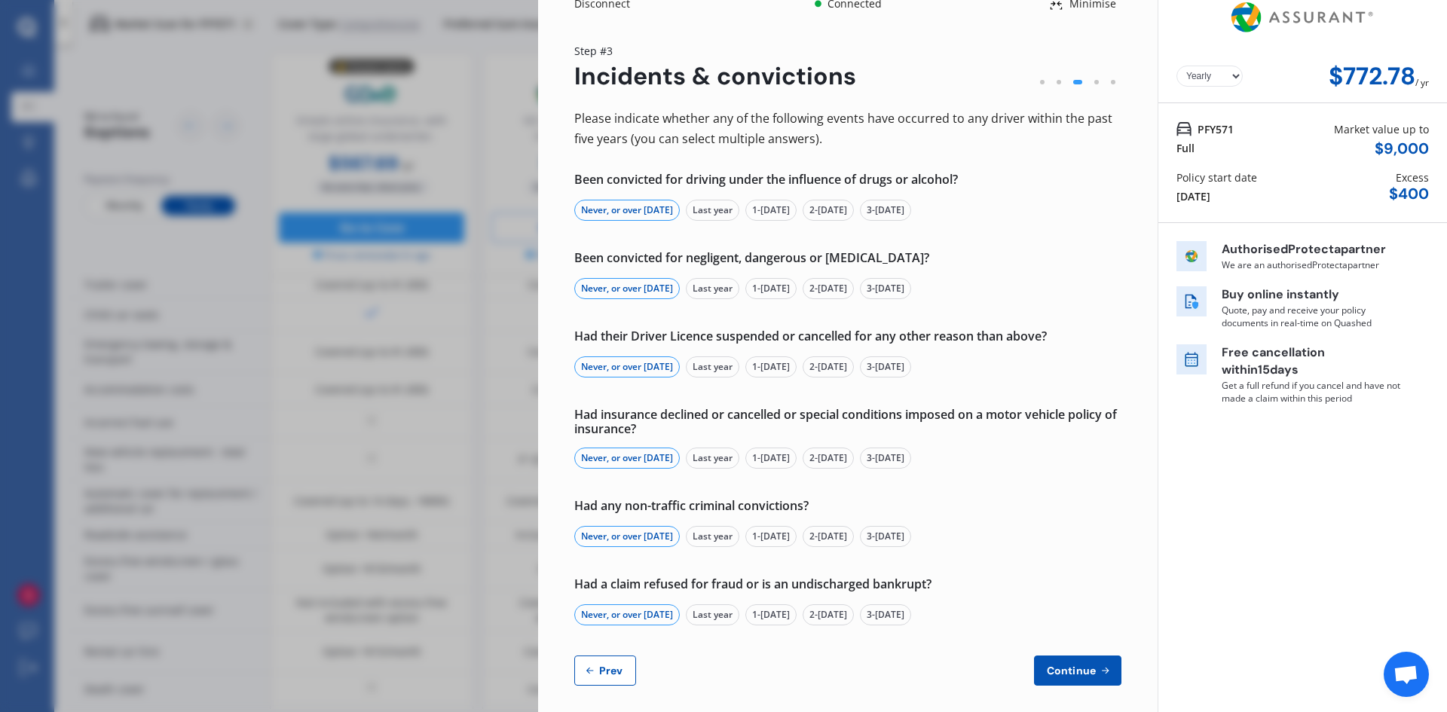
scroll to position [27, 0]
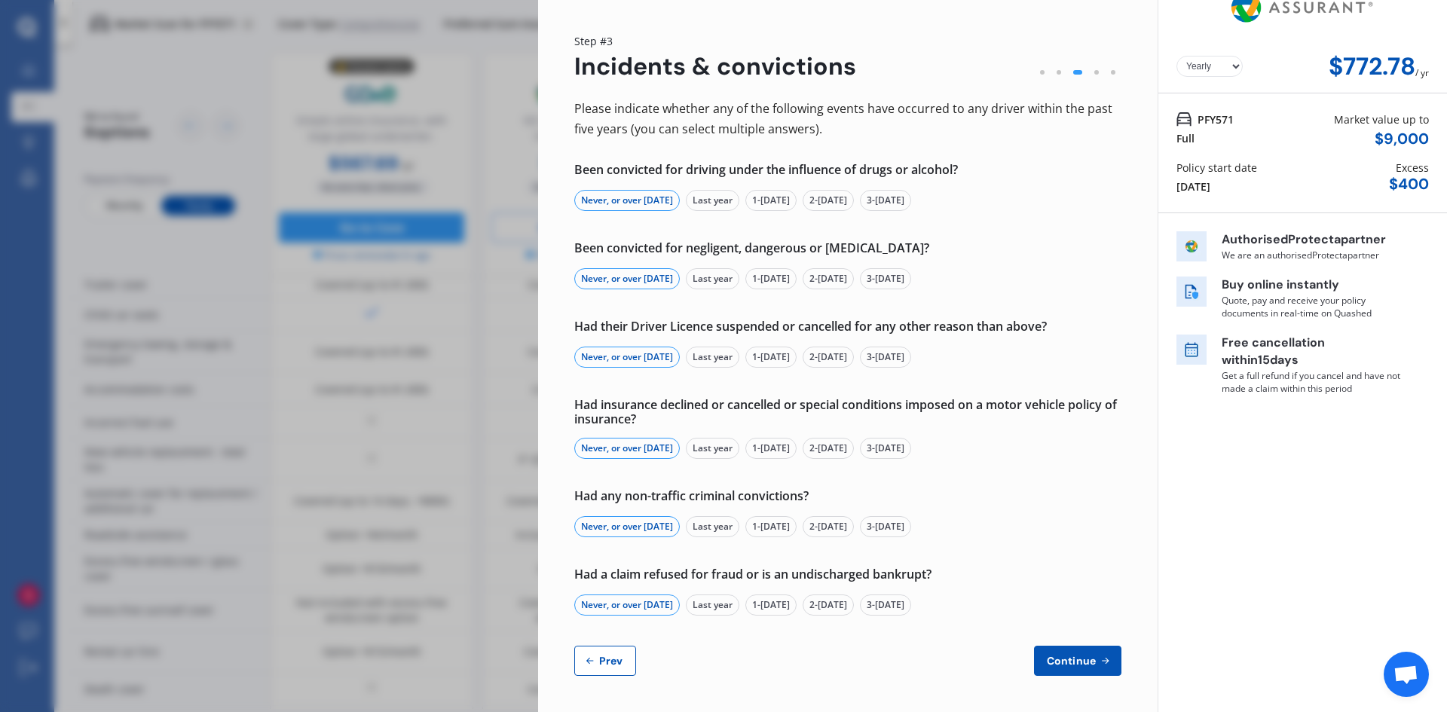
click at [604, 658] on span "Prev" at bounding box center [611, 661] width 30 height 12
select select "Mr"
select select "17"
select select "01"
select select "1970"
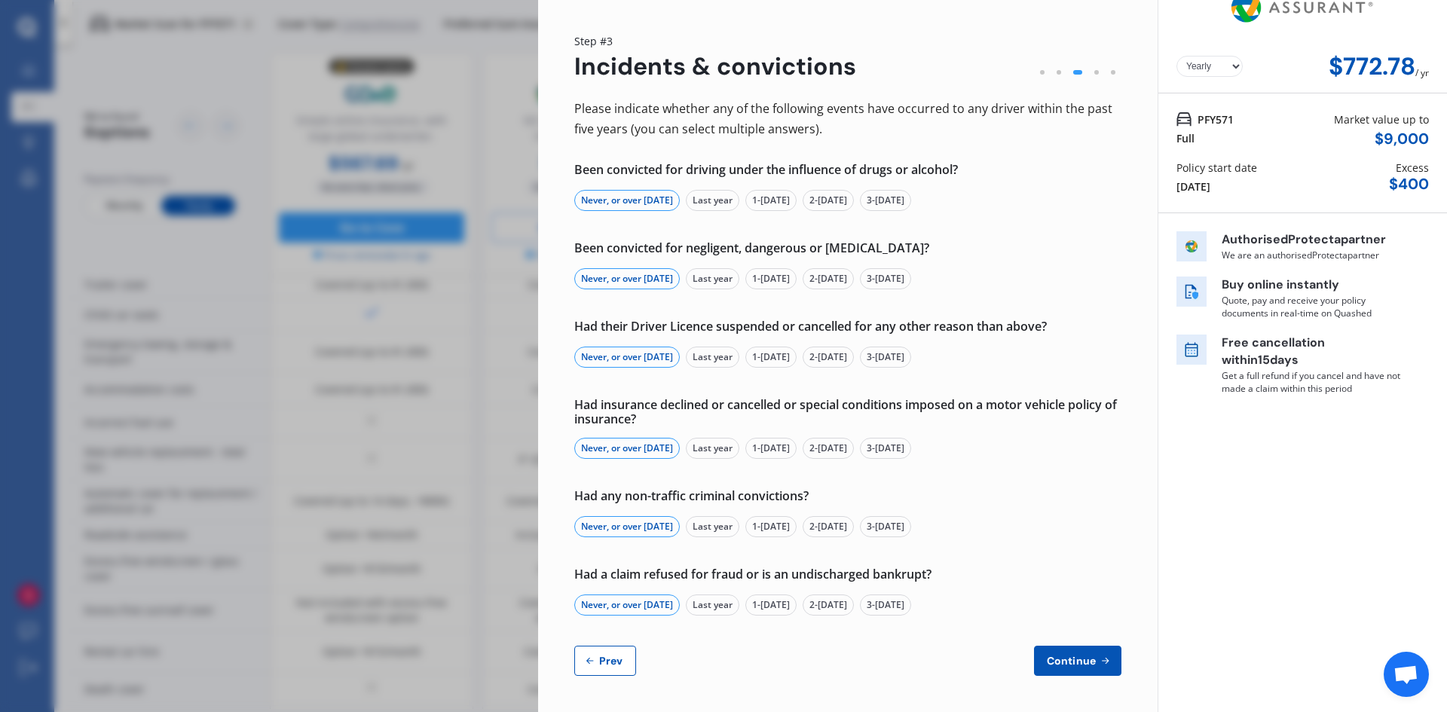
select select "full"
select select "more than 4 years"
select select "New Zealand"
select select "Mrs"
select select "09"
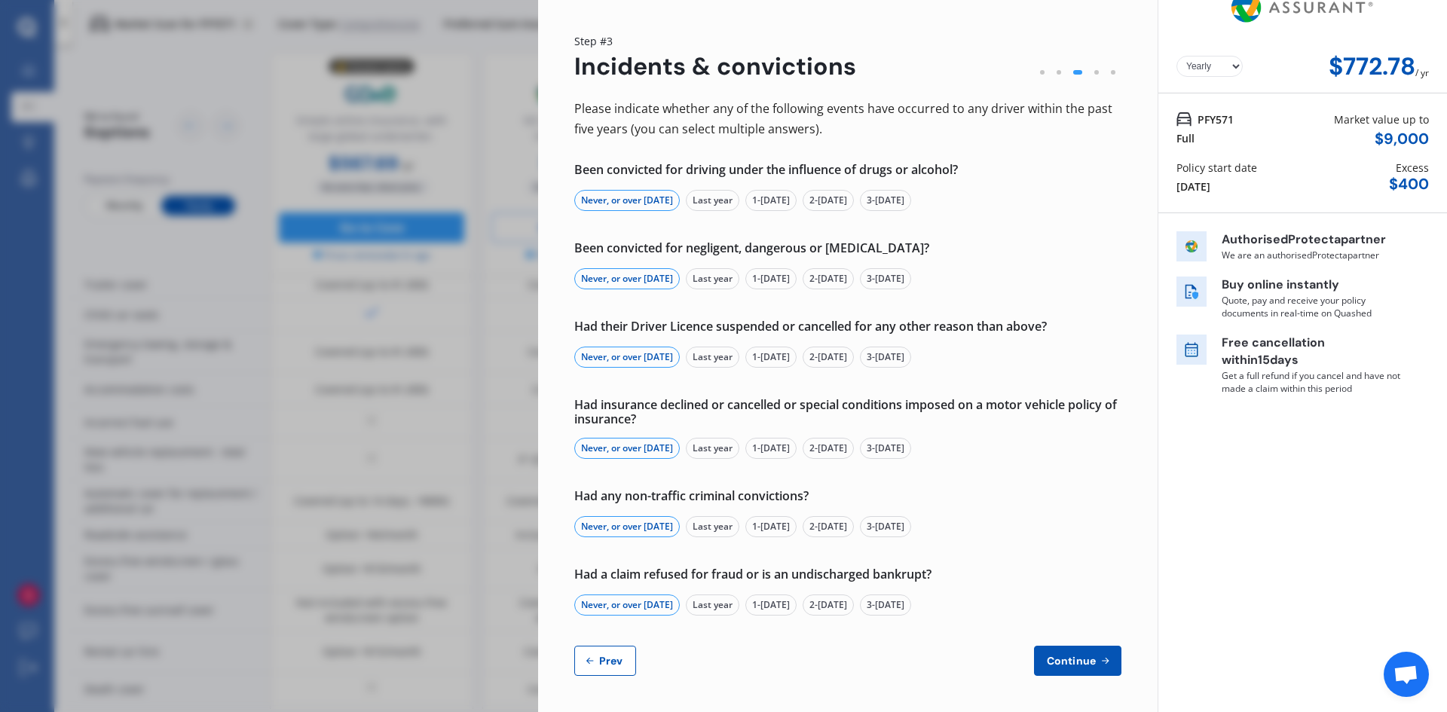
select select "11"
select select "1970"
select select "full"
select select "more than 4 years"
select select "New Zealand"
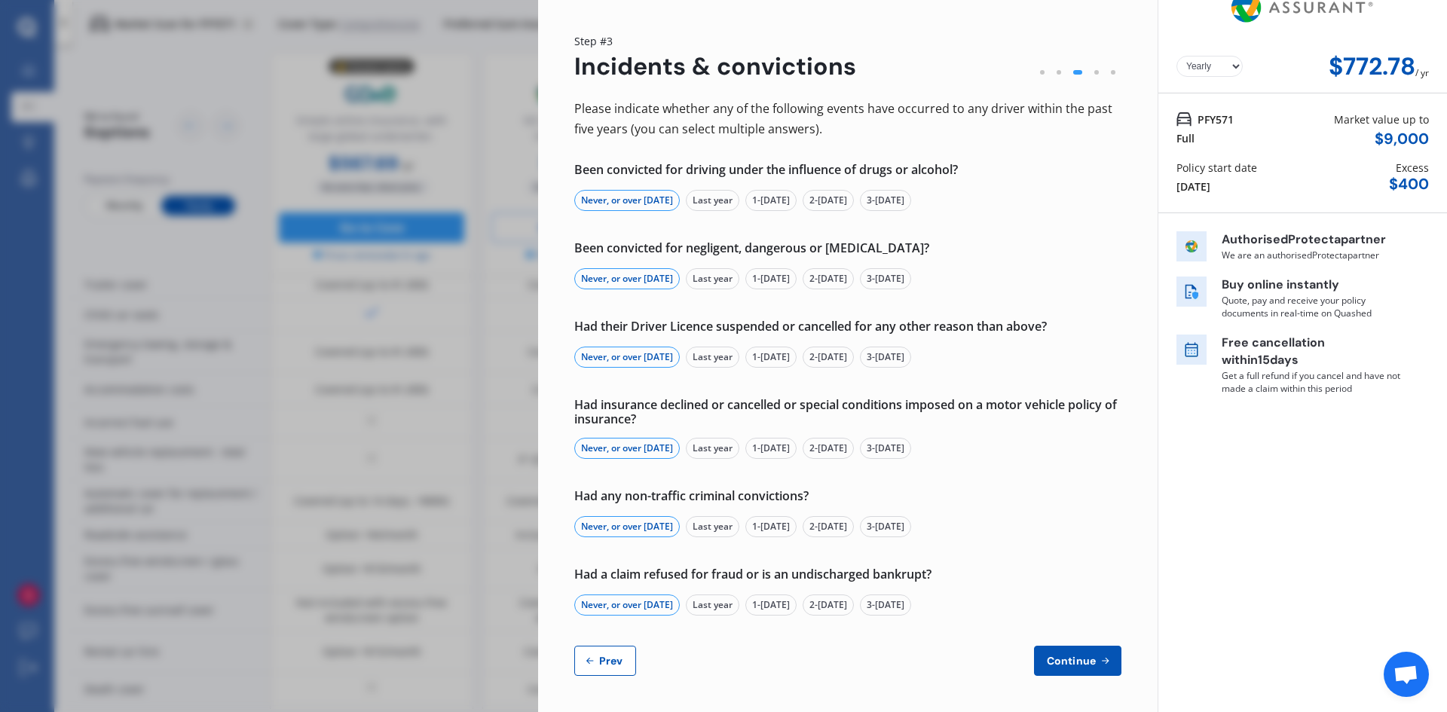
select select "Miss"
select select "31"
select select "10"
select select "2004"
select select "restricted"
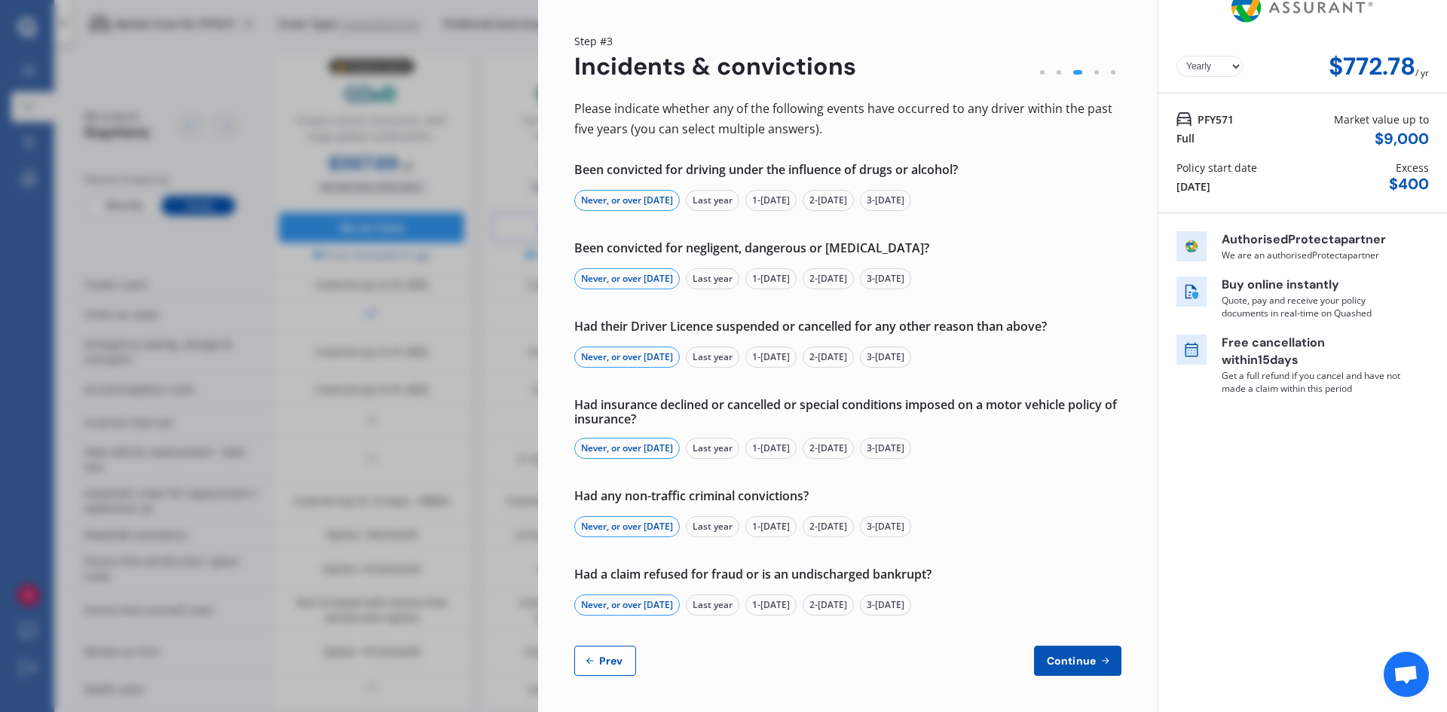
select select "2-4 years"
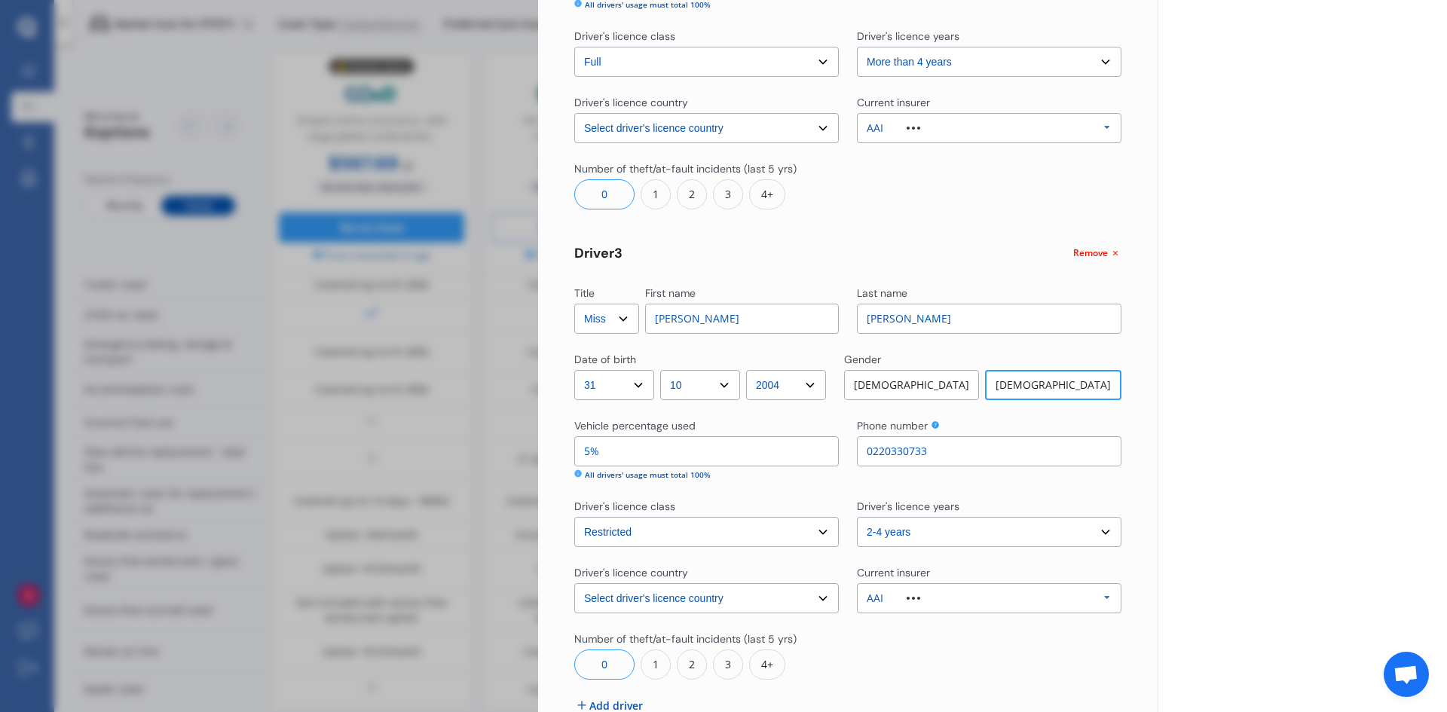
scroll to position [873, 0]
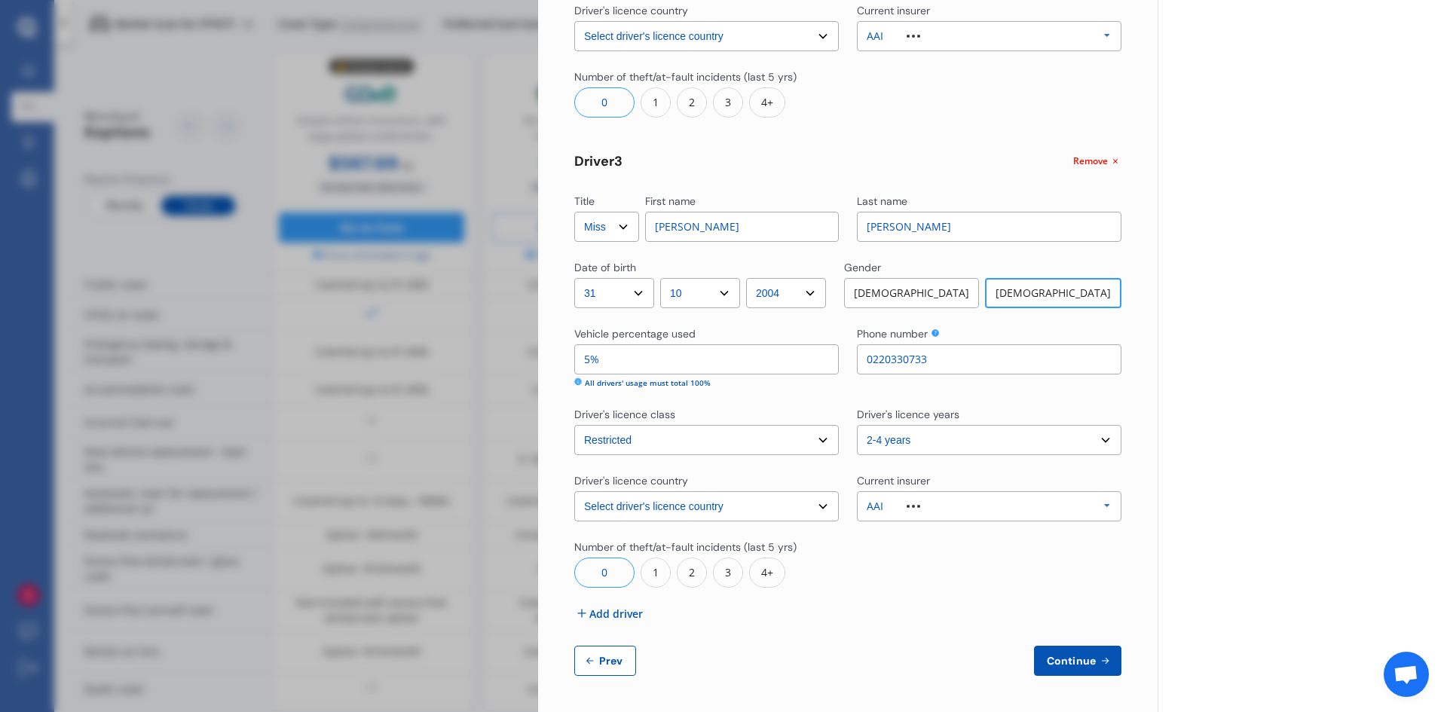
click at [600, 668] on button "Prev" at bounding box center [605, 661] width 62 height 30
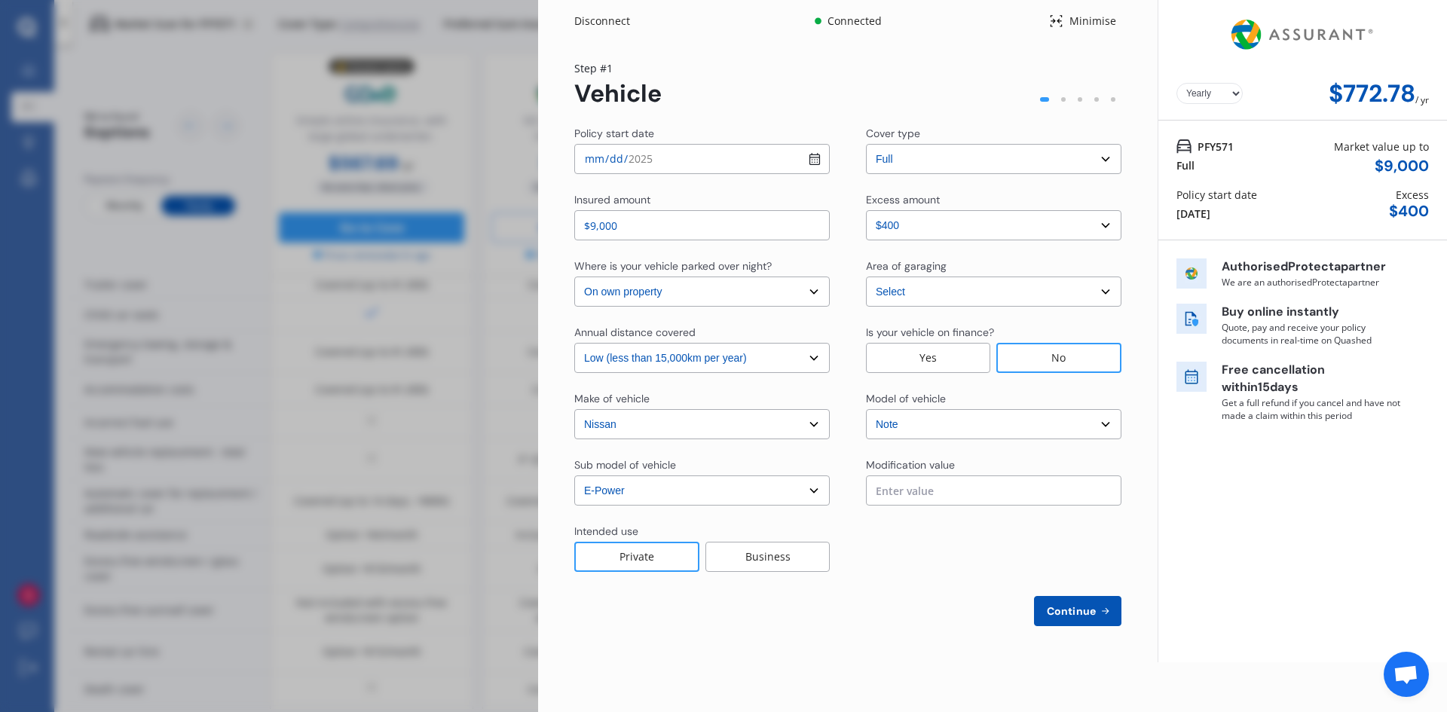
scroll to position [0, 0]
click at [816, 161] on input "2025-08-31" at bounding box center [701, 159] width 255 height 30
click at [905, 286] on select "Select Auckland City Auckland West Country / Rodney / Gulf Islands Bay Of Plent…" at bounding box center [993, 292] width 255 height 30
click at [1077, 623] on button "Continue" at bounding box center [1077, 611] width 87 height 30
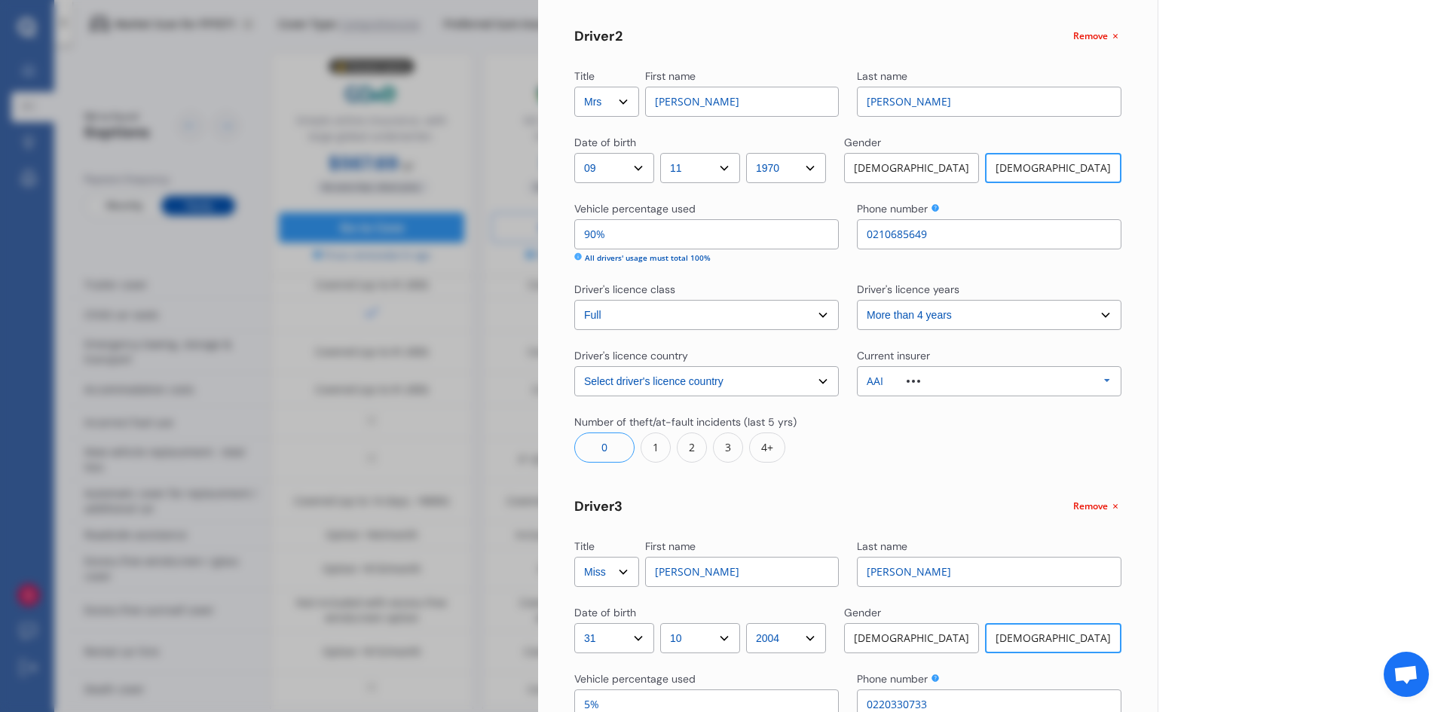
scroll to position [873, 0]
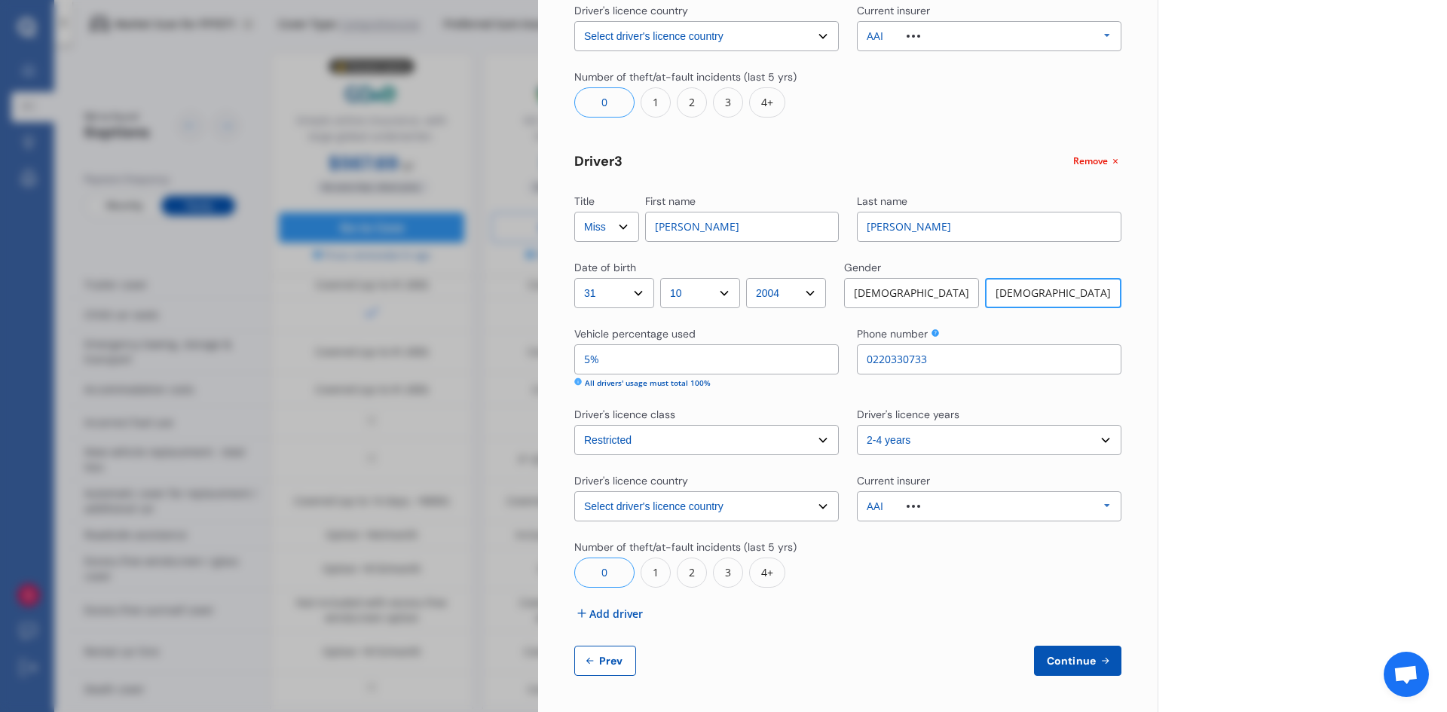
click at [1078, 668] on button "Continue" at bounding box center [1077, 661] width 87 height 30
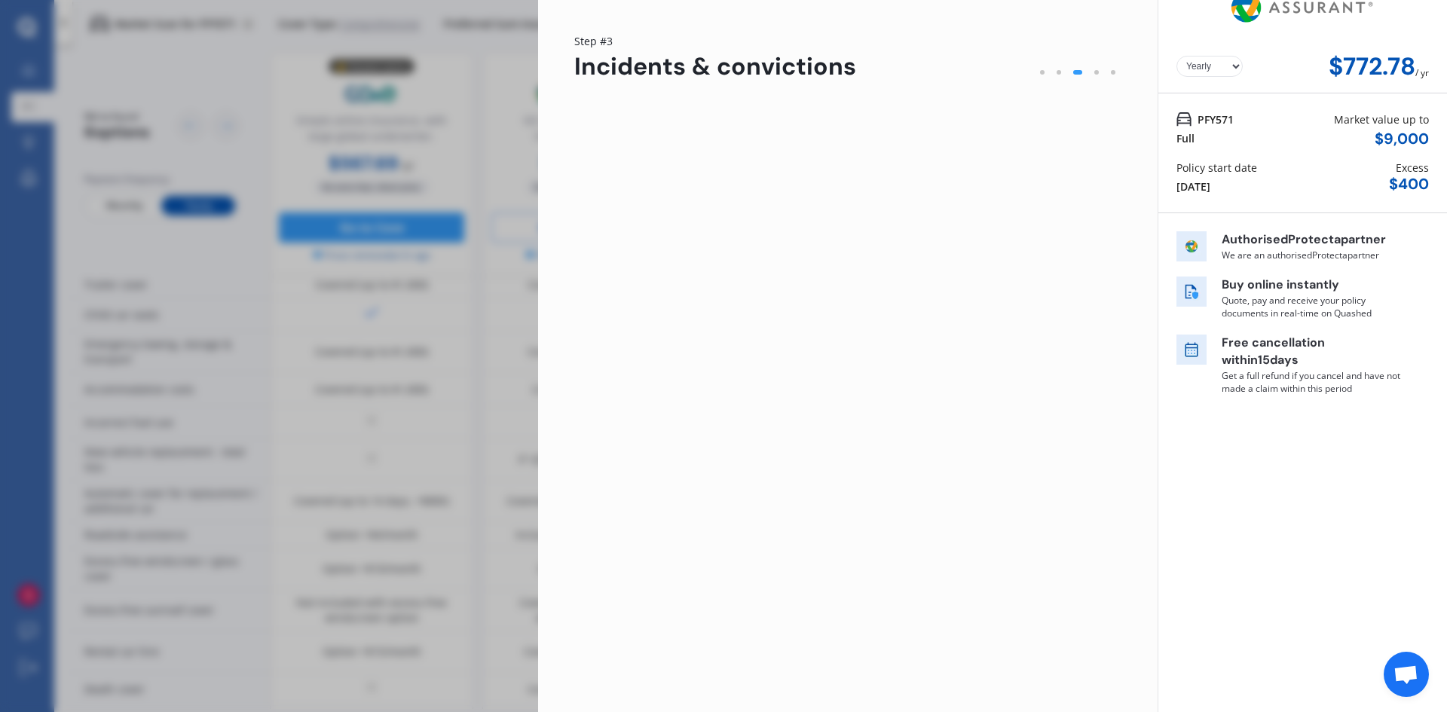
scroll to position [0, 0]
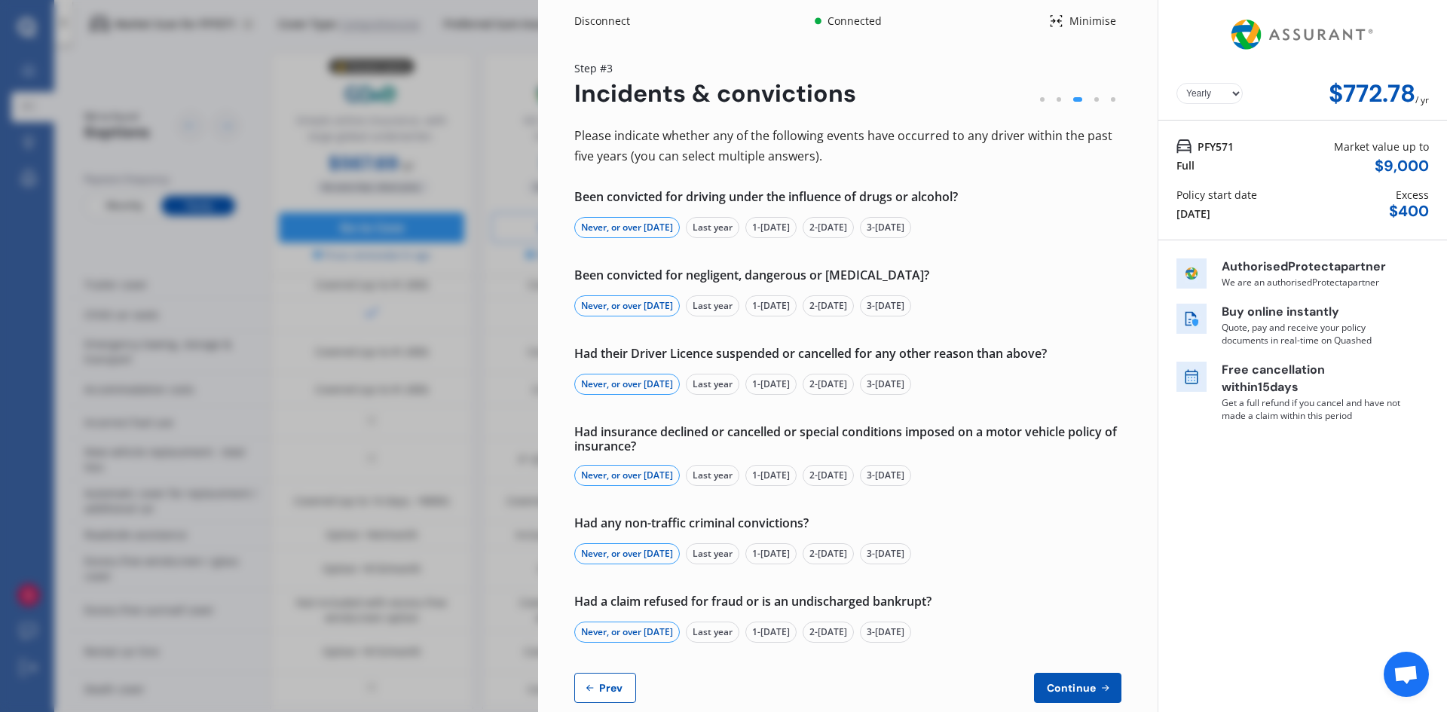
click at [1056, 683] on span "Continue" at bounding box center [1071, 688] width 55 height 12
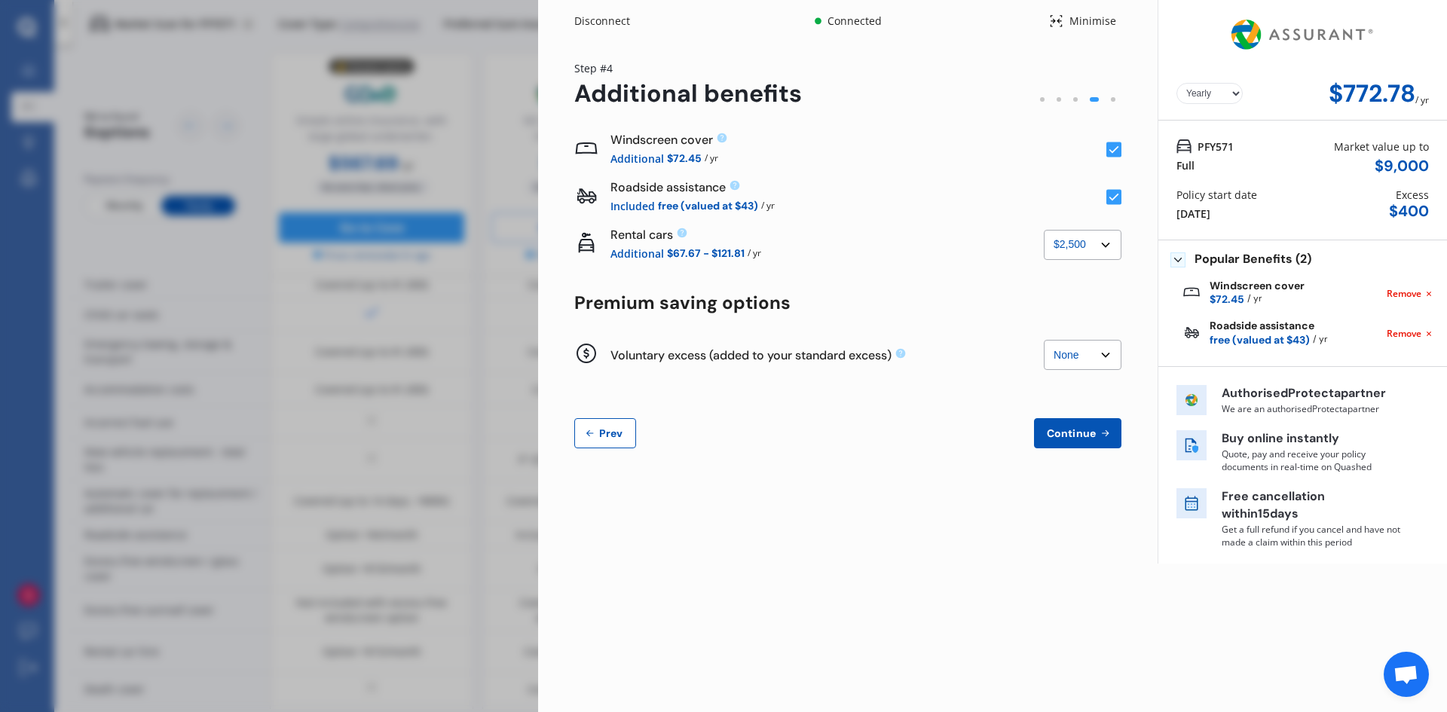
click at [1067, 433] on span "Continue" at bounding box center [1071, 433] width 55 height 12
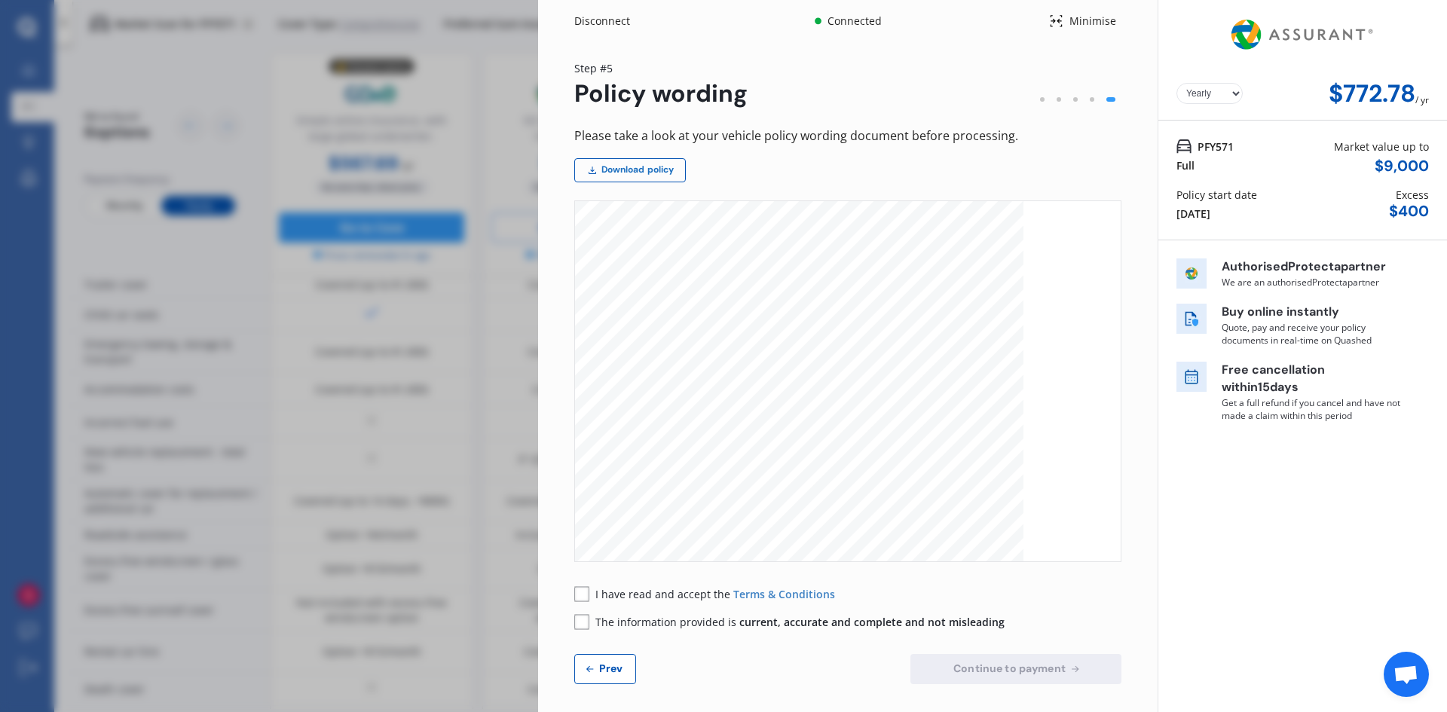
click at [607, 173] on link "Download policy" at bounding box center [630, 170] width 112 height 24
click at [609, 673] on span "Prev" at bounding box center [611, 668] width 30 height 12
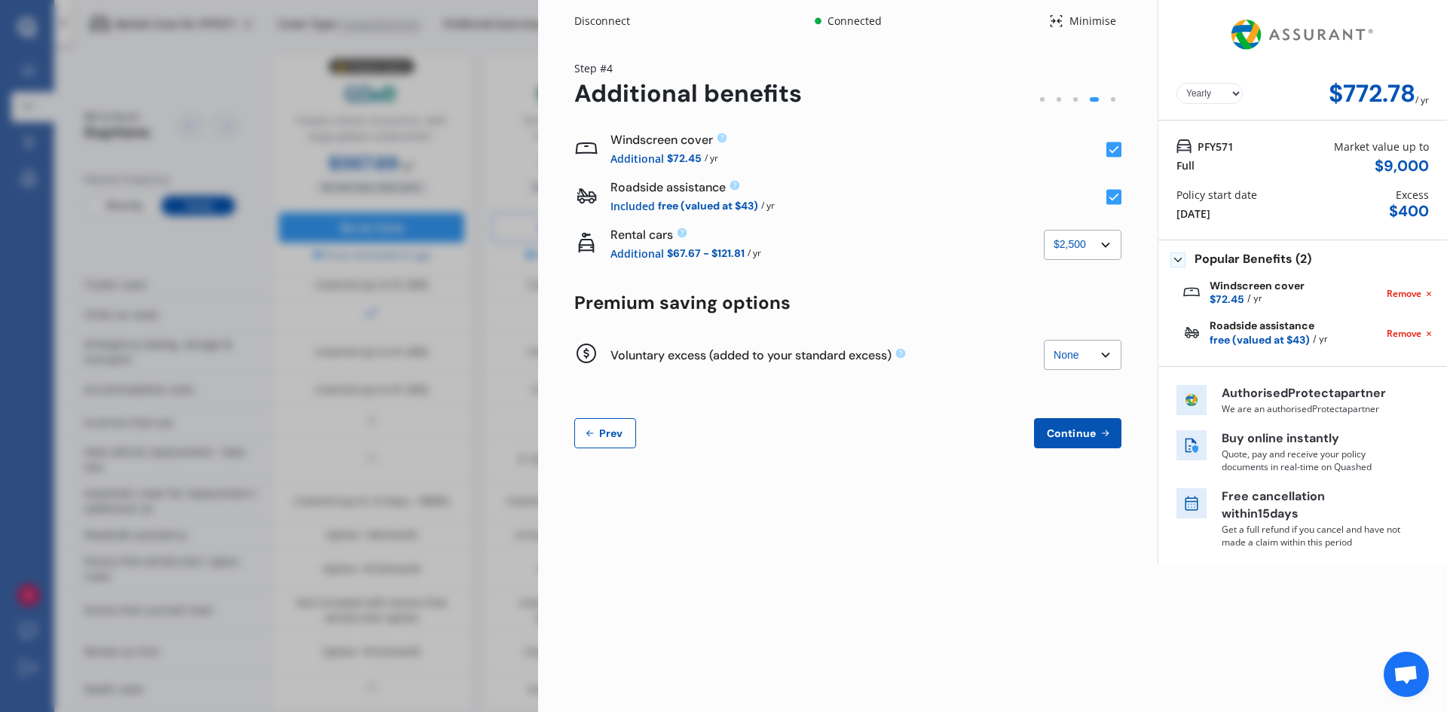
click at [597, 431] on span "Prev" at bounding box center [611, 433] width 30 height 12
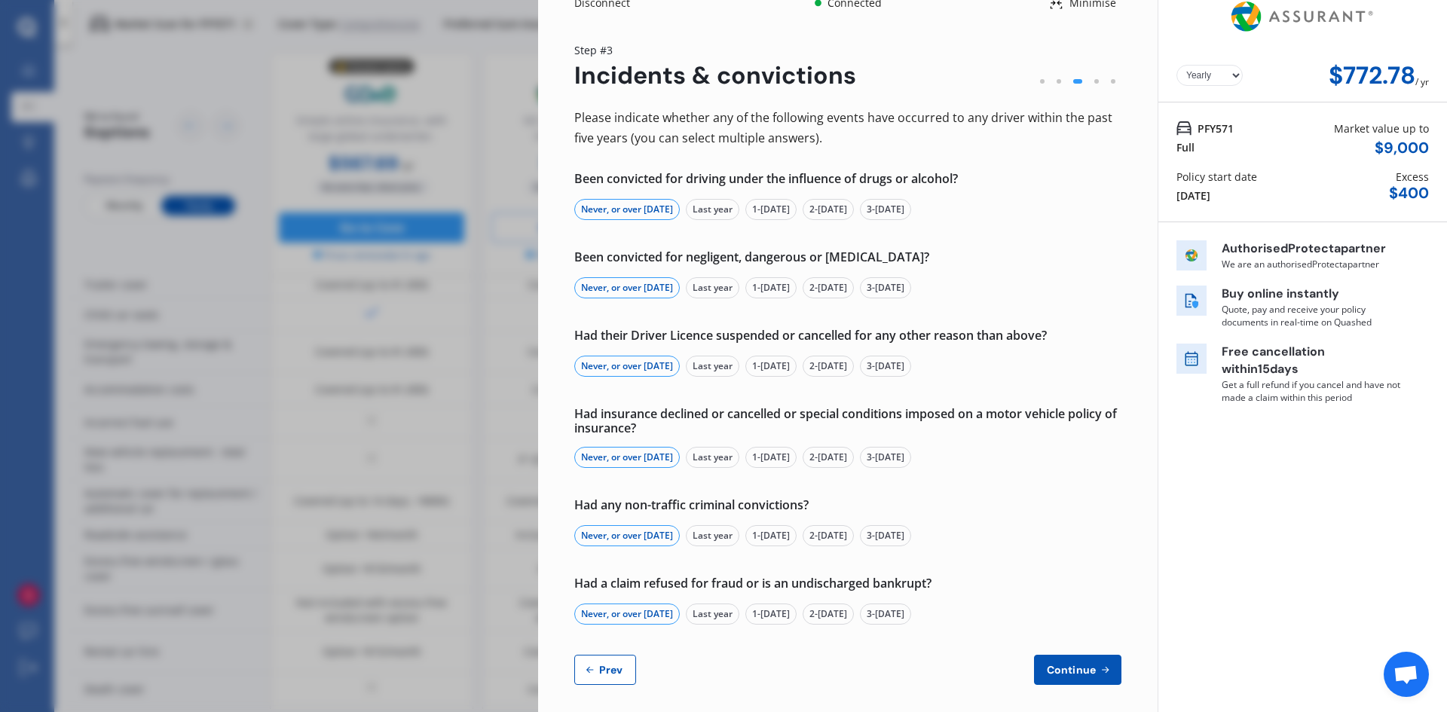
scroll to position [27, 0]
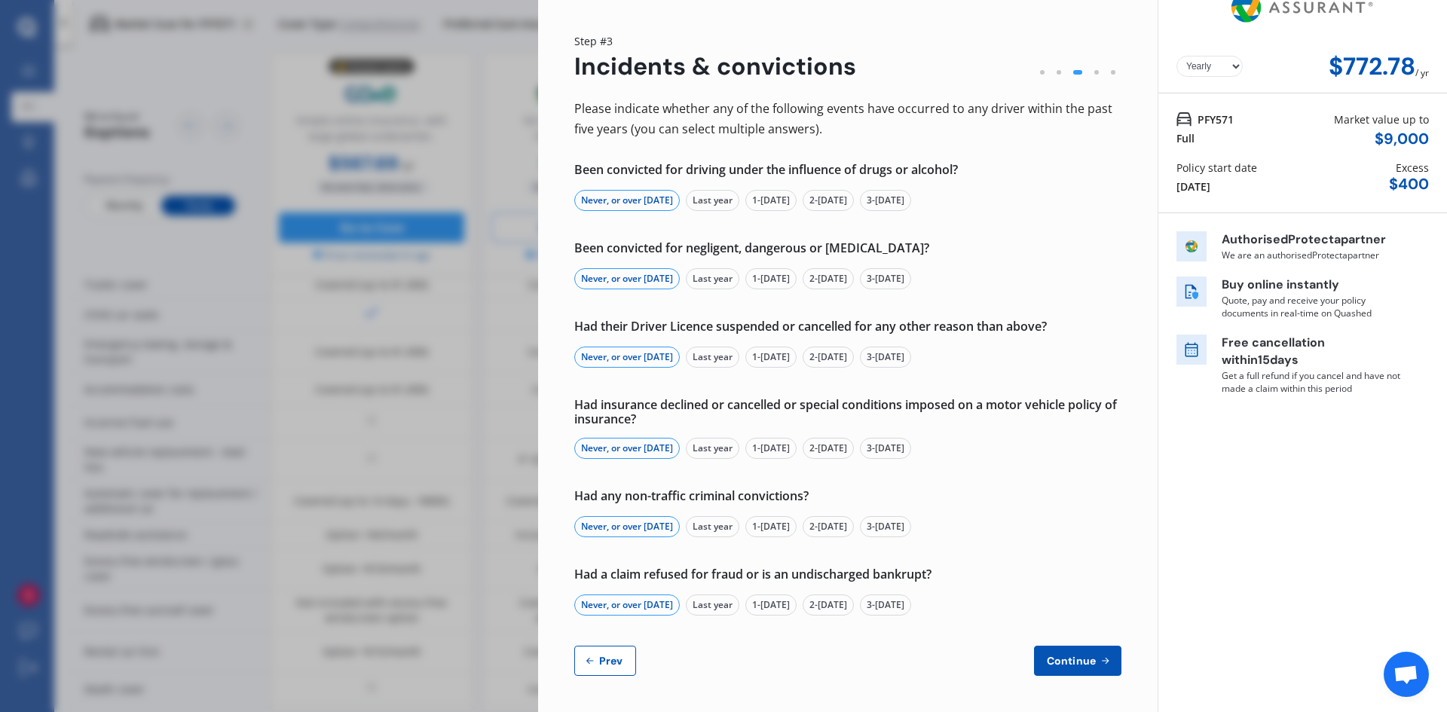
click at [607, 659] on span "Prev" at bounding box center [611, 661] width 30 height 12
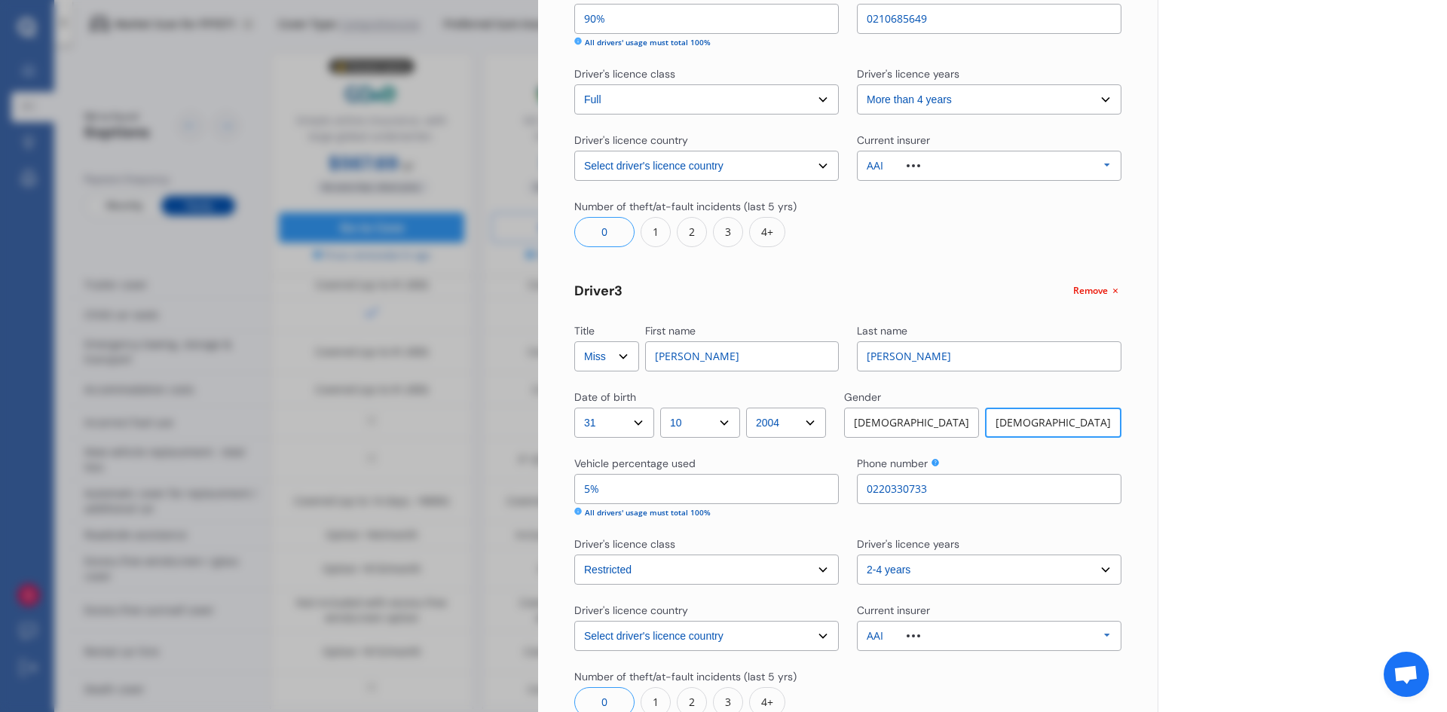
scroll to position [873, 0]
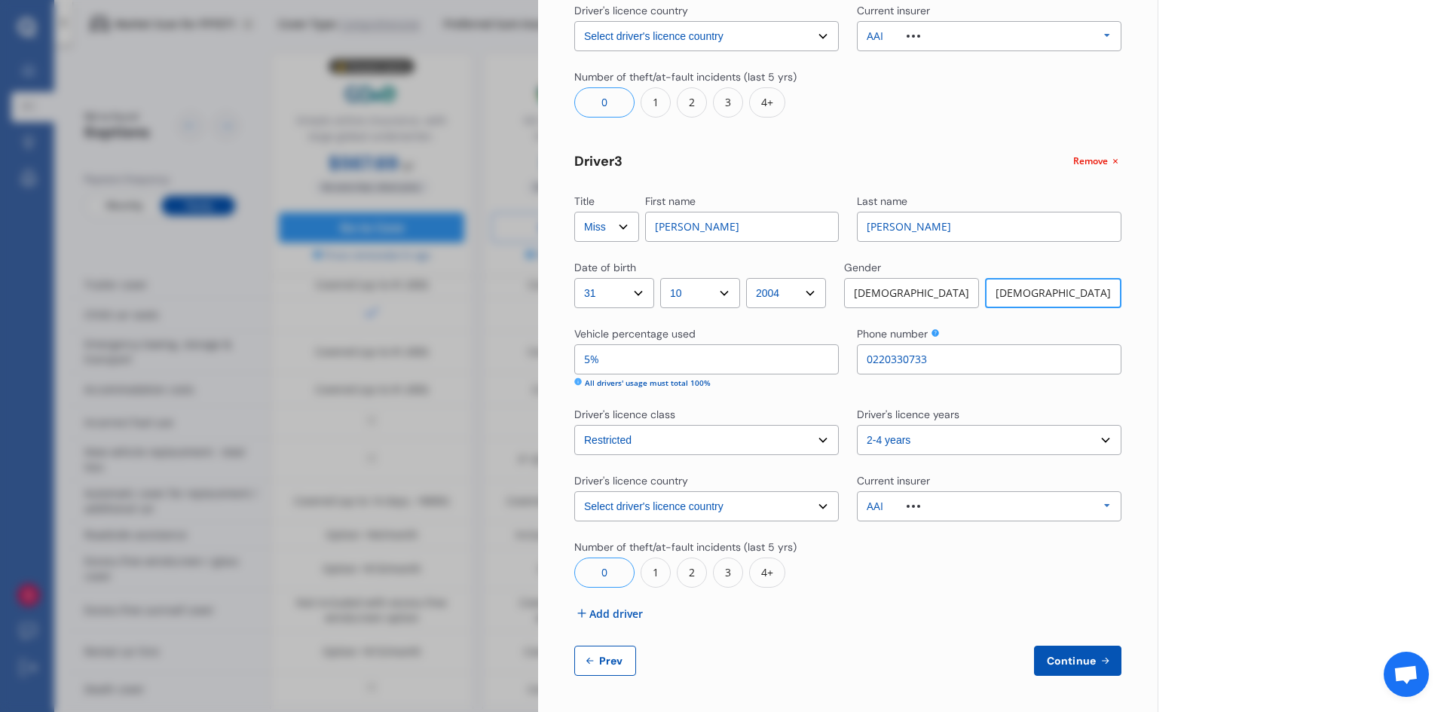
click at [606, 665] on span "Prev" at bounding box center [611, 661] width 30 height 12
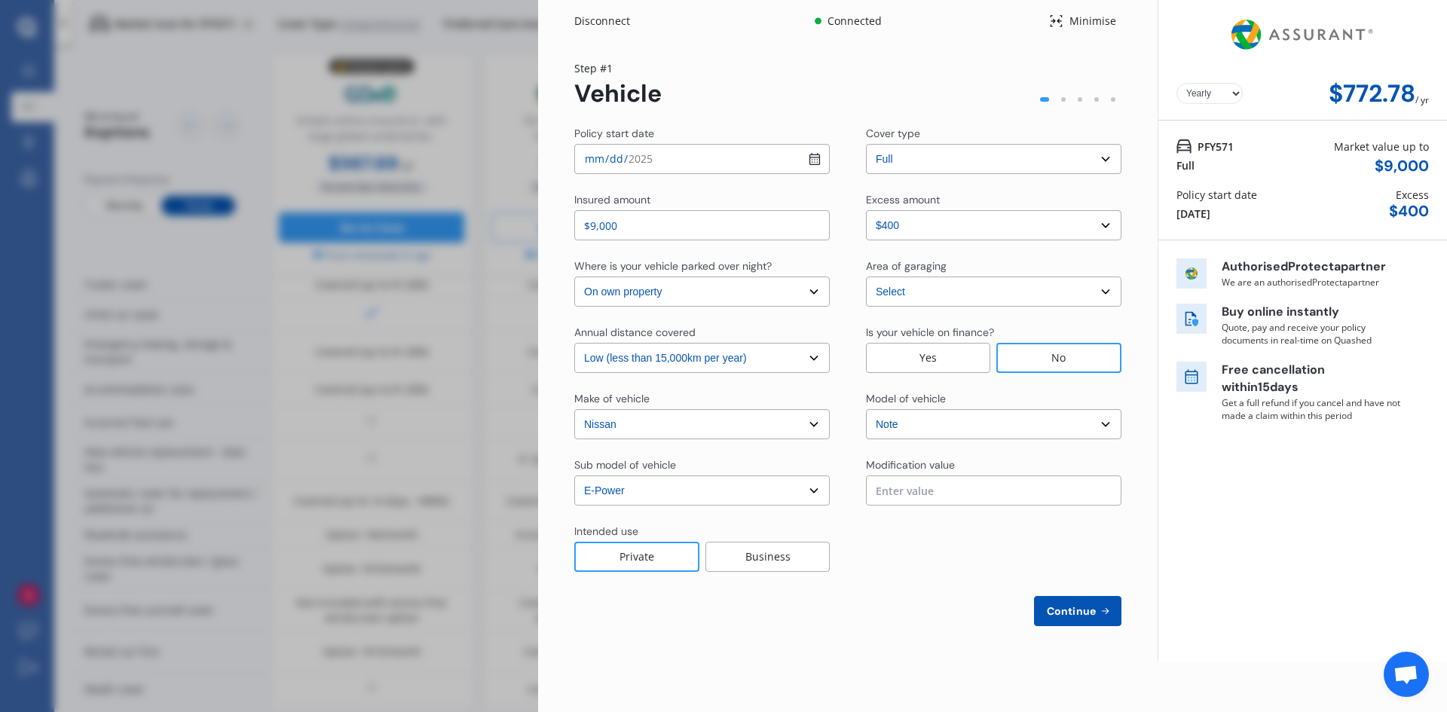
scroll to position [0, 0]
drag, startPoint x: 625, startPoint y: 225, endPoint x: 562, endPoint y: 226, distance: 62.5
click at [562, 226] on div "Yearly Monthly $772.78 / yr Step # 1 Vehicle Policy start date 2025-09-01 Cover…" at bounding box center [847, 352] width 619 height 620
click at [918, 216] on select "Select excess amount $400 $900 $1,400" at bounding box center [993, 225] width 255 height 30
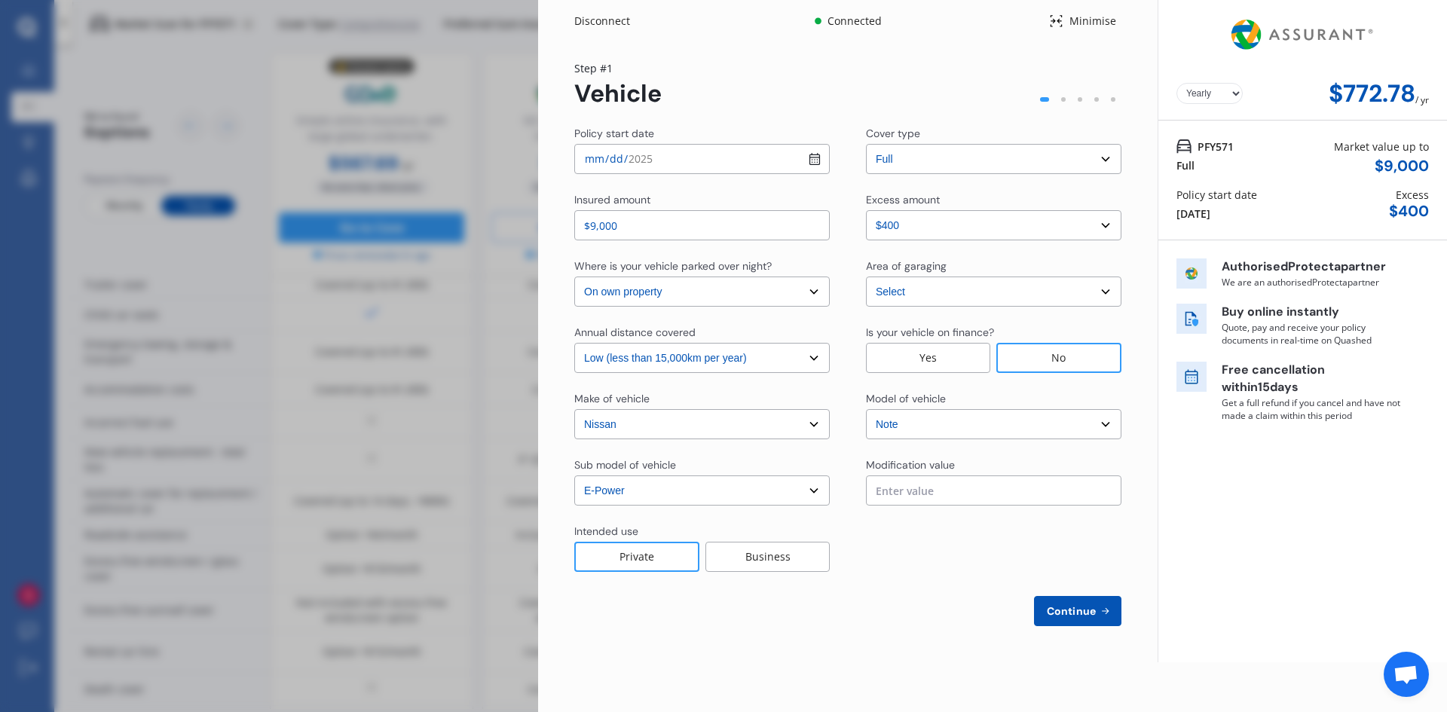
click at [918, 215] on select "Select excess amount $400 $900 $1,400" at bounding box center [993, 225] width 255 height 30
click at [866, 210] on select "Select excess amount $400 $900 $1,400" at bounding box center [993, 225] width 255 height 30
click at [939, 231] on select "Select excess amount $400 $900 $1,400" at bounding box center [993, 225] width 255 height 30
click at [866, 210] on select "Select excess amount $400 $900 $1,400" at bounding box center [993, 225] width 255 height 30
click at [1065, 615] on span "Continue" at bounding box center [1071, 611] width 55 height 12
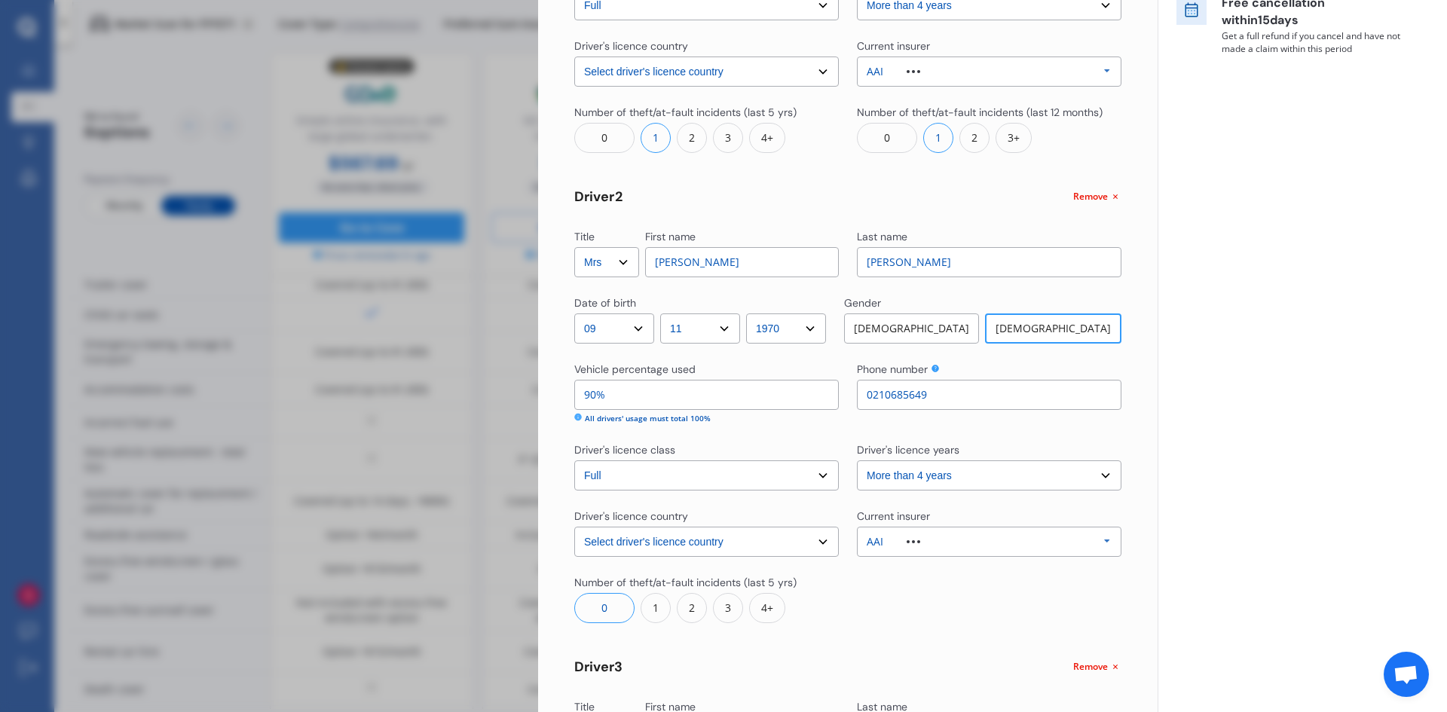
scroll to position [377, 0]
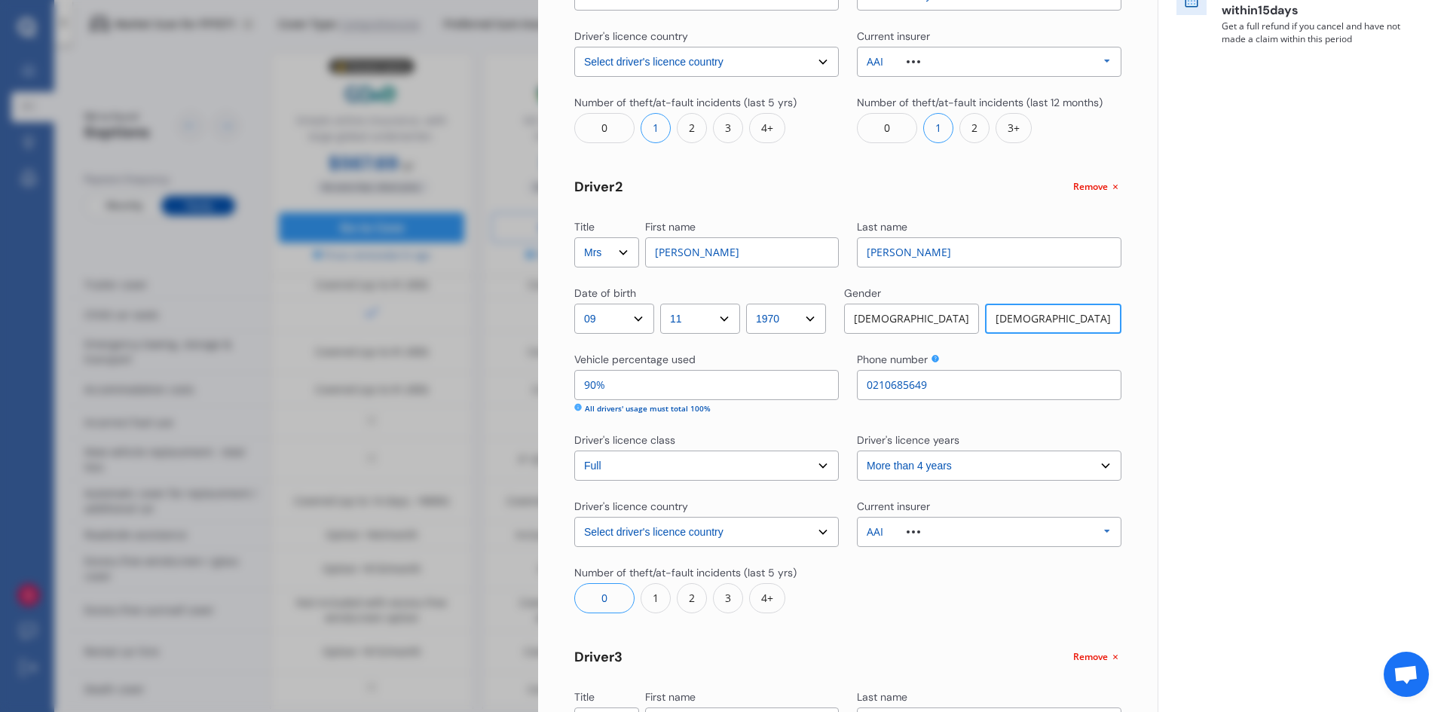
click at [1099, 69] on icon at bounding box center [1107, 61] width 23 height 28
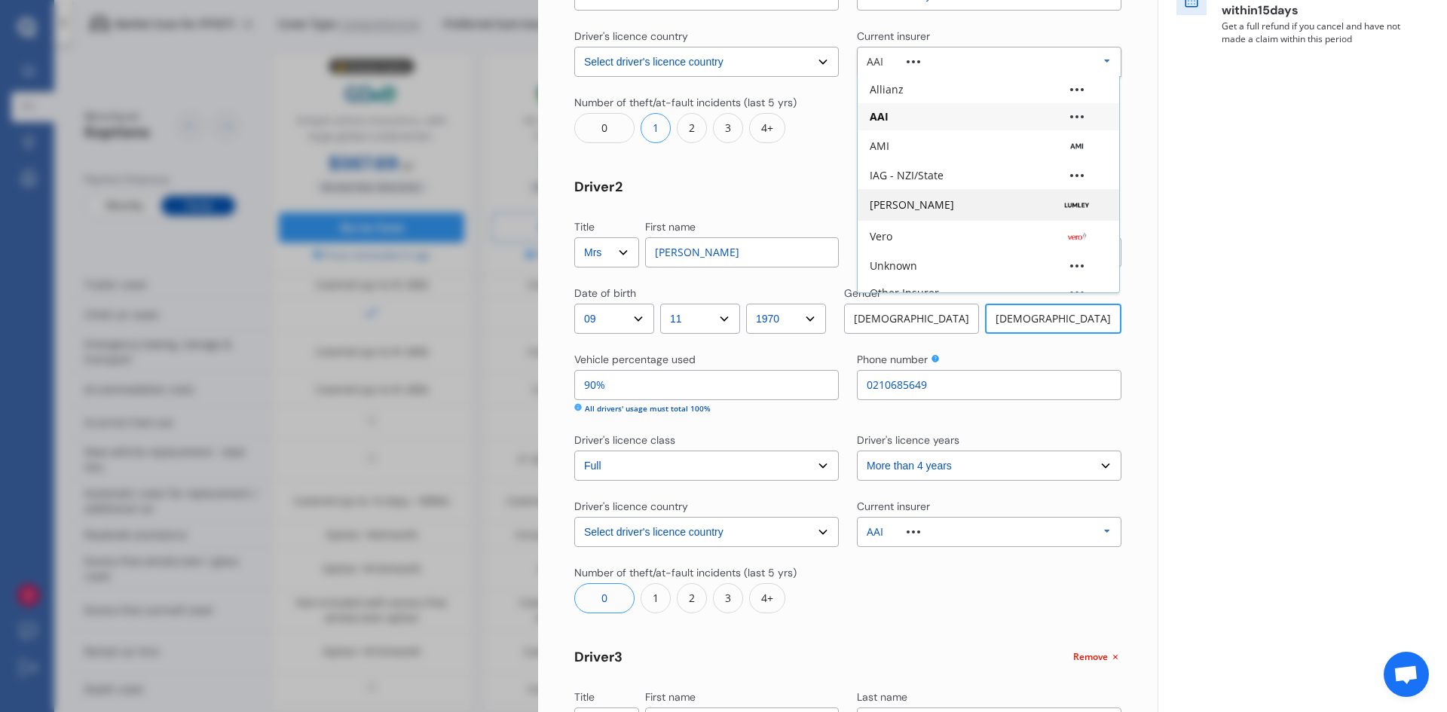
scroll to position [75, 0]
click at [997, 107] on div "IAG - NZI/State" at bounding box center [988, 100] width 261 height 27
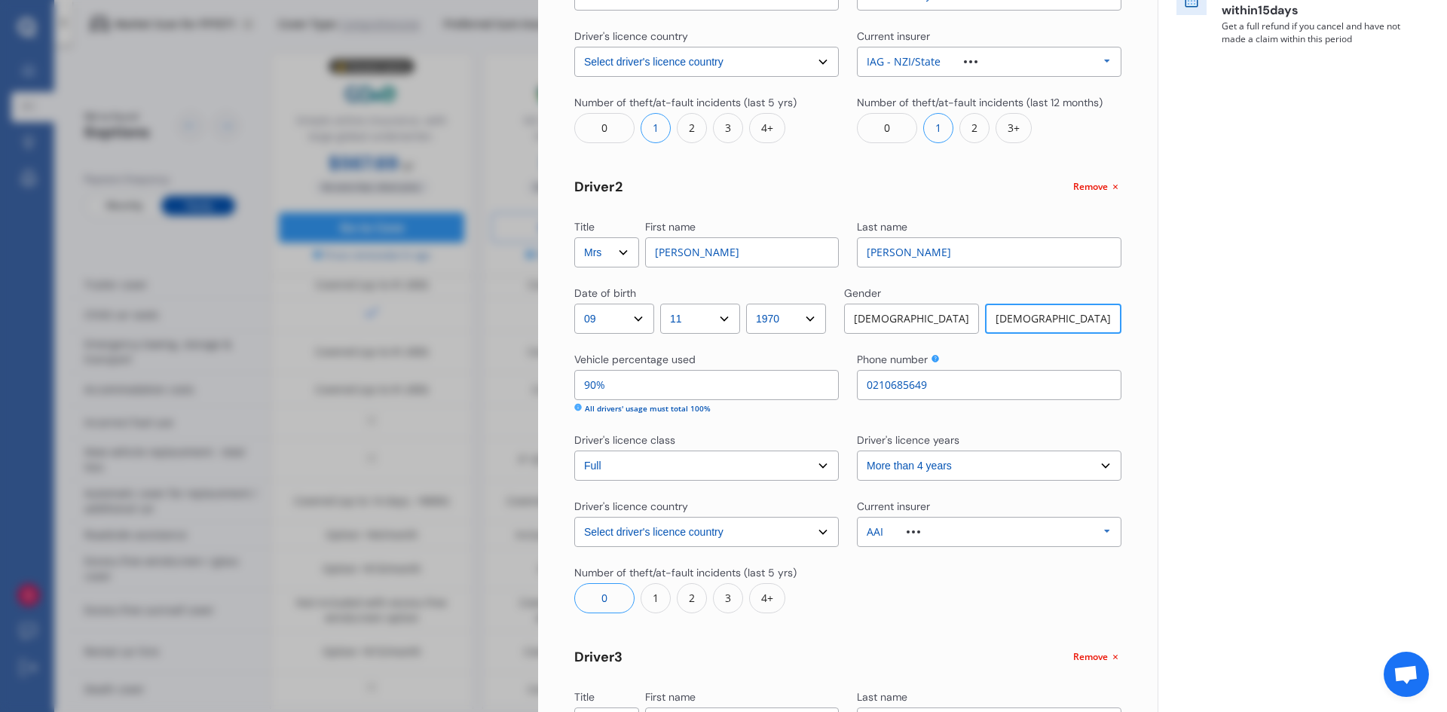
click at [1022, 530] on div "AAI Allianz AAI AMI IAG - NZI/State Lumley Vero Unknown Other Insurer None Prot…" at bounding box center [989, 532] width 264 height 30
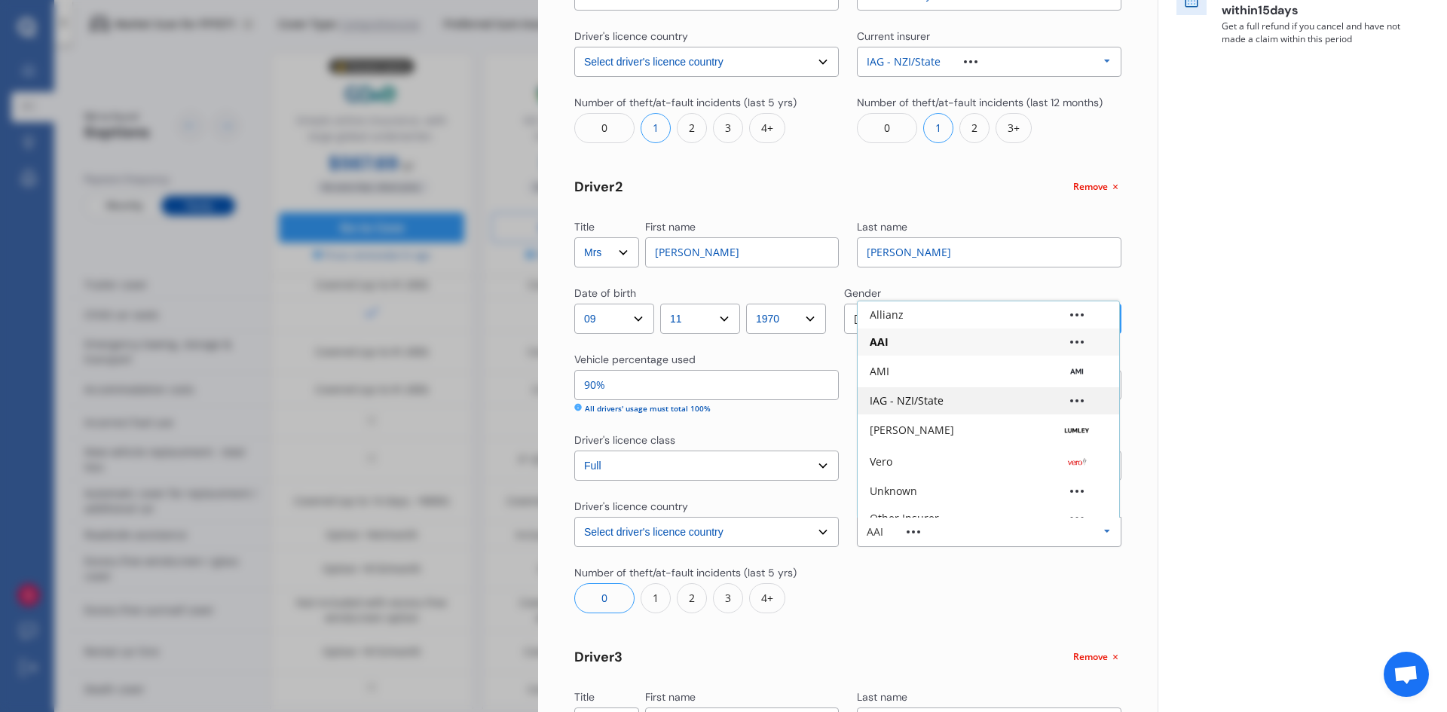
click at [1009, 400] on div "IAG - NZI/State" at bounding box center [988, 401] width 237 height 11
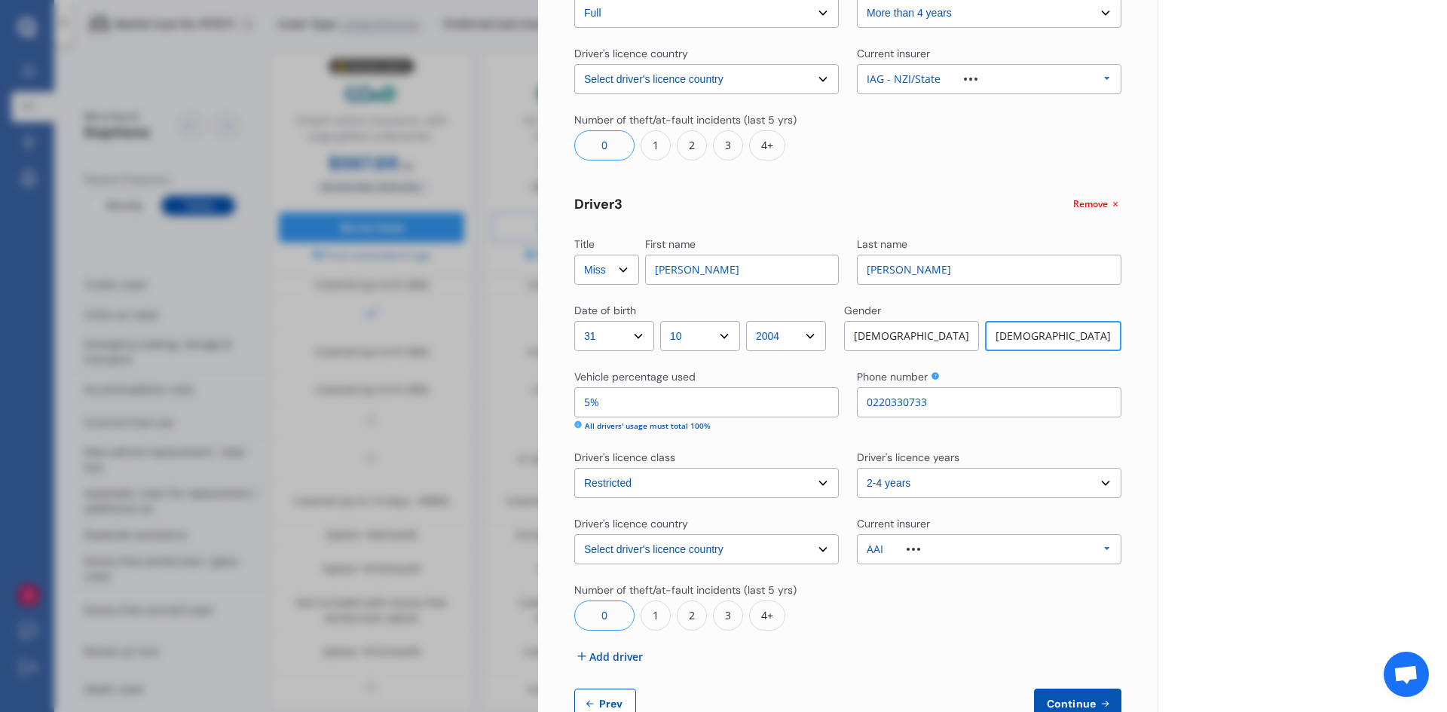
scroll to position [873, 0]
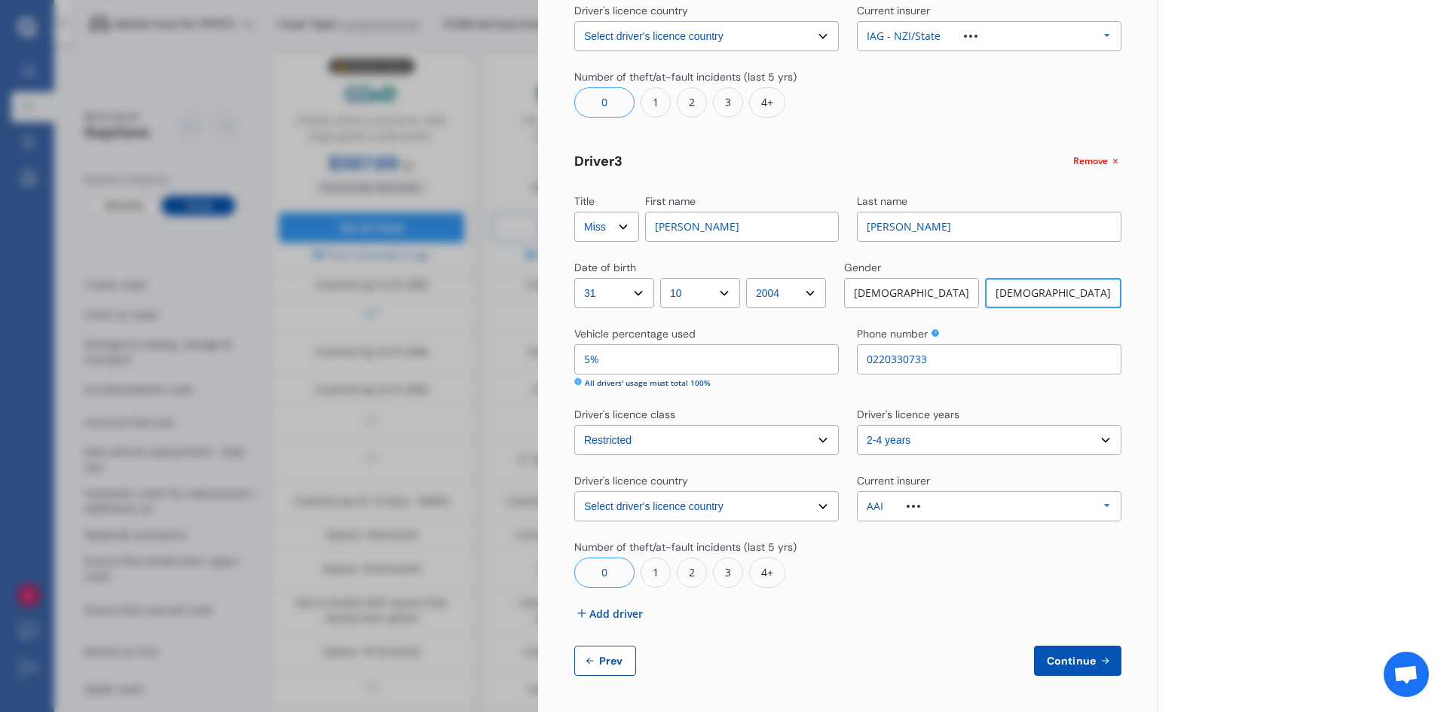
click at [1026, 512] on div "AAI Allianz AAI AMI IAG - NZI/State Lumley Vero Unknown Other Insurer None Prot…" at bounding box center [989, 506] width 264 height 30
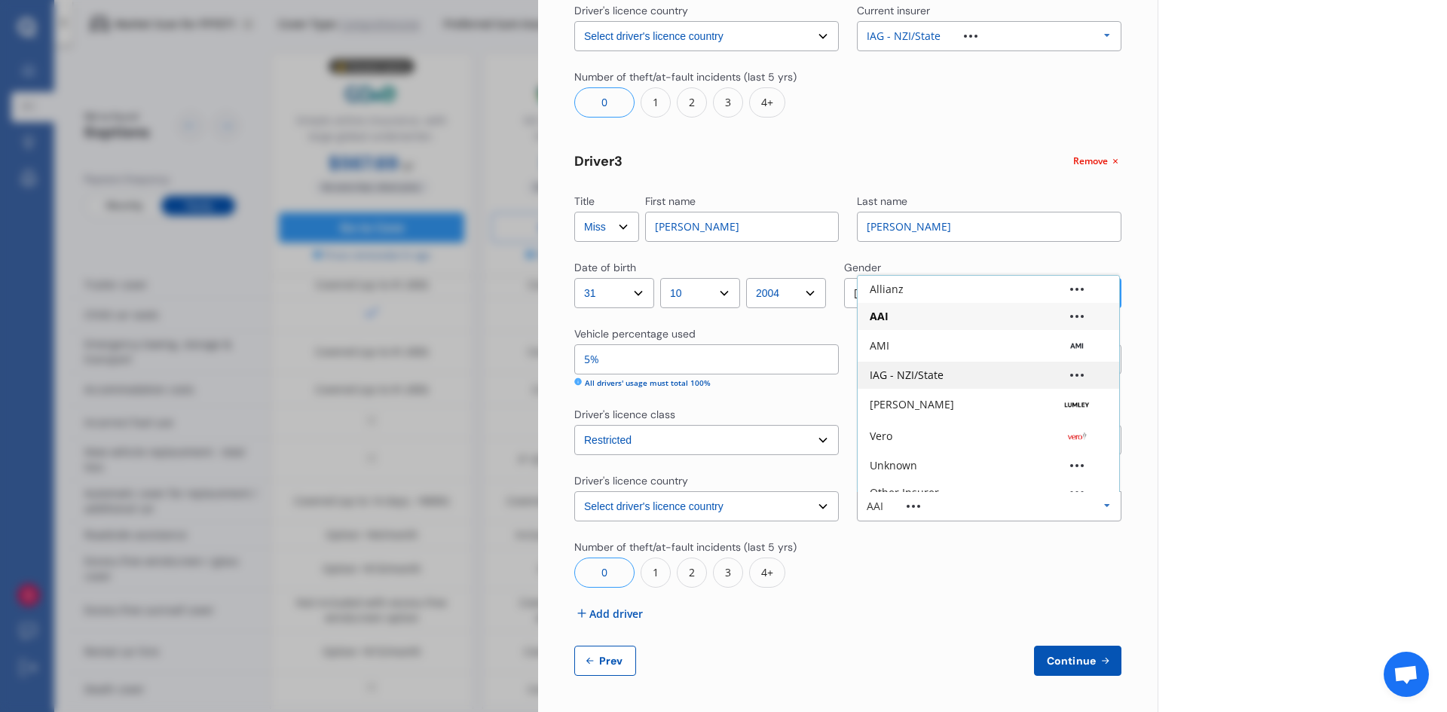
click at [981, 387] on div "IAG - NZI/State" at bounding box center [988, 375] width 261 height 27
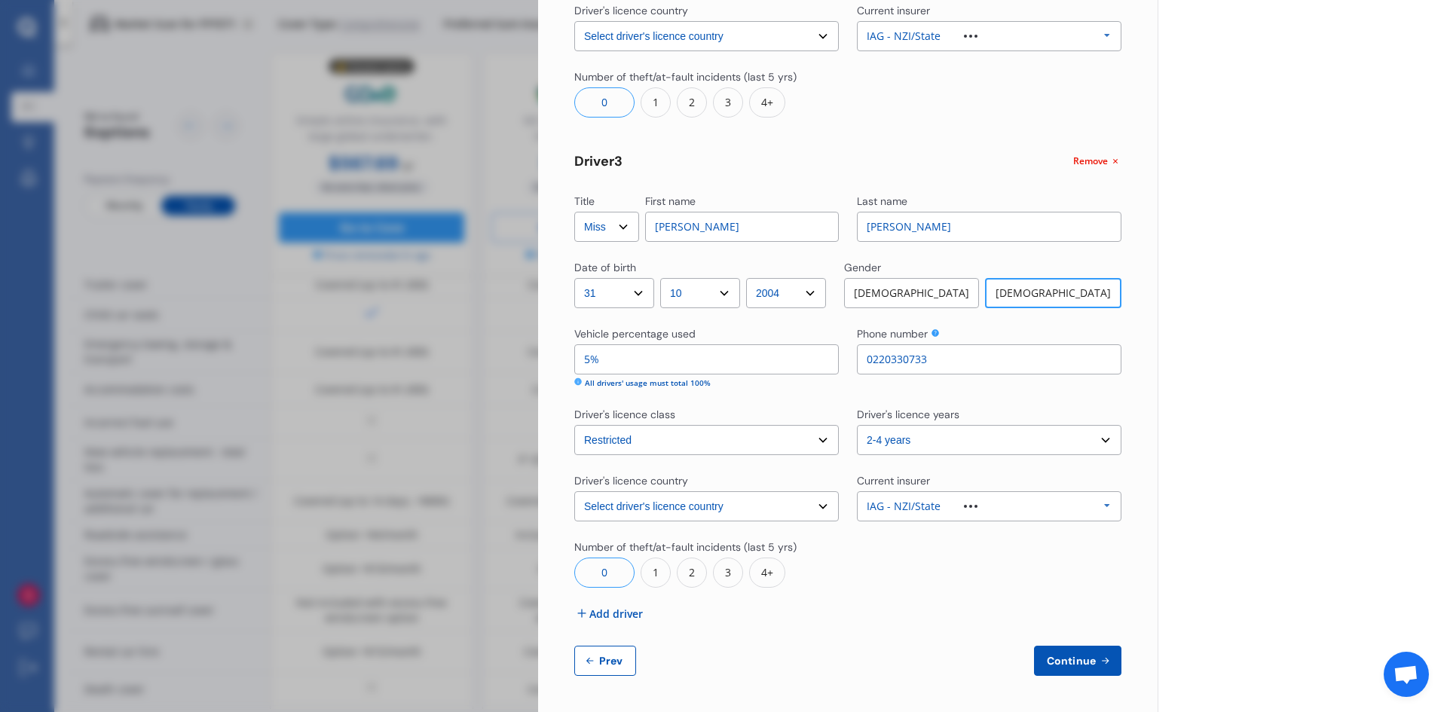
click at [1067, 671] on button "Continue" at bounding box center [1077, 661] width 87 height 30
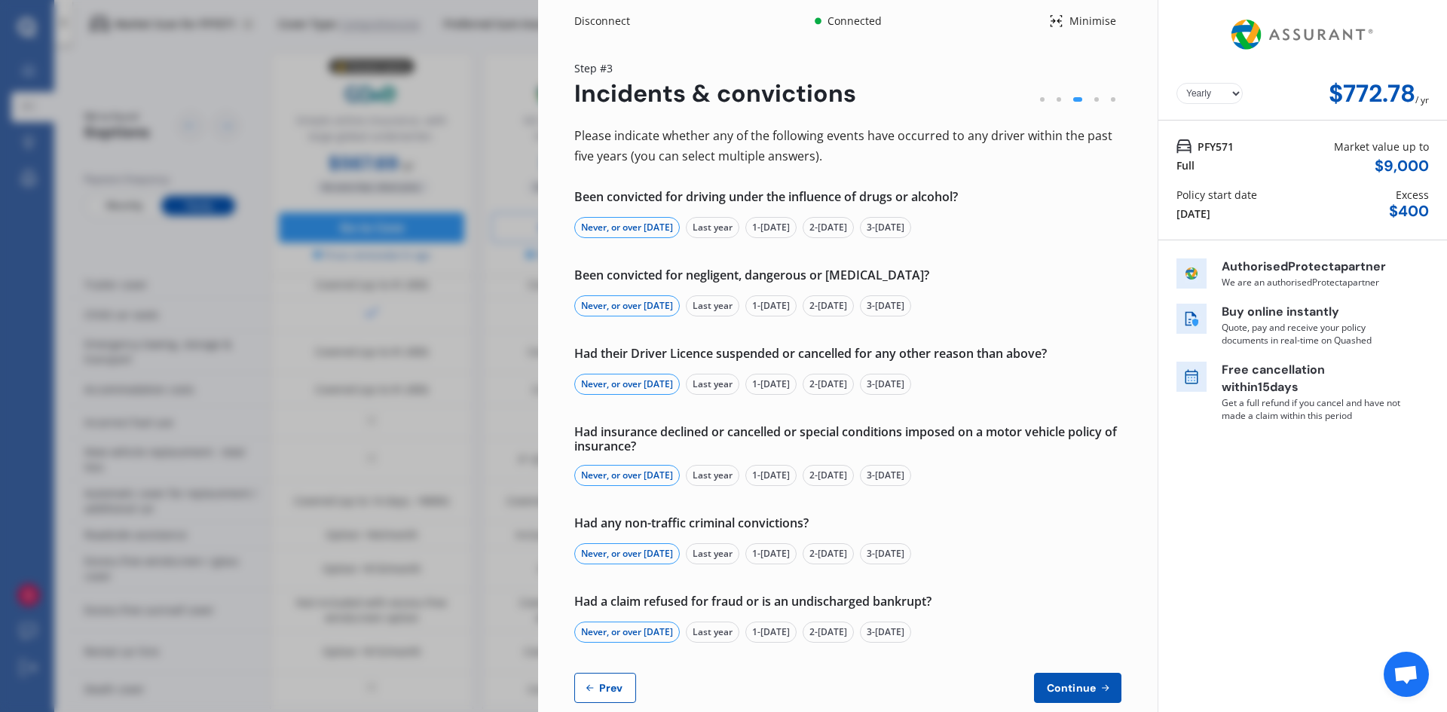
scroll to position [27, 0]
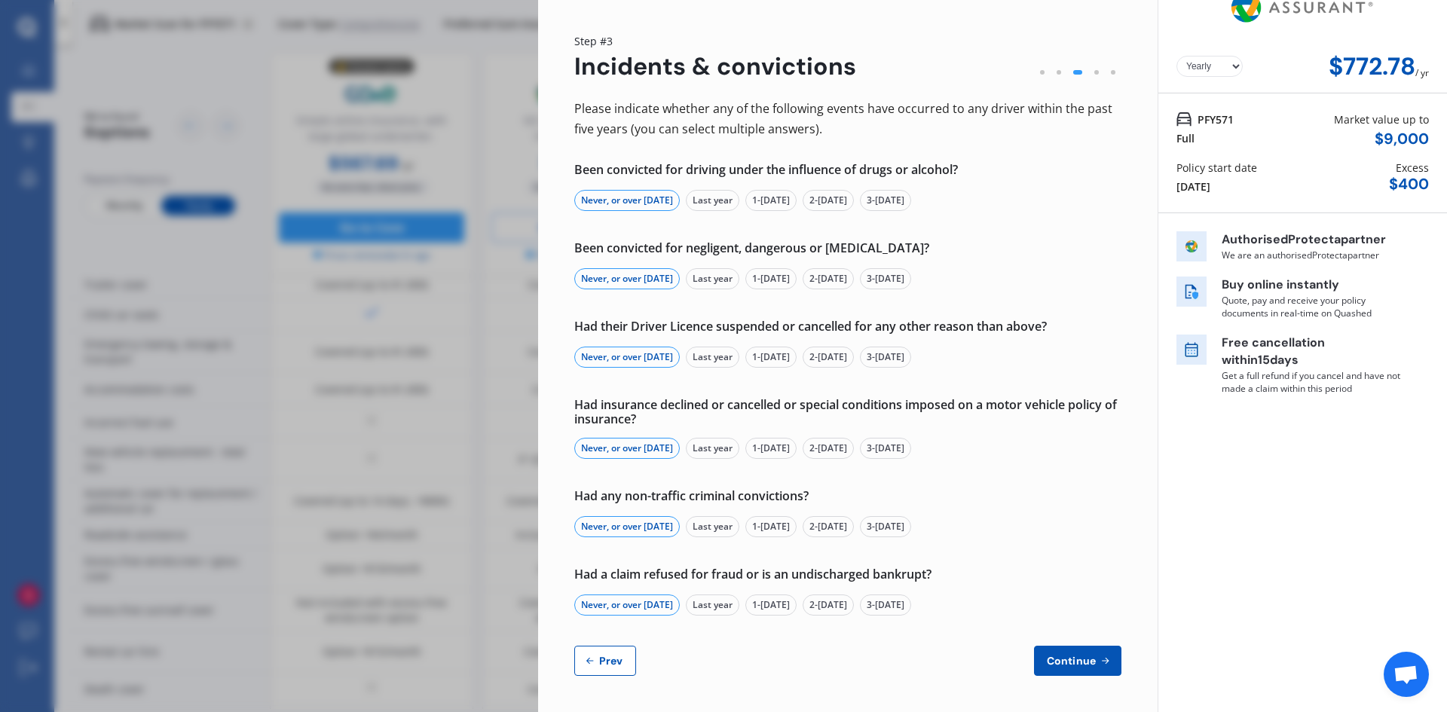
click at [1073, 659] on span "Continue" at bounding box center [1071, 661] width 55 height 12
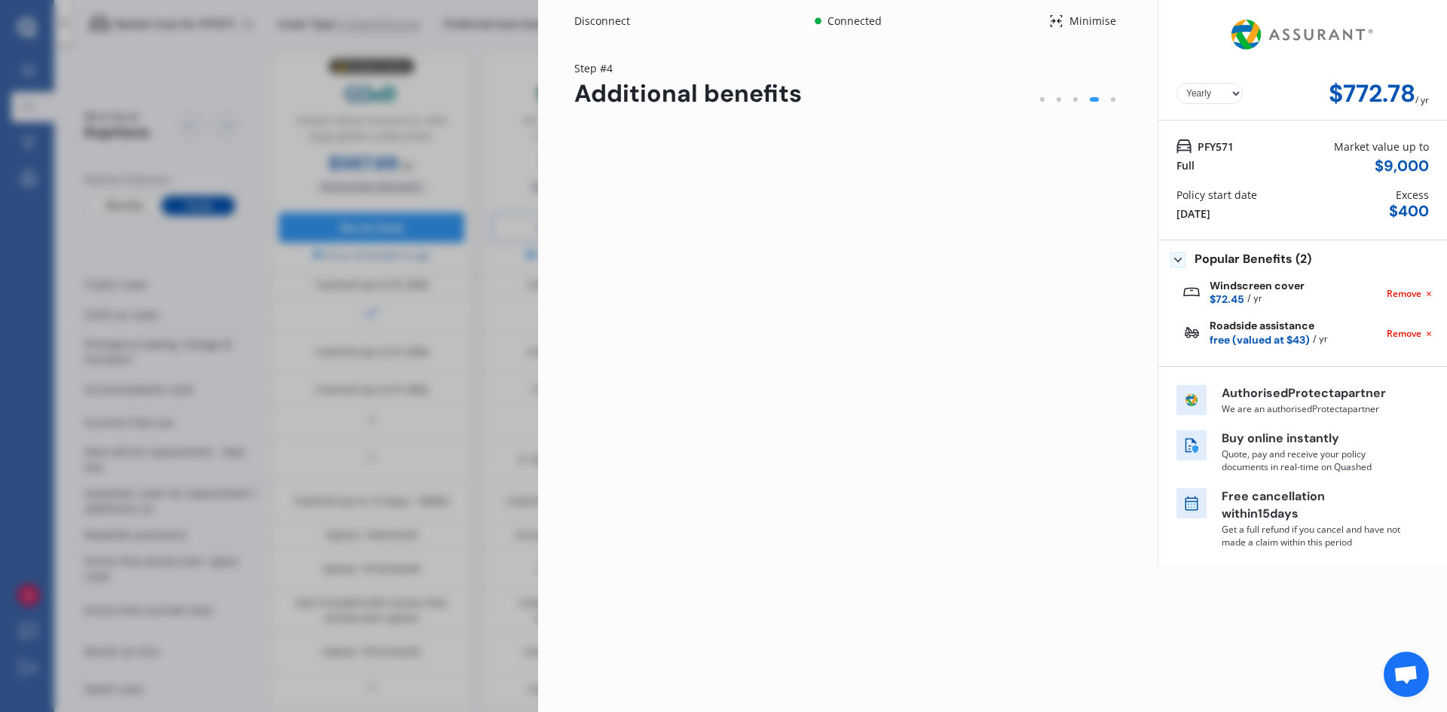
scroll to position [0, 0]
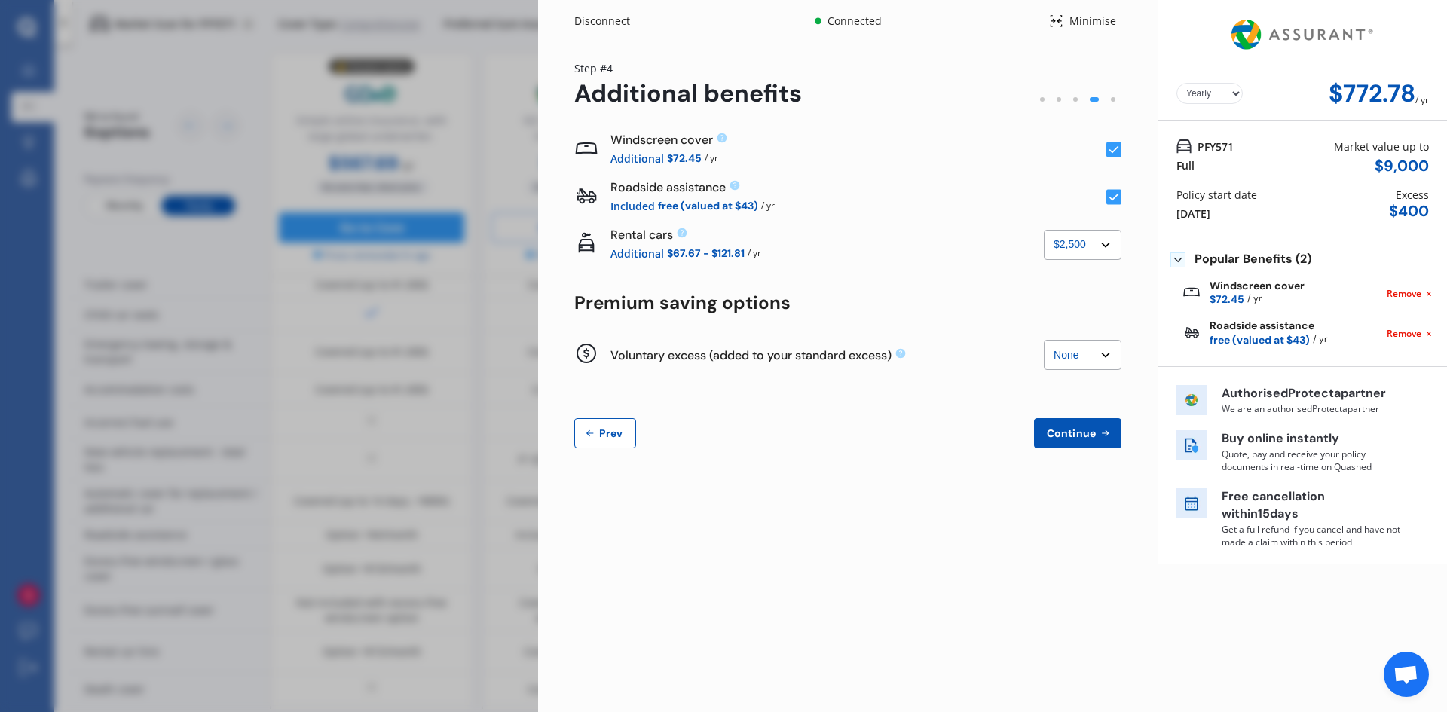
click at [1105, 362] on select "None $500 $1,000" at bounding box center [1083, 355] width 78 height 30
click at [1044, 340] on select "None $500 $1,000" at bounding box center [1083, 355] width 78 height 30
click at [1106, 358] on select "None $500 $1,000" at bounding box center [1083, 355] width 78 height 30
click at [1044, 340] on select "None $500 $1,000" at bounding box center [1083, 355] width 78 height 30
click at [1105, 356] on select "None $500 $1,000" at bounding box center [1083, 355] width 78 height 30
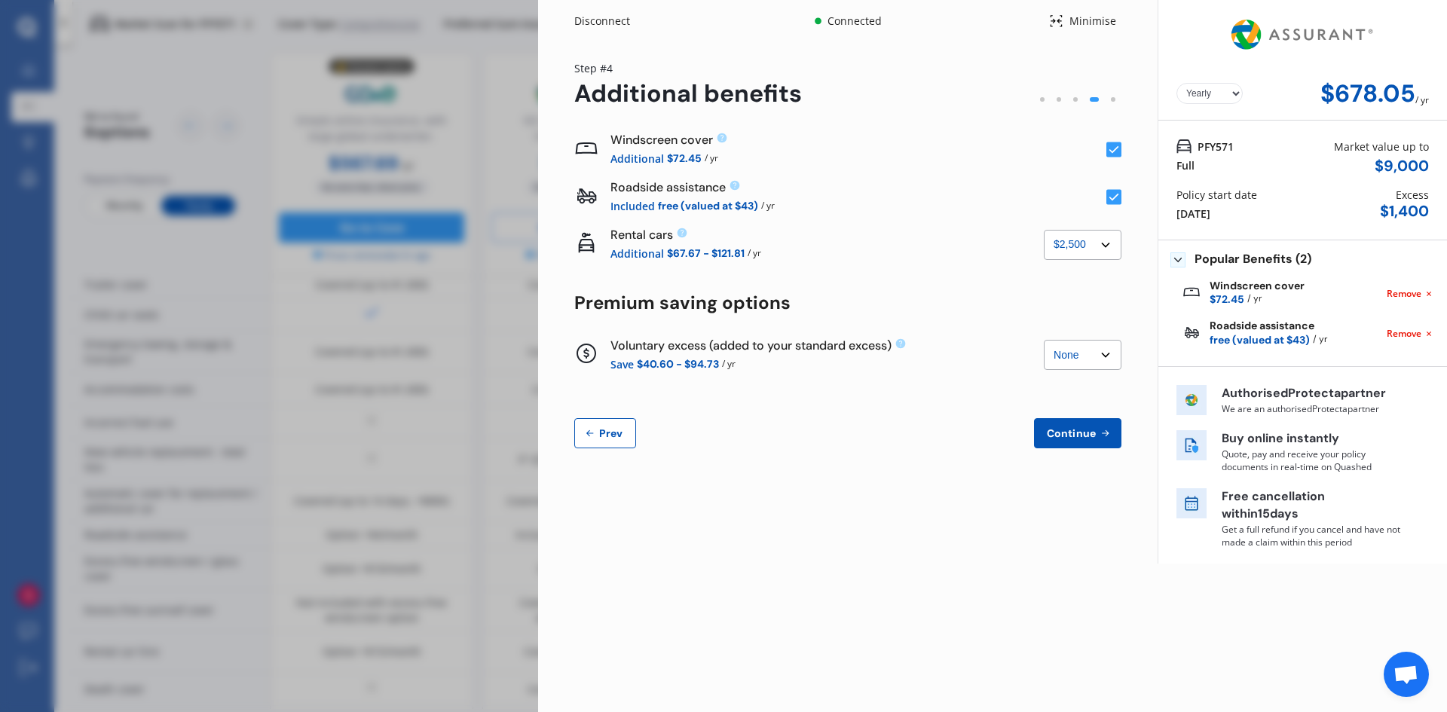
click at [1044, 340] on select "None $500 $1,000" at bounding box center [1083, 355] width 78 height 30
click at [1084, 431] on span "Continue" at bounding box center [1071, 433] width 55 height 12
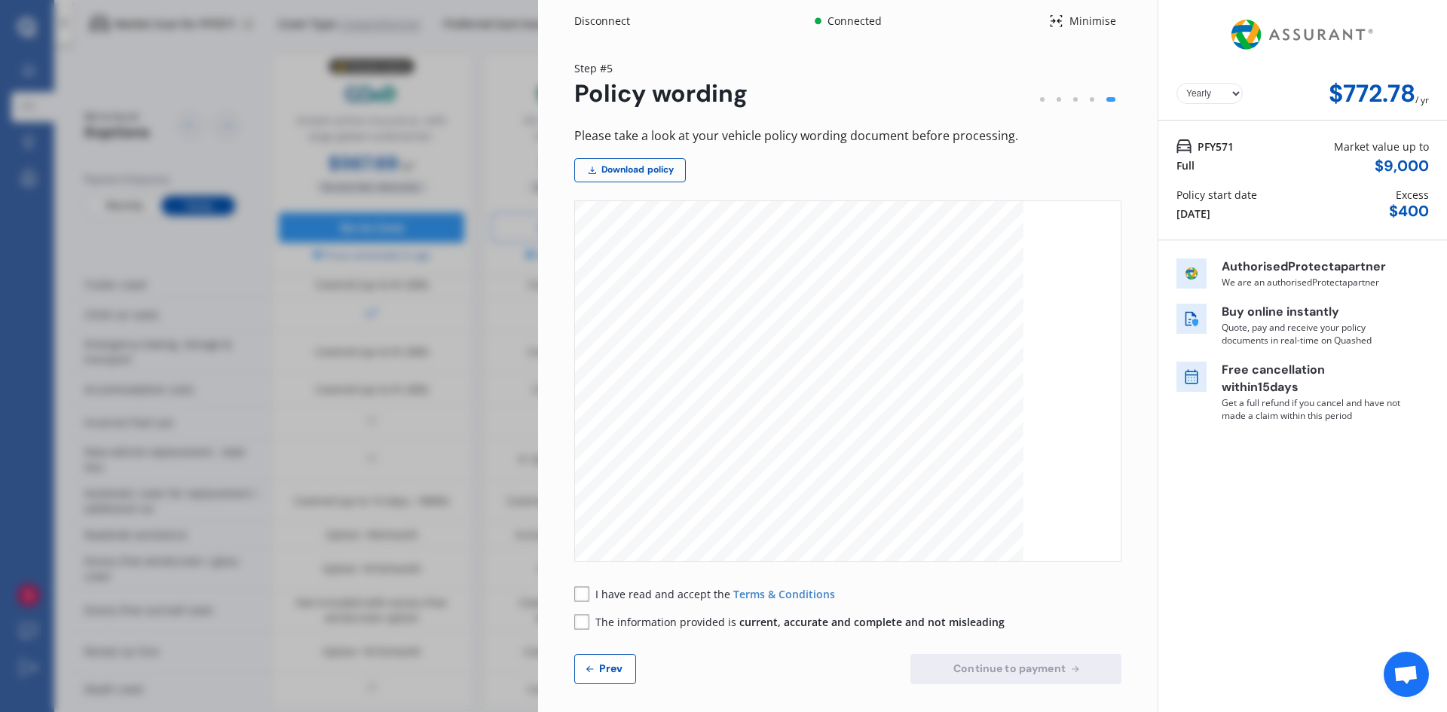
scroll to position [2788, 0]
click at [634, 161] on link "Download policy" at bounding box center [630, 170] width 112 height 24
click at [582, 599] on rect at bounding box center [581, 593] width 15 height 15
click at [579, 626] on rect at bounding box center [581, 621] width 15 height 15
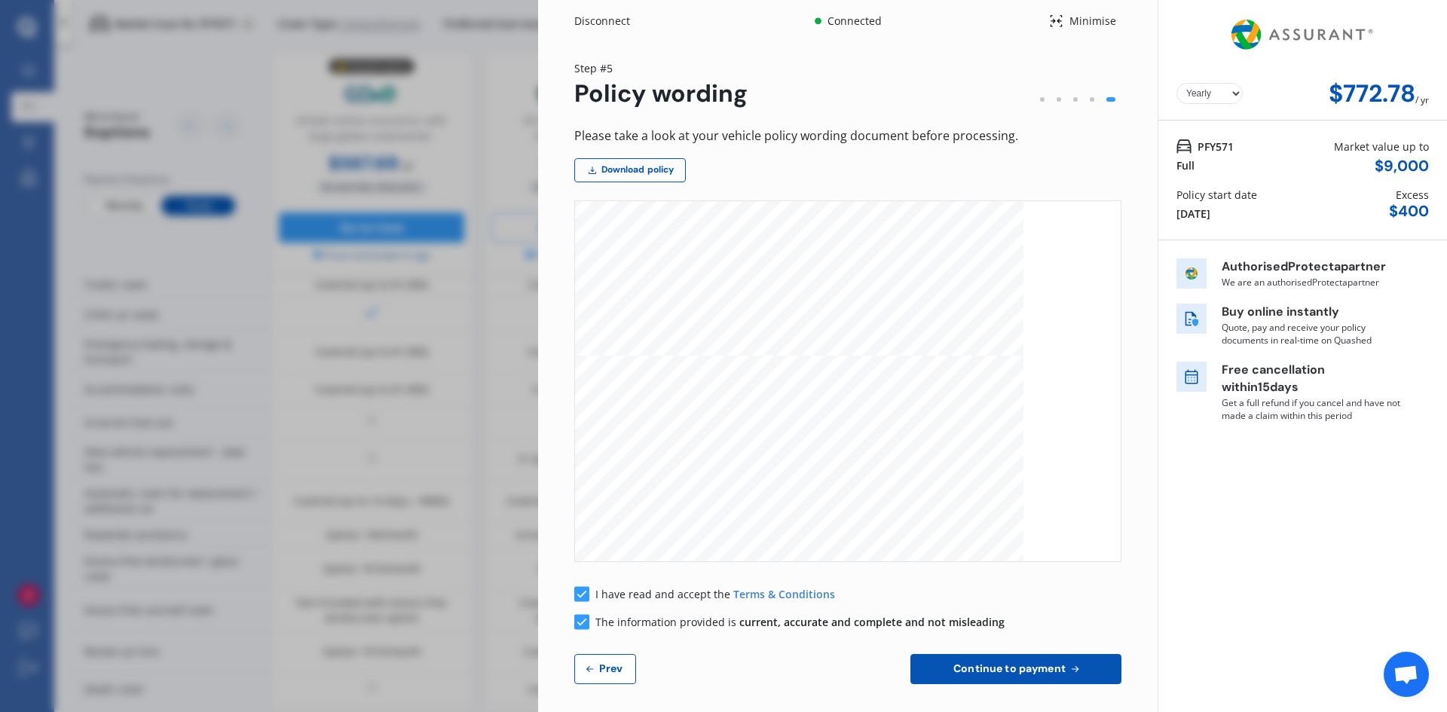
click at [1072, 670] on icon at bounding box center [1075, 668] width 7 height 7
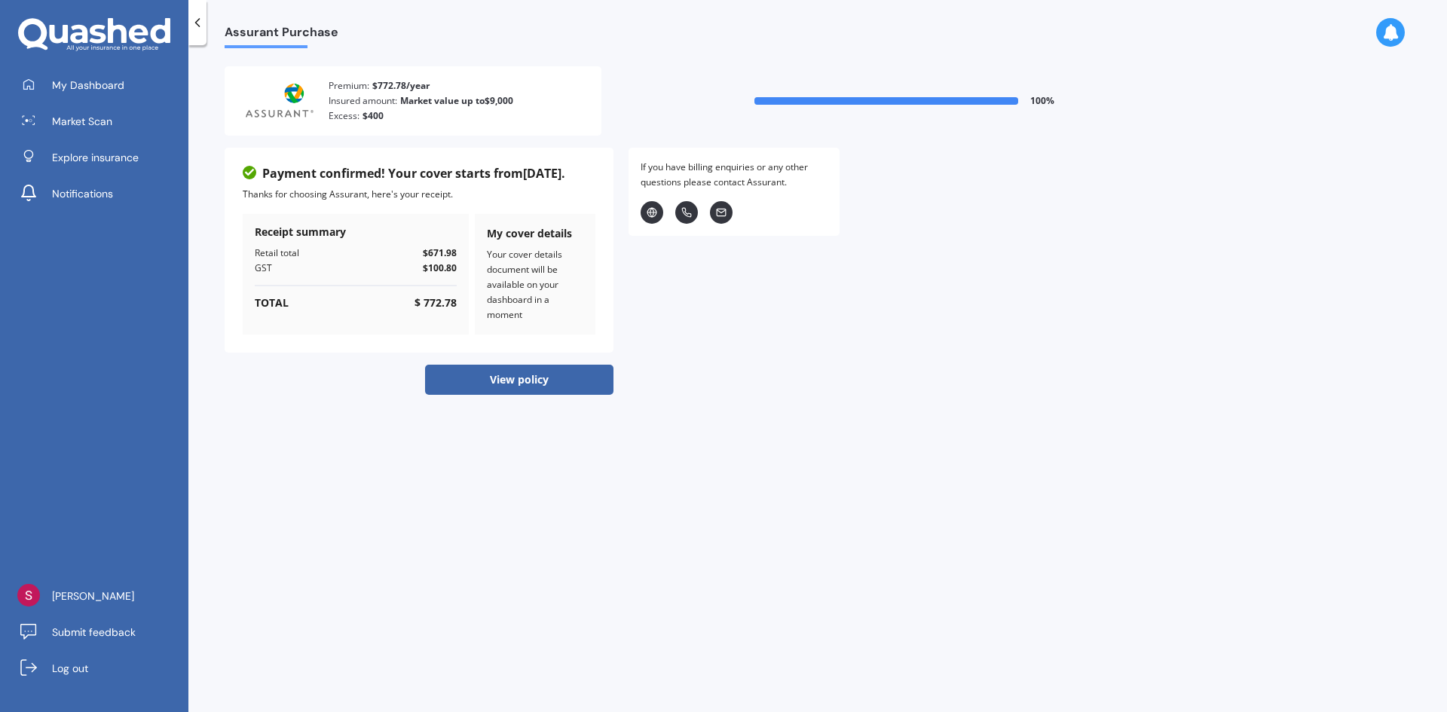
click at [586, 382] on button "View policy" at bounding box center [519, 380] width 188 height 30
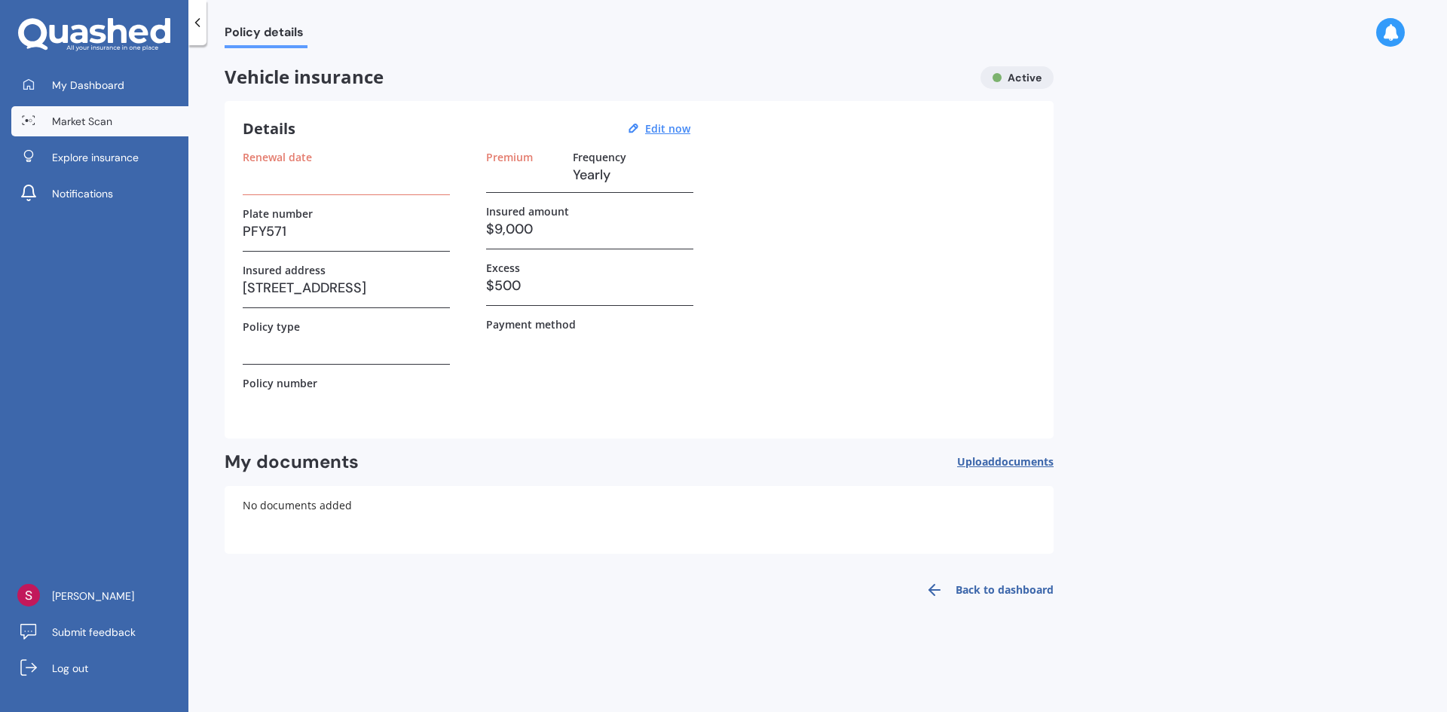
click at [87, 114] on span "Market Scan" at bounding box center [82, 121] width 60 height 15
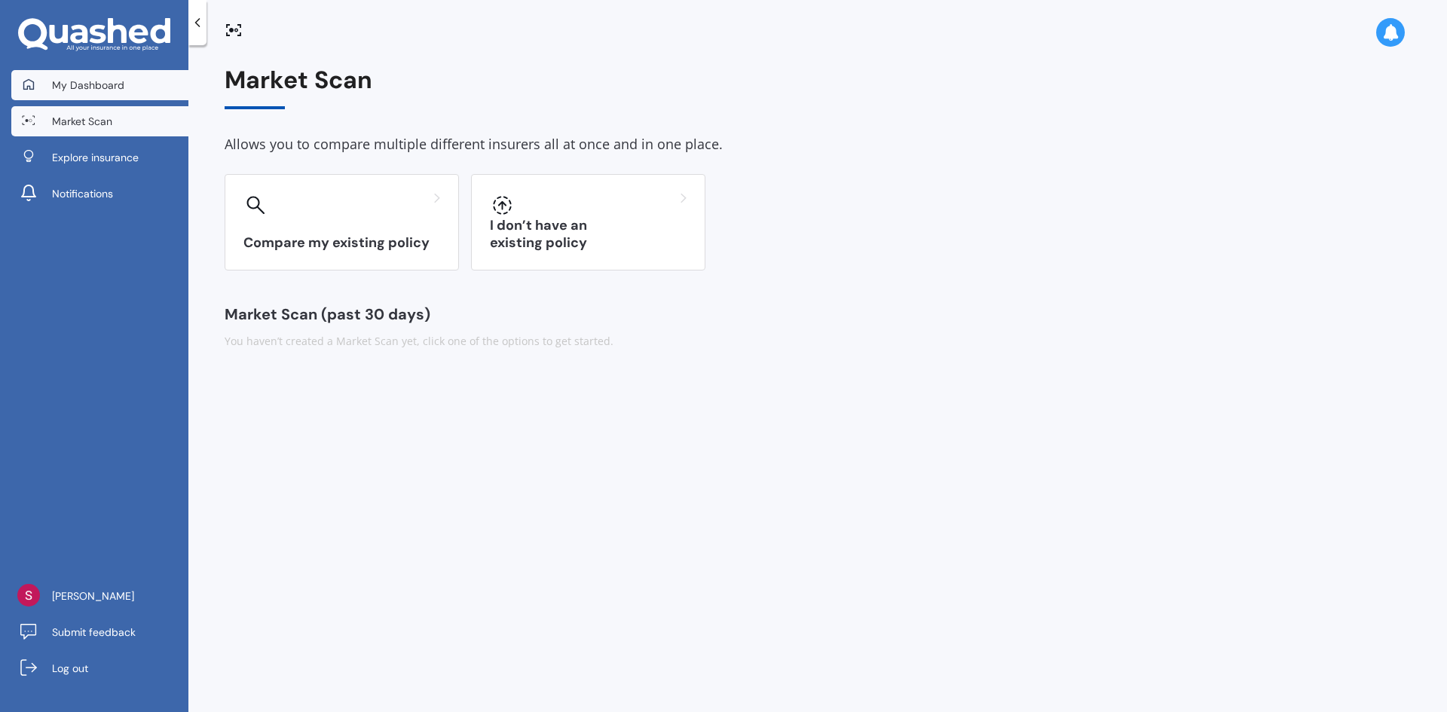
click at [86, 89] on span "My Dashboard" at bounding box center [88, 85] width 72 height 15
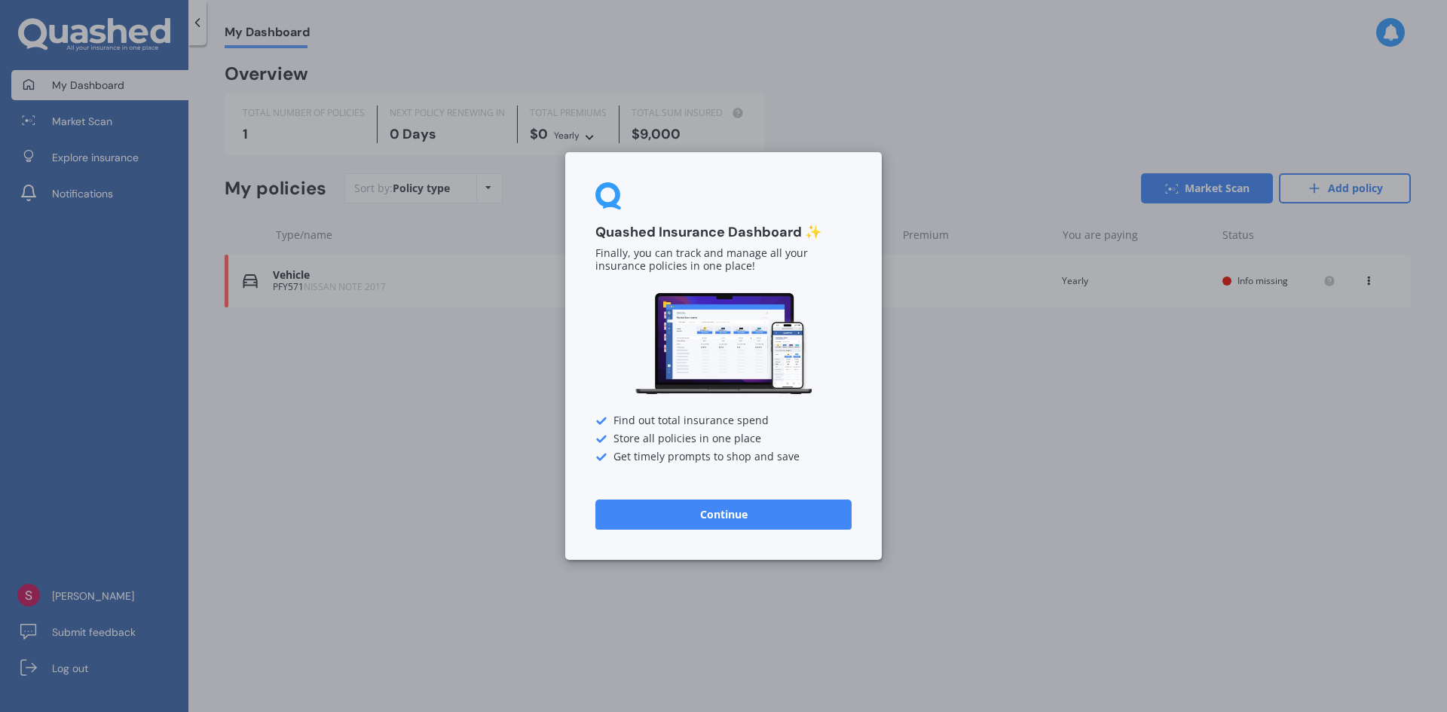
click at [705, 516] on button "Continue" at bounding box center [723, 515] width 256 height 30
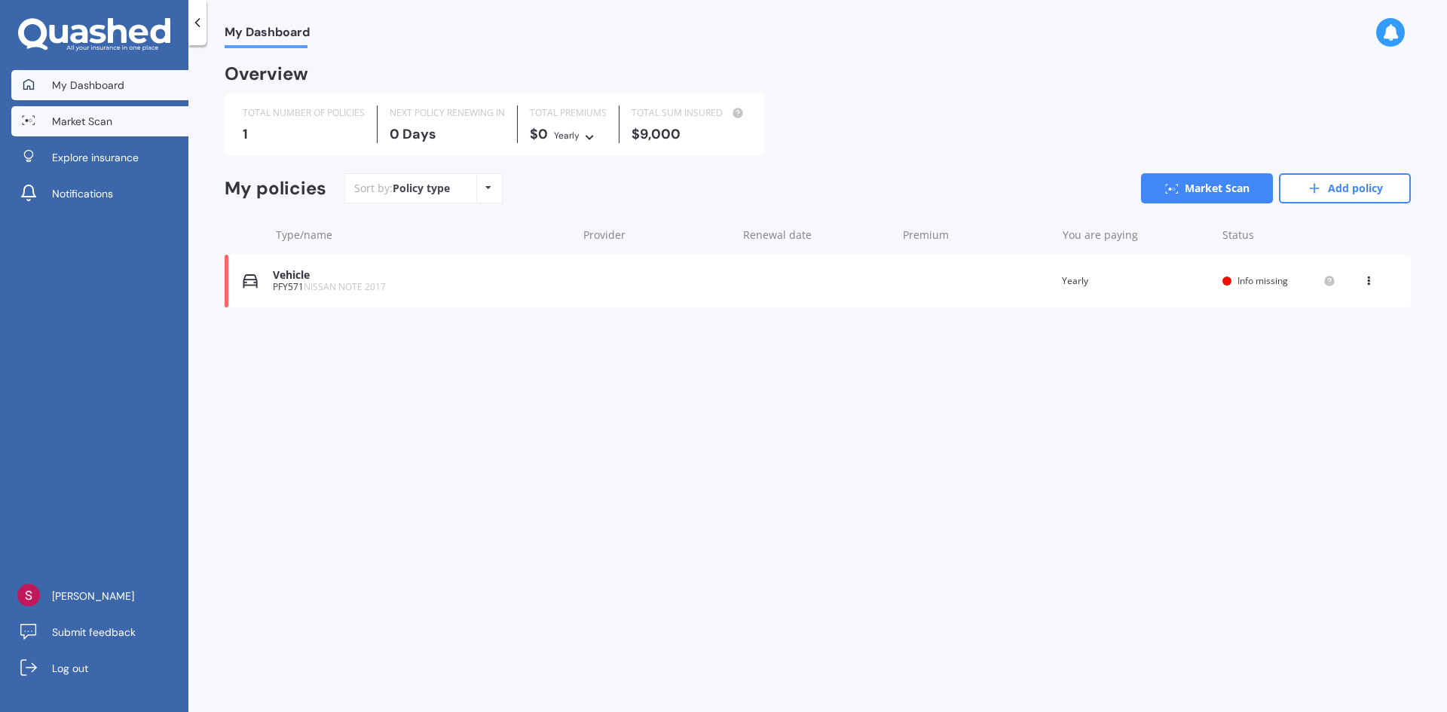
click at [72, 115] on span "Market Scan" at bounding box center [82, 121] width 60 height 15
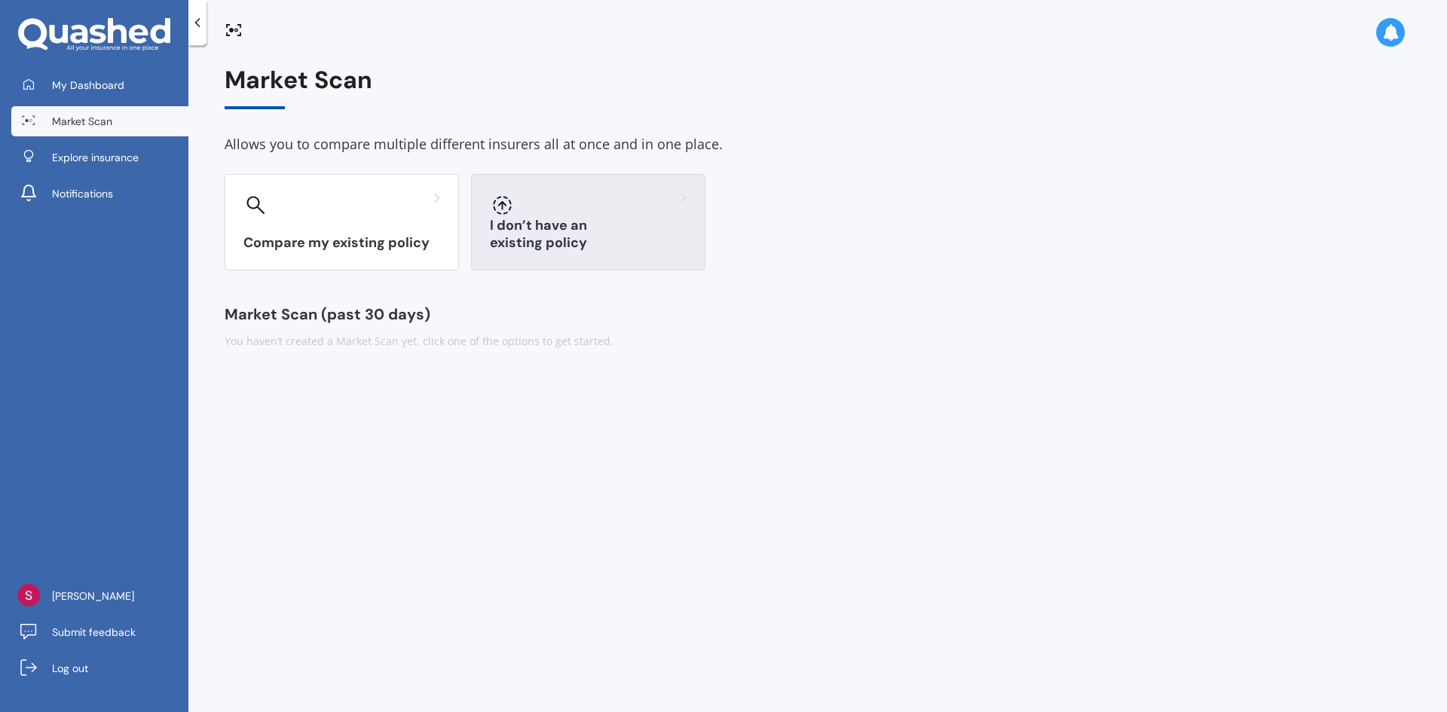
click at [609, 230] on div "I don’t have an existing policy" at bounding box center [588, 222] width 234 height 96
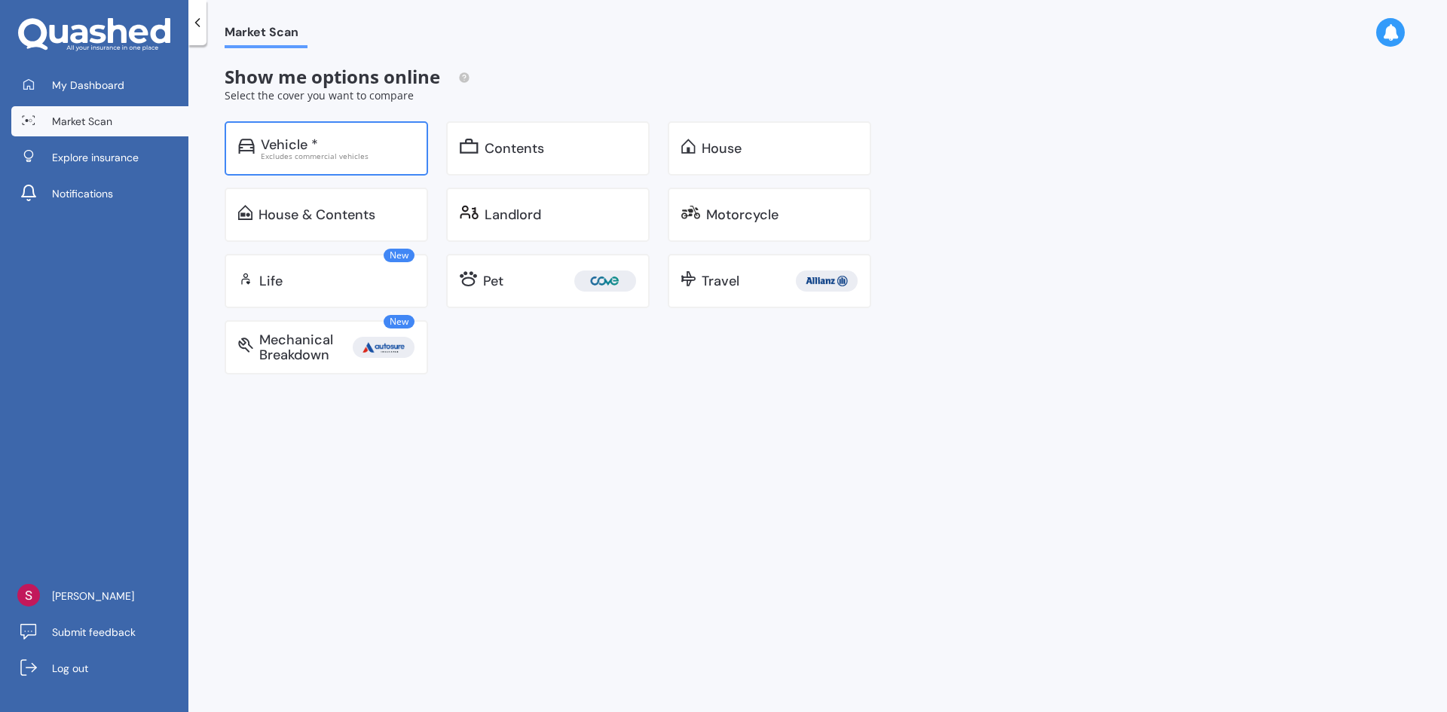
click at [292, 152] on div "Excludes commercial vehicles" at bounding box center [338, 156] width 154 height 8
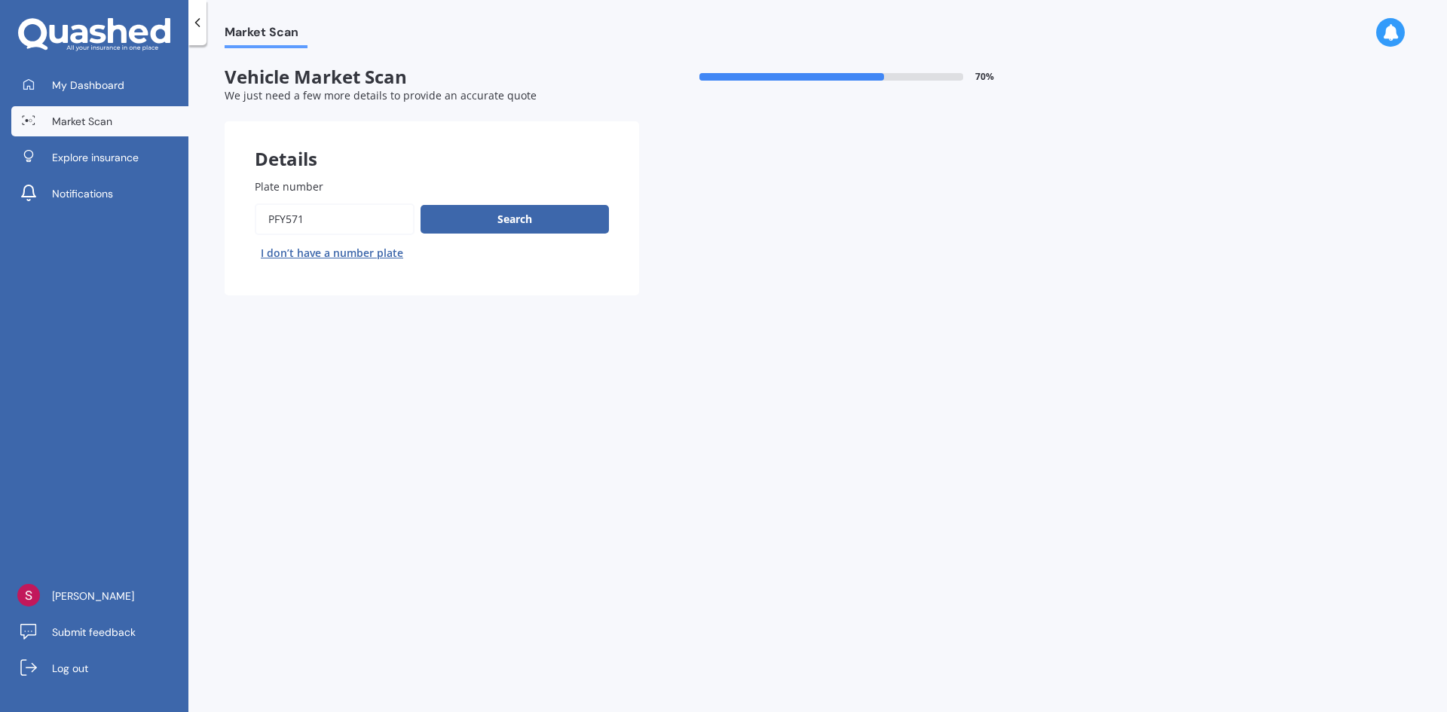
drag, startPoint x: 314, startPoint y: 231, endPoint x: 250, endPoint y: 204, distance: 69.3
click at [251, 204] on div "Plate number Search I don’t have a number plate" at bounding box center [432, 221] width 414 height 147
type input "MDY556"
click at [567, 224] on button "Search" at bounding box center [514, 219] width 188 height 29
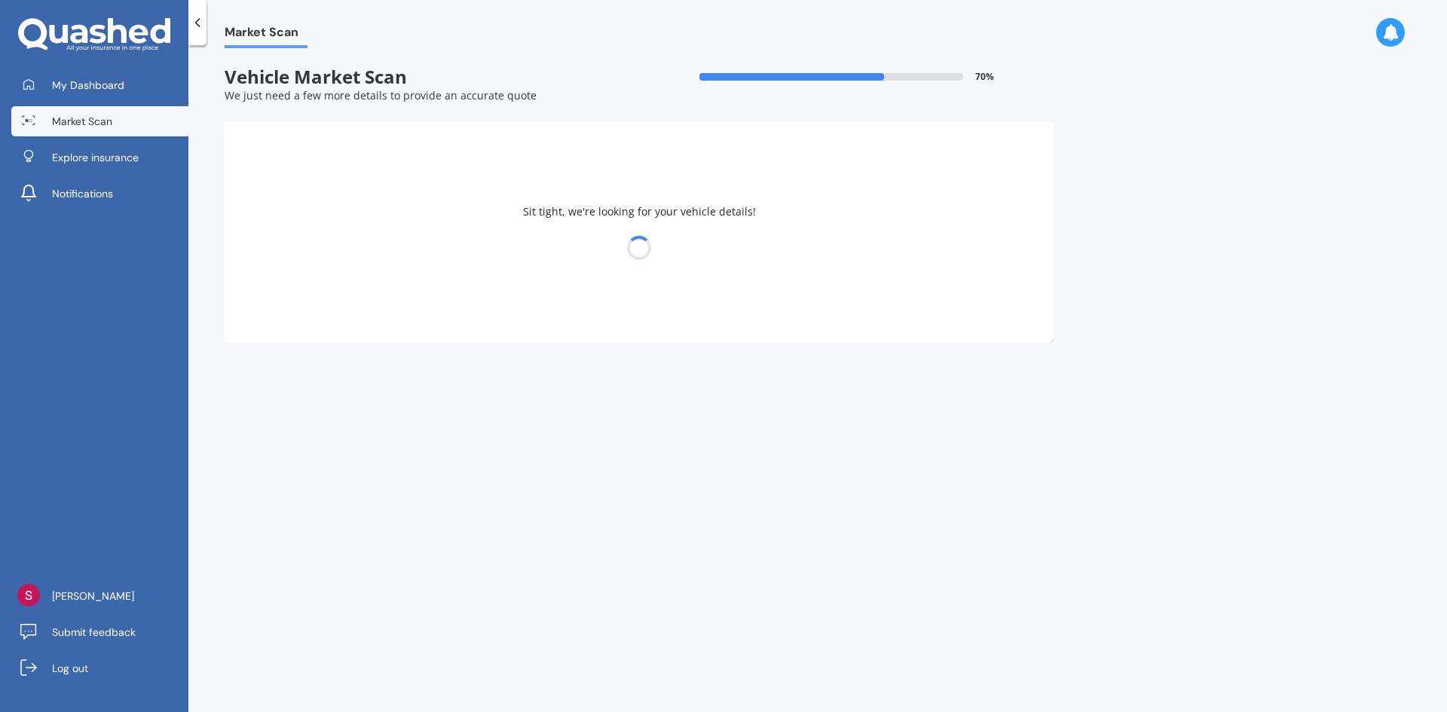
select select "FORD"
select select "RANGER"
select select "17"
select select "01"
select select "1970"
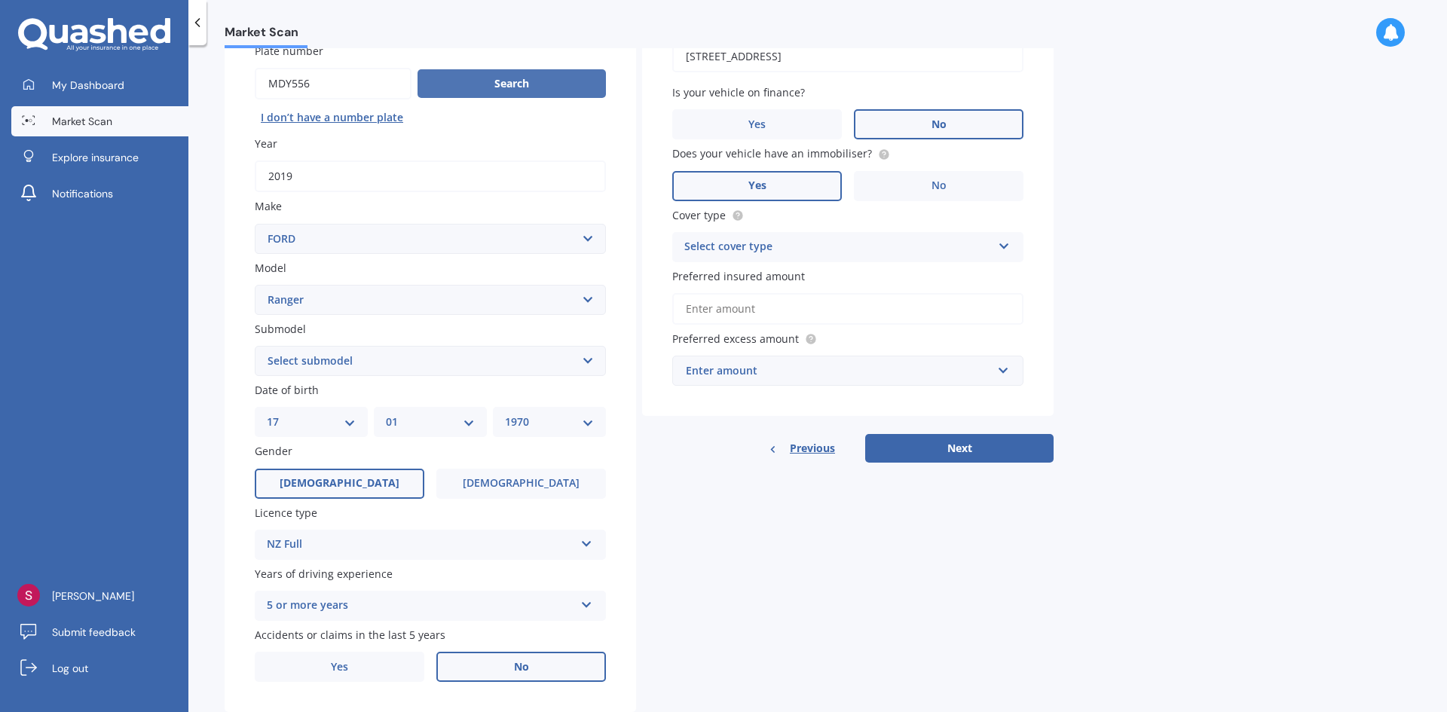
scroll to position [151, 0]
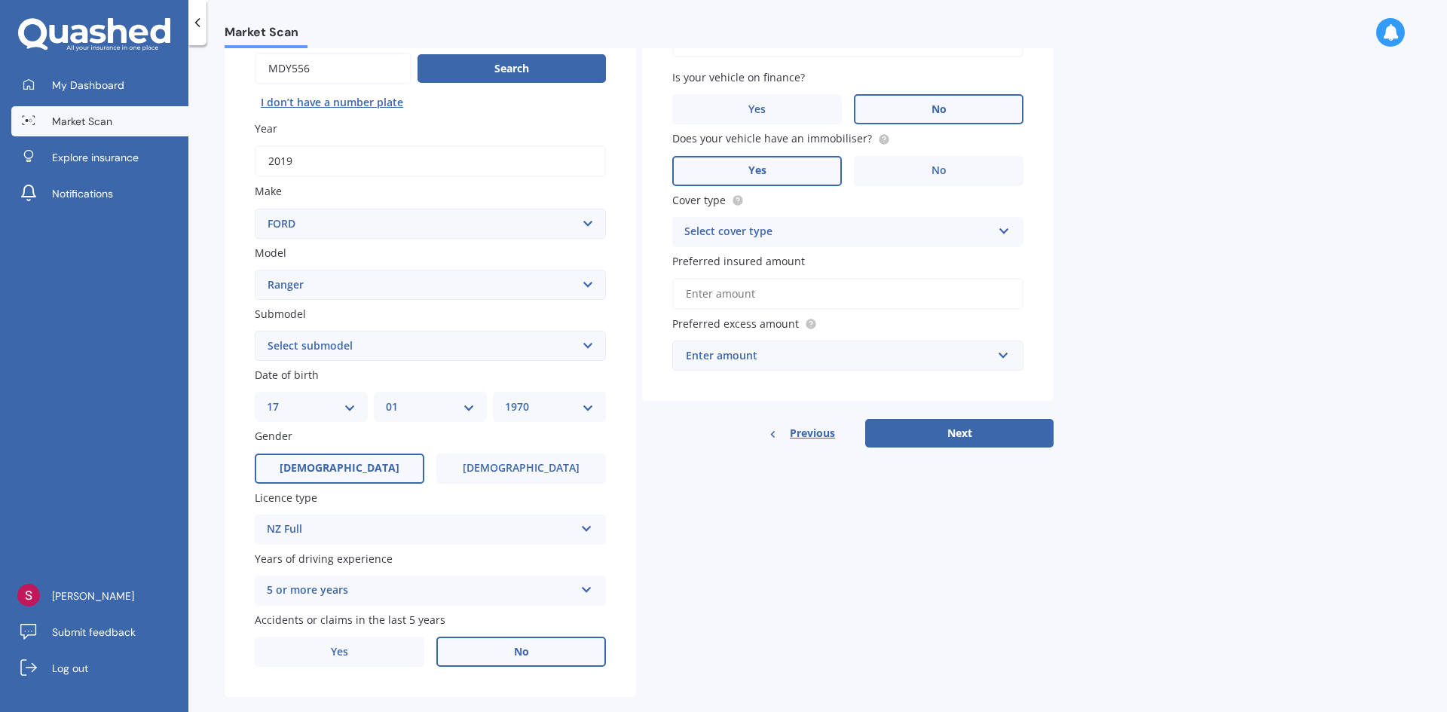
click at [492, 347] on select "Select submodel 4X2 3.2 Litre Turbo Diesel 4X2 XL 2.2 Litre Turbo Diesel 4X2 XL…" at bounding box center [430, 346] width 351 height 30
click at [255, 331] on select "Select submodel 4X2 3.2 Litre Turbo Diesel 4X2 XL 2.2 Litre Turbo Diesel 4X2 XL…" at bounding box center [430, 346] width 351 height 30
click at [413, 350] on select "Select submodel 4X2 3.2 Litre Turbo Diesel 4X2 XL 2.2 Litre Turbo Diesel 4X2 XL…" at bounding box center [430, 346] width 351 height 30
select select "WILDTRAK"
click at [255, 331] on select "Select submodel 4X2 3.2 Litre Turbo Diesel 4X2 XL 2.2 Litre Turbo Diesel 4X2 XL…" at bounding box center [430, 346] width 351 height 30
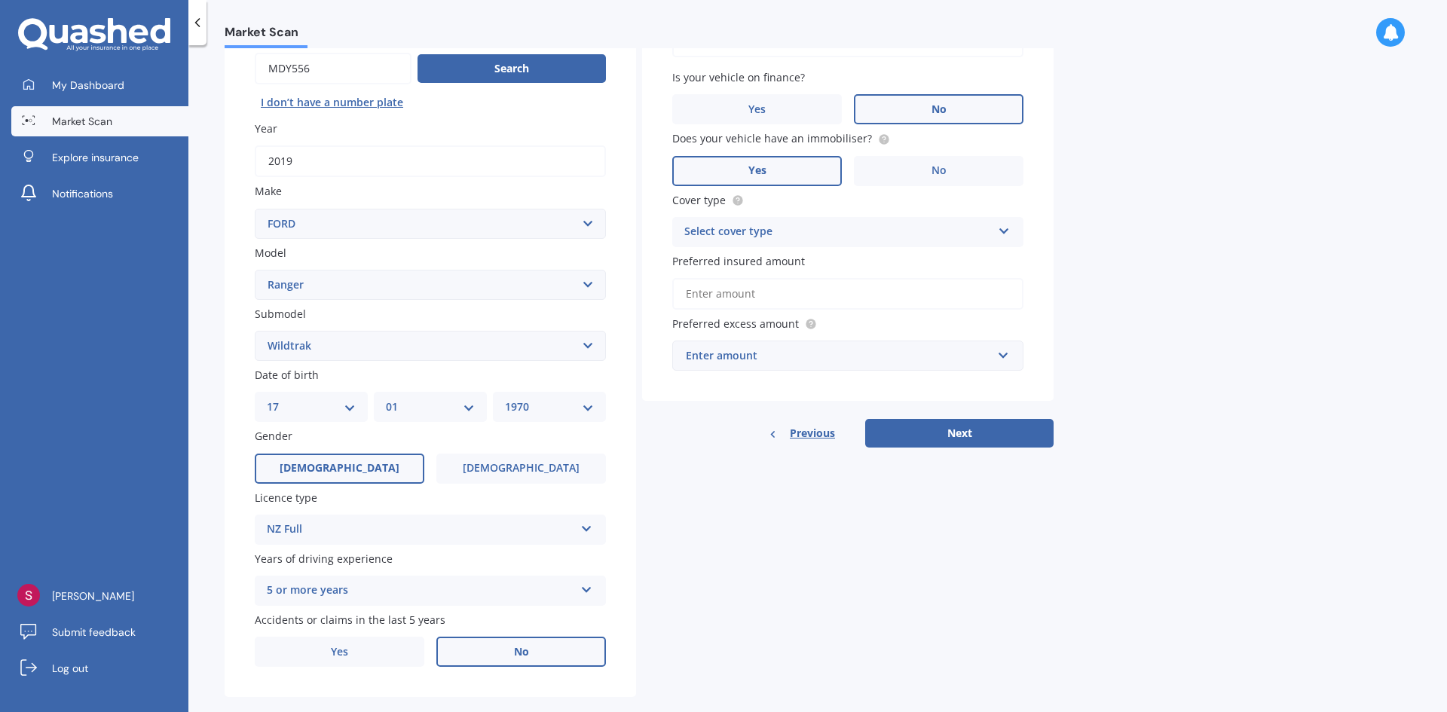
click at [372, 634] on div "Accidents or claims in the last 5 years Yes No" at bounding box center [430, 639] width 351 height 55
click at [370, 647] on label "Yes" at bounding box center [340, 652] width 170 height 30
click at [0, 0] on input "Yes" at bounding box center [0, 0] width 0 height 0
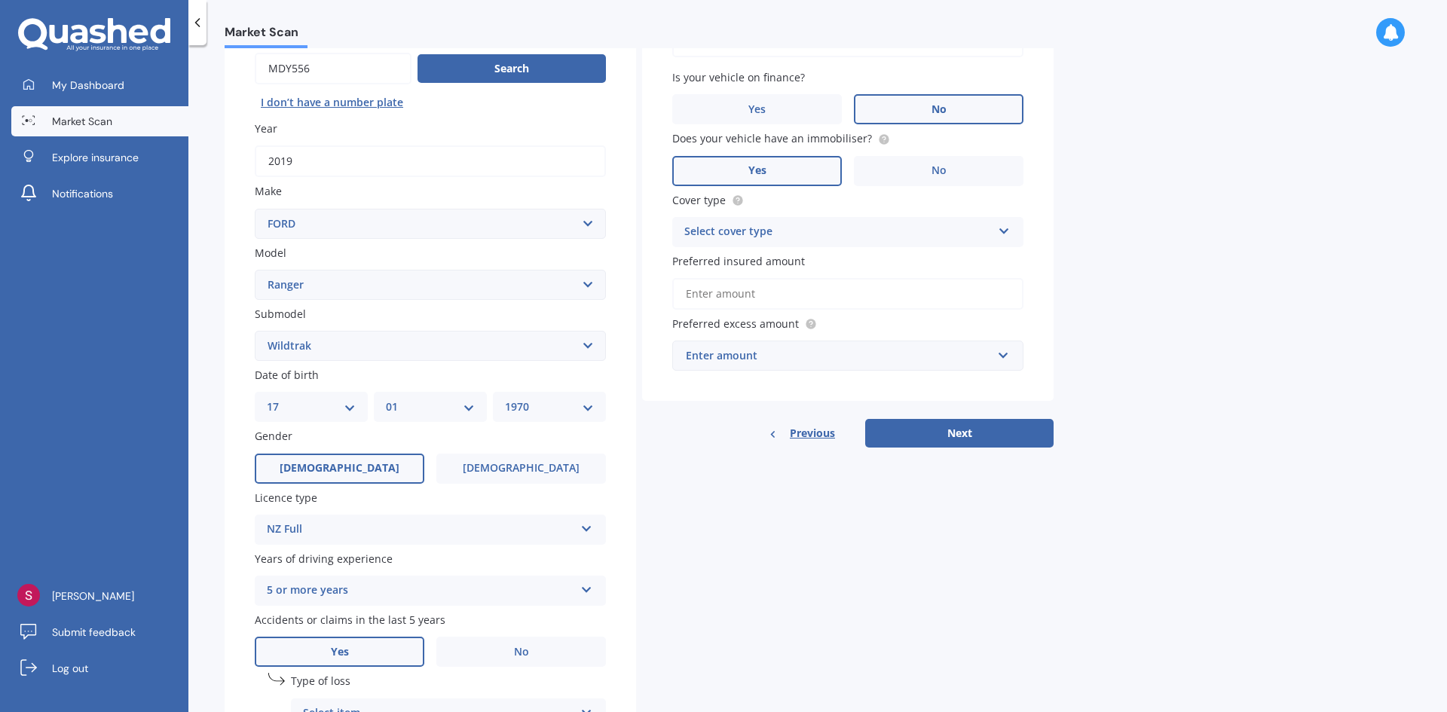
click at [919, 232] on div "Select cover type" at bounding box center [837, 232] width 307 height 18
click at [860, 259] on div "Comprehensive" at bounding box center [848, 261] width 350 height 27
click at [848, 302] on input "Preferred insured amount" at bounding box center [847, 294] width 351 height 32
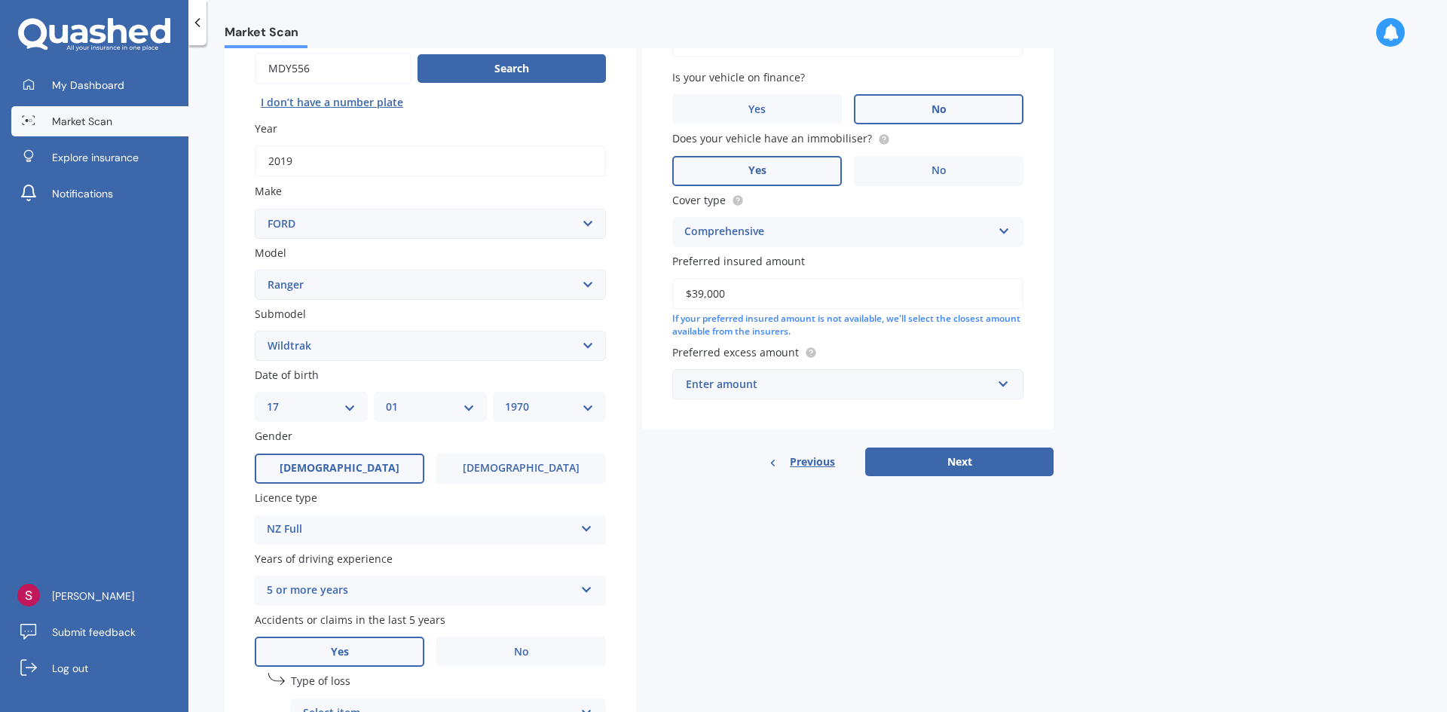
type input "$39,000"
click at [873, 384] on div "Enter amount" at bounding box center [839, 384] width 306 height 17
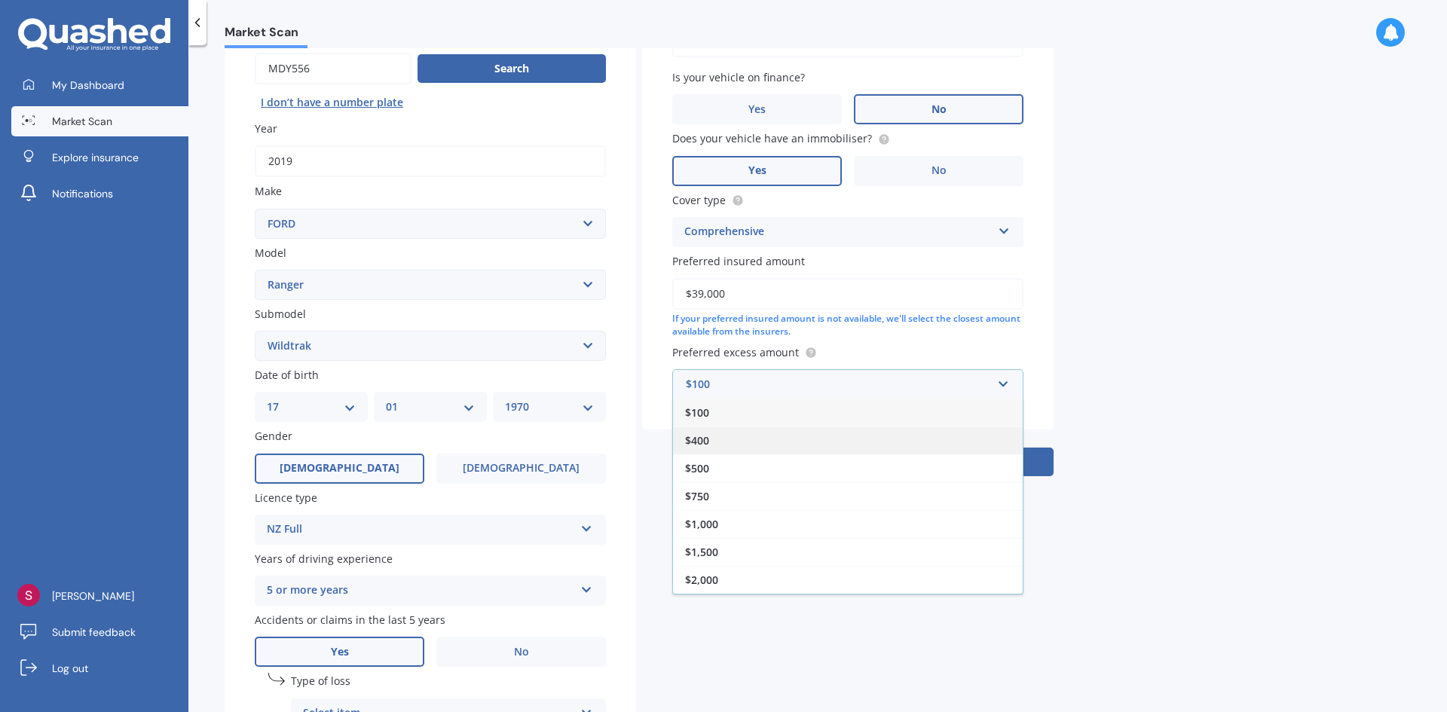
click at [855, 453] on div "$400" at bounding box center [848, 441] width 350 height 28
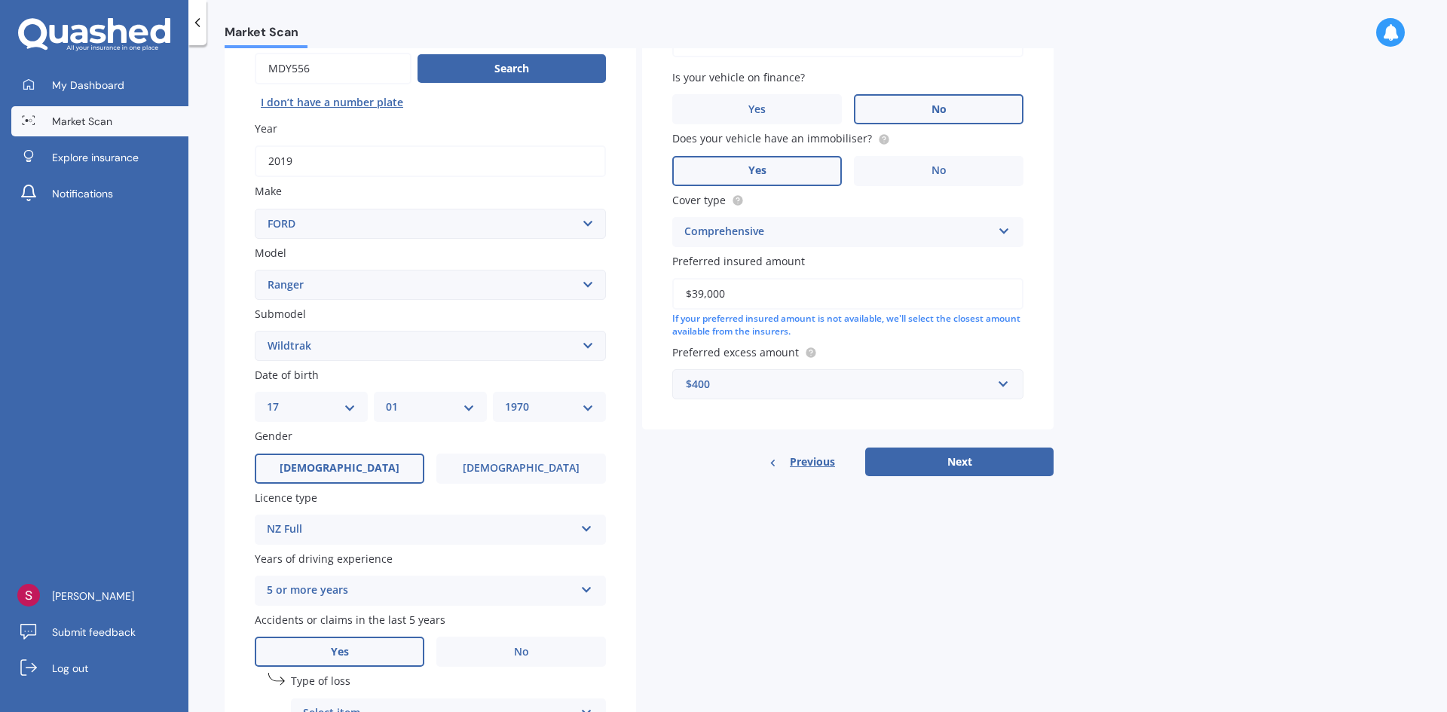
click at [888, 385] on div "$400" at bounding box center [839, 384] width 306 height 17
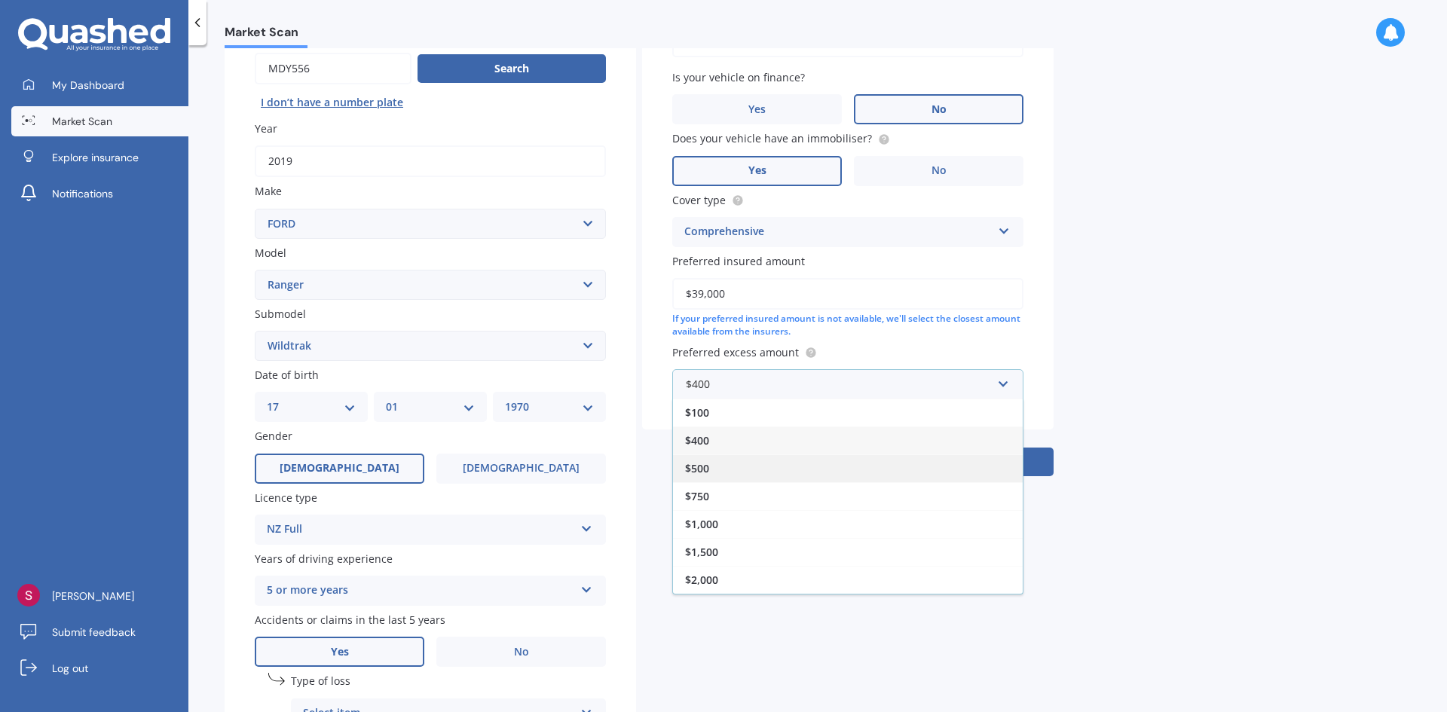
click at [871, 472] on div "$500" at bounding box center [848, 468] width 350 height 28
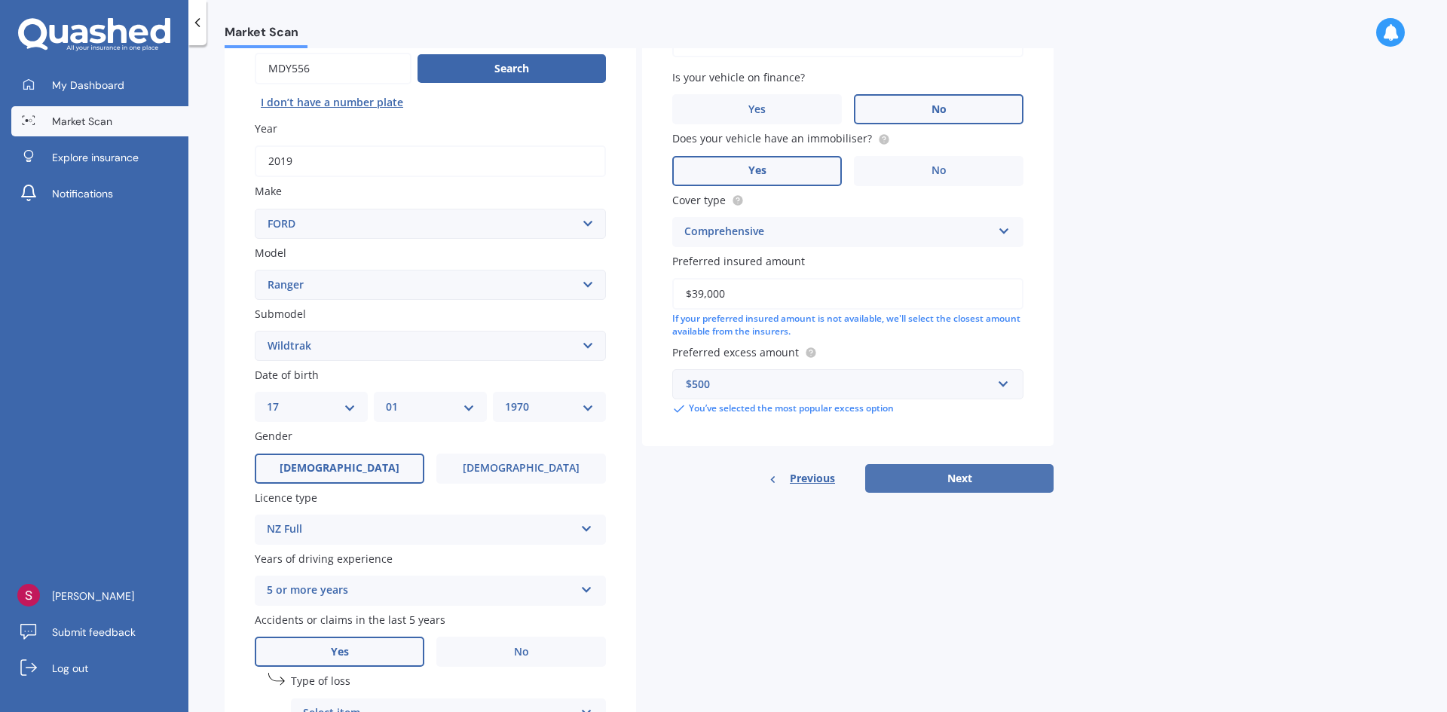
click at [907, 466] on button "Next" at bounding box center [959, 478] width 188 height 29
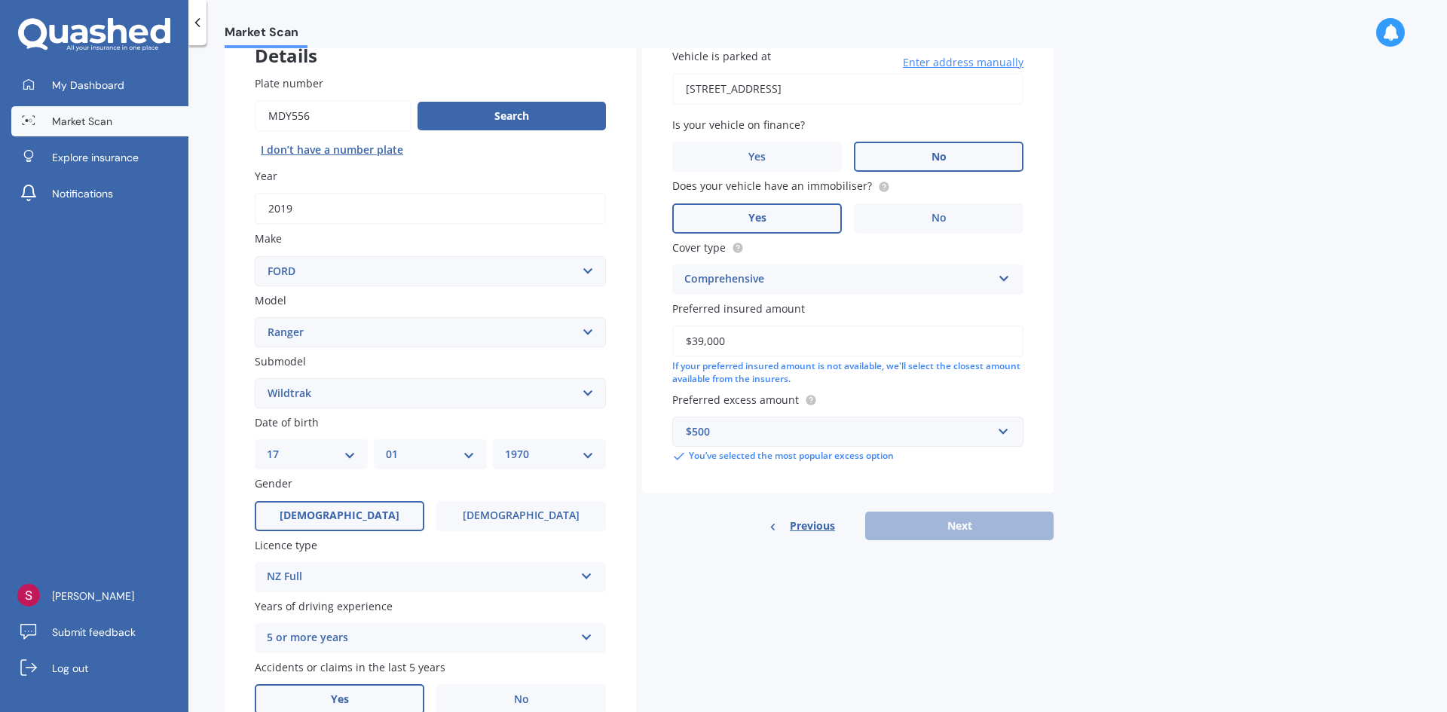
click at [928, 537] on div "Previous Next" at bounding box center [847, 526] width 411 height 29
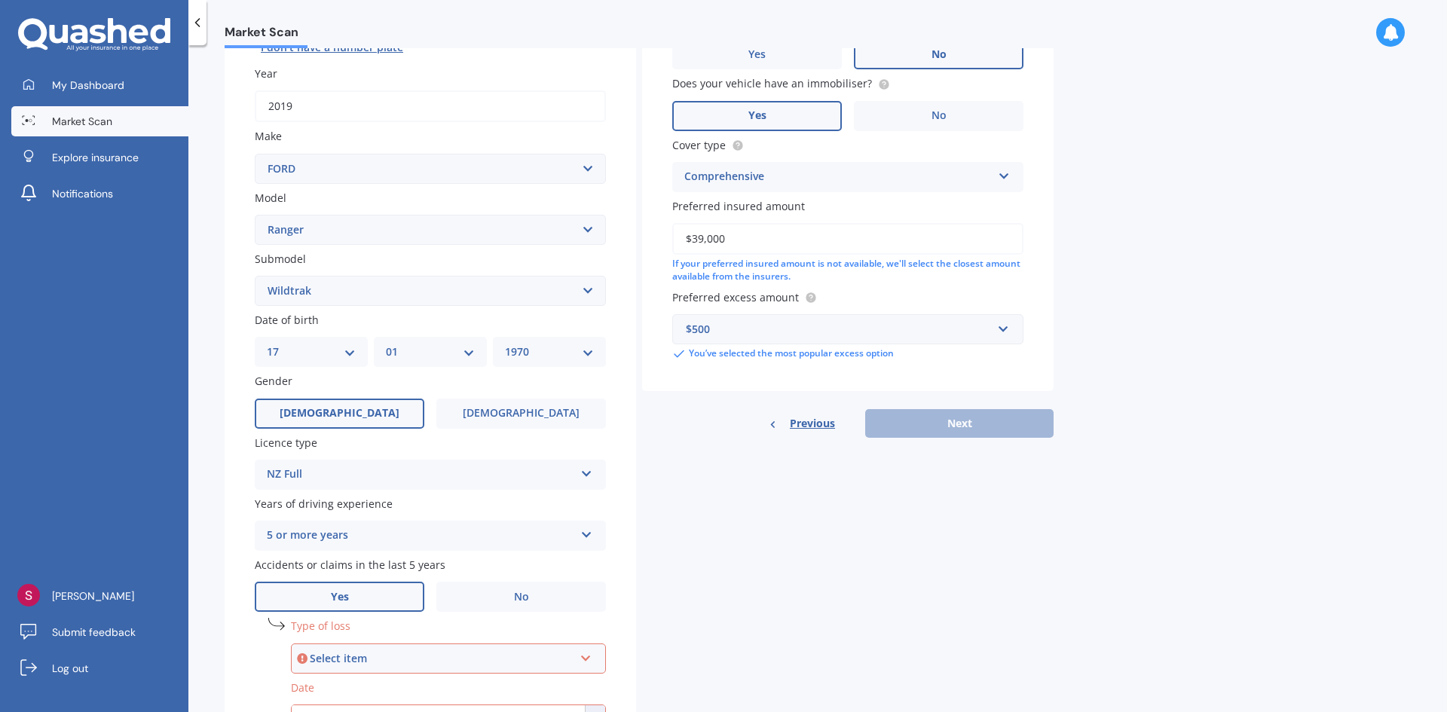
scroll to position [0, 0]
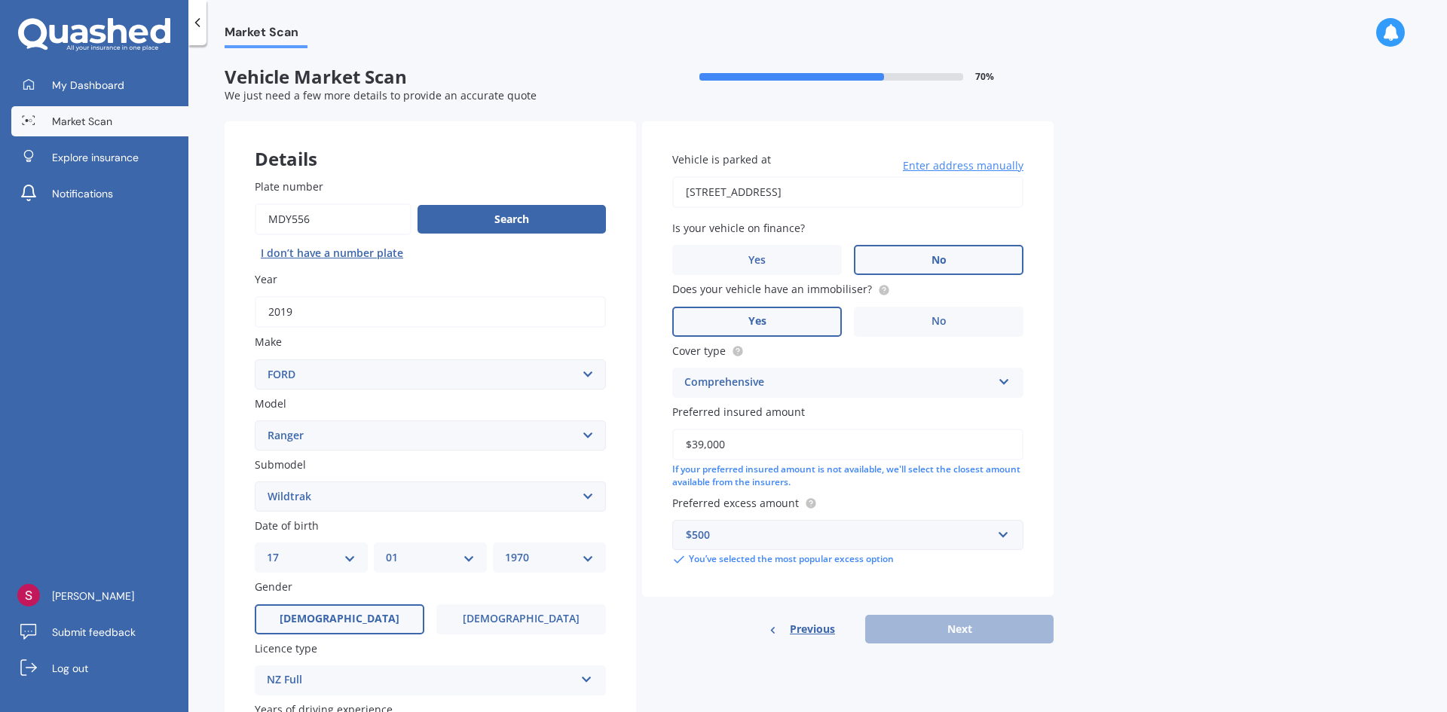
click at [877, 191] on input "129B Flightys Road, Judgeford 5381" at bounding box center [847, 192] width 351 height 32
drag, startPoint x: 880, startPoint y: 190, endPoint x: 777, endPoint y: 181, distance: 103.6
click at [777, 181] on input "129B Flightys Road, Judgeford 5381" at bounding box center [847, 192] width 351 height 32
click at [1183, 282] on div "Market Scan Vehicle Market Scan 70 % We just need a few more details to provide…" at bounding box center [817, 381] width 1258 height 667
click at [845, 186] on input "129B Flightys RoadWellington 5381" at bounding box center [847, 192] width 351 height 32
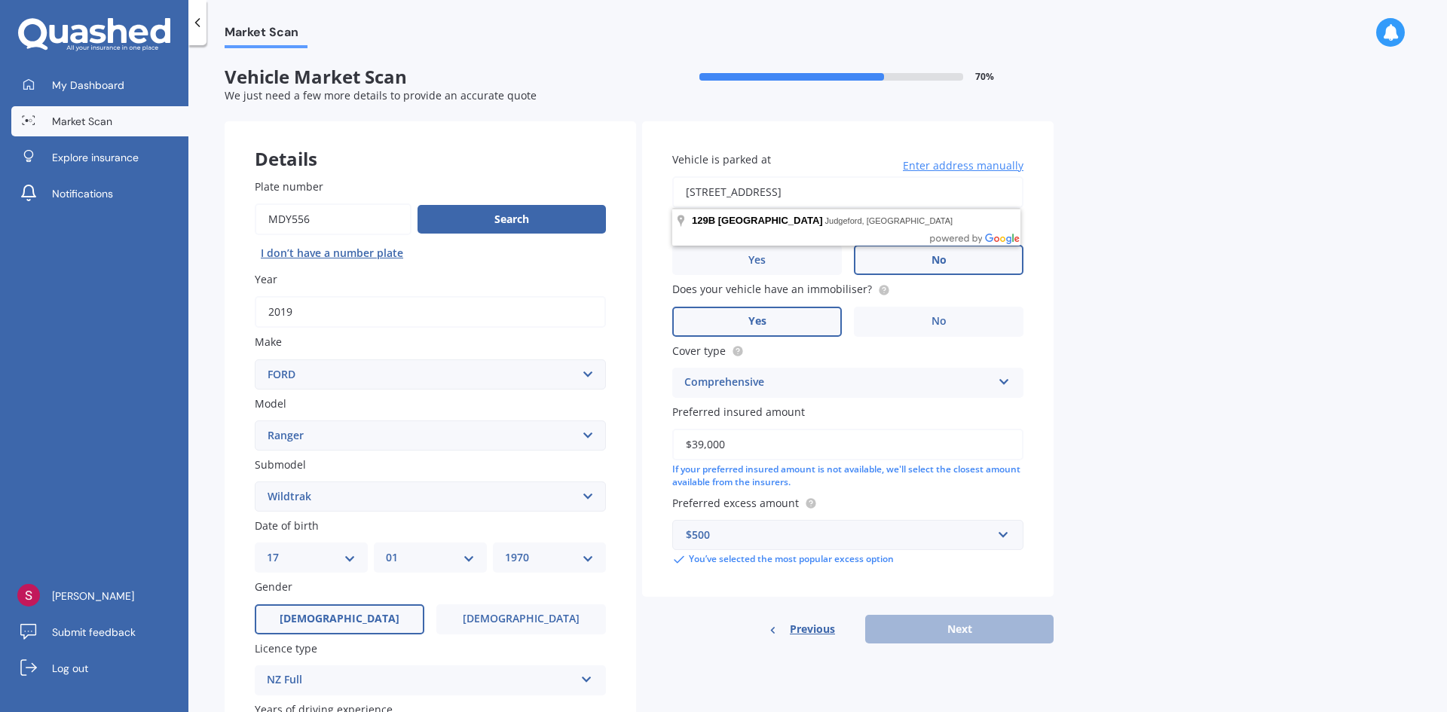
drag, startPoint x: 879, startPoint y: 194, endPoint x: 751, endPoint y: 190, distance: 128.2
click at [751, 190] on input "129B Flightys RoadWellington 5381" at bounding box center [847, 192] width 351 height 32
type input "129B Flightys Road, Judgeford 5381"
click at [951, 634] on div "Previous Next" at bounding box center [847, 629] width 411 height 29
click at [943, 620] on div "Previous Next" at bounding box center [847, 629] width 411 height 29
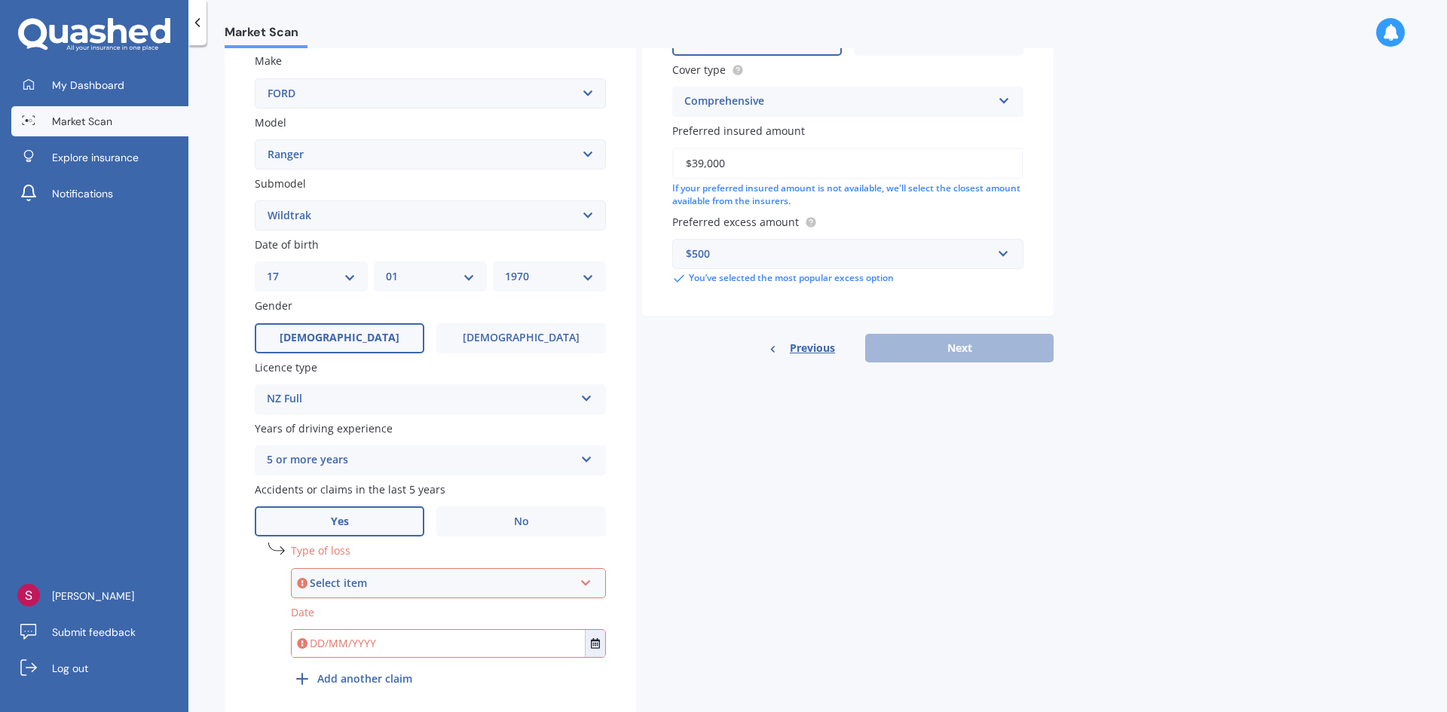
scroll to position [338, 0]
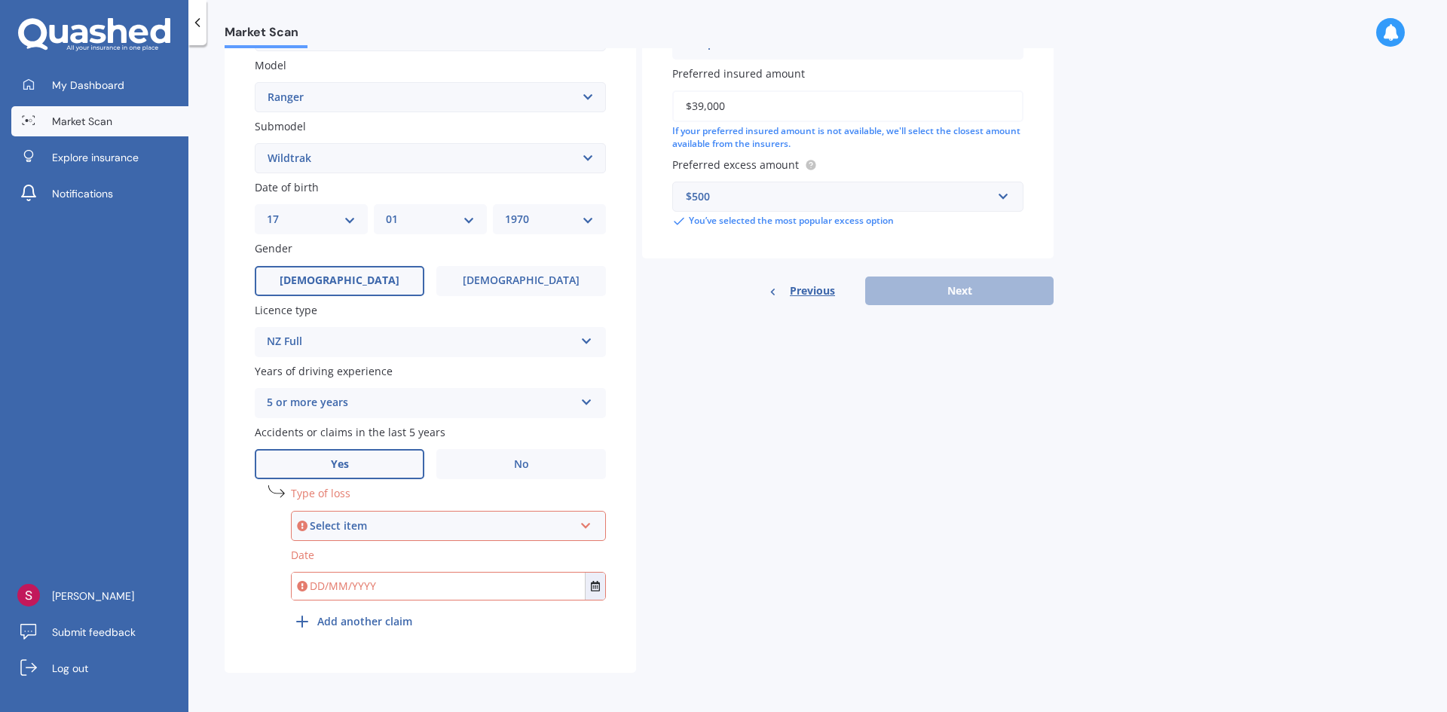
click at [326, 524] on div "Select item" at bounding box center [442, 526] width 264 height 17
click at [355, 577] on span "Not at fault accident" at bounding box center [357, 581] width 107 height 14
click at [453, 466] on label "No" at bounding box center [521, 464] width 170 height 30
click at [0, 0] on input "No" at bounding box center [0, 0] width 0 height 0
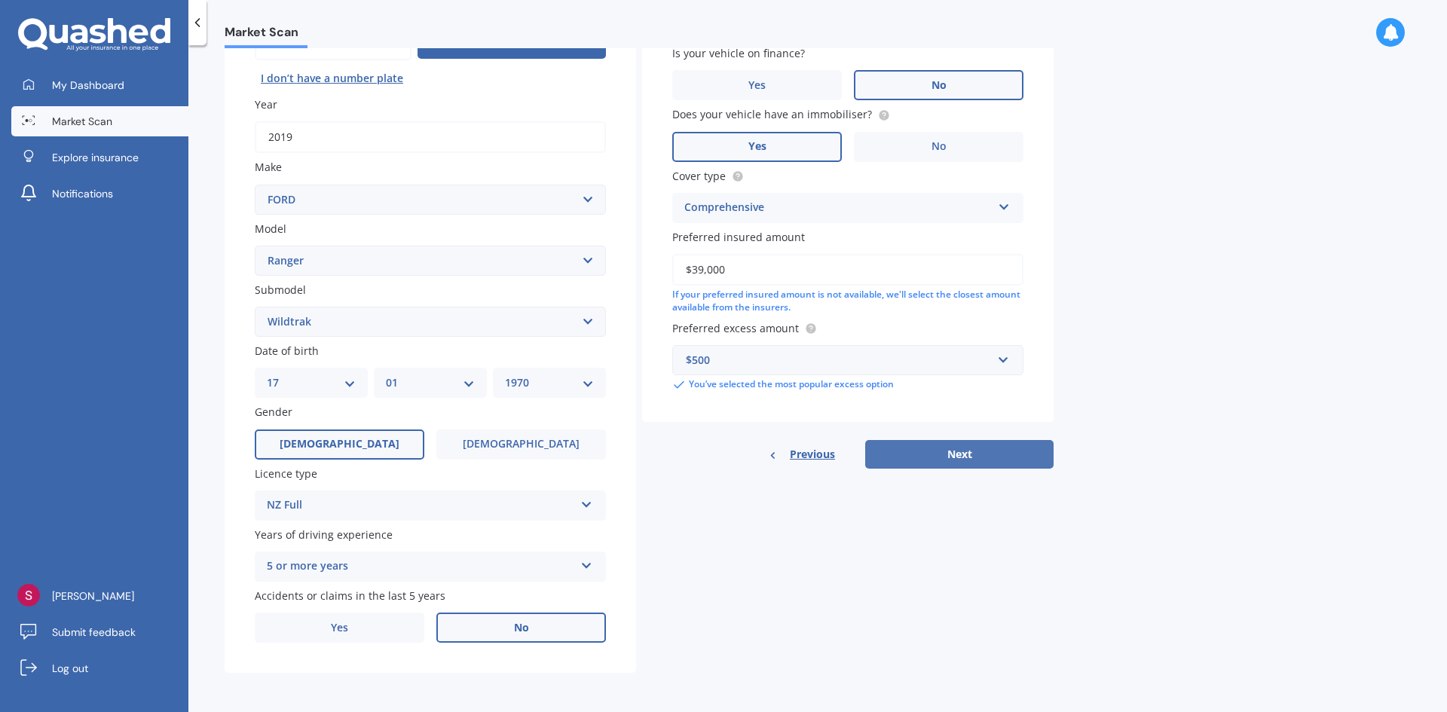
click at [941, 460] on button "Next" at bounding box center [959, 454] width 188 height 29
select select "17"
select select "01"
select select "1970"
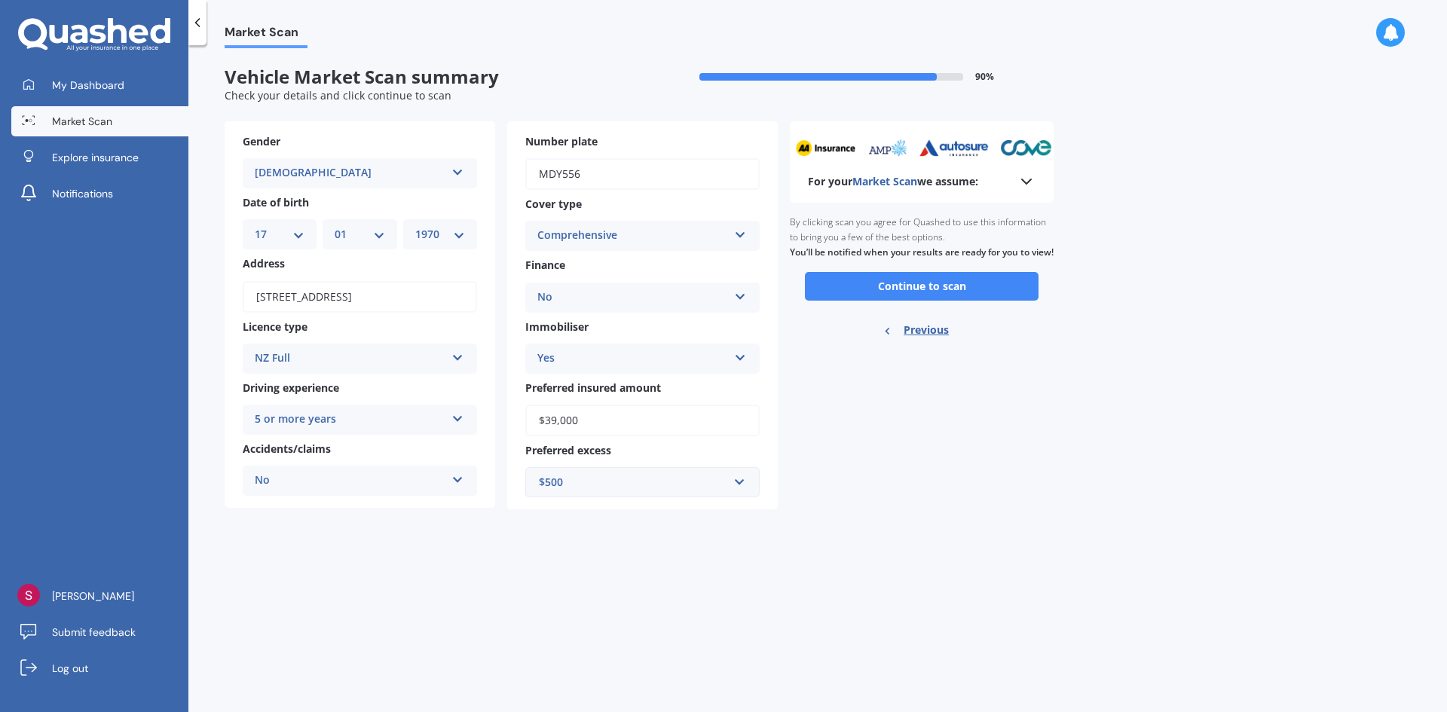
scroll to position [0, 0]
click at [925, 301] on button "Continue to scan" at bounding box center [922, 286] width 234 height 29
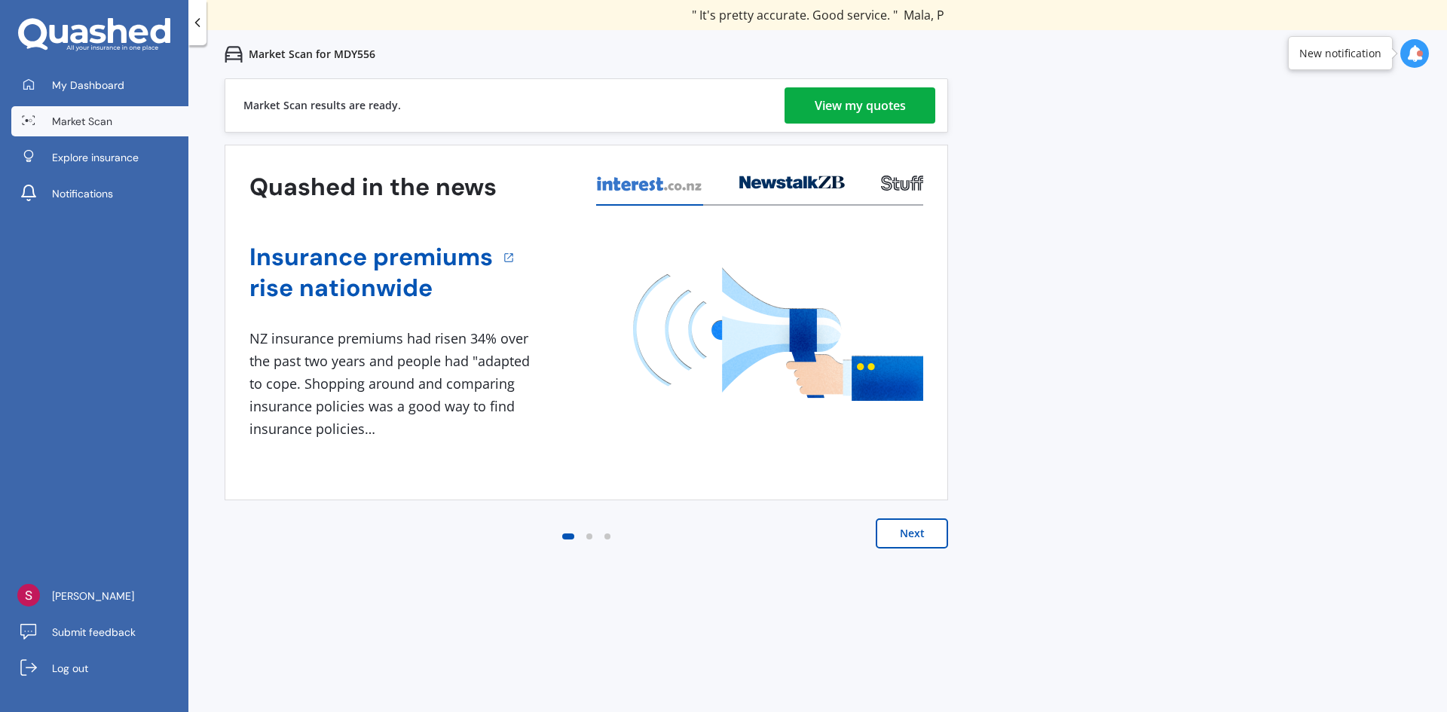
click at [816, 111] on div "View my quotes" at bounding box center [860, 105] width 91 height 36
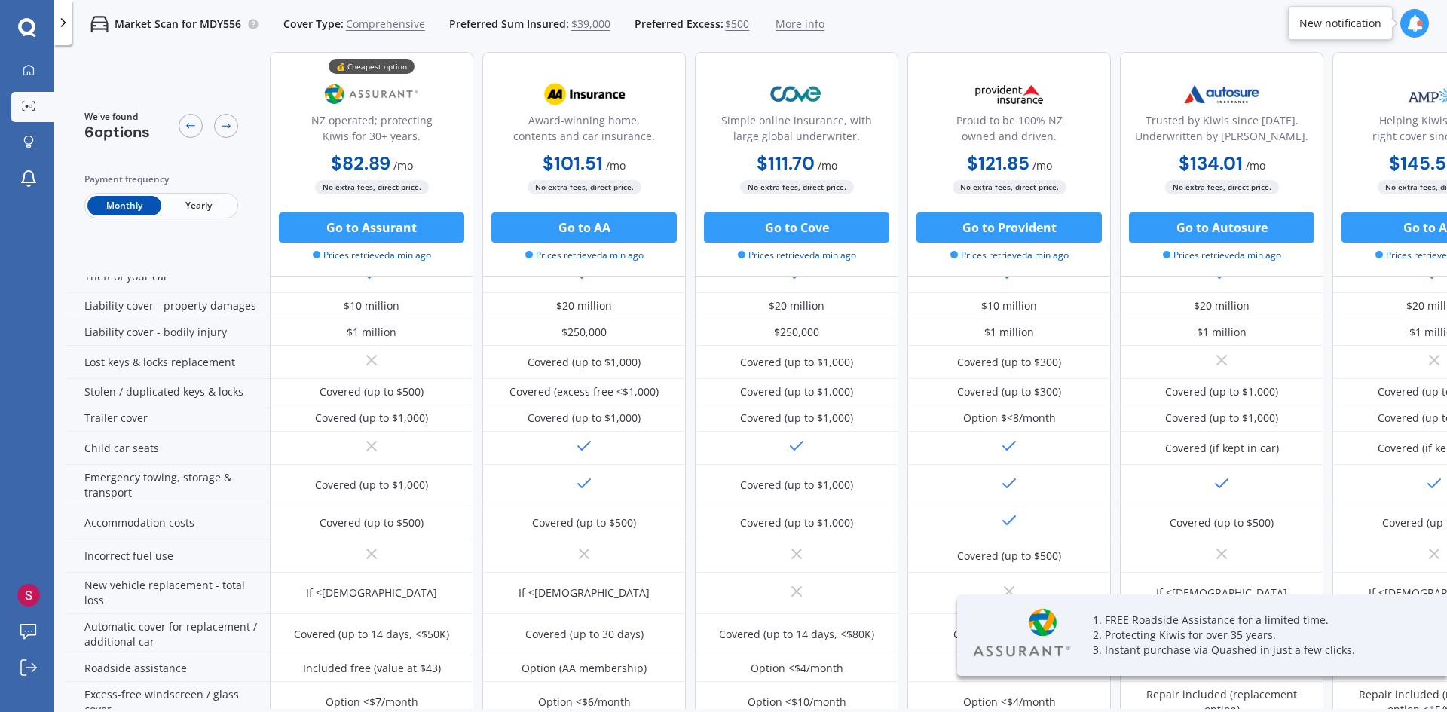
scroll to position [586, 0]
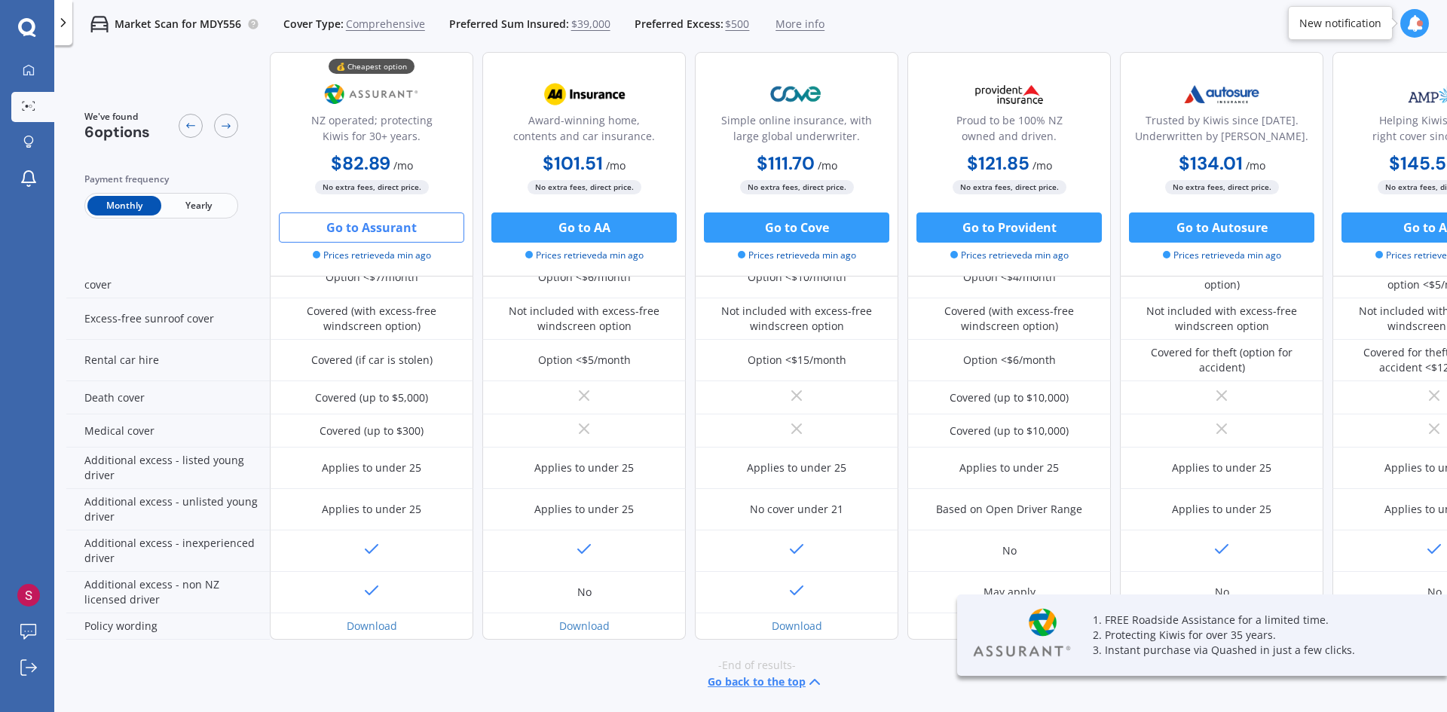
click at [369, 228] on button "Go to Assurant" at bounding box center [371, 228] width 185 height 30
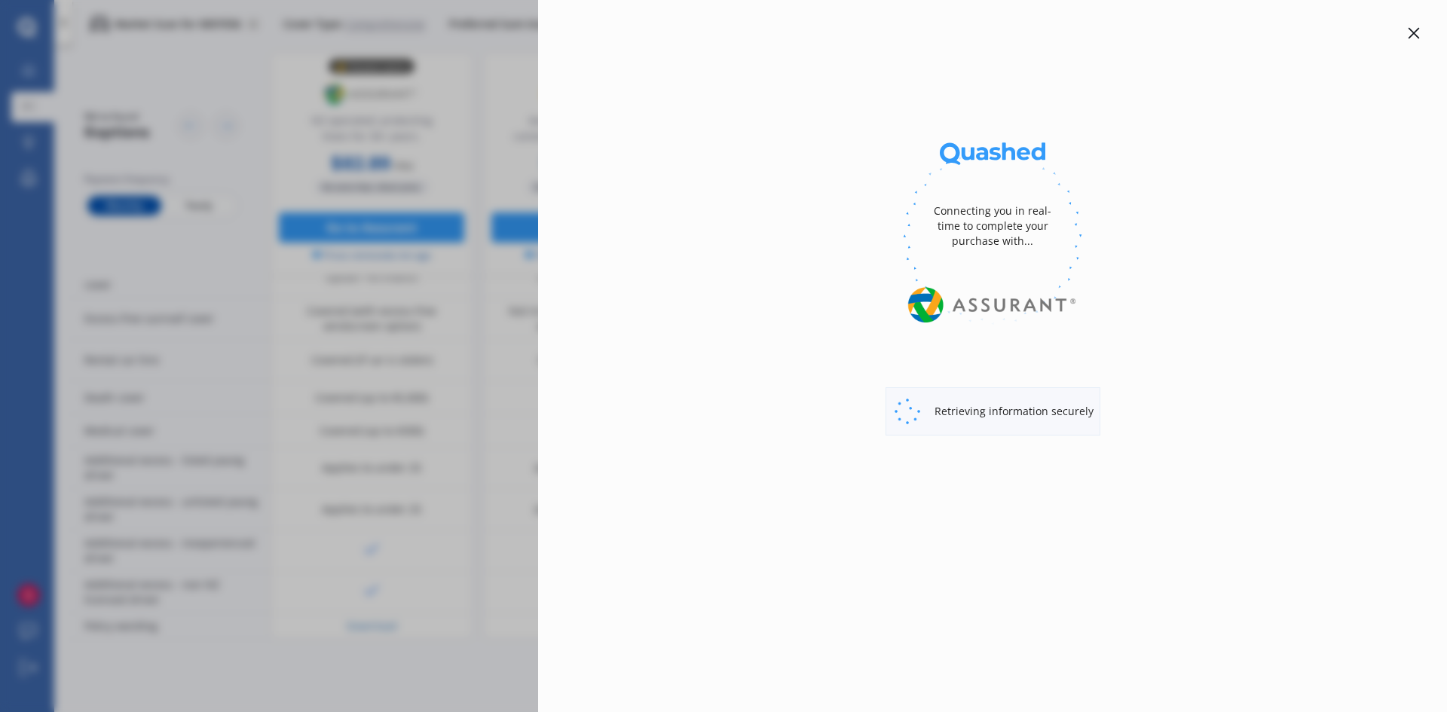
select select "full"
select select "0"
select select "Wellington"
select select "FORD"
select select "RANGER"
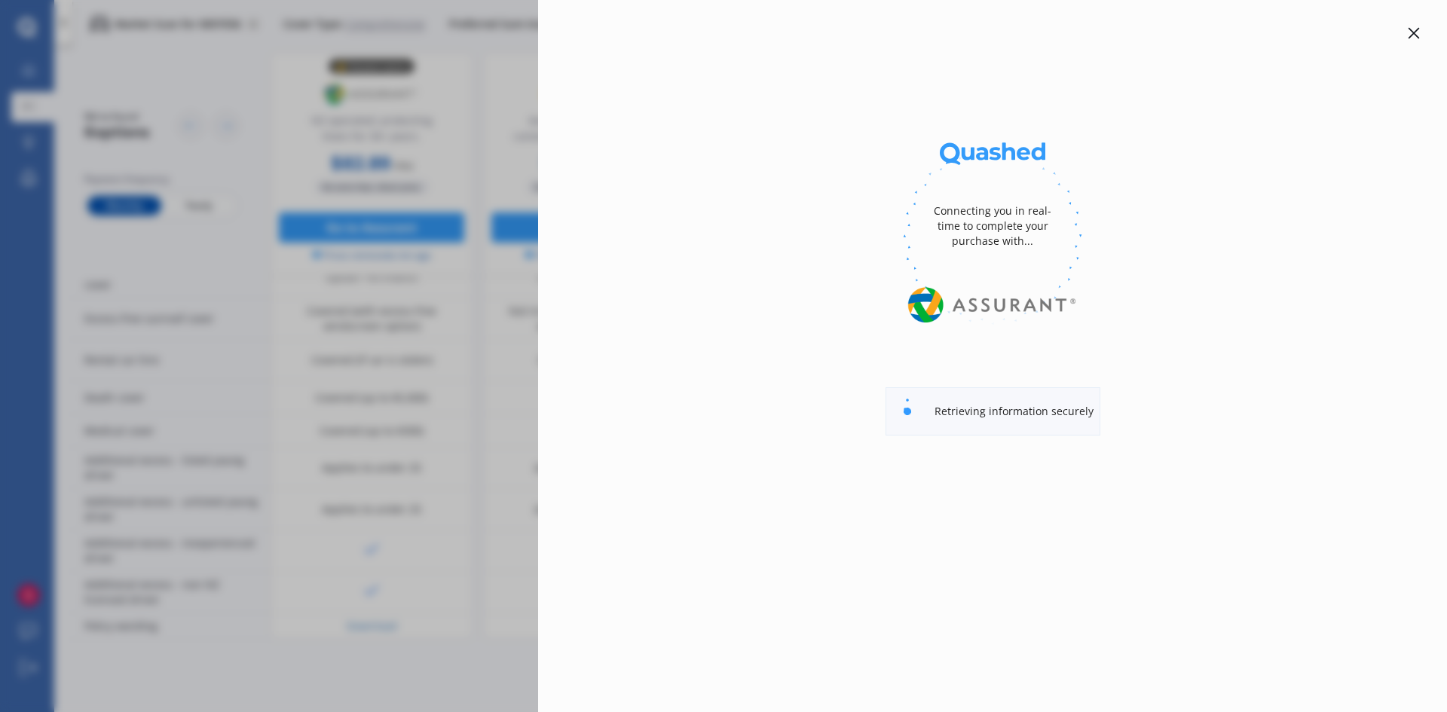
select select "WILDTRAK"
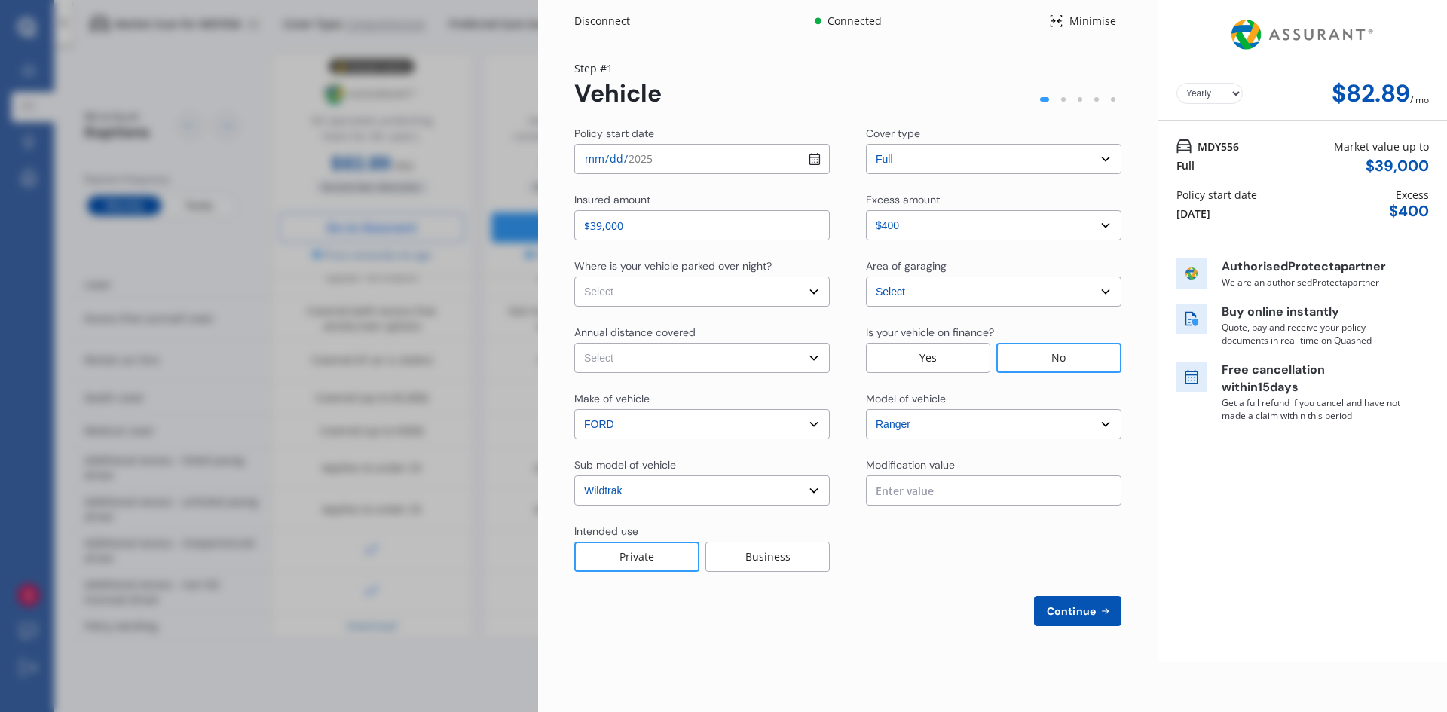
select select "Monthly"
click at [723, 304] on select "Select In a garage On own property On street or road" at bounding box center [701, 292] width 255 height 30
select select "On own property"
click at [574, 277] on select "Select In a garage On own property On street or road" at bounding box center [701, 292] width 255 height 30
click at [714, 353] on select "Select Low (less than 15,000km per year) Average (15,000-30,000km per year) Hig…" at bounding box center [701, 358] width 255 height 30
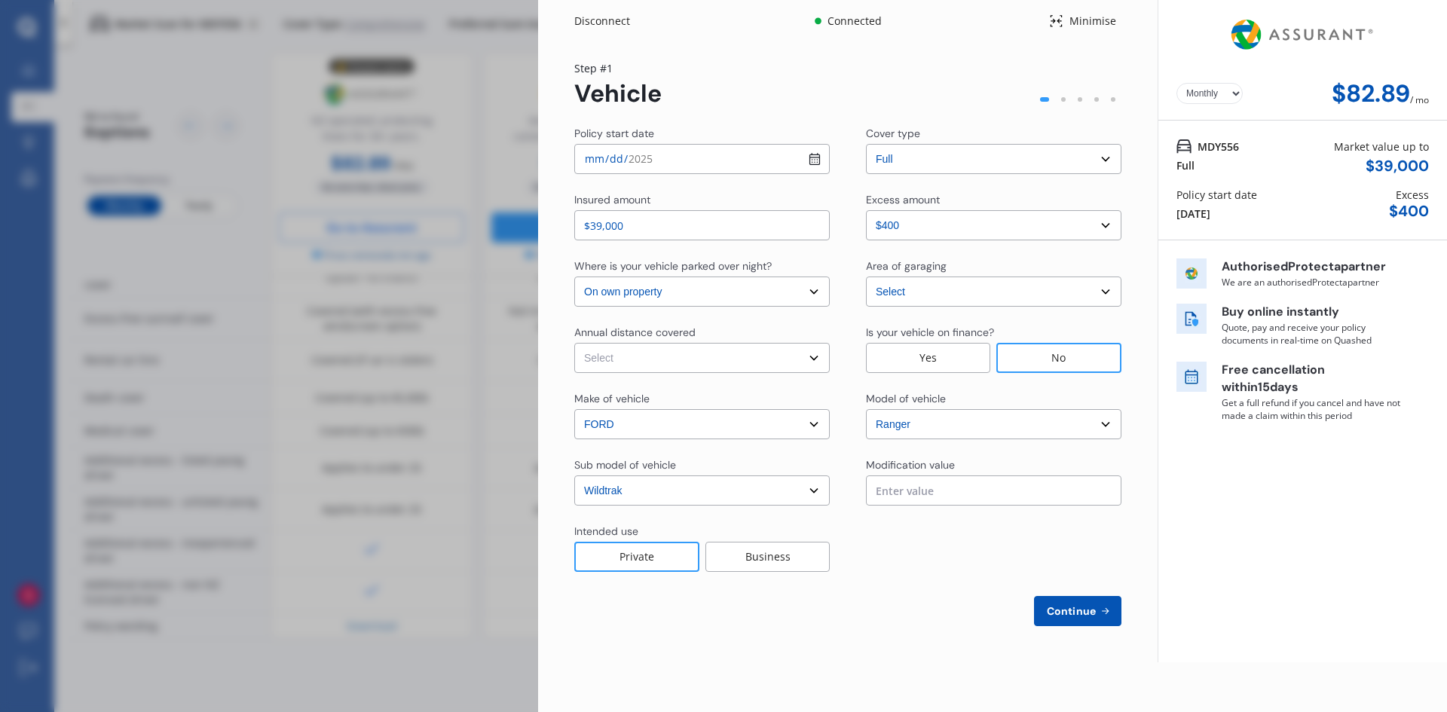
select select "15000"
click at [574, 343] on select "Select Low (less than 15,000km per year) Average (15,000-30,000km per year) Hig…" at bounding box center [701, 358] width 255 height 30
click at [1001, 484] on input "text" at bounding box center [993, 490] width 255 height 30
click at [1056, 610] on span "Continue" at bounding box center [1071, 611] width 55 height 12
select select "Mr"
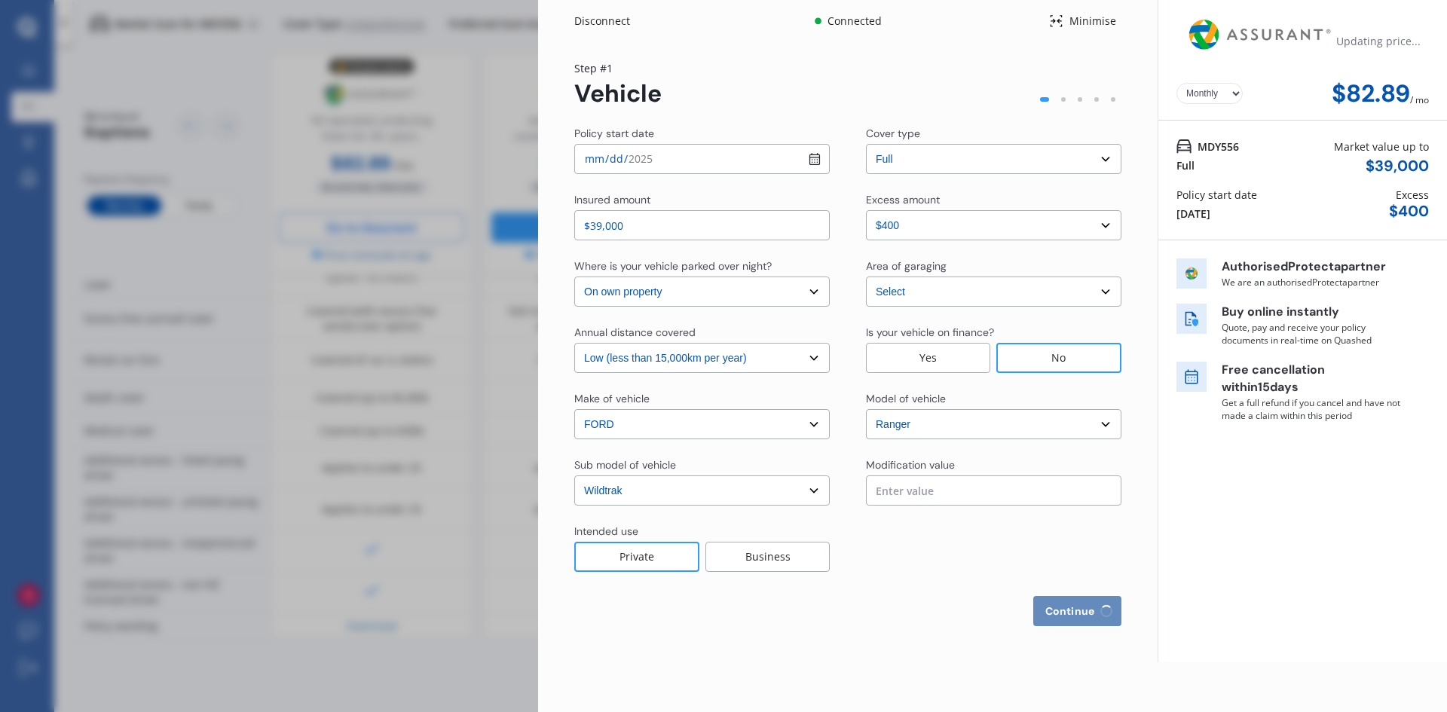
select select "17"
select select "01"
select select "1970"
select select "full"
select select "more than 4 years"
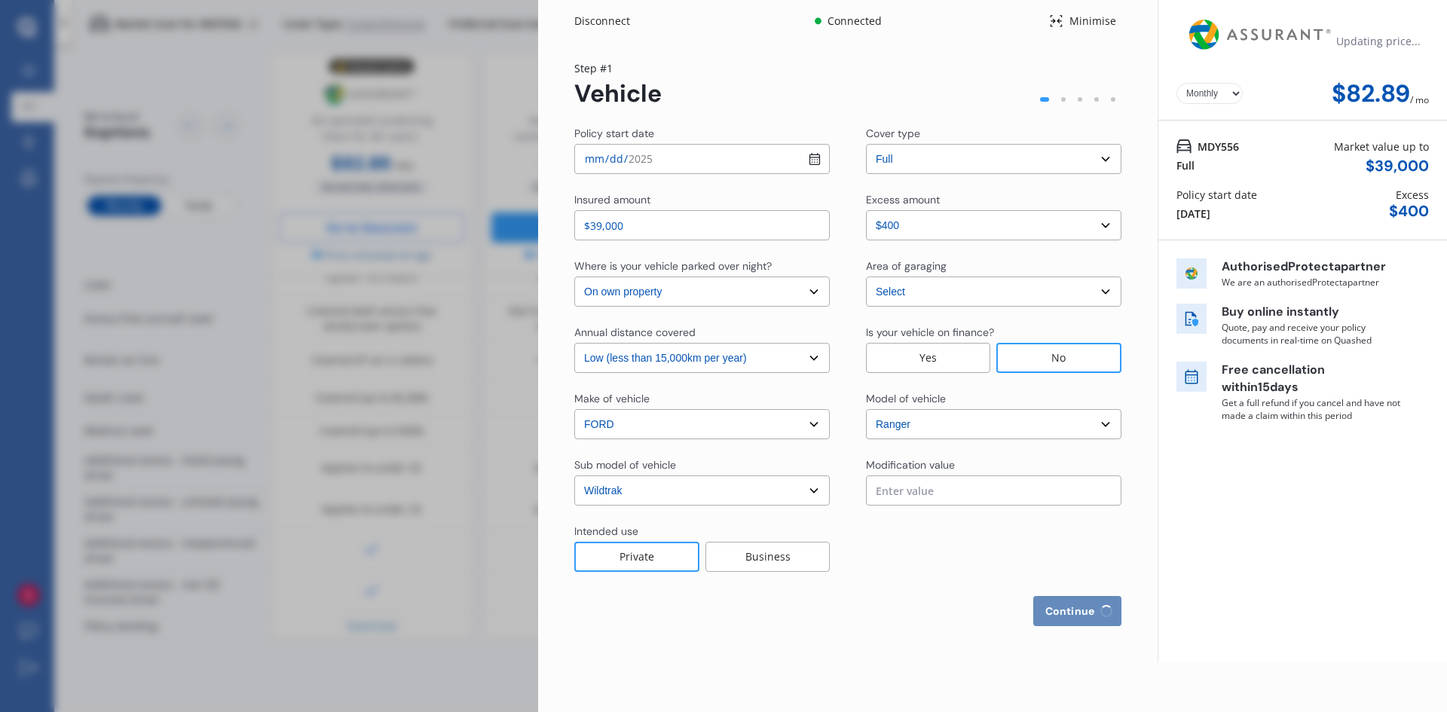
select select "New Zealand"
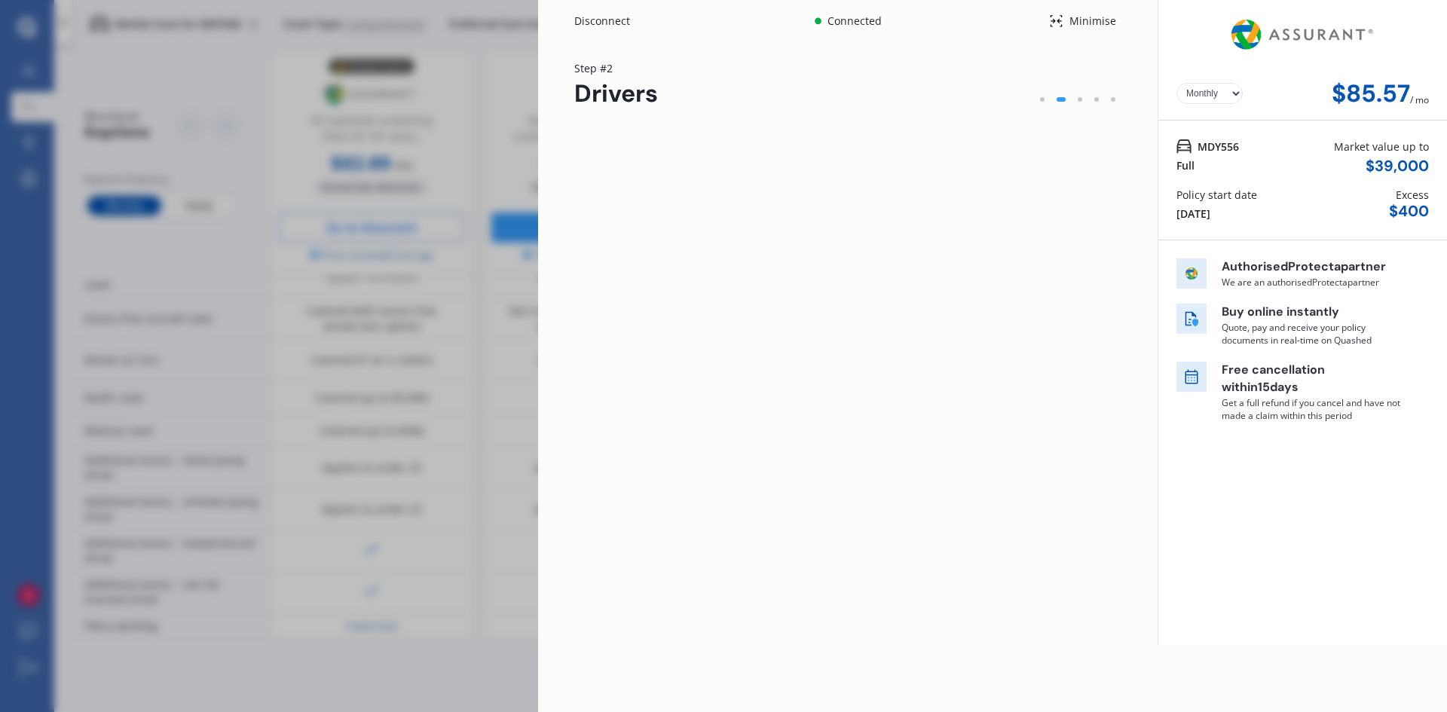
click at [1217, 96] on select "Yearly Monthly" at bounding box center [1209, 93] width 66 height 21
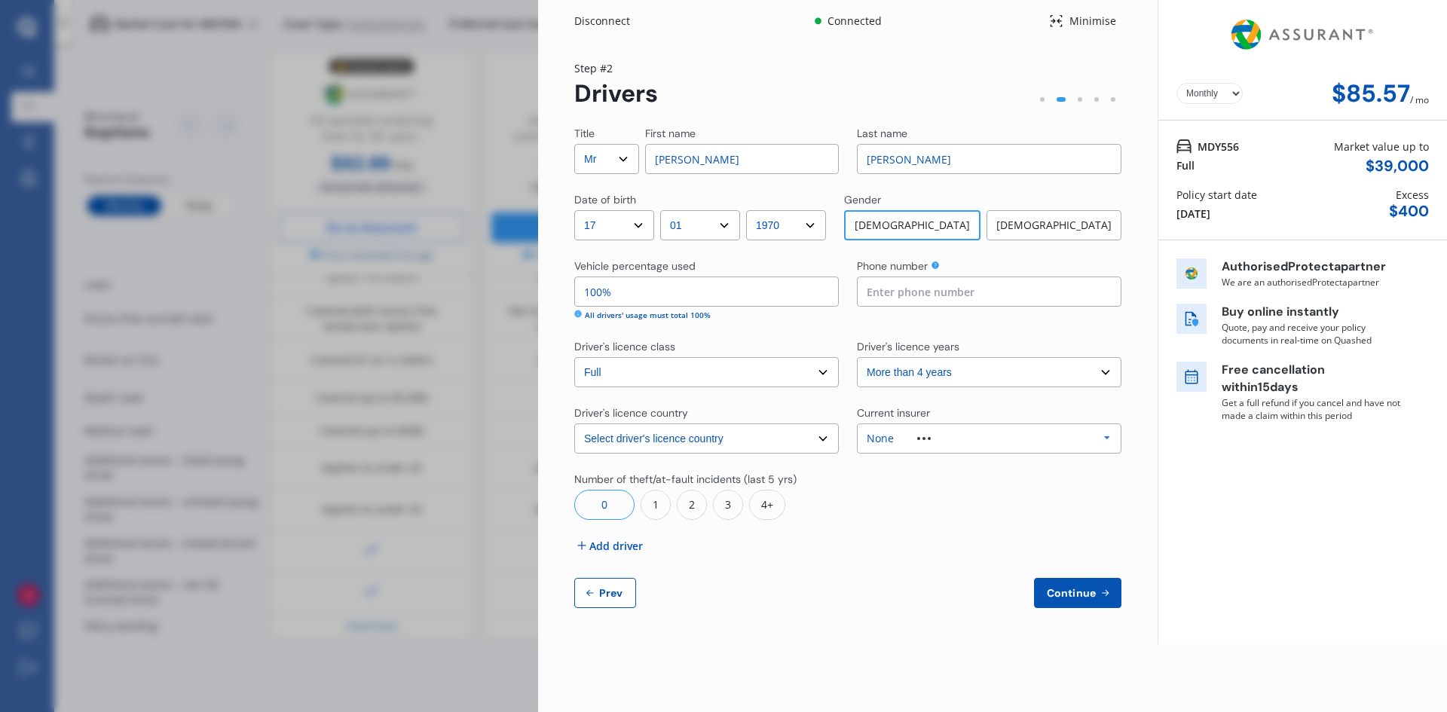
select select "Yearly"
click at [1176, 83] on select "Yearly Monthly" at bounding box center [1209, 93] width 66 height 21
click at [929, 292] on input at bounding box center [989, 292] width 264 height 30
type input "0210689011"
click at [650, 504] on div "1" at bounding box center [656, 505] width 30 height 30
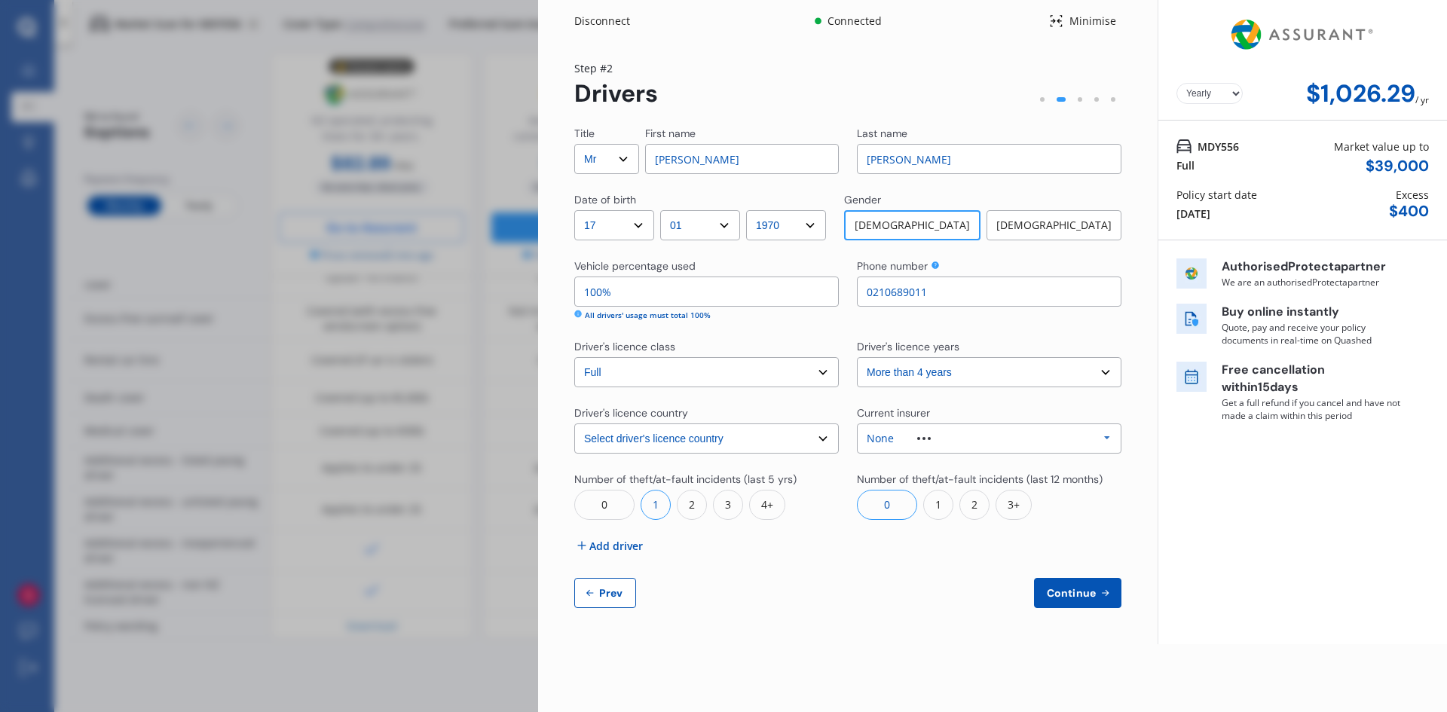
click at [940, 510] on div "1" at bounding box center [938, 505] width 30 height 30
click at [956, 443] on div "None Allianz AAI AMI IAG - NZI/State Lumley Vero Unknown Other Insurer None Pro…" at bounding box center [989, 438] width 264 height 30
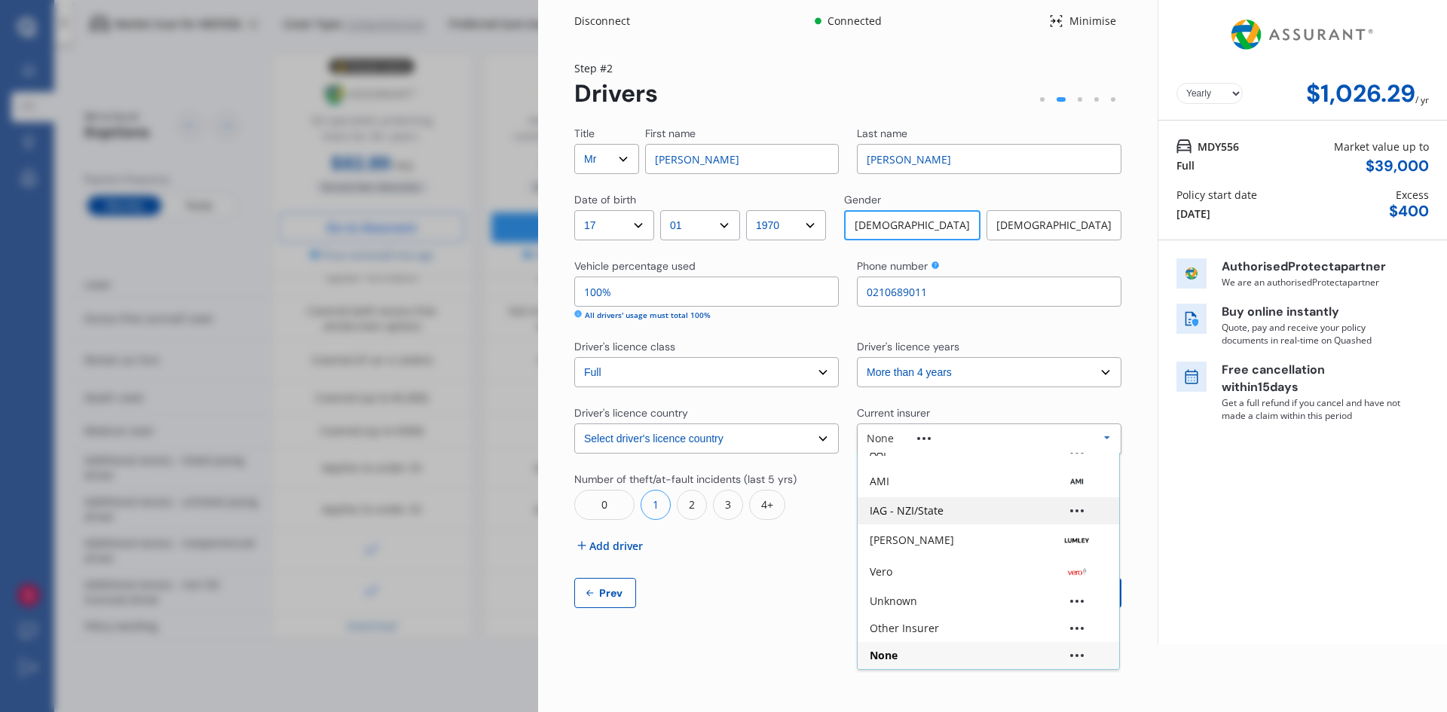
scroll to position [0, 0]
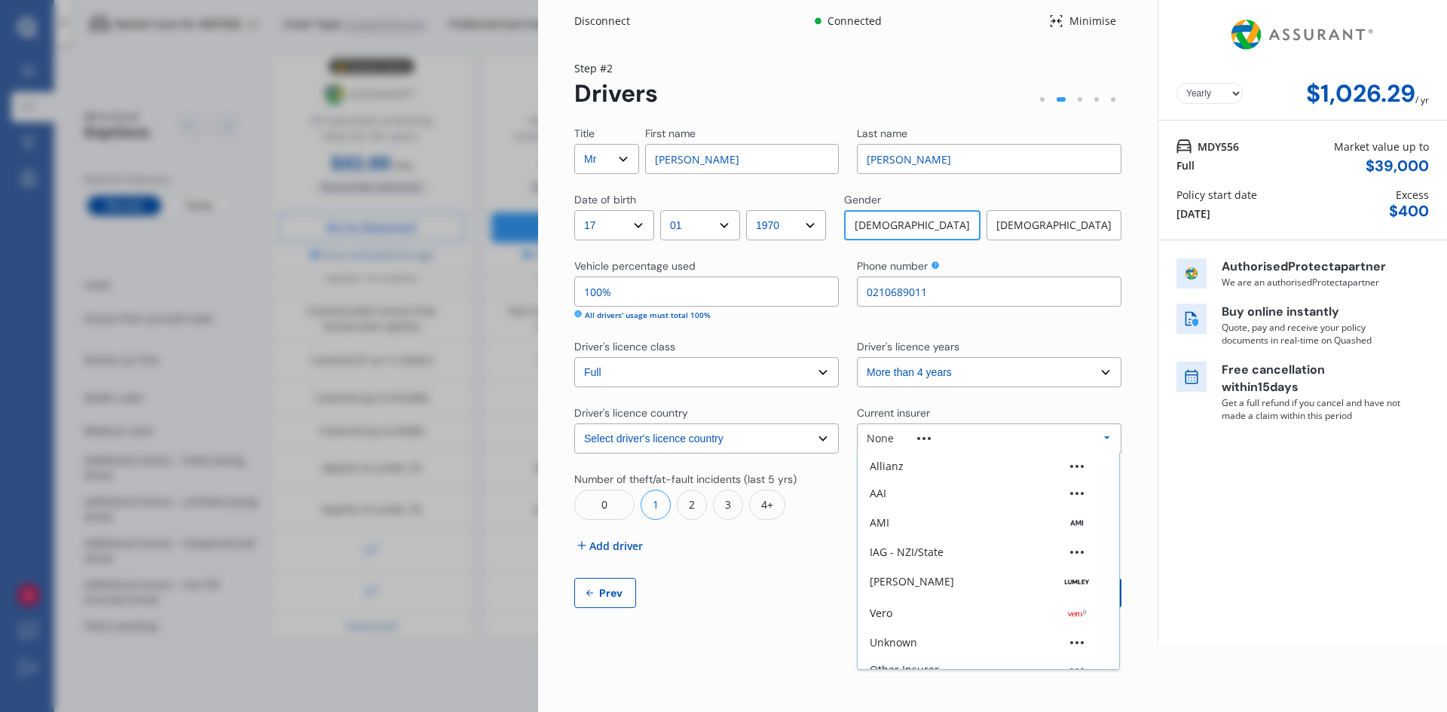
click at [970, 491] on div "AAI" at bounding box center [988, 493] width 237 height 11
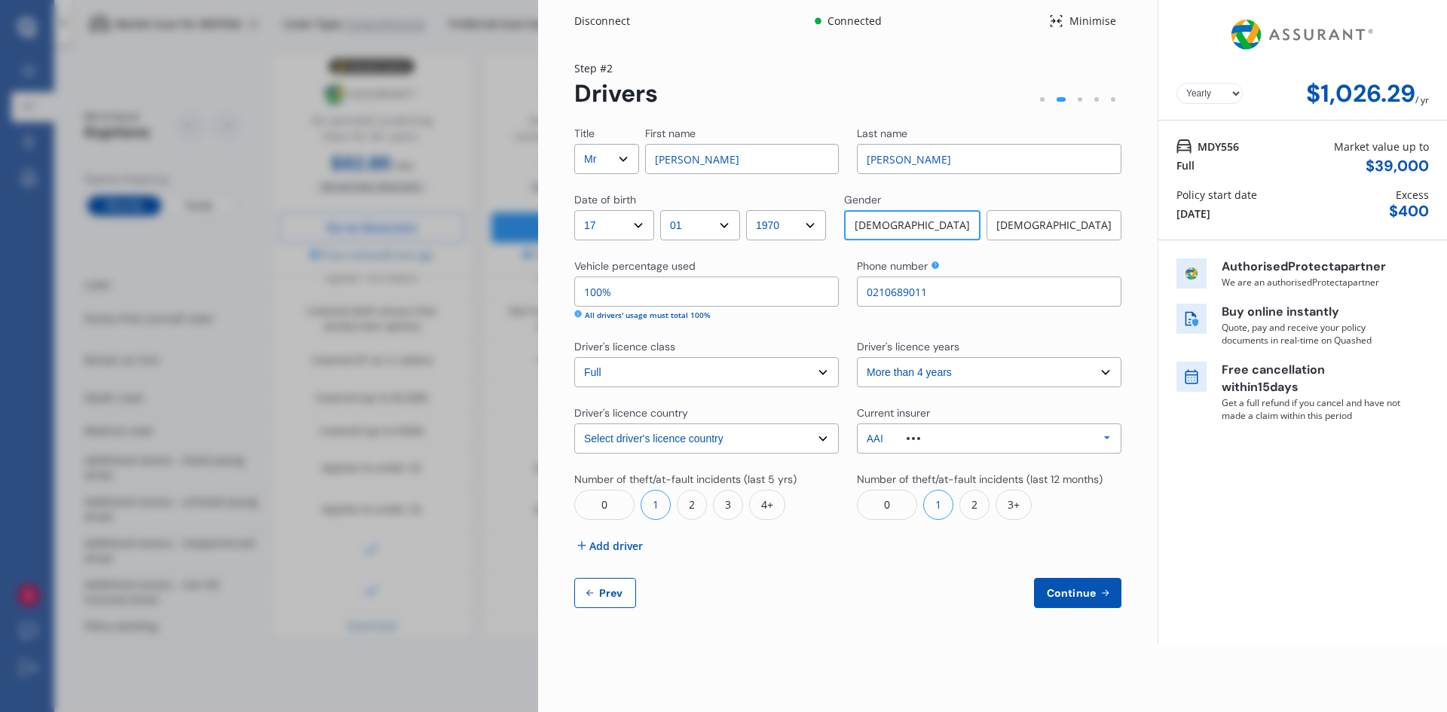
click at [1110, 587] on icon at bounding box center [1105, 593] width 13 height 12
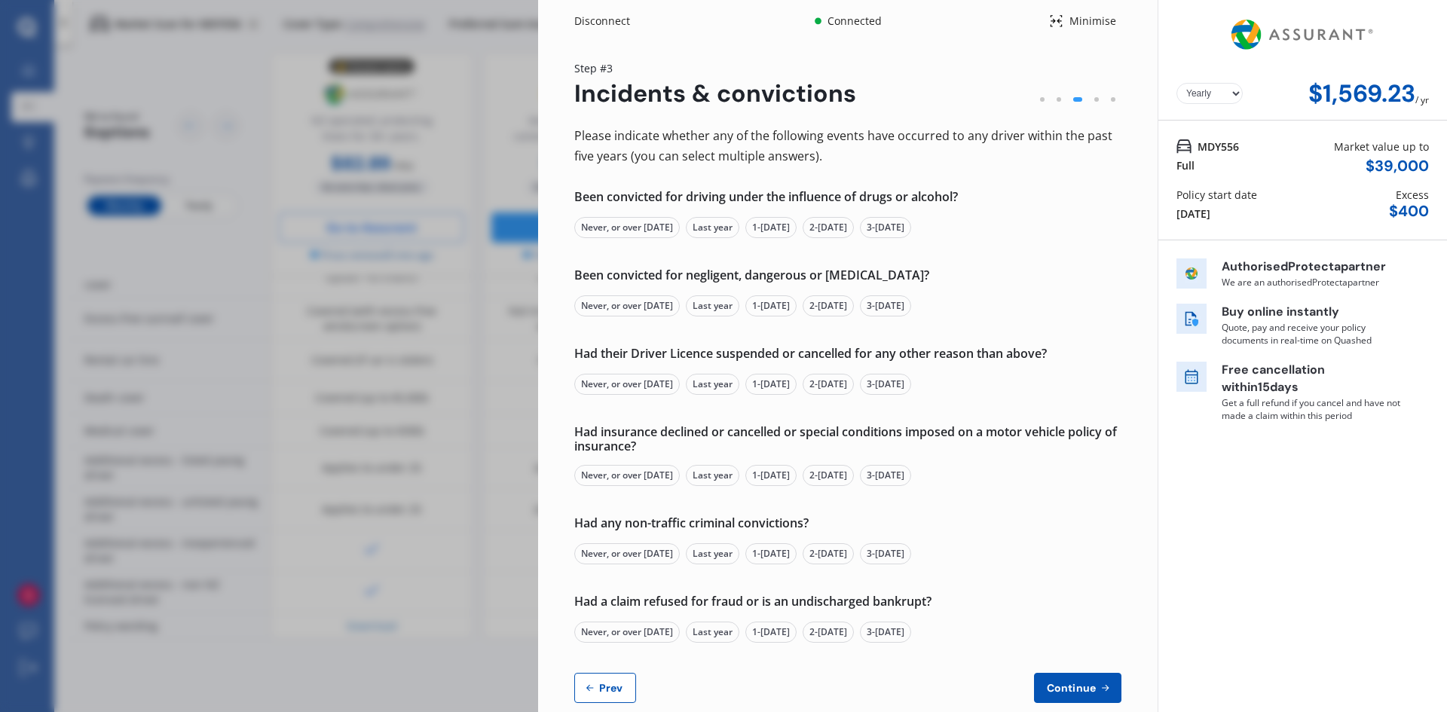
click at [610, 685] on span "Prev" at bounding box center [611, 688] width 30 height 12
select select "Mr"
select select "17"
select select "01"
select select "1970"
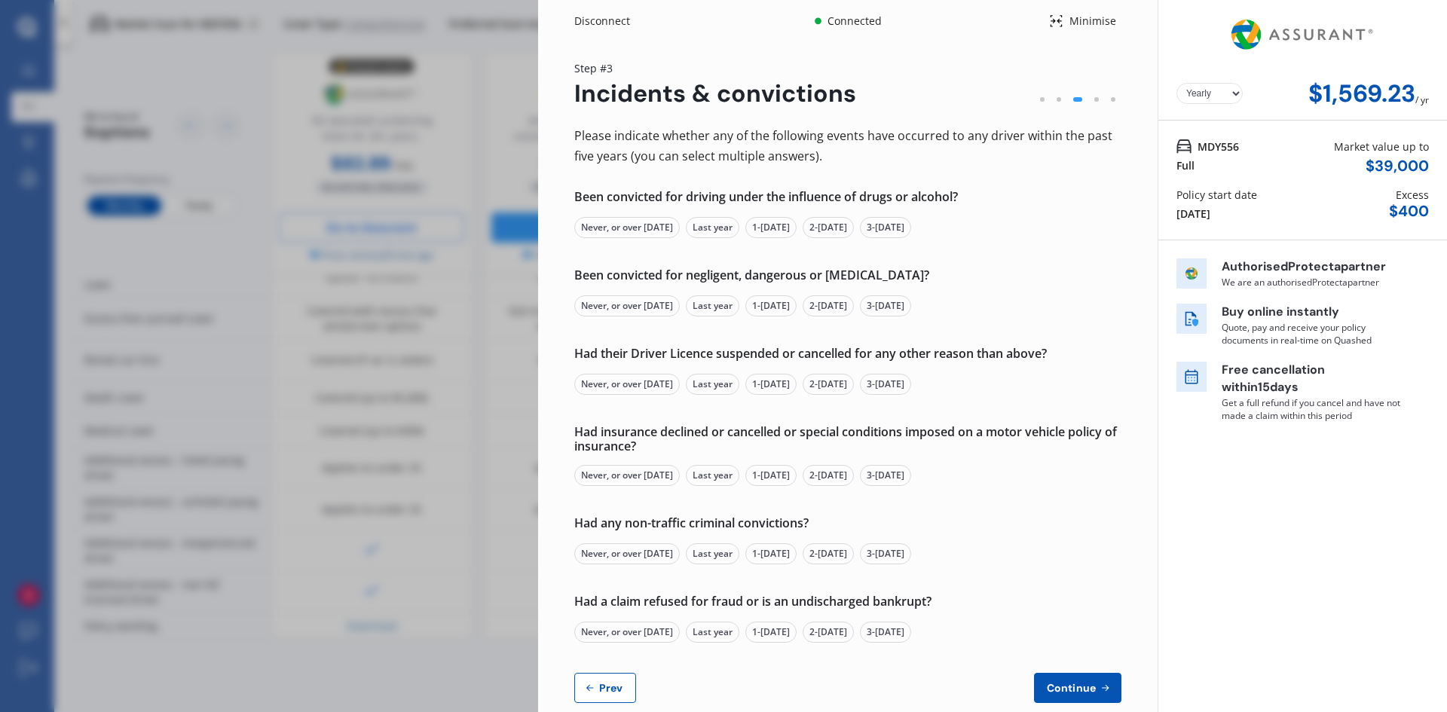
select select "full"
select select "more than 4 years"
select select "New Zealand"
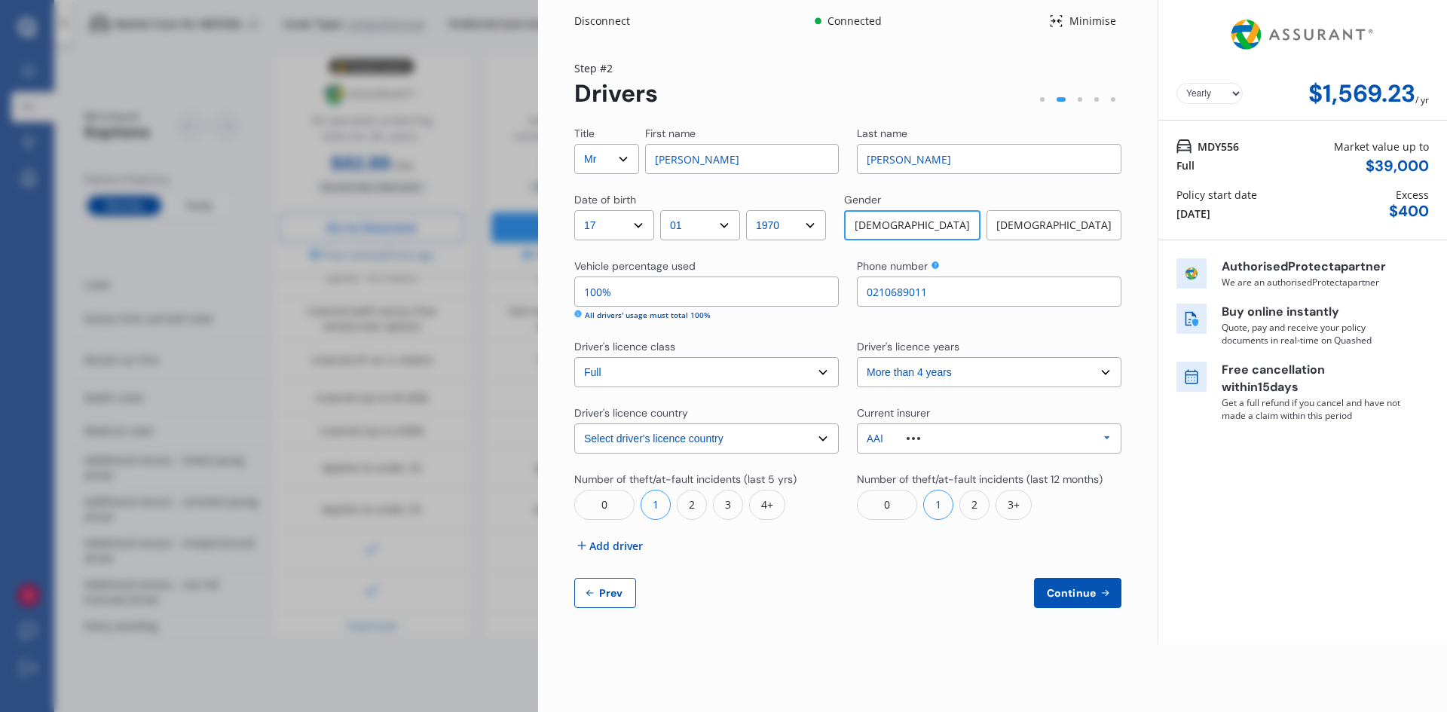
click at [595, 598] on button "Prev" at bounding box center [605, 593] width 62 height 30
select select "full"
select select "0"
select select "On own property"
select select "Wellington"
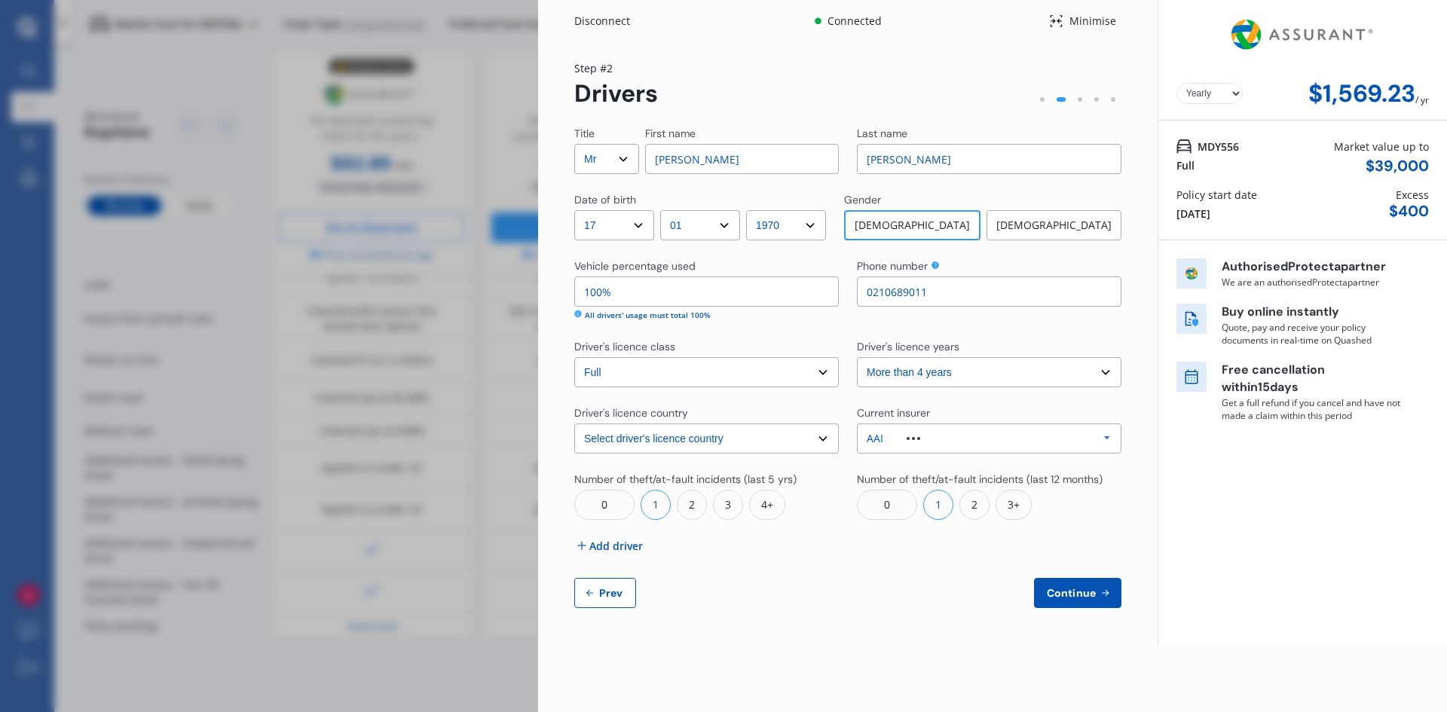
select select "15000"
select select "FORD"
select select "RANGER"
select select "WILDTRAK"
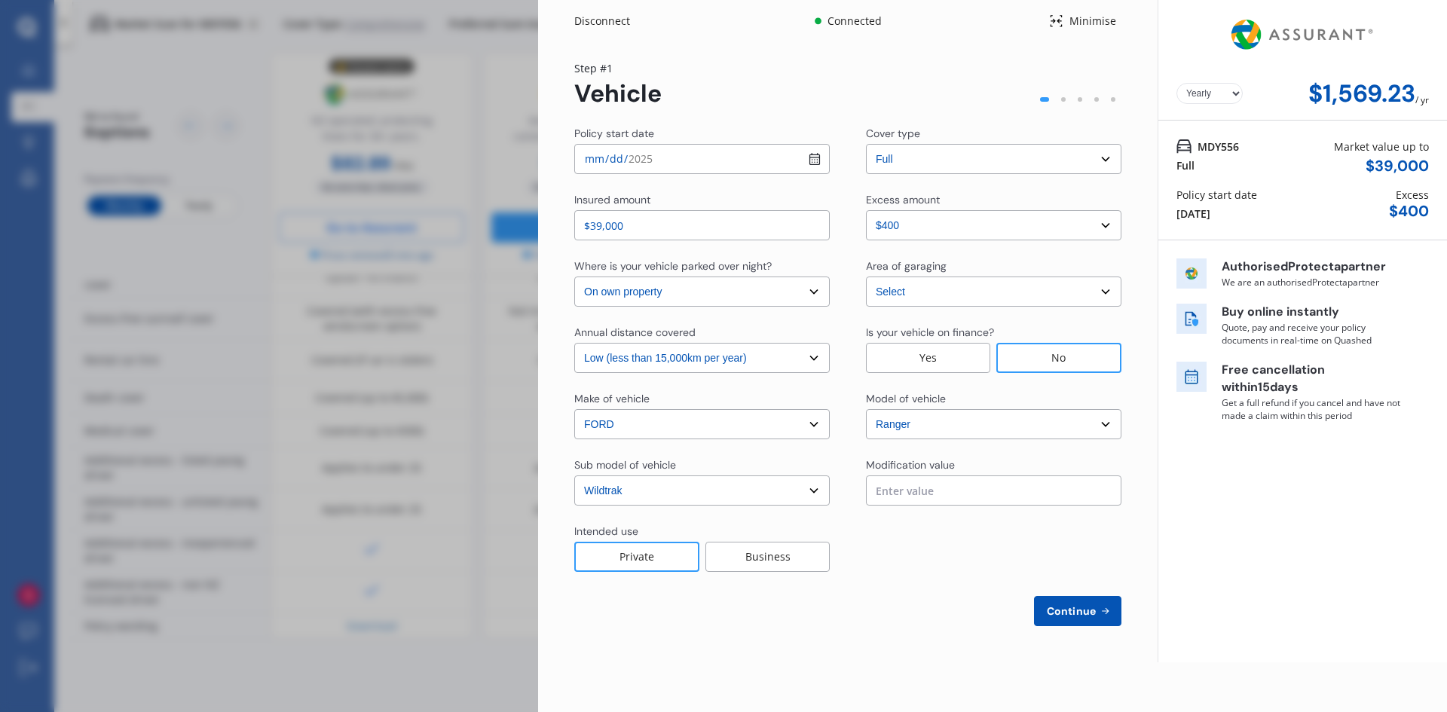
click at [1089, 24] on div "Minimise" at bounding box center [1092, 21] width 58 height 15
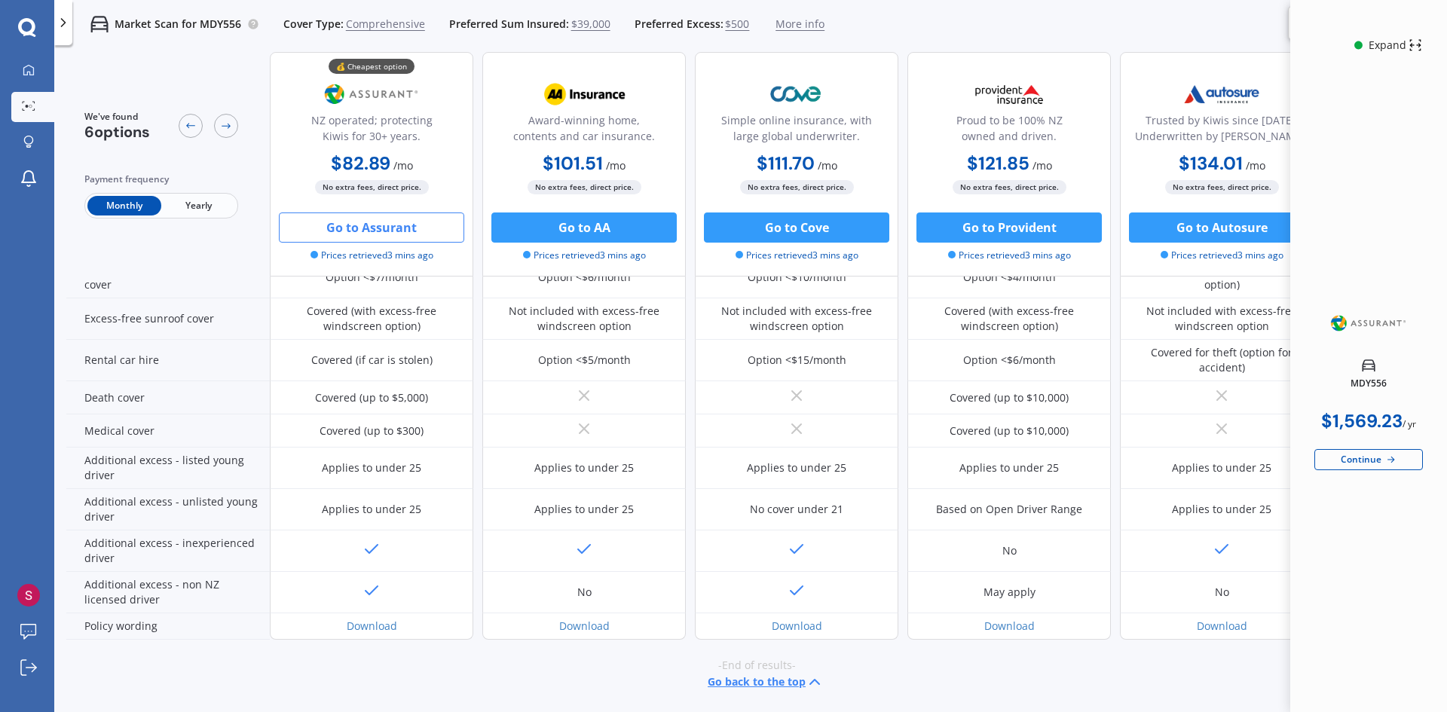
drag, startPoint x: 1104, startPoint y: 41, endPoint x: 776, endPoint y: 674, distance: 712.8
click at [776, 674] on button "Go back to the top" at bounding box center [766, 682] width 116 height 18
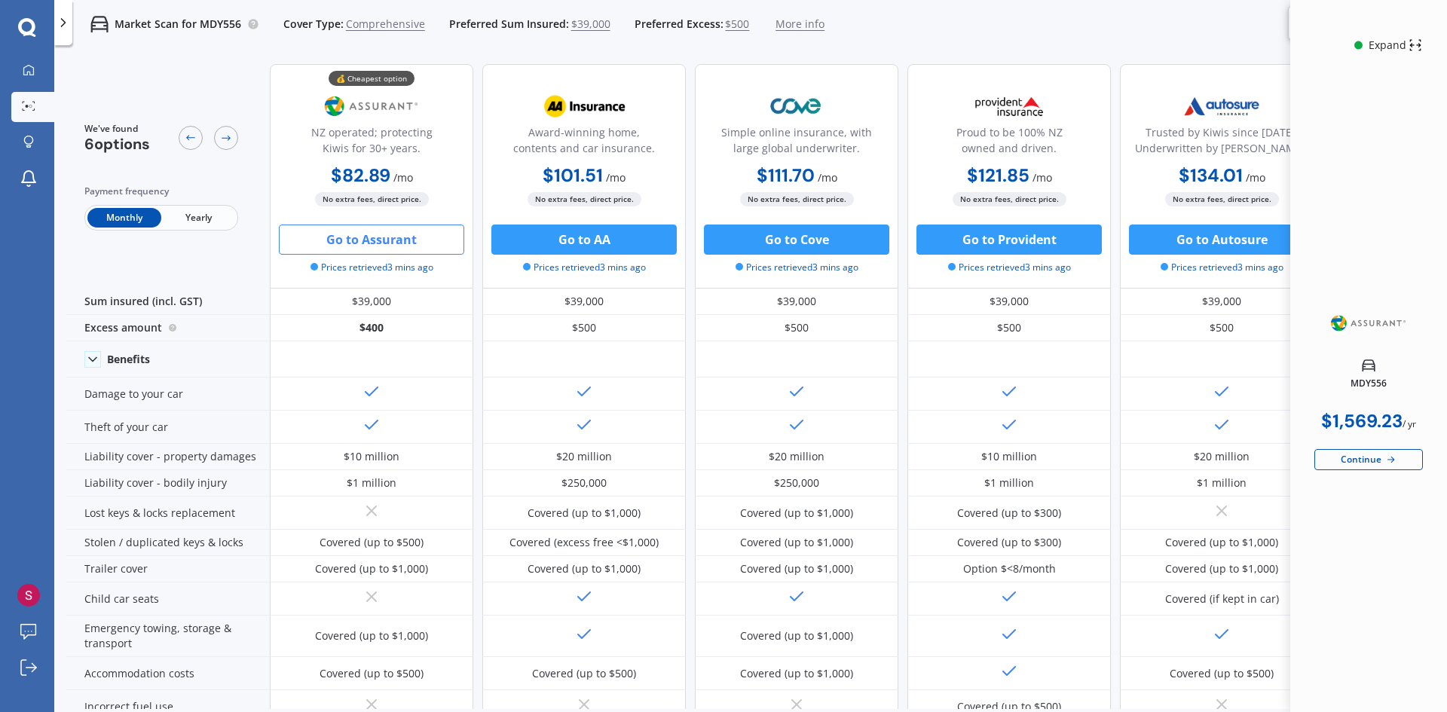
click at [61, 14] on div at bounding box center [63, 22] width 18 height 45
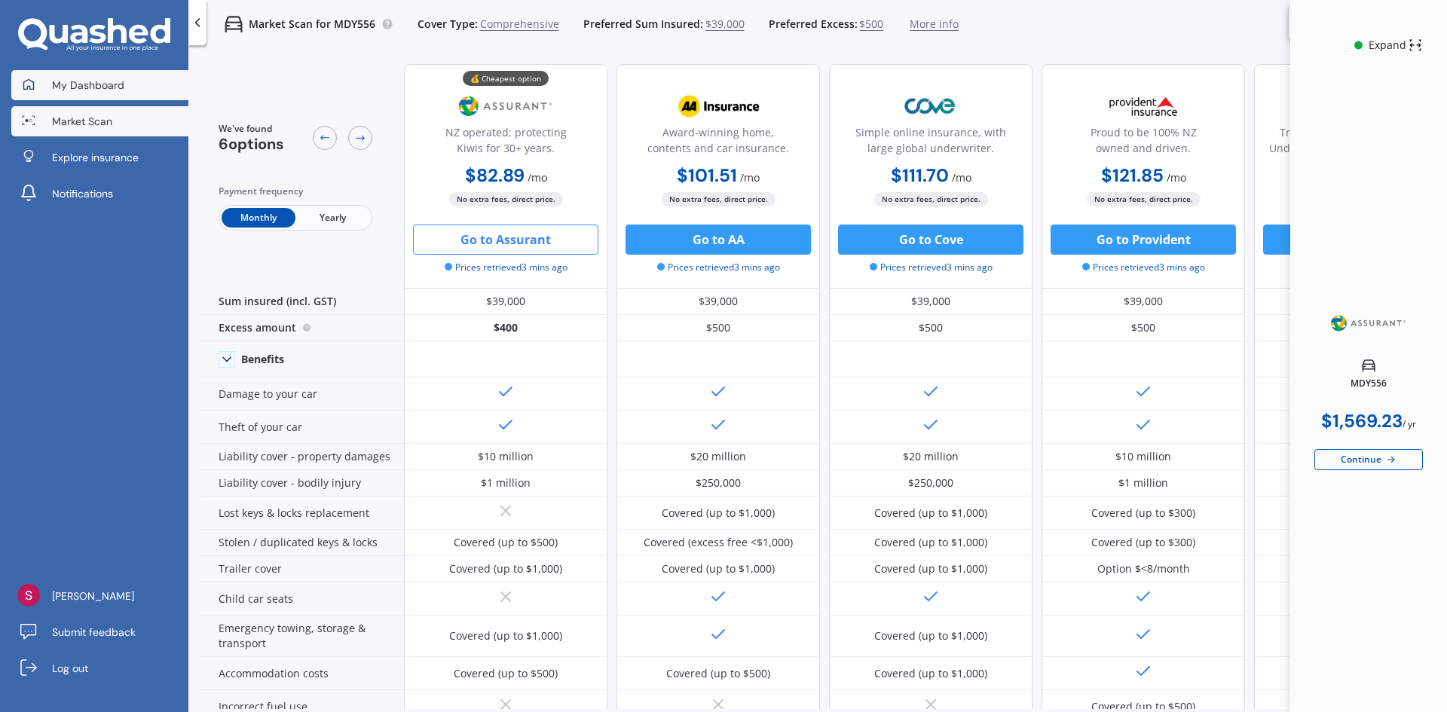
click at [63, 92] on span "My Dashboard" at bounding box center [88, 85] width 72 height 15
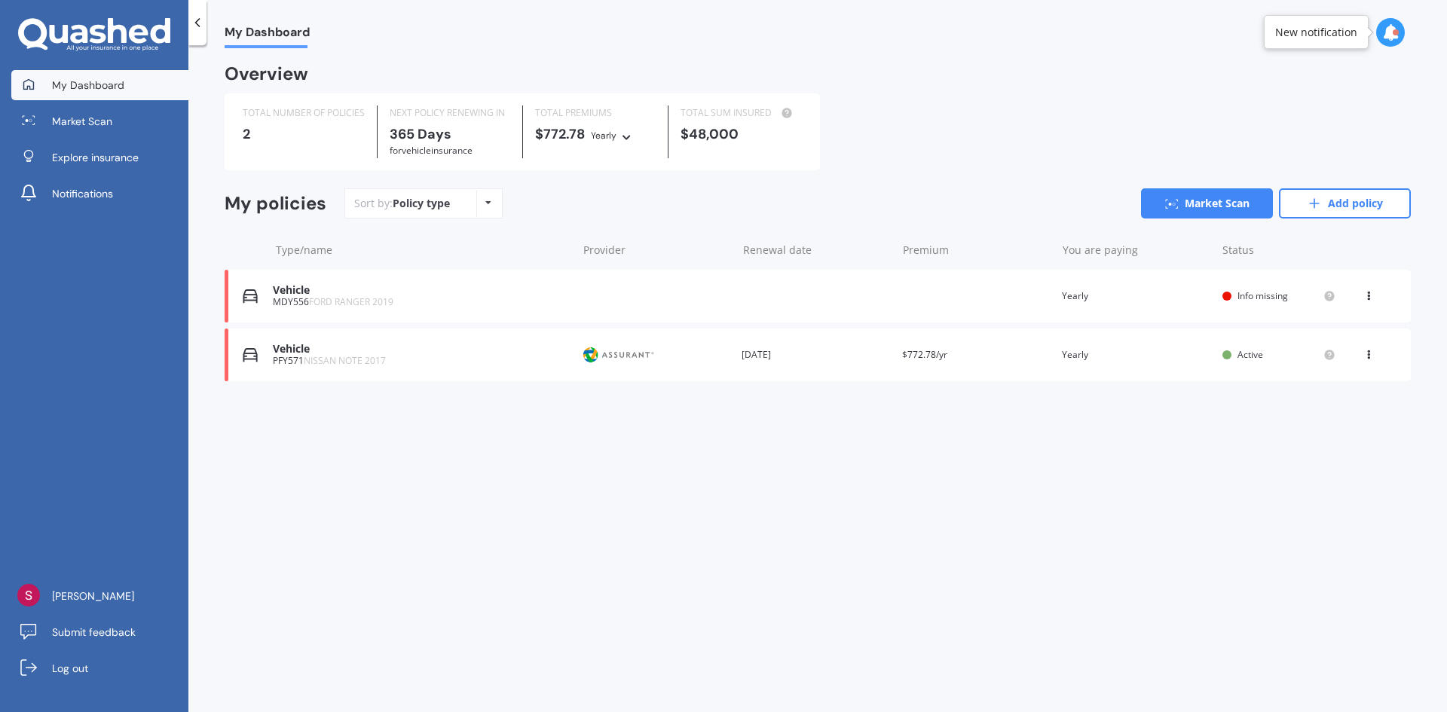
click at [1364, 297] on icon at bounding box center [1368, 293] width 11 height 9
click at [1320, 350] on div "Delete" at bounding box center [1335, 355] width 149 height 30
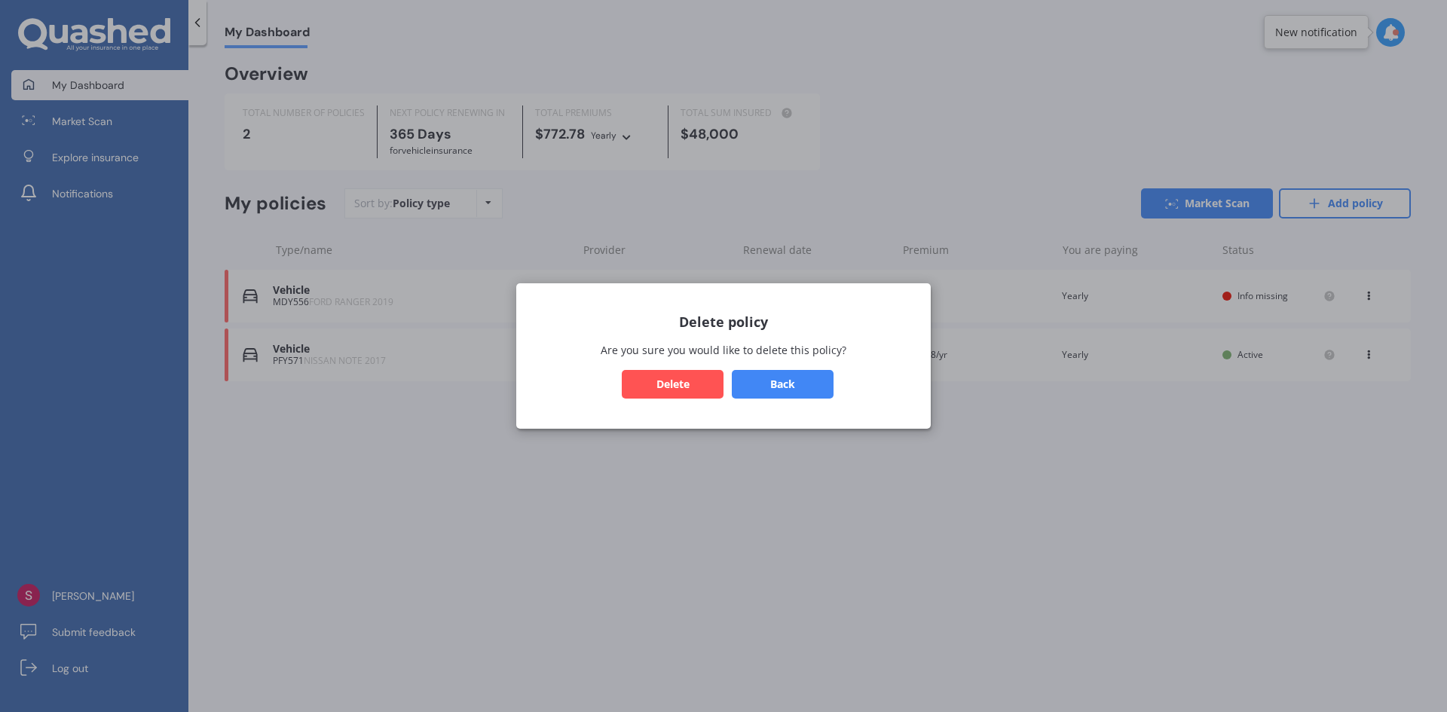
click at [656, 388] on button "Delete" at bounding box center [673, 384] width 102 height 29
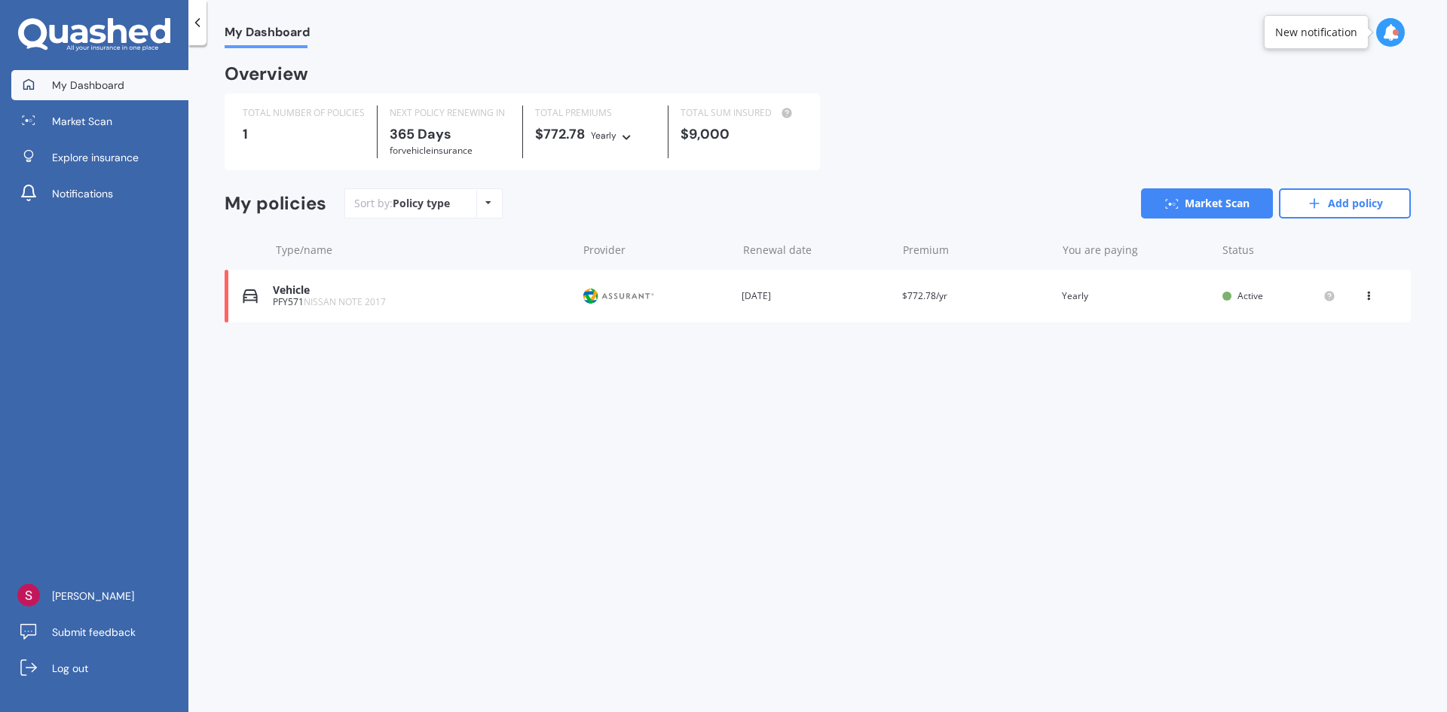
click at [1388, 23] on div at bounding box center [1390, 32] width 29 height 29
click at [1088, 22] on div "My Dashboard" at bounding box center [817, 24] width 1258 height 48
